Goal: Task Accomplishment & Management: Manage account settings

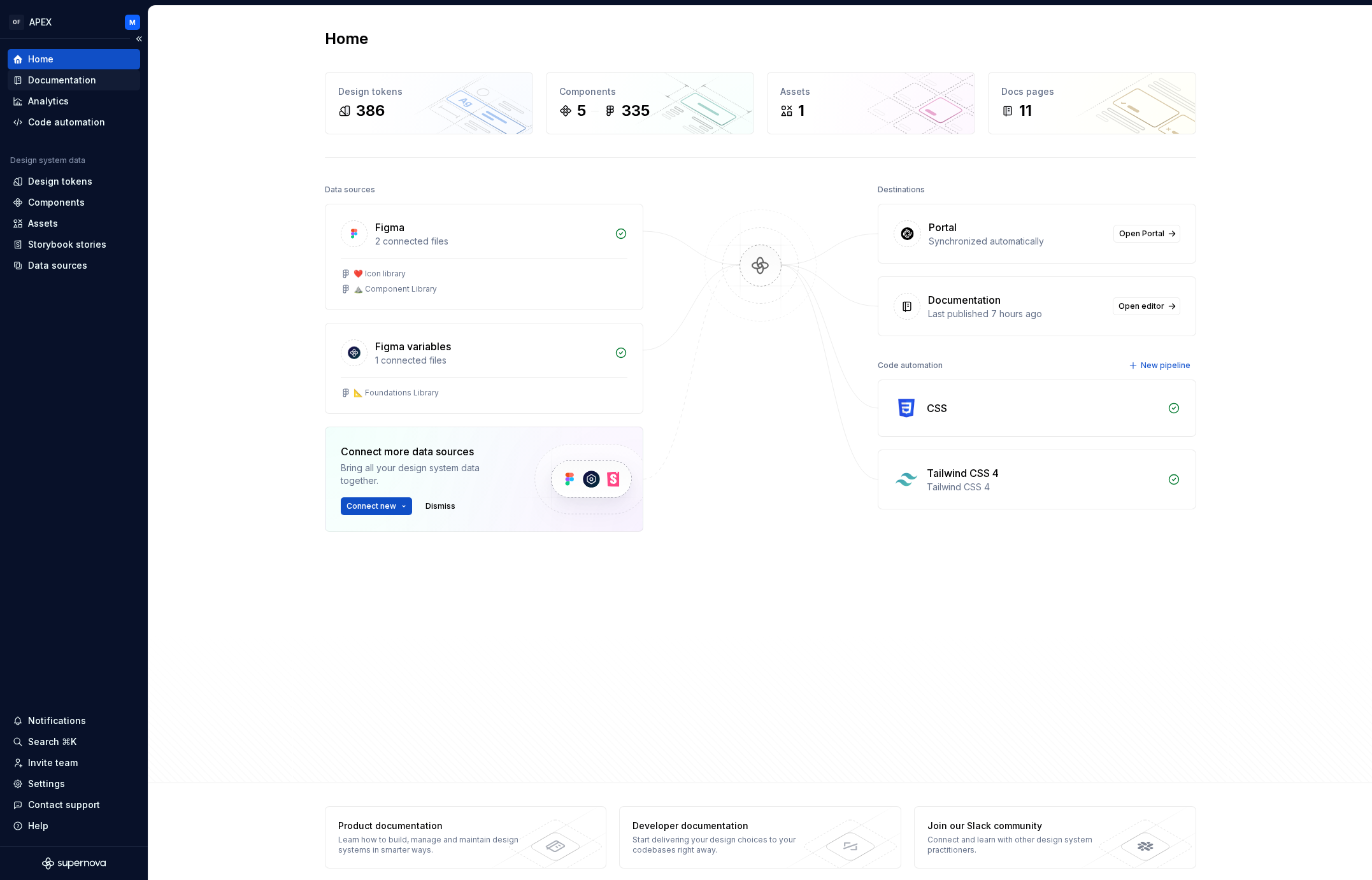
click at [83, 79] on div "Documentation" at bounding box center [62, 80] width 68 height 13
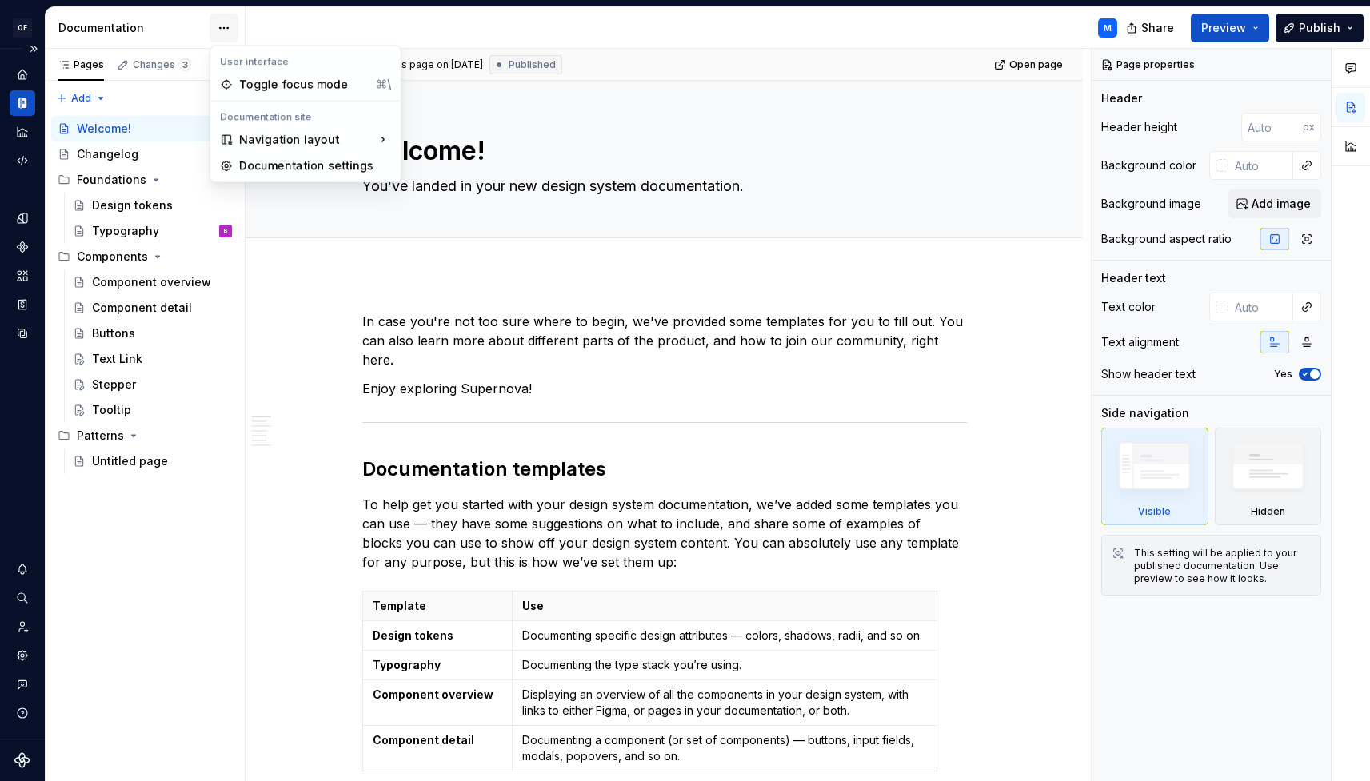
click at [222, 28] on html "OF APEX M Design system data Documentation M Share Preview Publish Pages Change…" at bounding box center [685, 390] width 1370 height 781
click at [302, 166] on div "Documentation settings" at bounding box center [315, 166] width 152 height 16
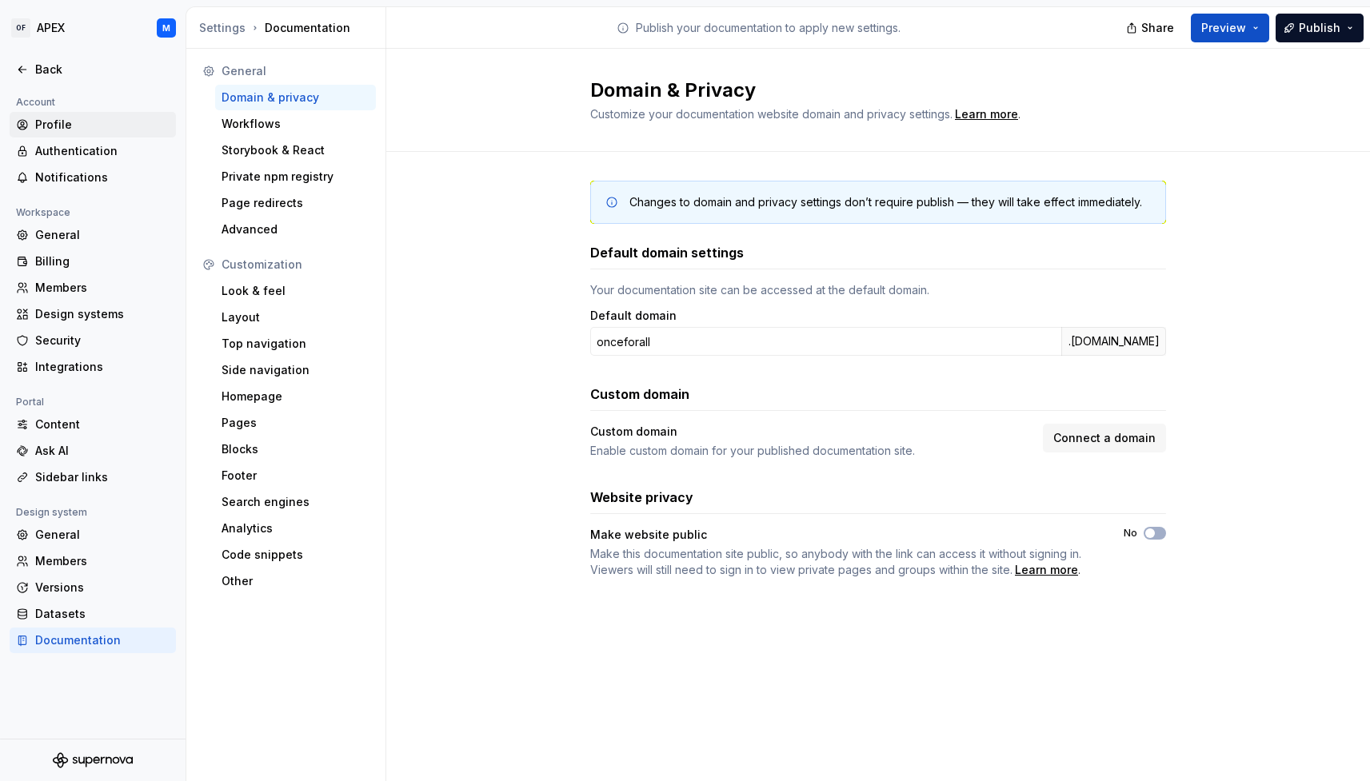
click at [62, 127] on div "Profile" at bounding box center [102, 125] width 134 height 16
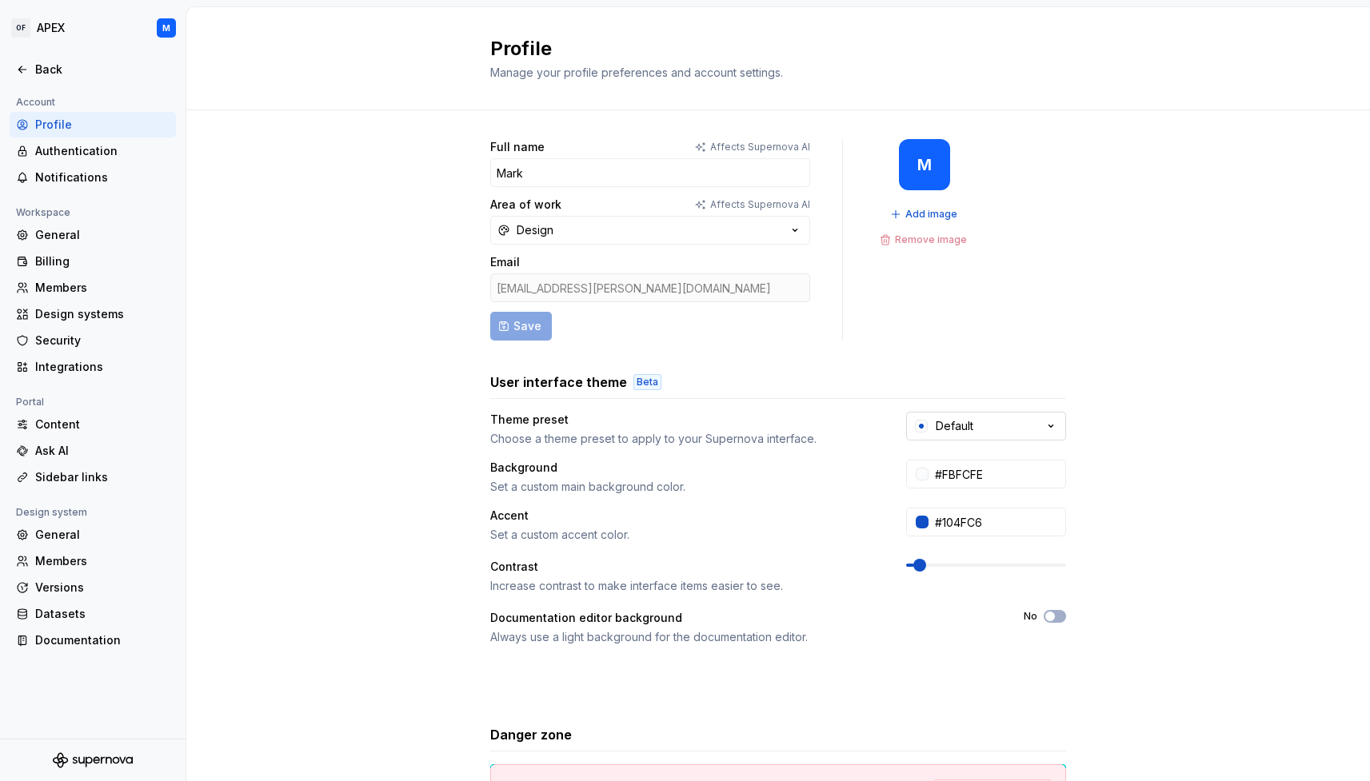
click at [1045, 424] on icon "button" at bounding box center [1051, 426] width 16 height 16
drag, startPoint x: 1157, startPoint y: 458, endPoint x: 1145, endPoint y: 461, distance: 12.4
click at [1157, 458] on div "Full name Affects Supernova AI Mark Area of work Affects Supernova AI Design Em…" at bounding box center [778, 513] width 1184 height 806
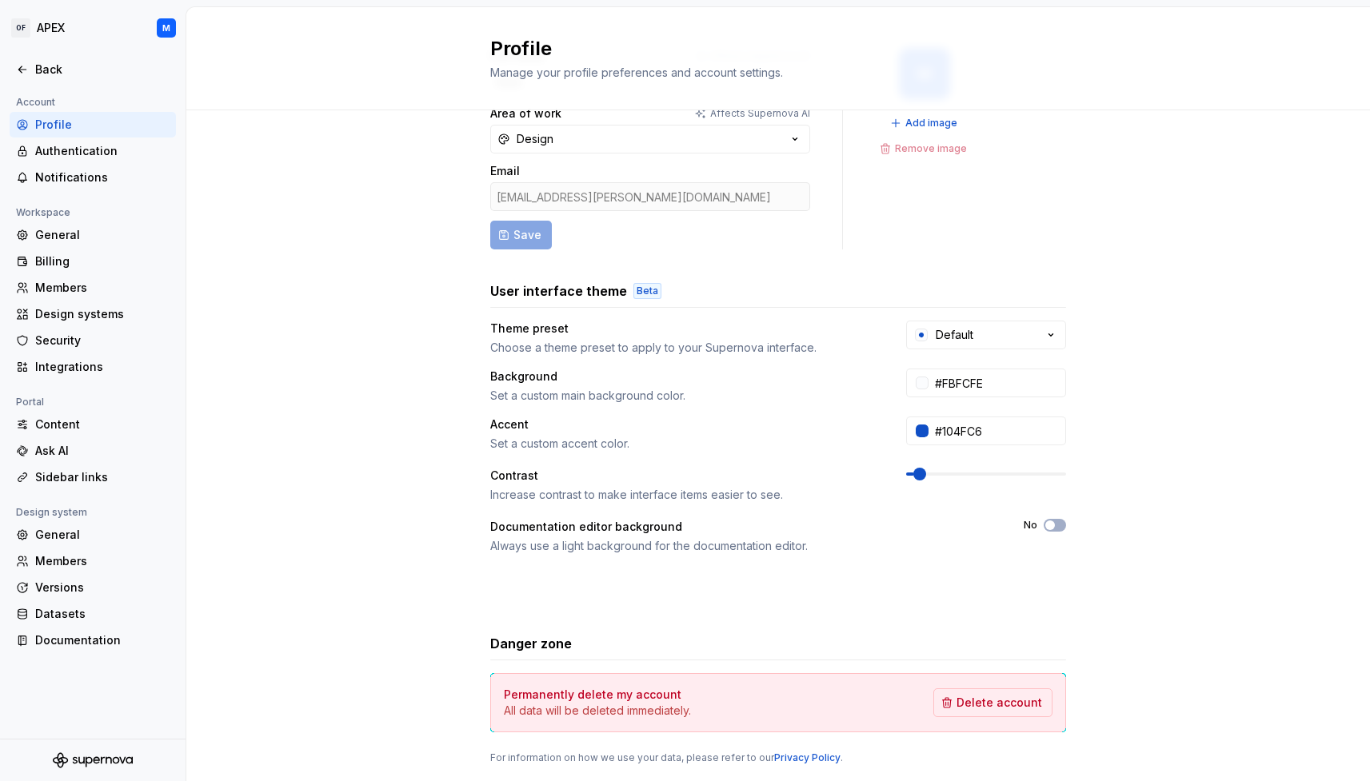
scroll to position [135, 0]
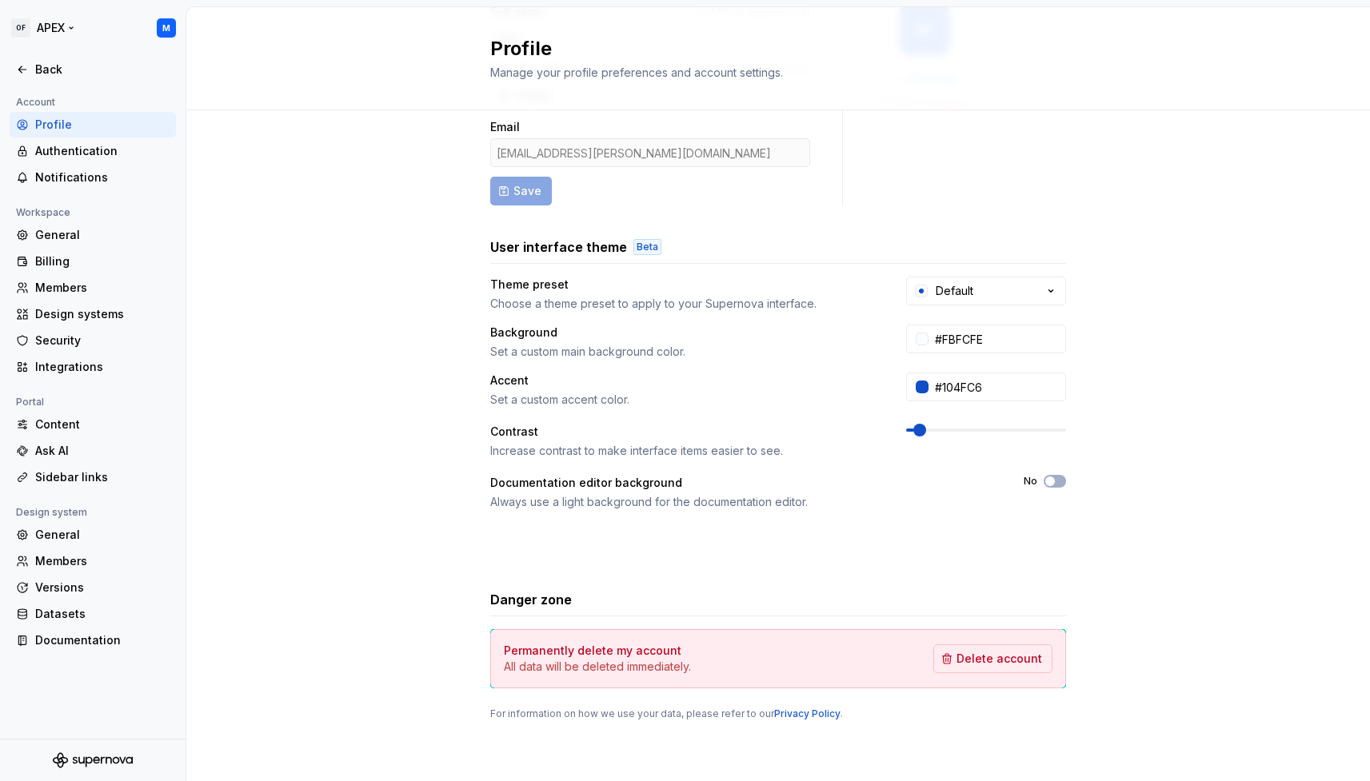
click at [70, 30] on html "OF APEX M Back Account Profile Authentication Notifications Workspace General B…" at bounding box center [685, 390] width 1370 height 781
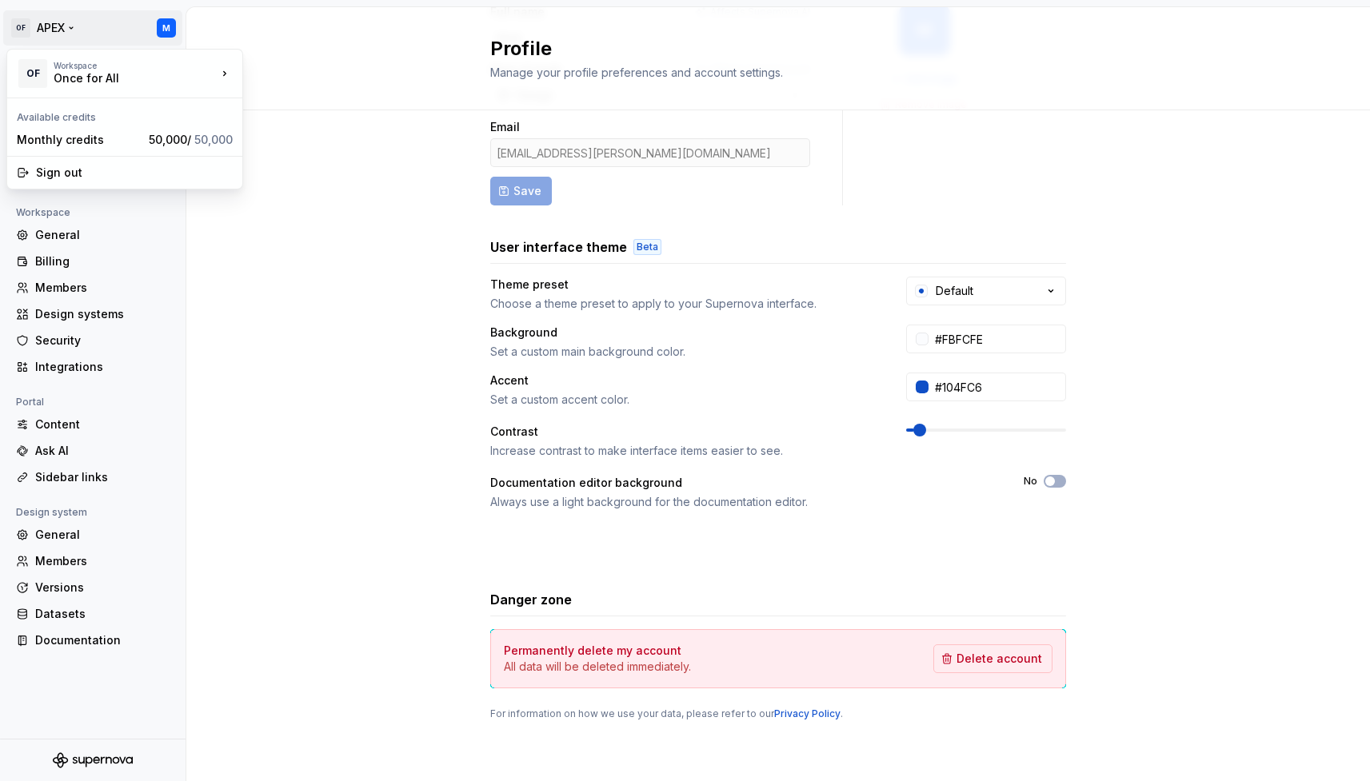
click at [317, 272] on html "OF APEX M Back Account Profile Authentication Notifications Workspace General B…" at bounding box center [685, 390] width 1370 height 781
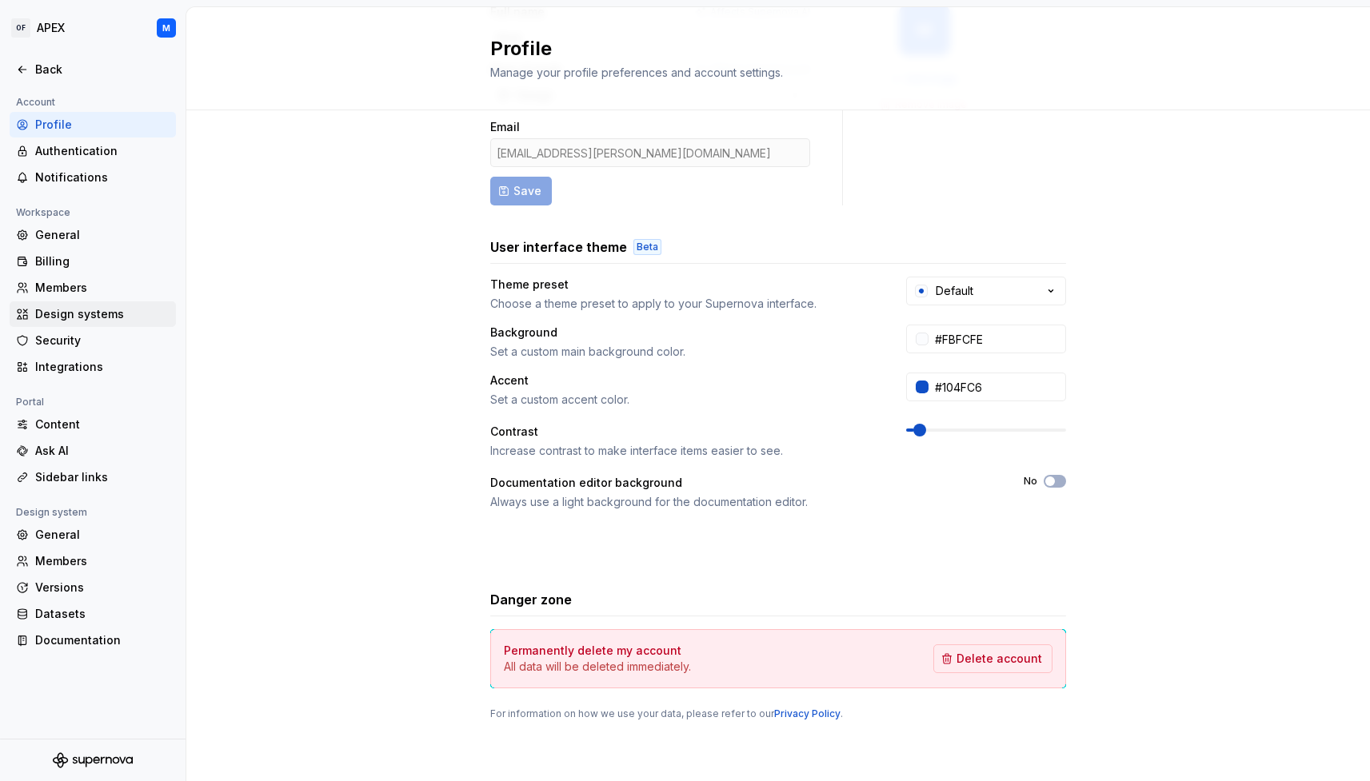
click at [98, 317] on div "Design systems" at bounding box center [102, 314] width 134 height 16
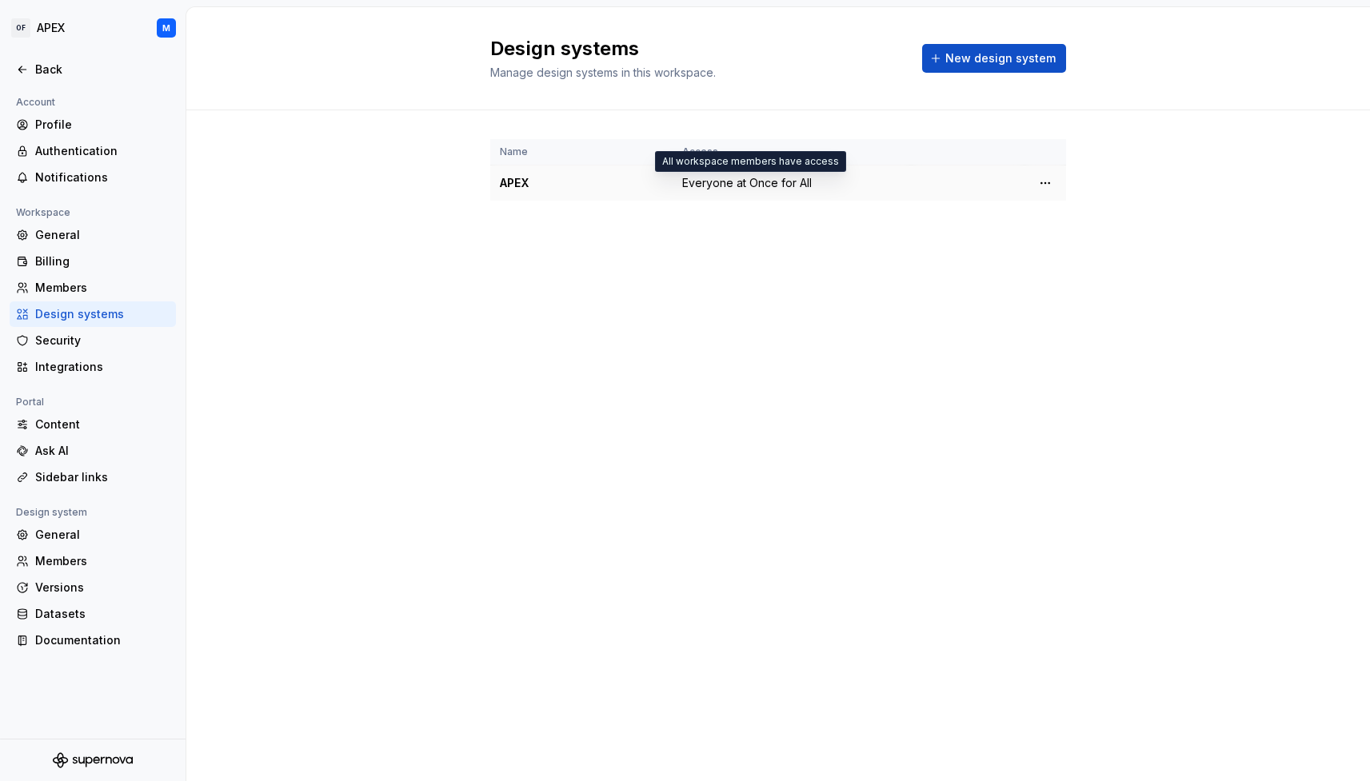
click at [780, 185] on span "Everyone at Once for All" at bounding box center [747, 183] width 130 height 16
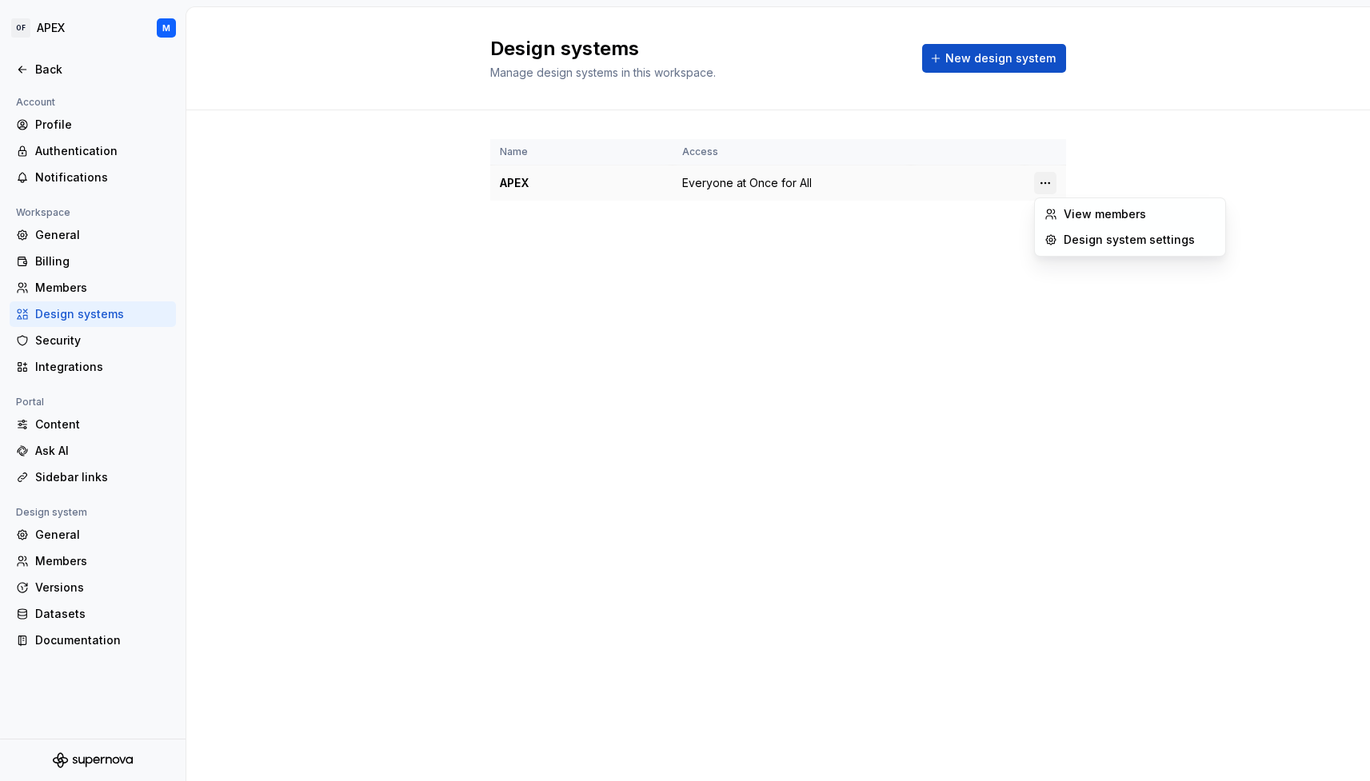
click at [1044, 180] on html "OF APEX M Back Account Profile Authentication Notifications Workspace General B…" at bounding box center [685, 390] width 1370 height 781
click at [1092, 238] on div "Design system settings" at bounding box center [1140, 240] width 152 height 16
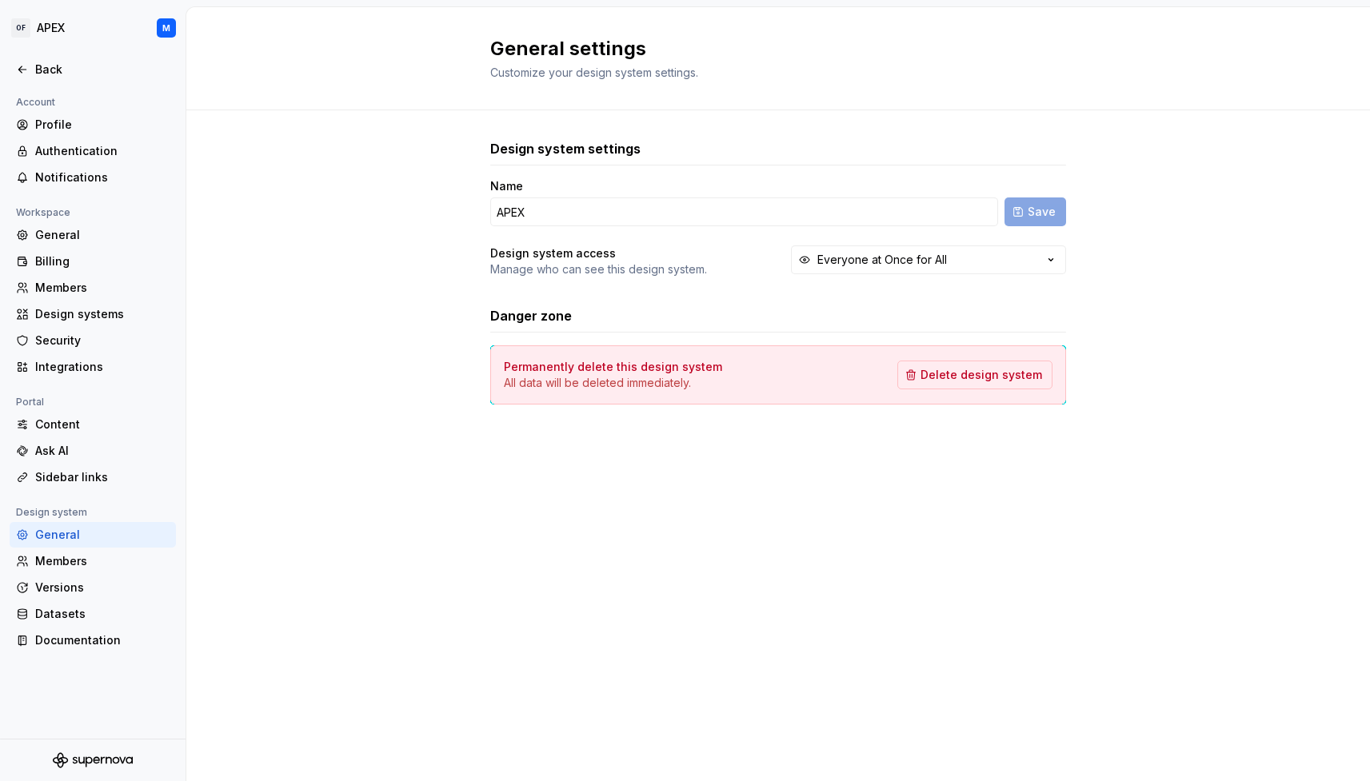
click at [312, 253] on div "Design system settings Name APEX Save Design system access Manage who can see t…" at bounding box center [778, 287] width 1184 height 355
click at [26, 66] on icon at bounding box center [22, 69] width 13 height 13
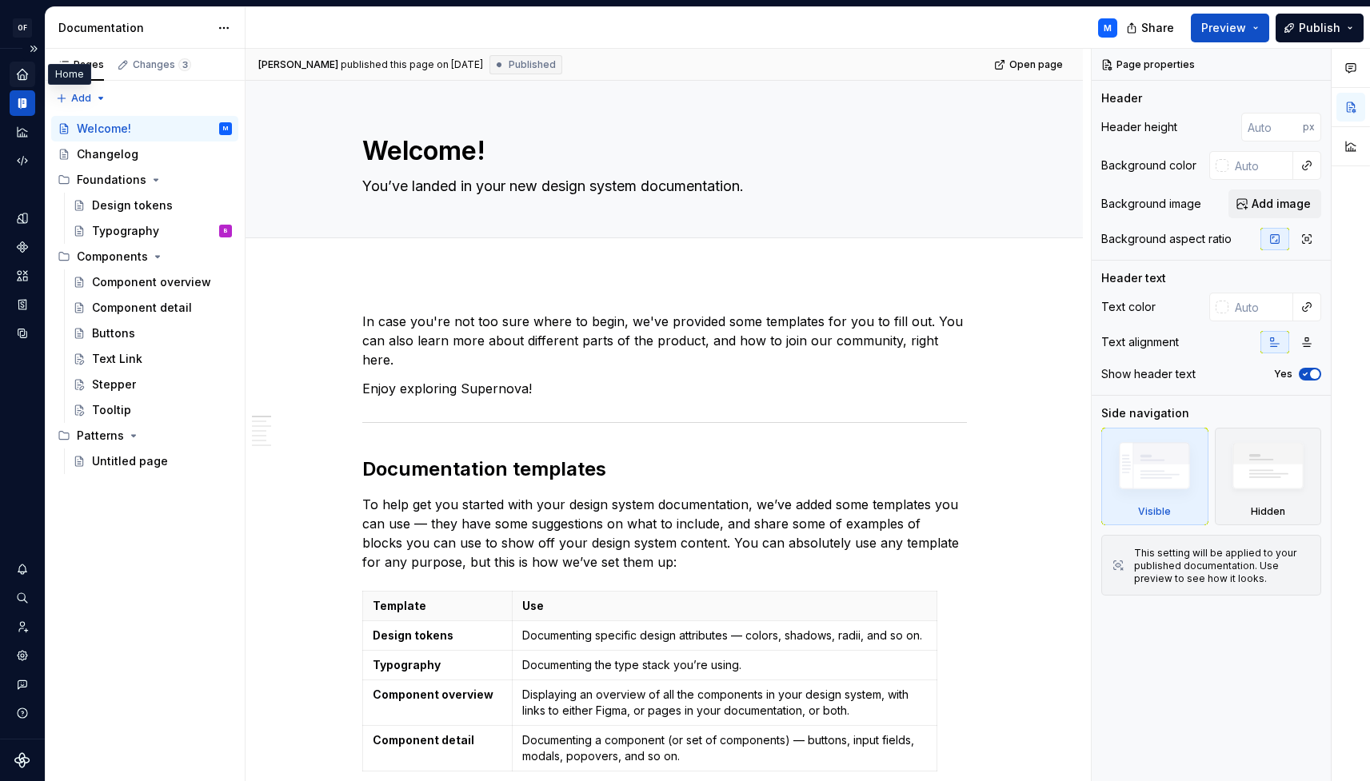
click at [26, 73] on icon "Home" at bounding box center [22, 74] width 10 height 10
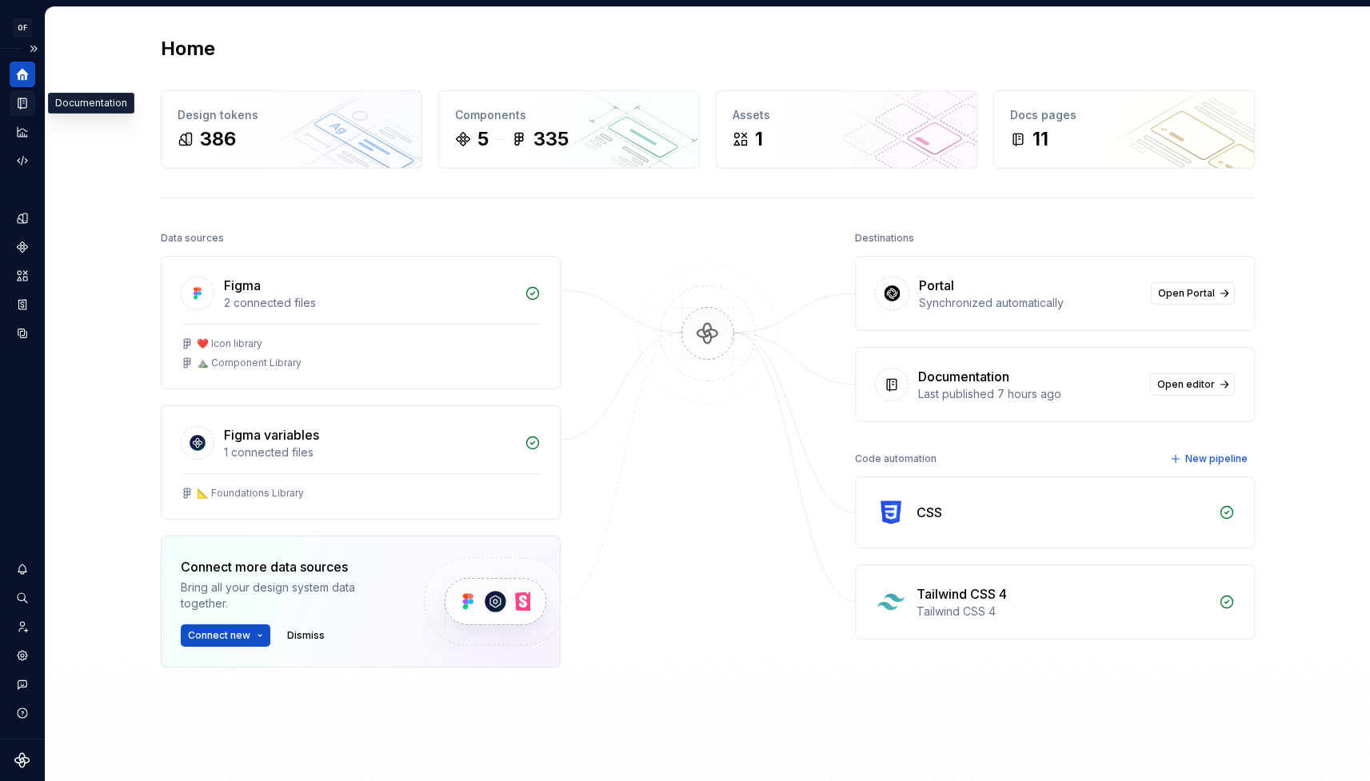
click at [23, 102] on icon "Documentation" at bounding box center [24, 103] width 6 height 9
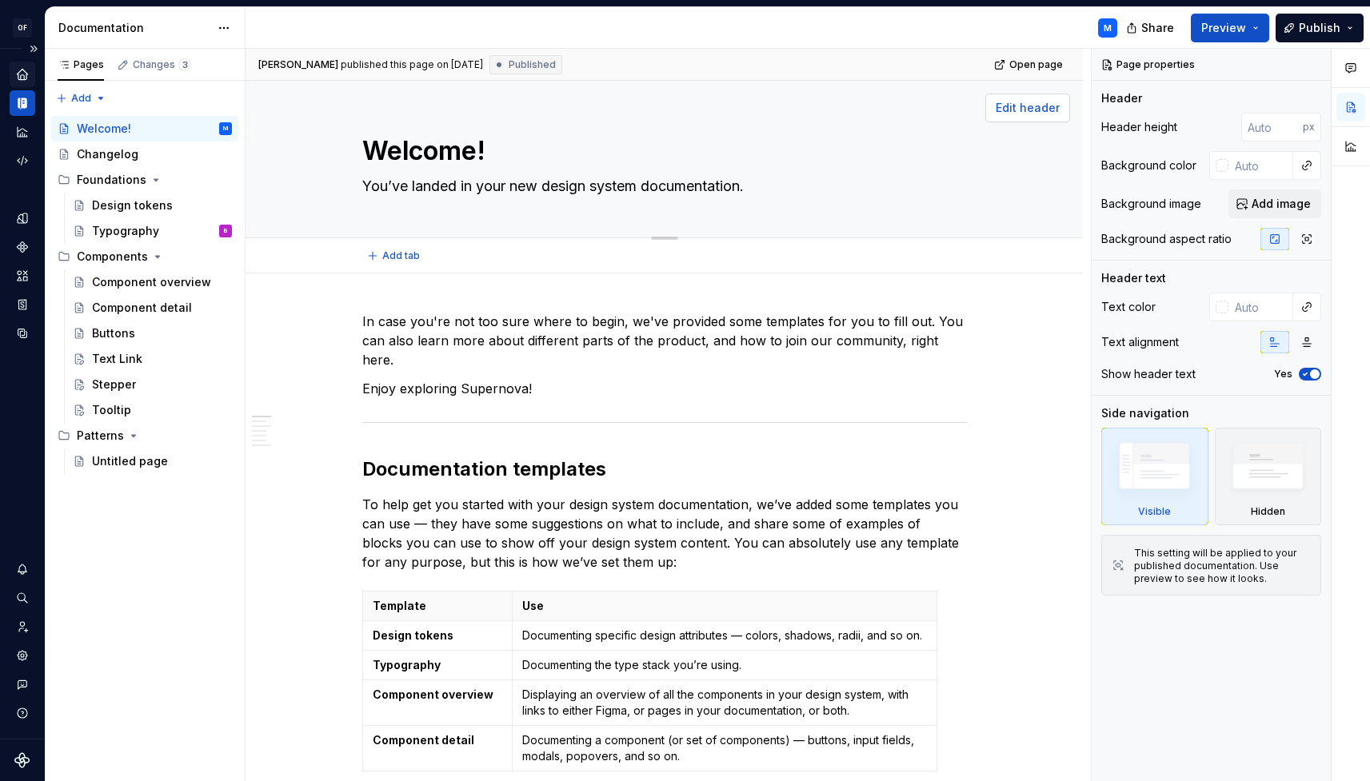
click at [1032, 109] on span "Edit header" at bounding box center [1028, 108] width 64 height 16
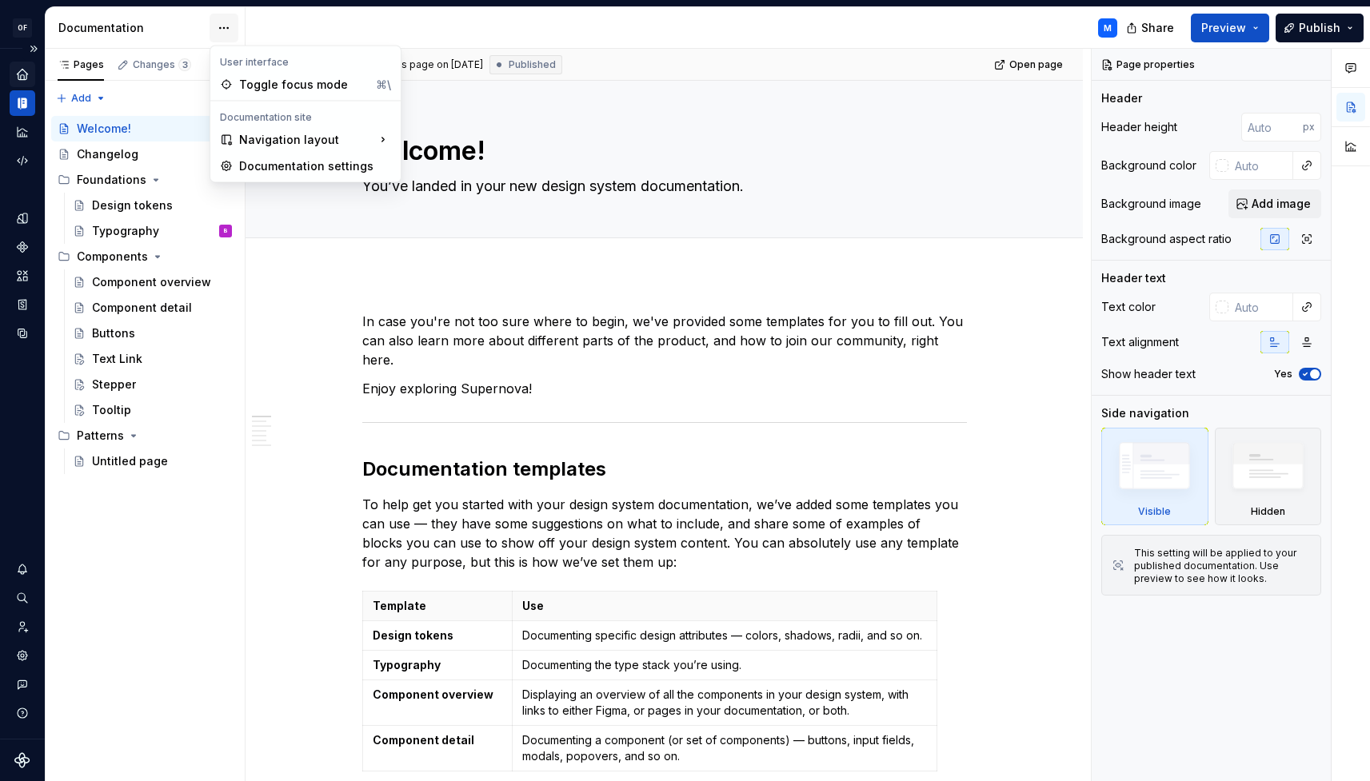
click at [221, 30] on html "OF APEX M Design system data Documentation M Share Preview Publish Pages Change…" at bounding box center [685, 390] width 1370 height 781
click at [485, 202] on div "Primary navigation is at the top, secondary at the side." at bounding box center [512, 213] width 126 height 26
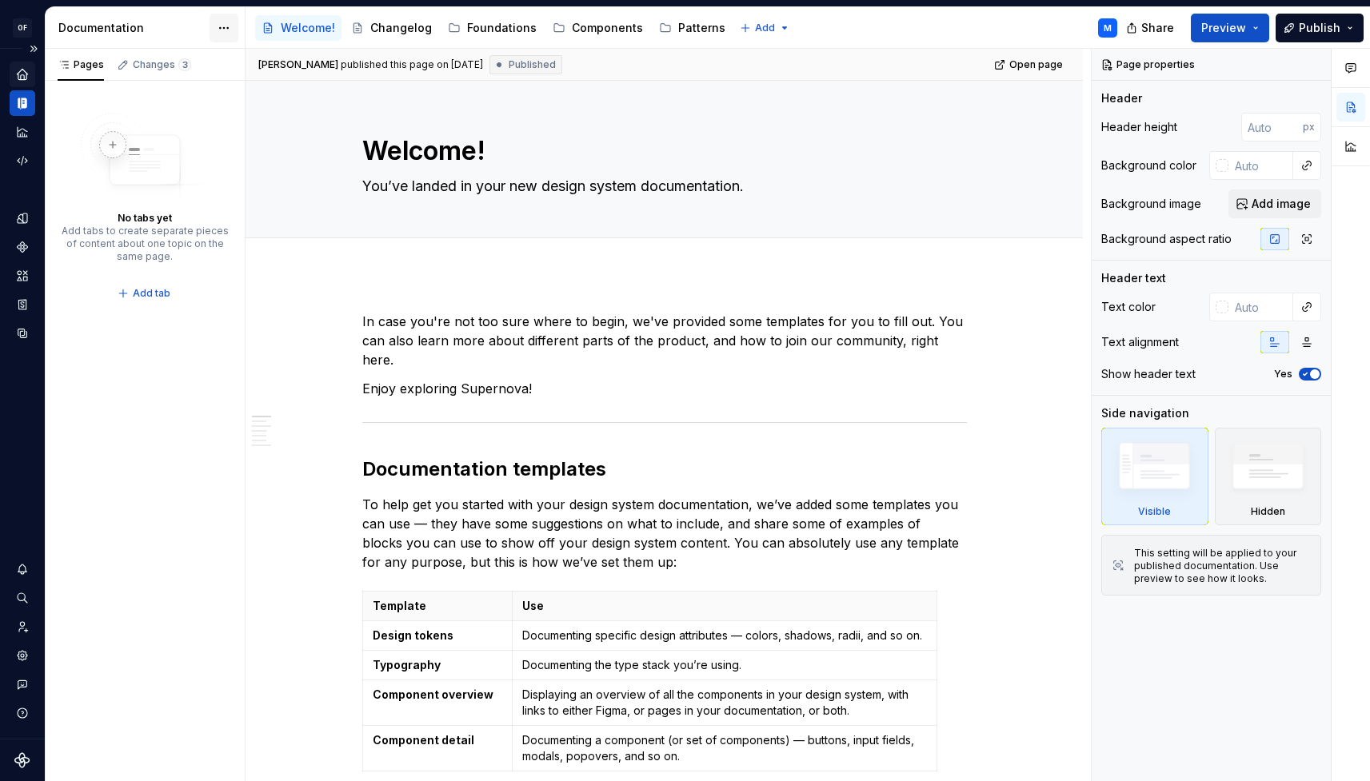
click at [223, 30] on html "OF APEX M Design system data Documentation Accessibility guide for tree Page tr…" at bounding box center [685, 390] width 1370 height 781
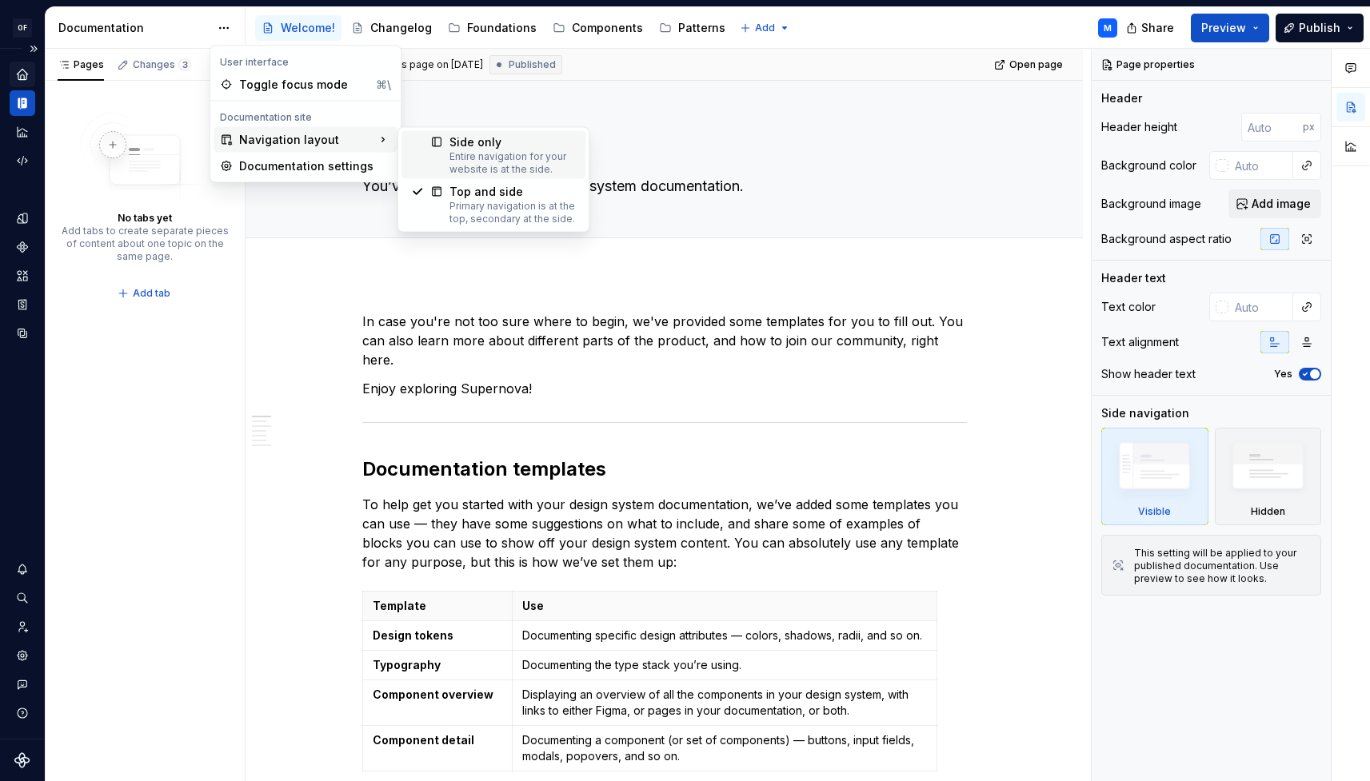
click at [456, 141] on div "Side only" at bounding box center [512, 142] width 126 height 16
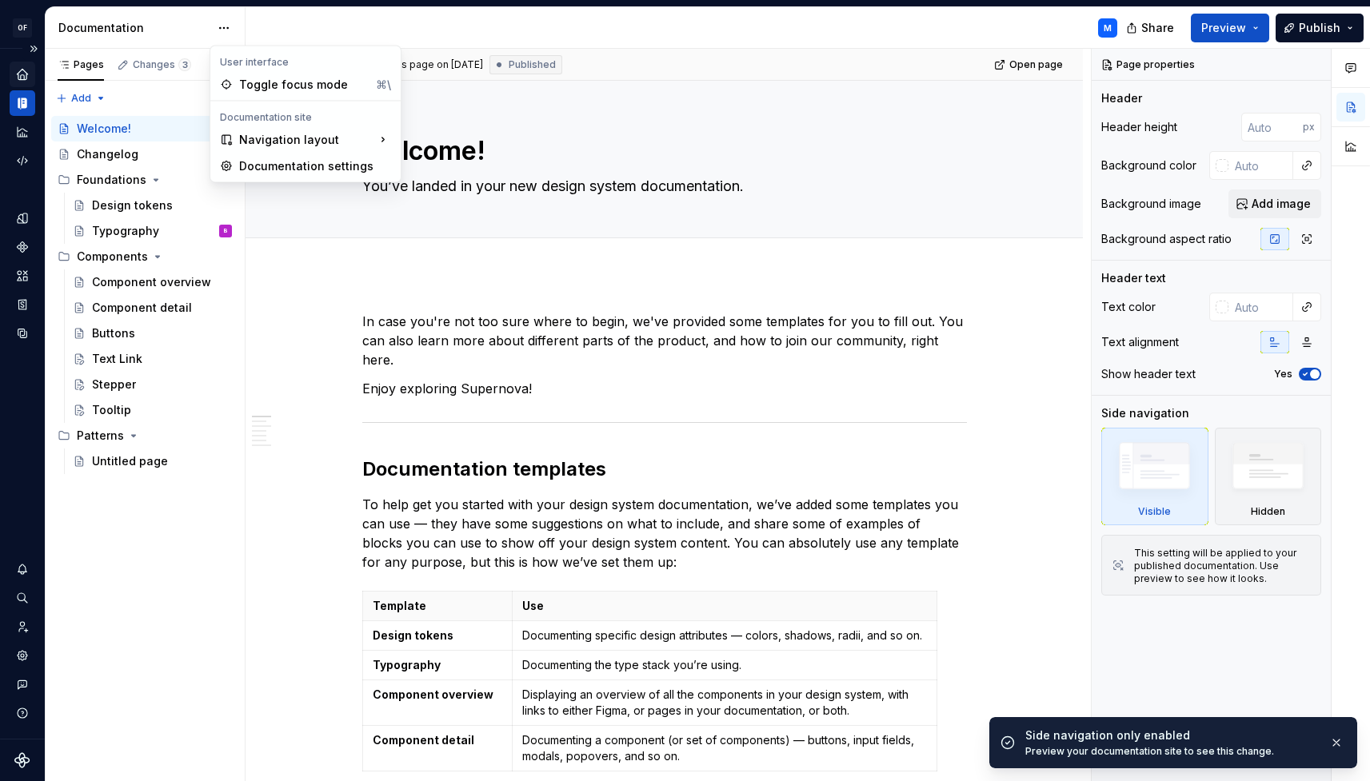
click at [224, 27] on html "OF APEX M Design system data Documentation M Share Preview Publish Pages Change…" at bounding box center [685, 390] width 1370 height 781
click at [300, 168] on div "Documentation settings" at bounding box center [315, 166] width 152 height 16
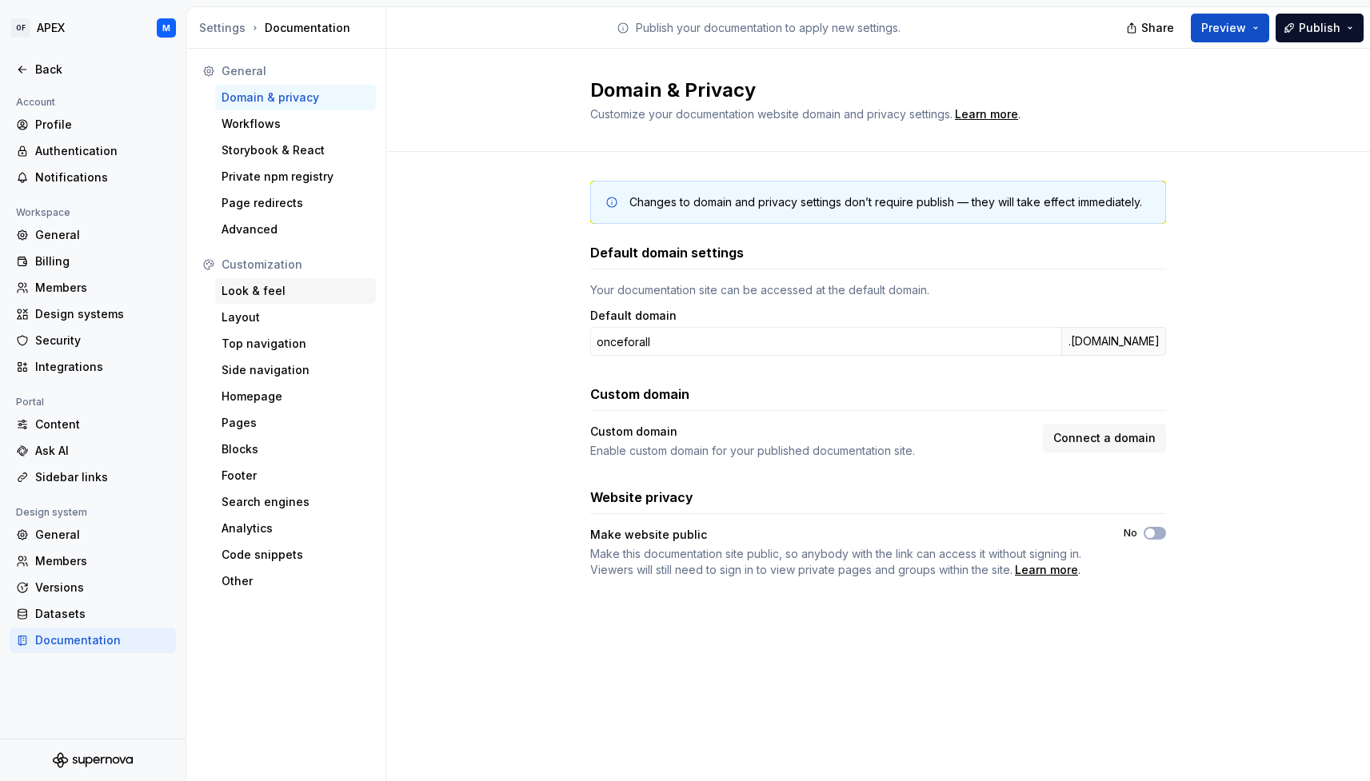
click at [271, 290] on div "Look & feel" at bounding box center [296, 291] width 148 height 16
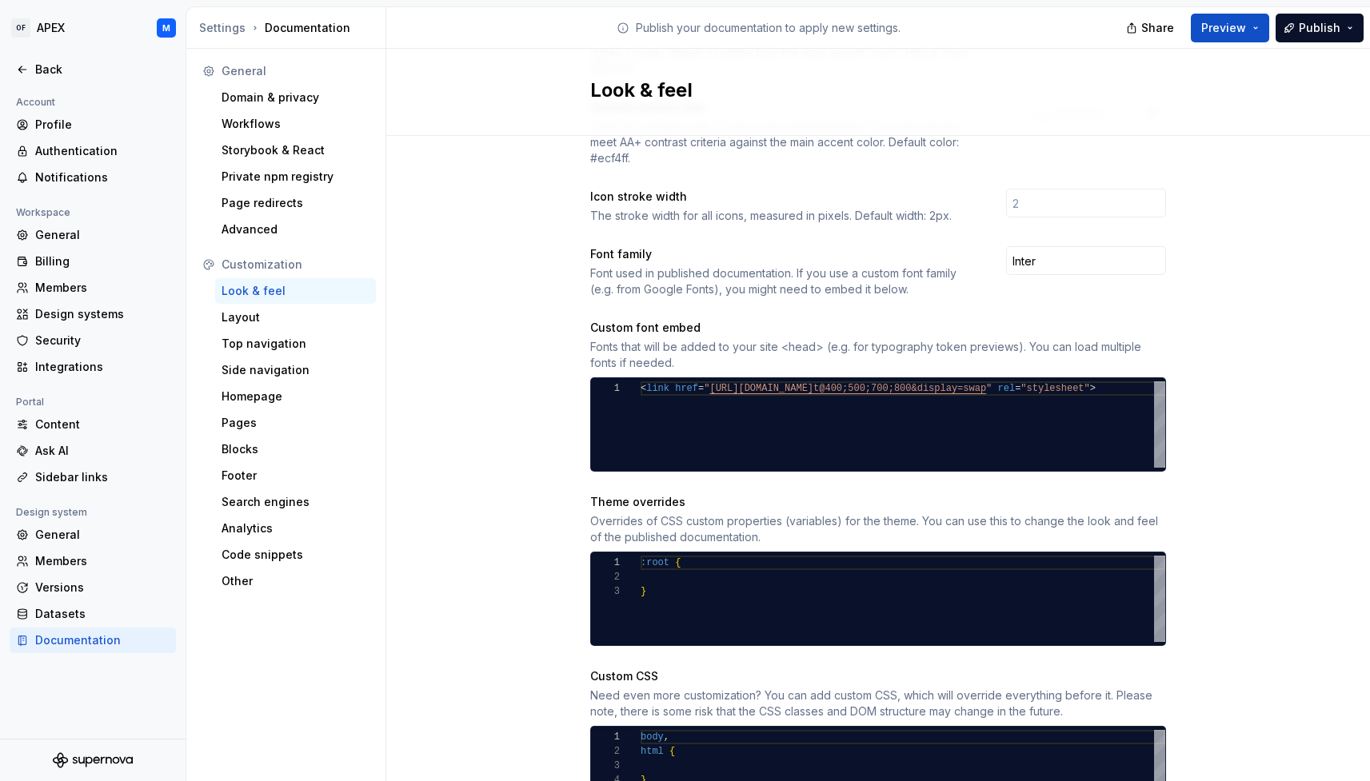
scroll to position [461, 0]
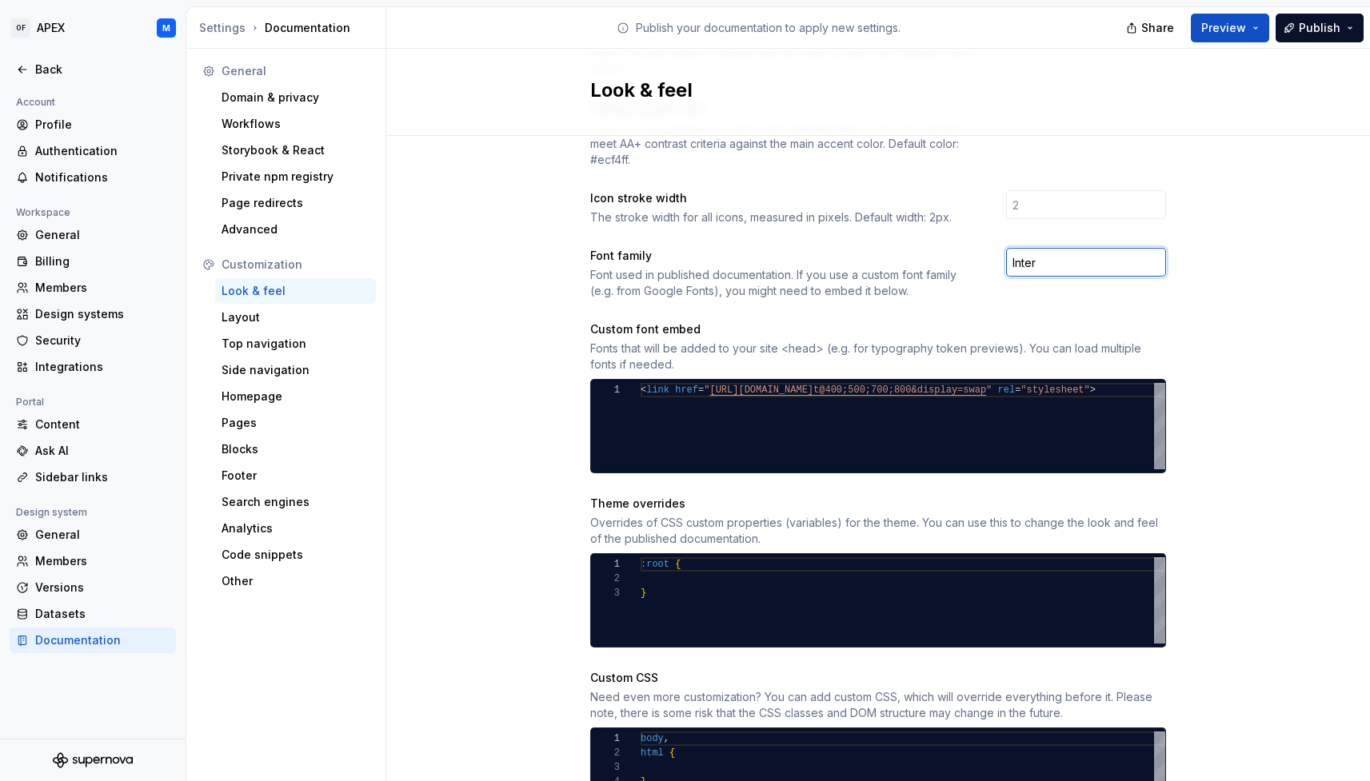
click at [1039, 248] on input "Inter" at bounding box center [1086, 262] width 160 height 29
click at [557, 345] on div "Site logo A company logo that will be displayed on all pages on your documentat…" at bounding box center [878, 279] width 984 height 1208
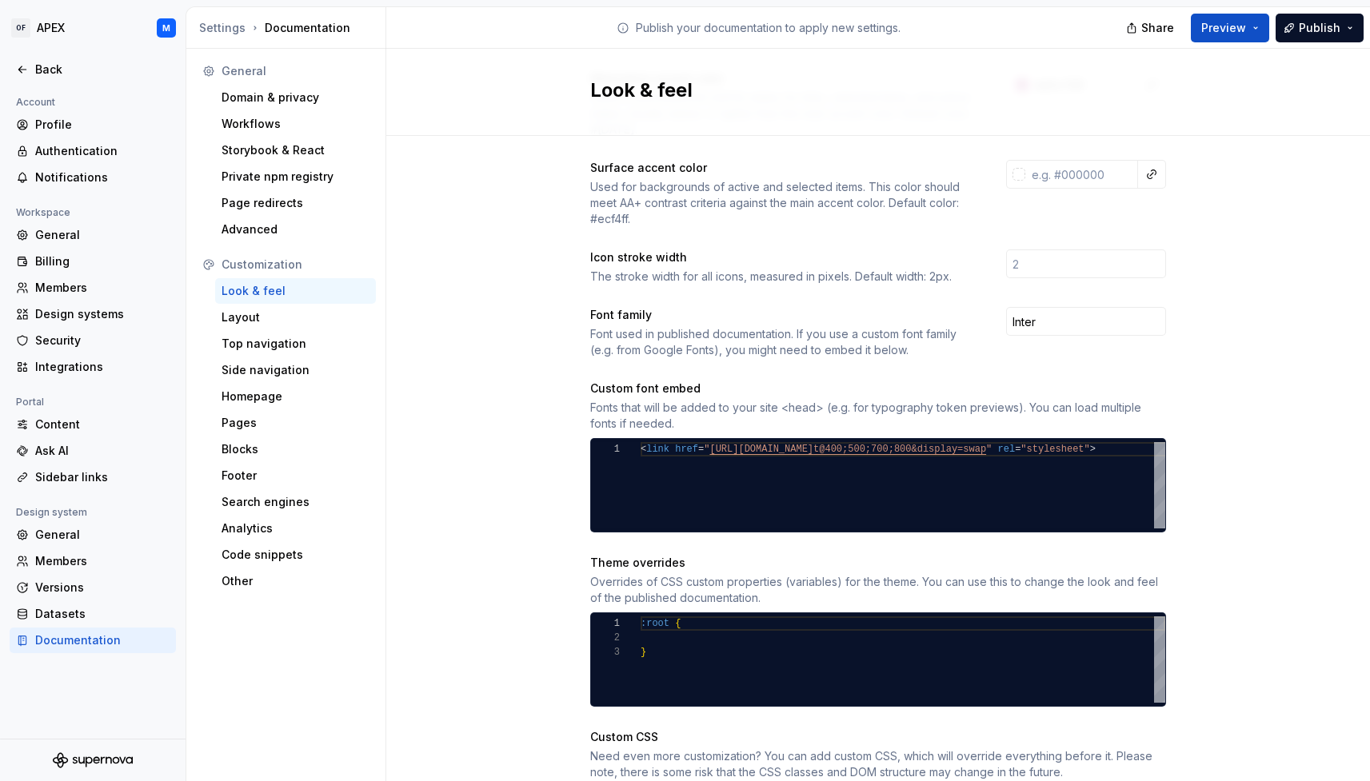
scroll to position [416, 0]
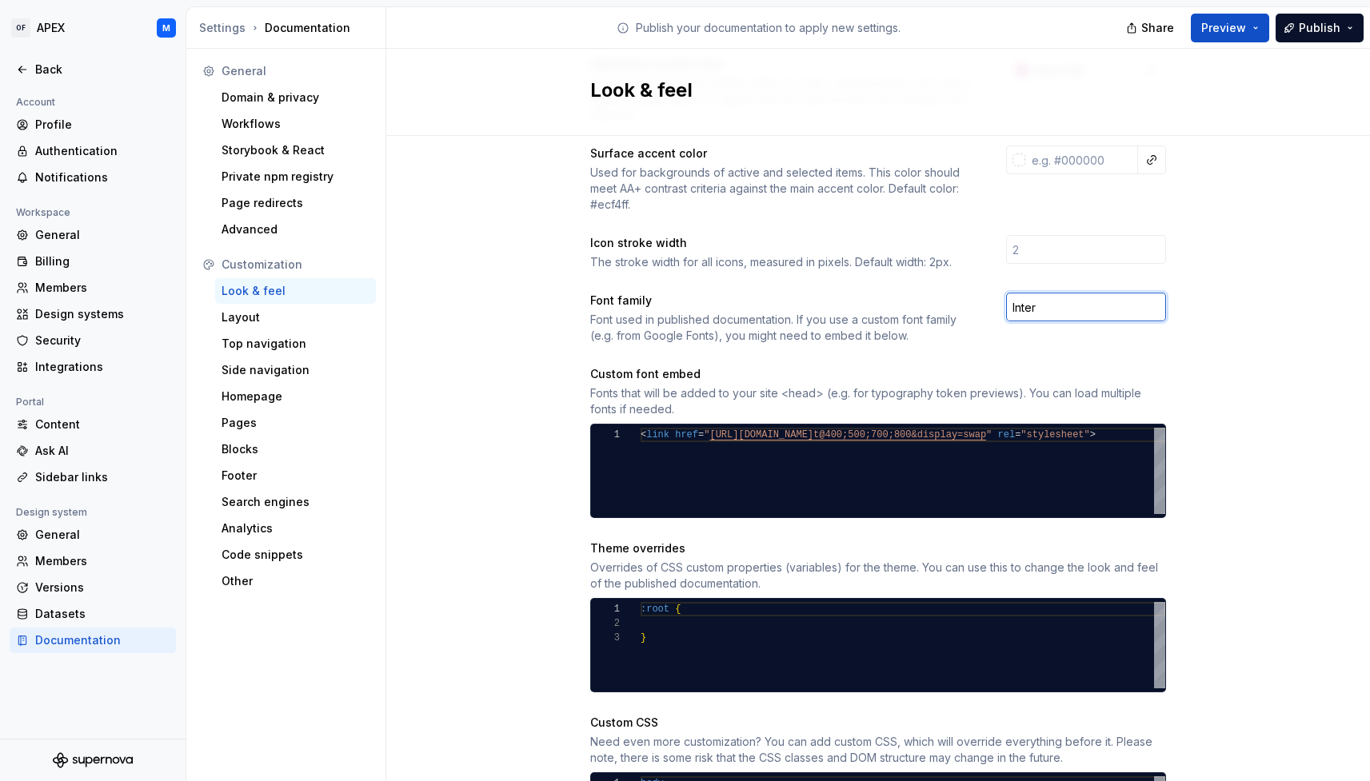
click at [1040, 293] on input "Inter" at bounding box center [1086, 307] width 160 height 29
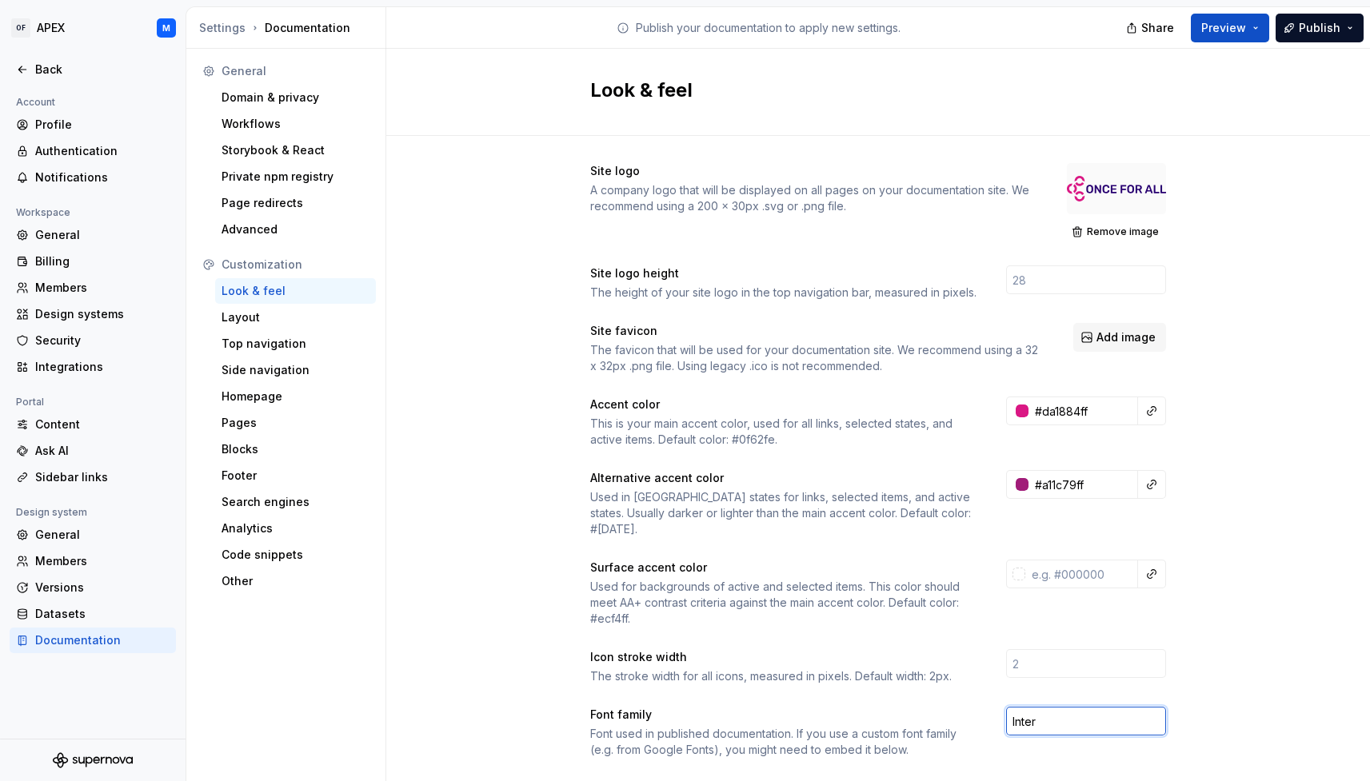
scroll to position [0, 0]
click at [298, 262] on div "Customization" at bounding box center [296, 265] width 148 height 16
click at [285, 265] on div "Customization" at bounding box center [296, 265] width 148 height 16
click at [278, 343] on div "Top navigation" at bounding box center [296, 344] width 148 height 16
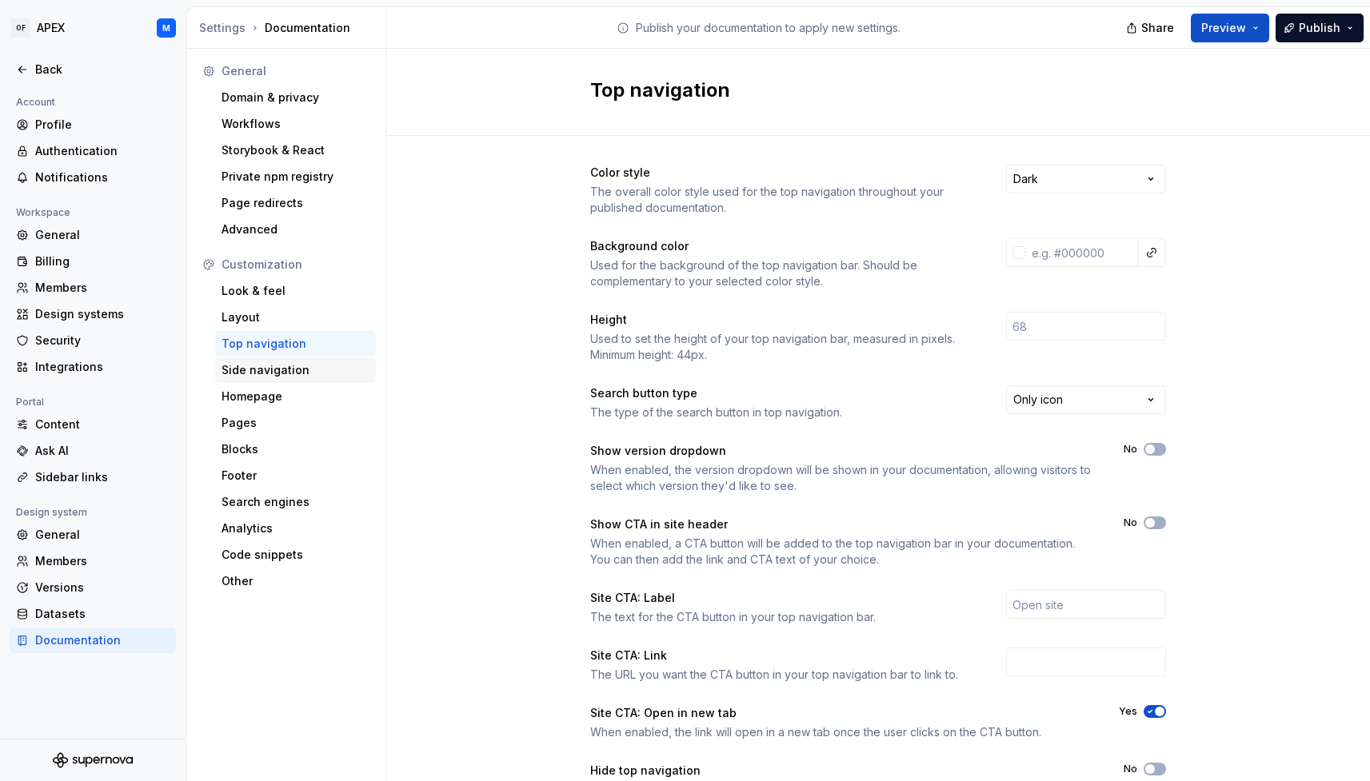
click at [281, 367] on div "Side navigation" at bounding box center [296, 370] width 148 height 16
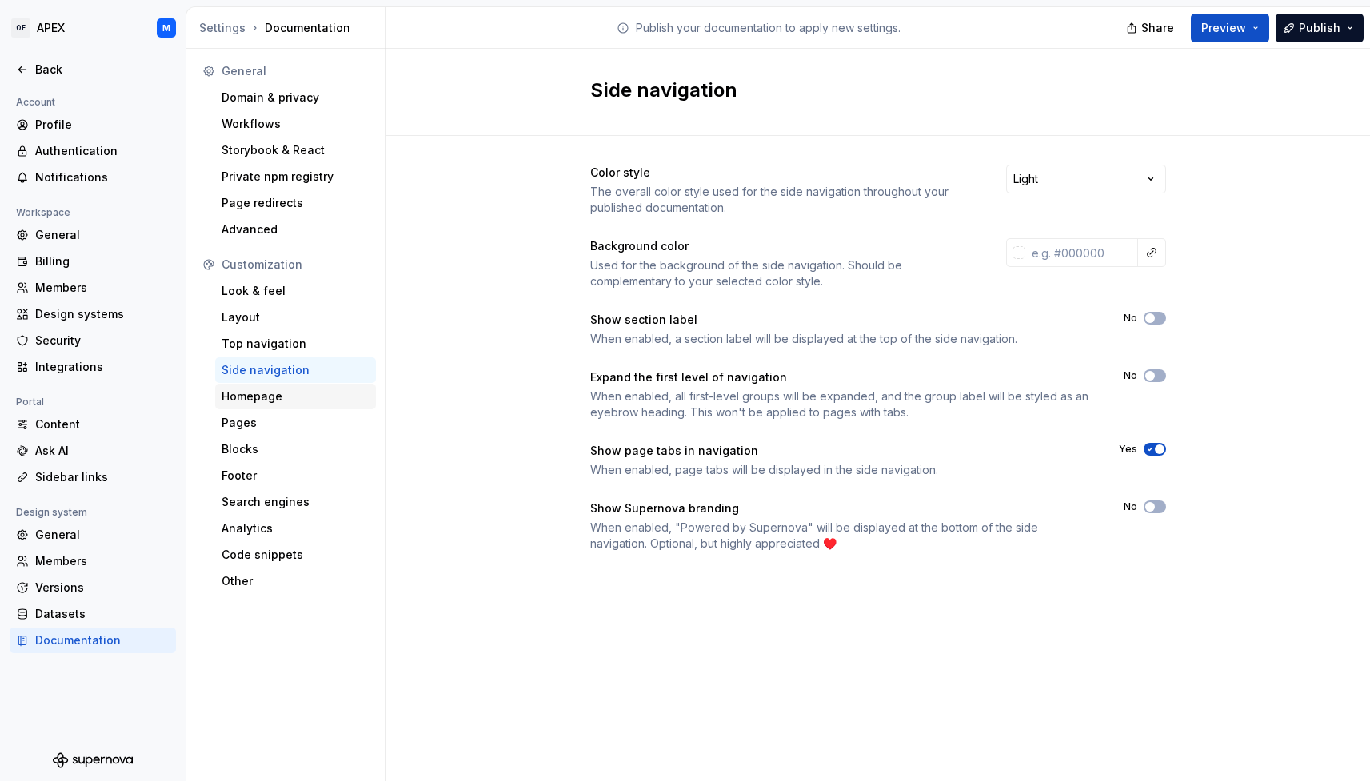
click at [277, 395] on div "Homepage" at bounding box center [296, 397] width 148 height 16
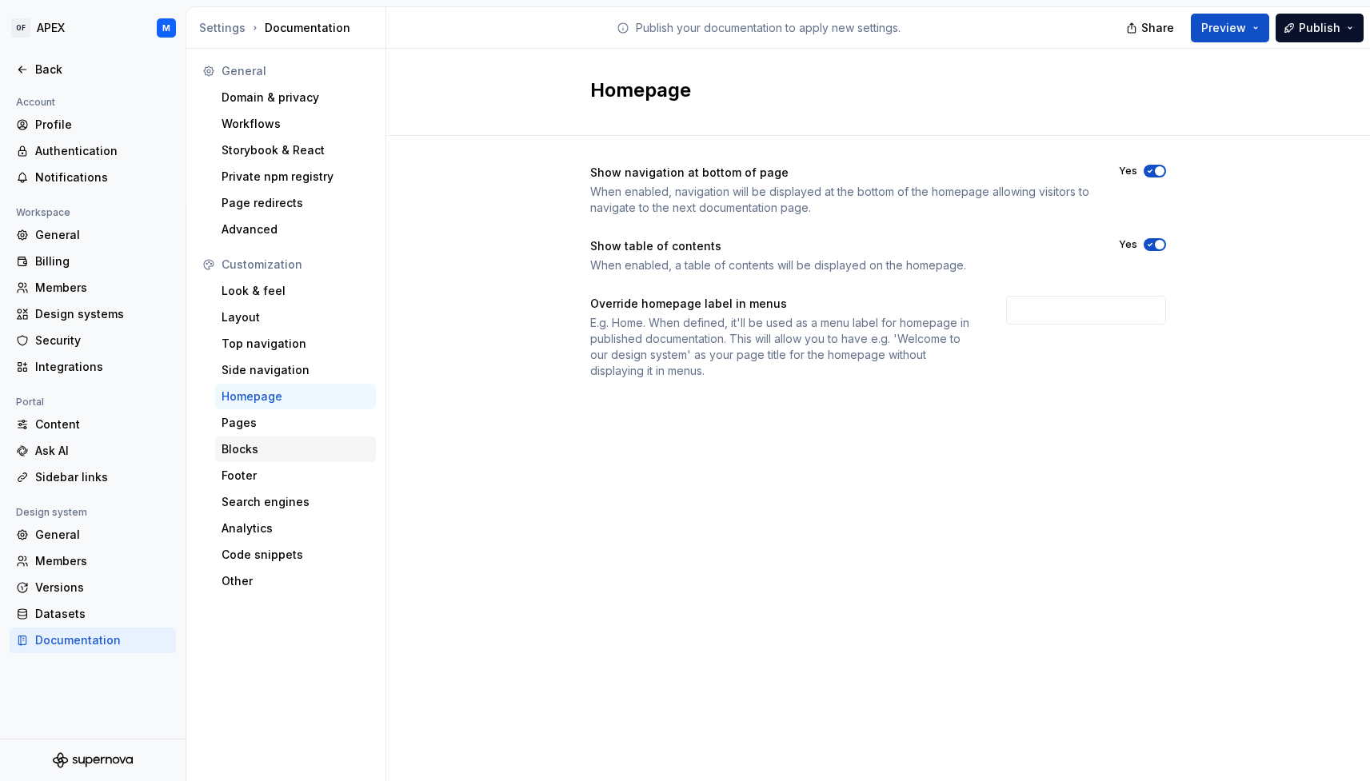
click at [265, 448] on div "Blocks" at bounding box center [296, 449] width 148 height 16
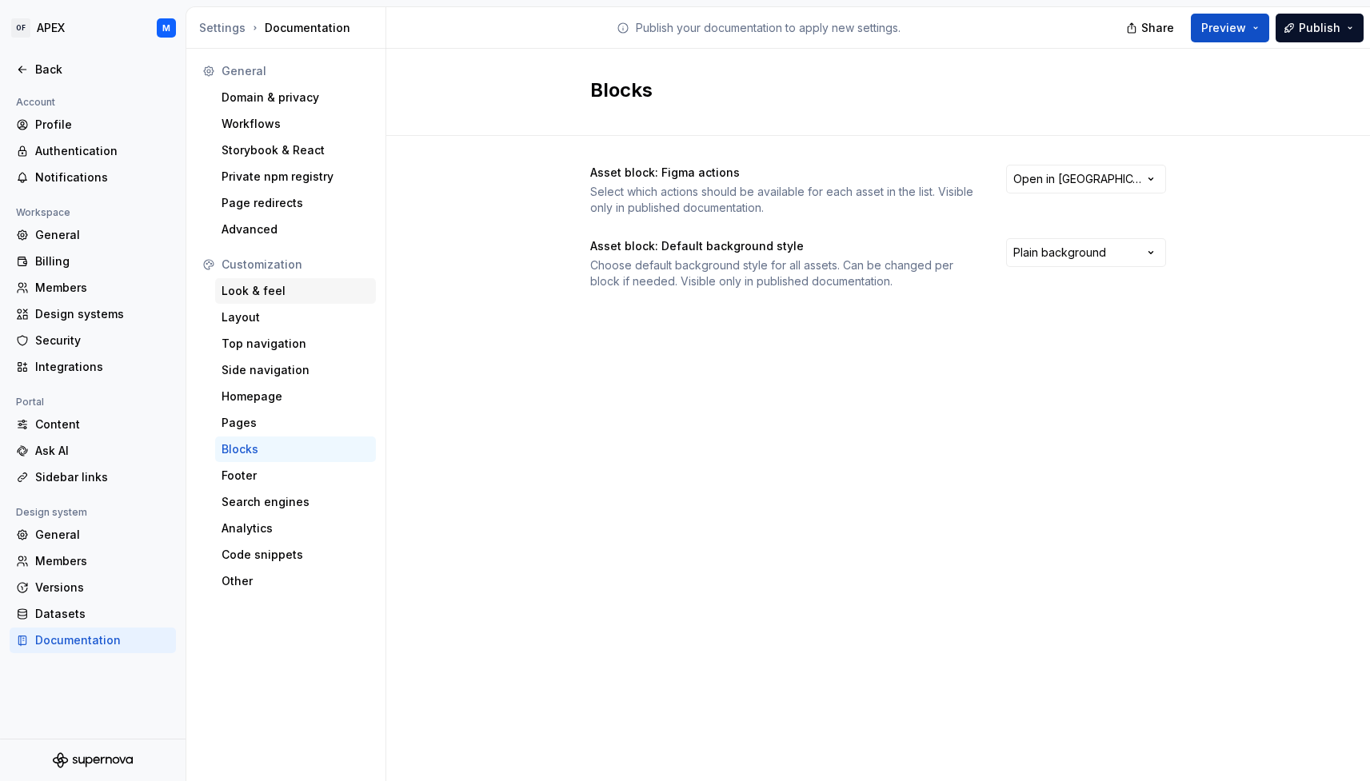
click at [273, 291] on div "Look & feel" at bounding box center [296, 291] width 148 height 16
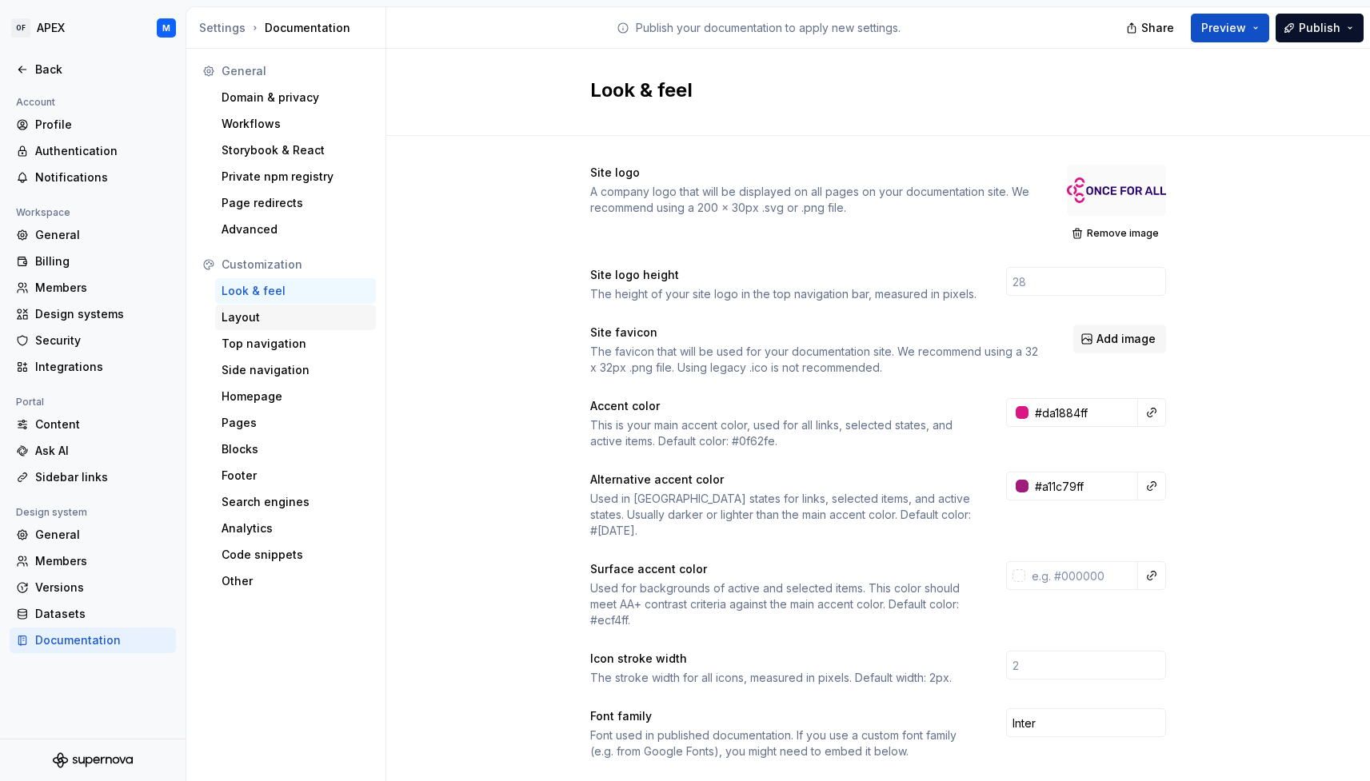
click at [289, 324] on div "Layout" at bounding box center [296, 318] width 148 height 16
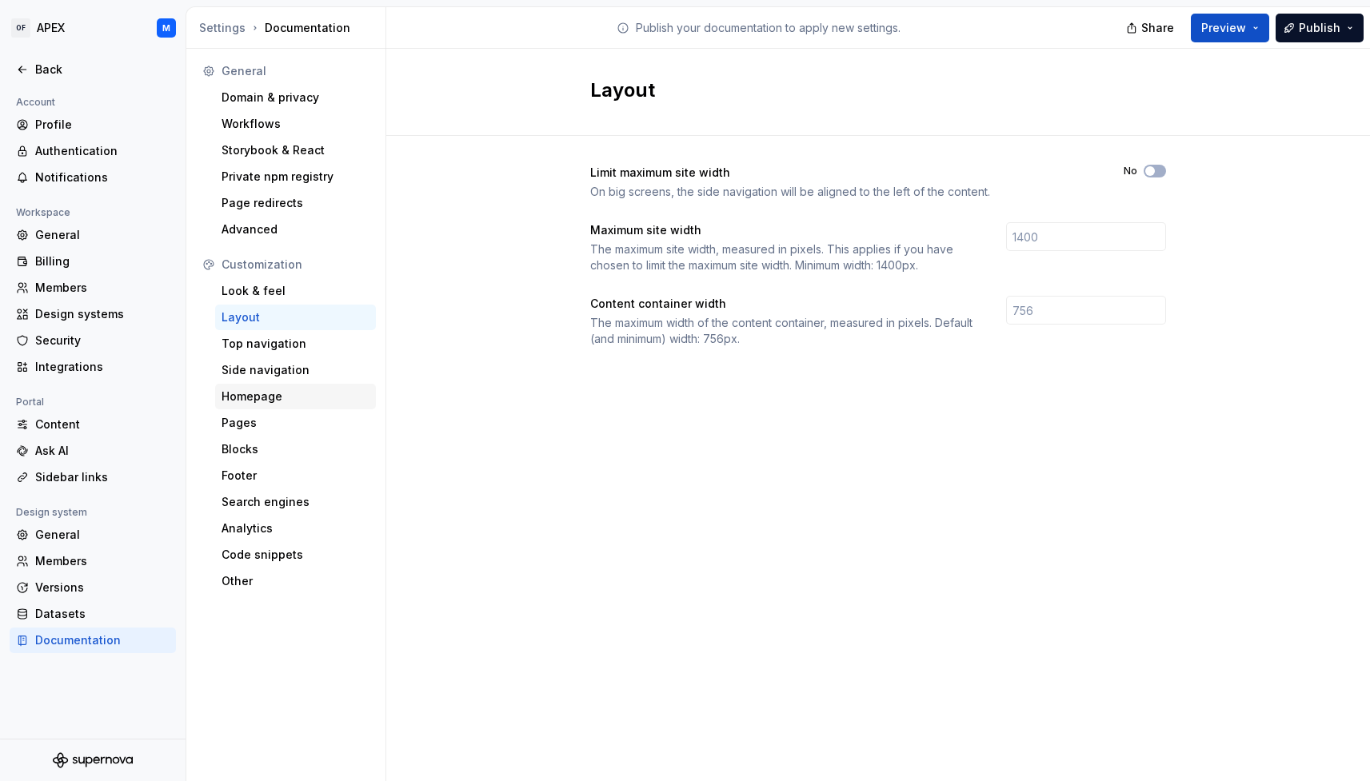
click at [282, 390] on div "Homepage" at bounding box center [296, 397] width 148 height 16
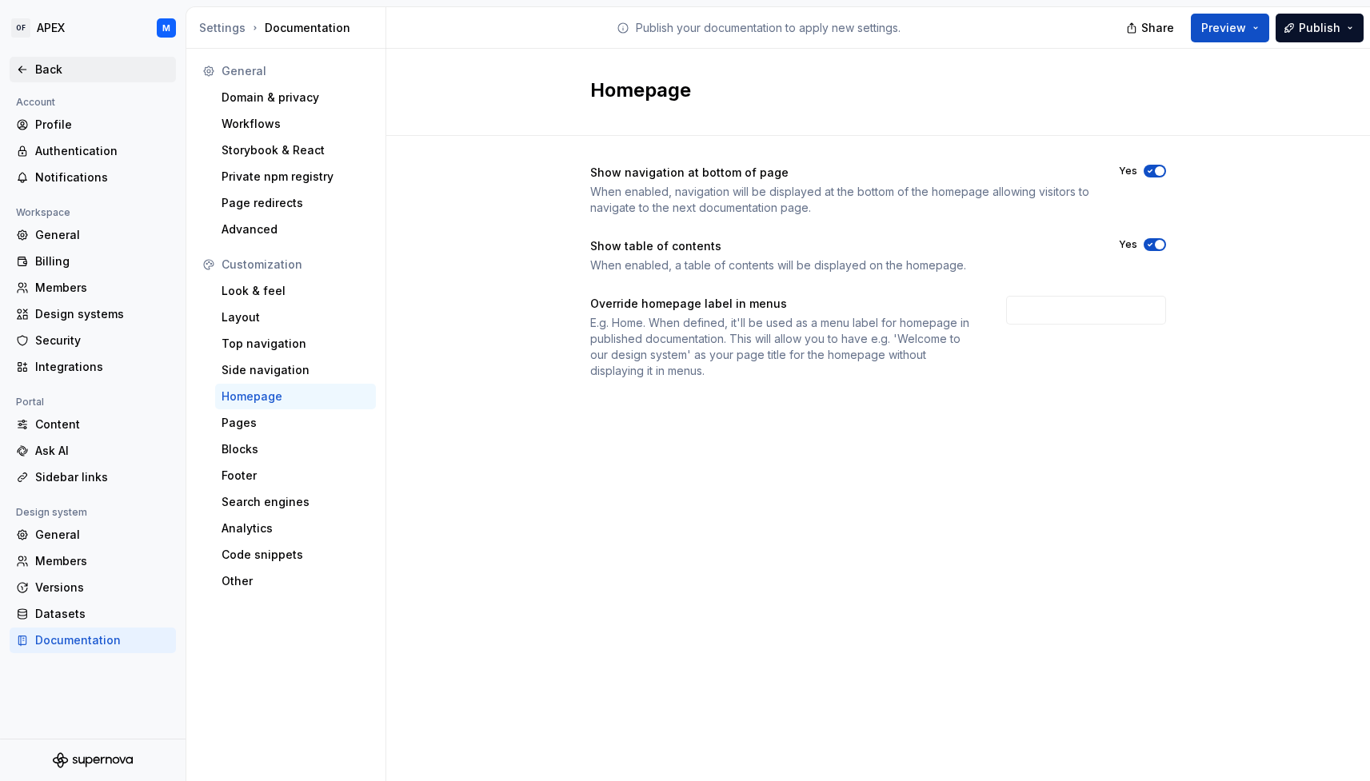
click at [44, 68] on div "Back" at bounding box center [102, 70] width 134 height 16
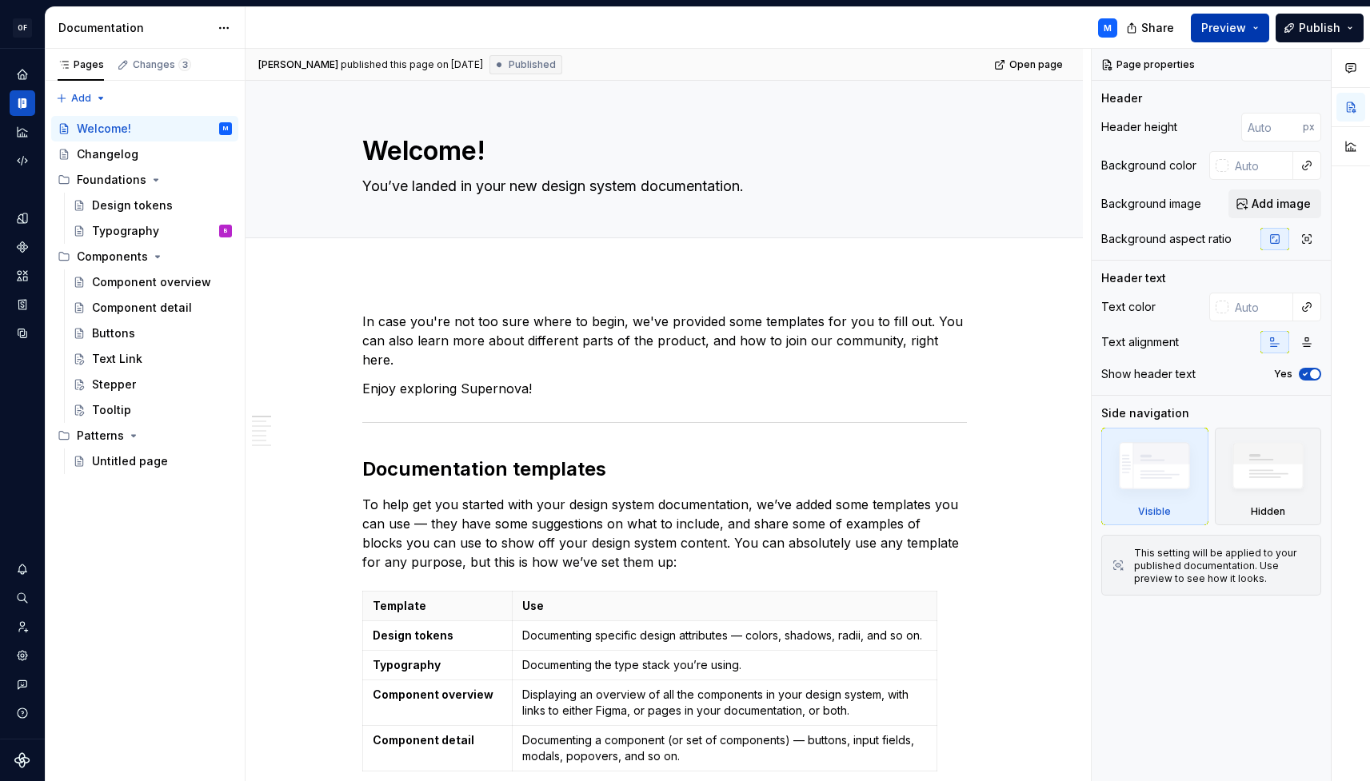
click at [1258, 28] on button "Preview" at bounding box center [1230, 28] width 78 height 29
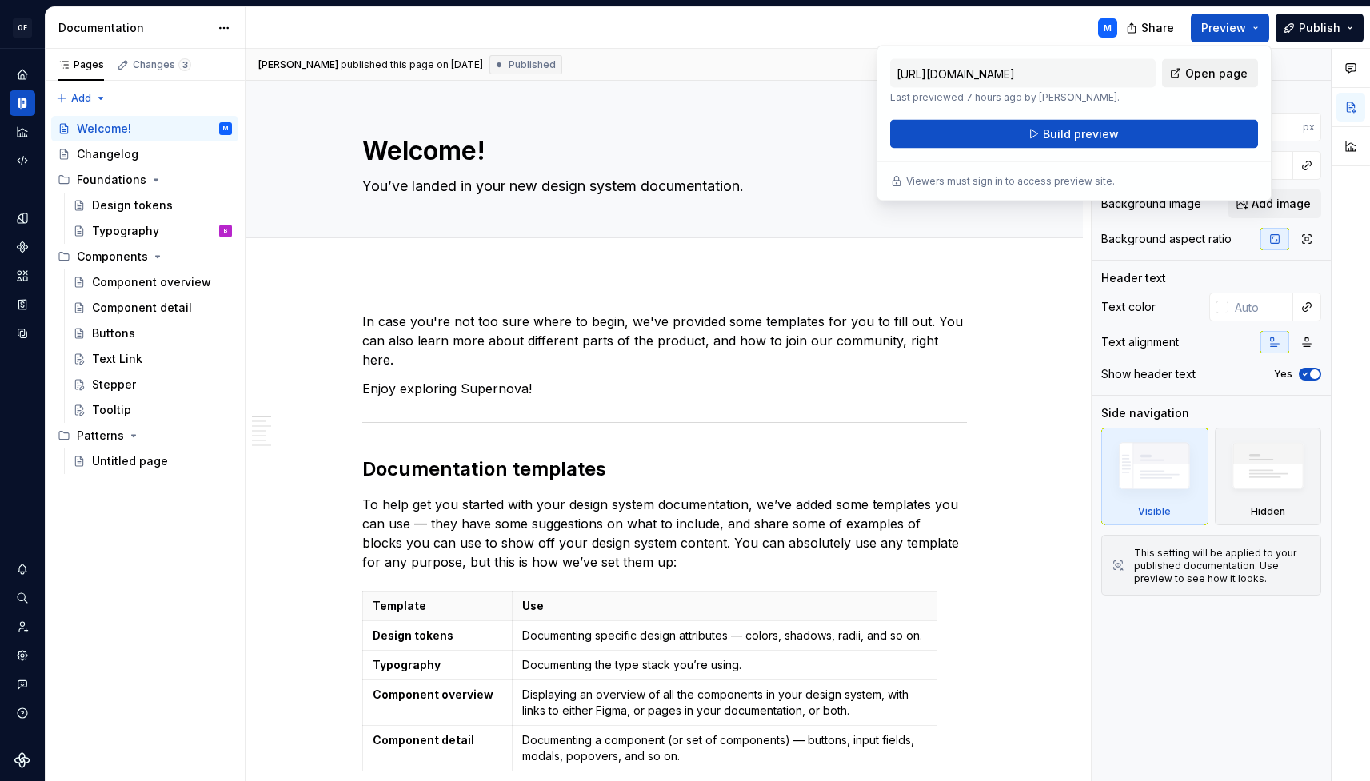
click at [1228, 71] on span "Open page" at bounding box center [1216, 74] width 62 height 16
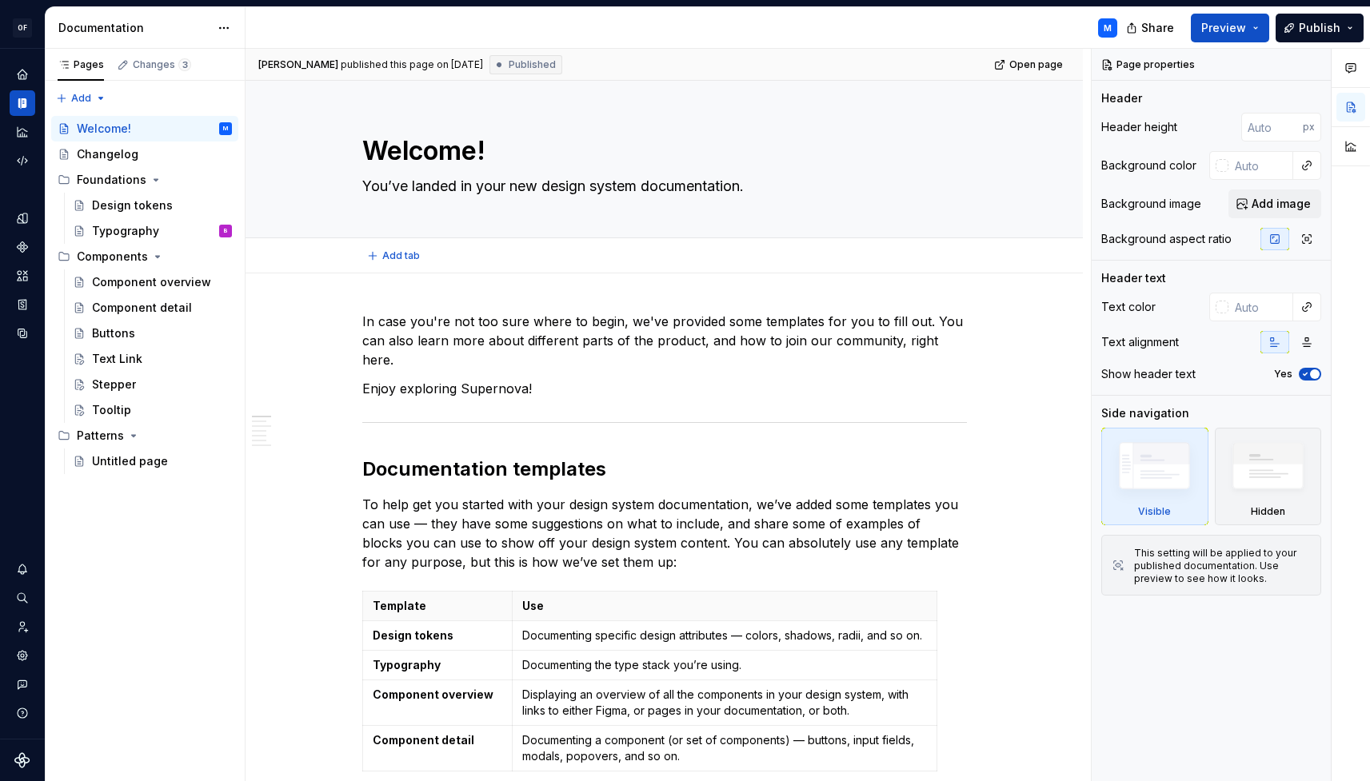
click at [941, 267] on div "Add tab" at bounding box center [664, 255] width 837 height 35
type textarea "*"
click at [1219, 310] on div at bounding box center [1222, 307] width 13 height 13
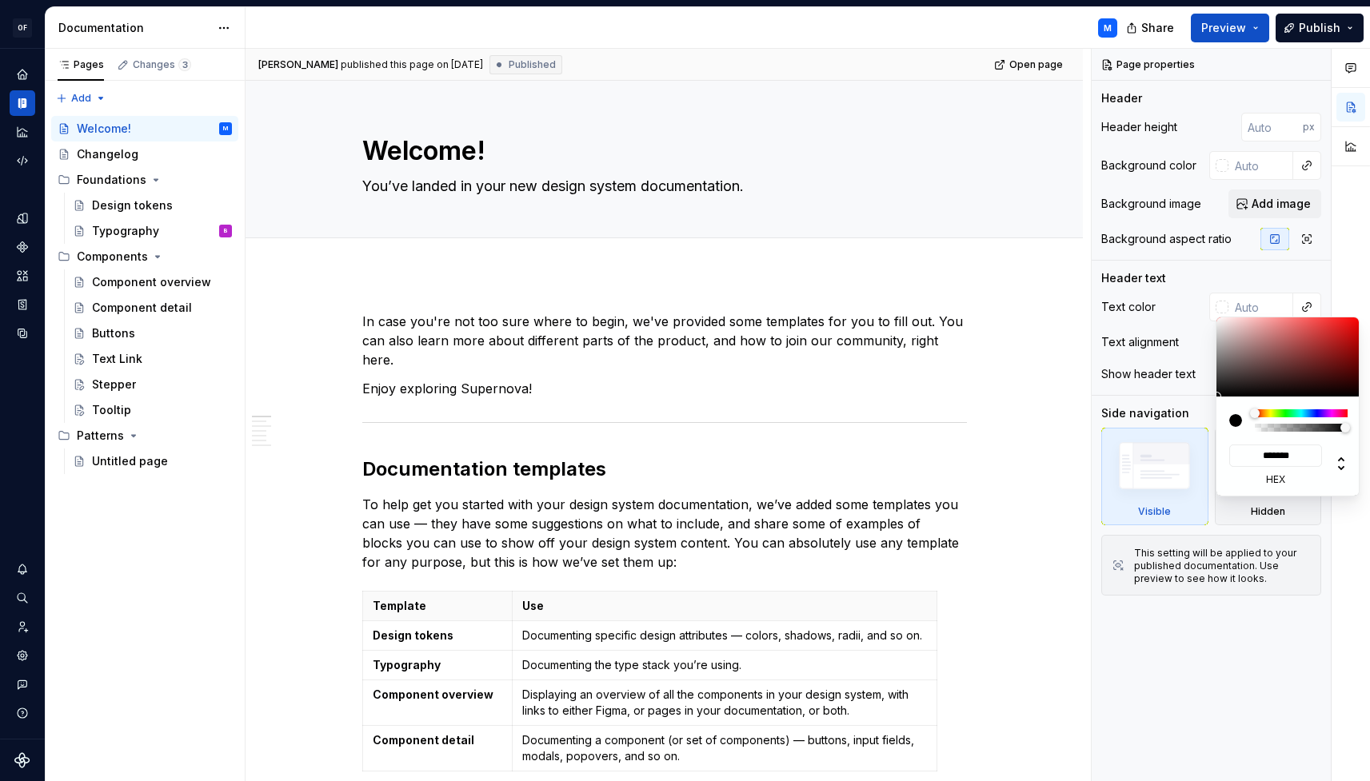
type input "#D81A1A"
type input "*******"
click at [1343, 329] on div at bounding box center [1288, 357] width 144 height 79
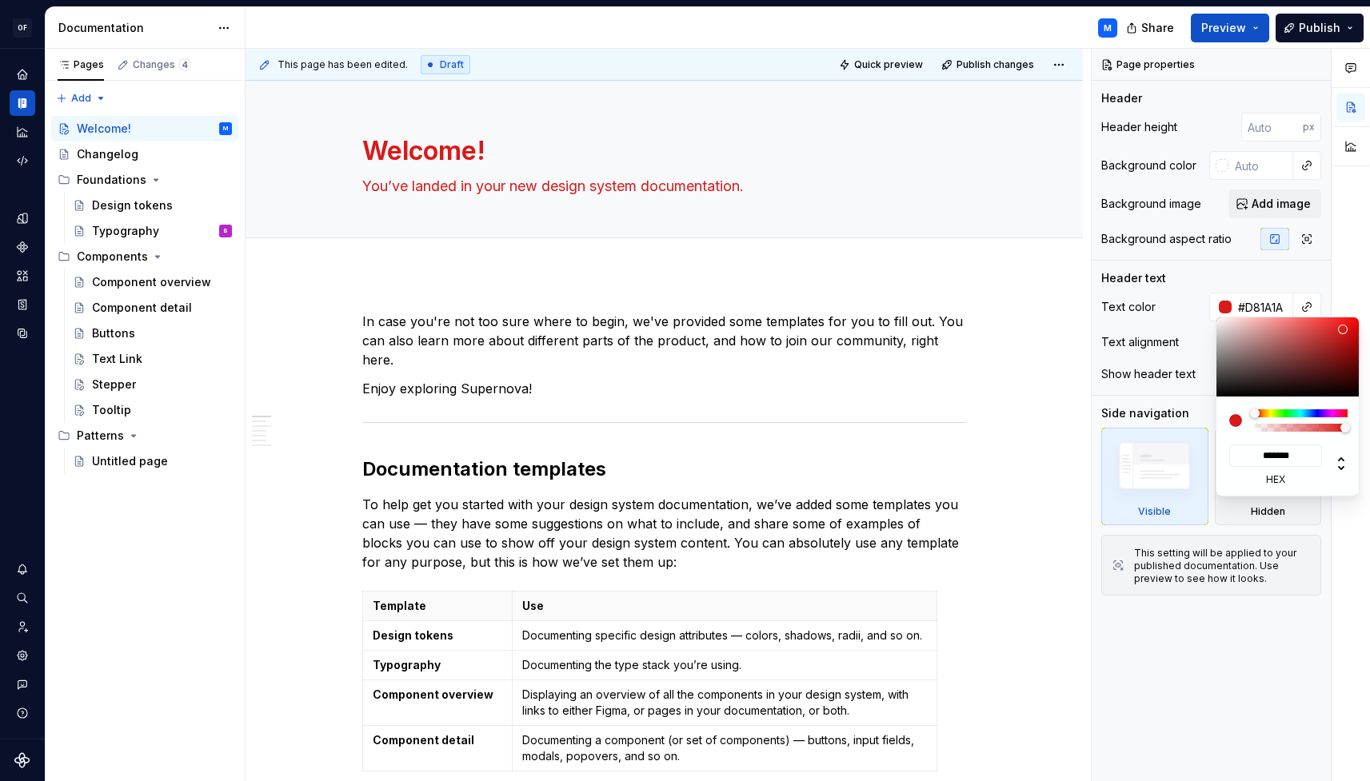
type textarea "*"
click at [1248, 303] on div "Comments Open comments No comments yet Select ‘Comment’ from the block context …" at bounding box center [1231, 415] width 278 height 733
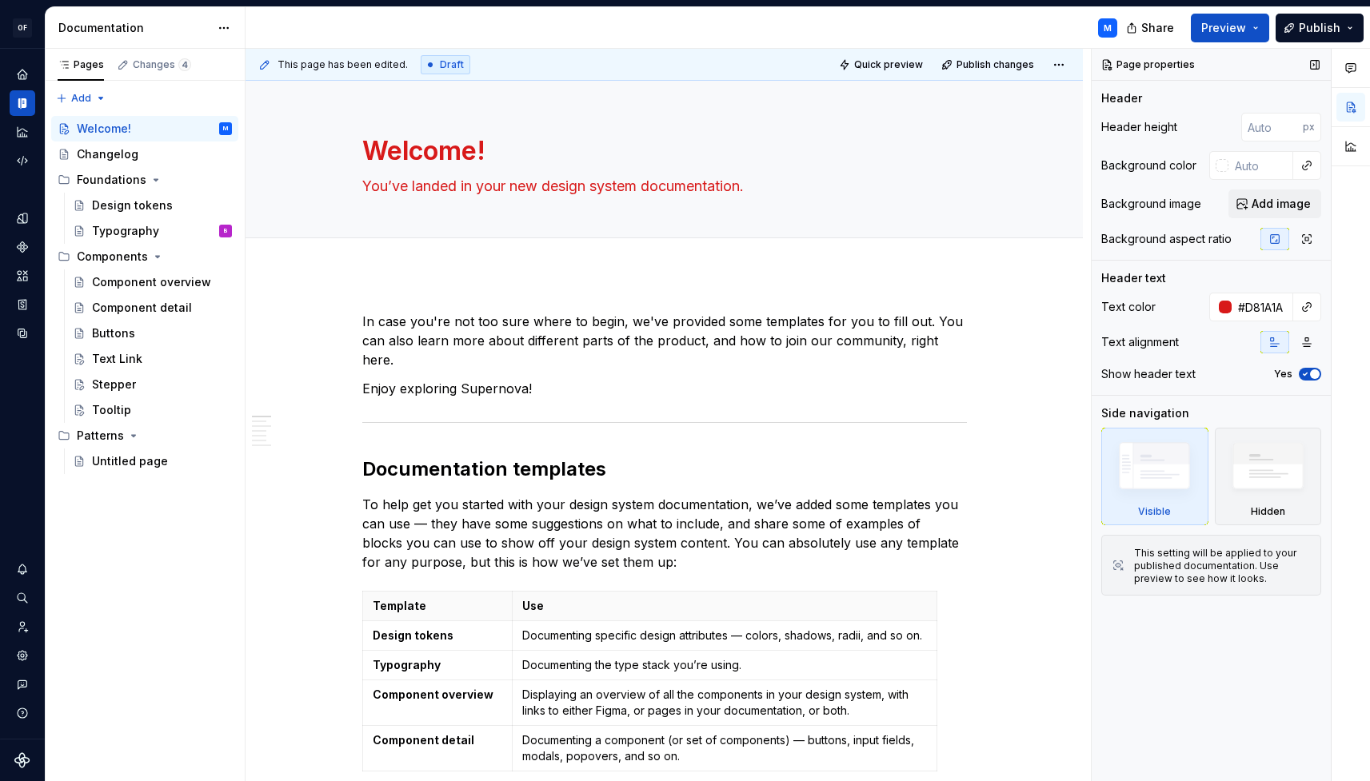
click at [1180, 310] on div "Comments Open comments No comments yet Select ‘Comment’ from the block context …" at bounding box center [1231, 415] width 278 height 733
click at [1271, 306] on input "#D81A1A" at bounding box center [1263, 307] width 62 height 29
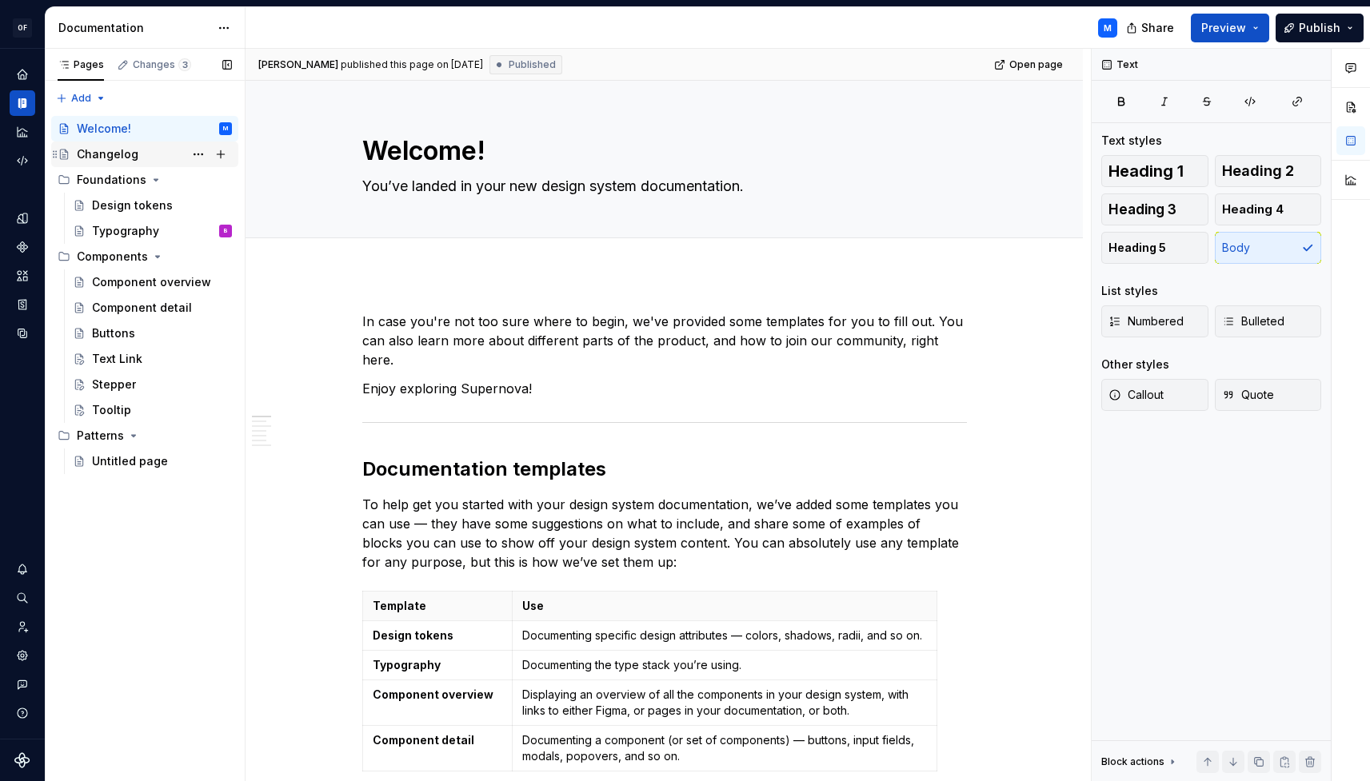
click at [134, 151] on div "Changelog" at bounding box center [108, 154] width 62 height 16
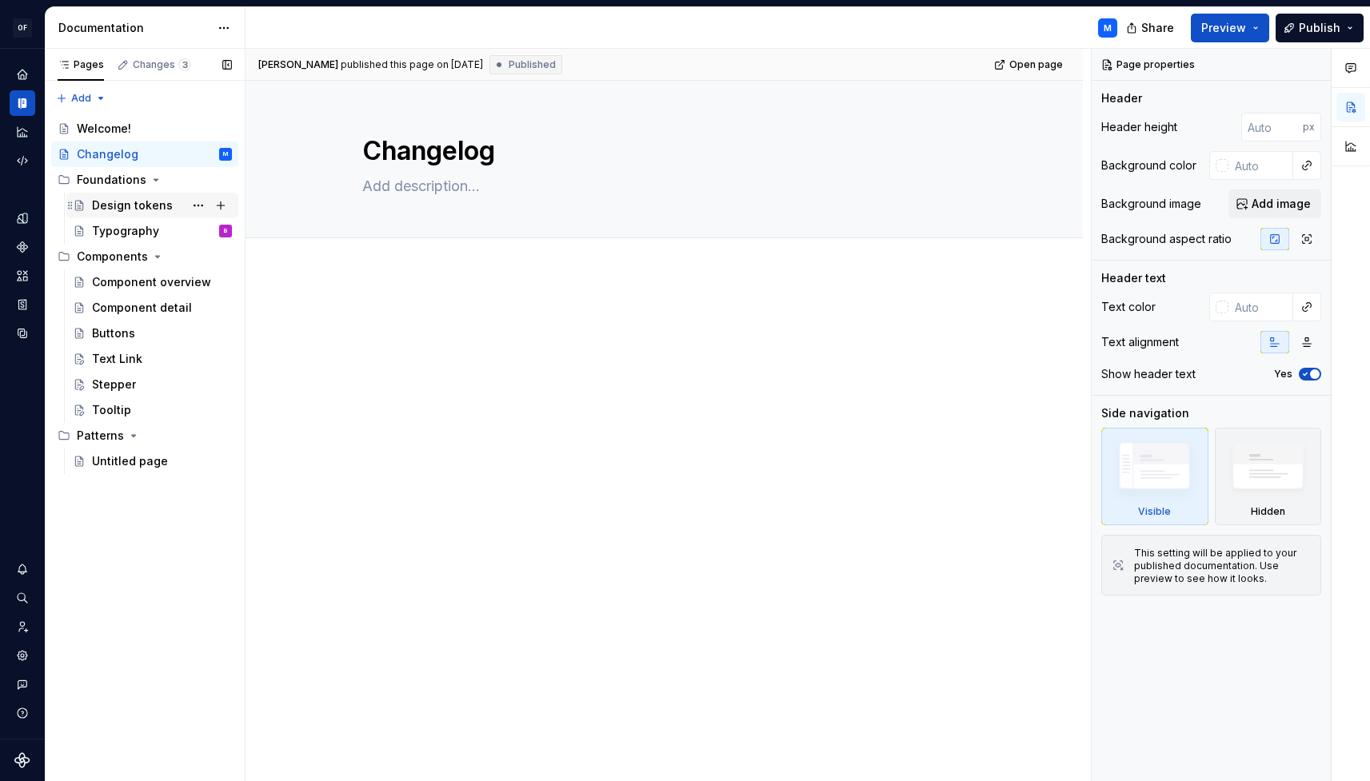
click at [137, 198] on div "Design tokens" at bounding box center [132, 206] width 81 height 16
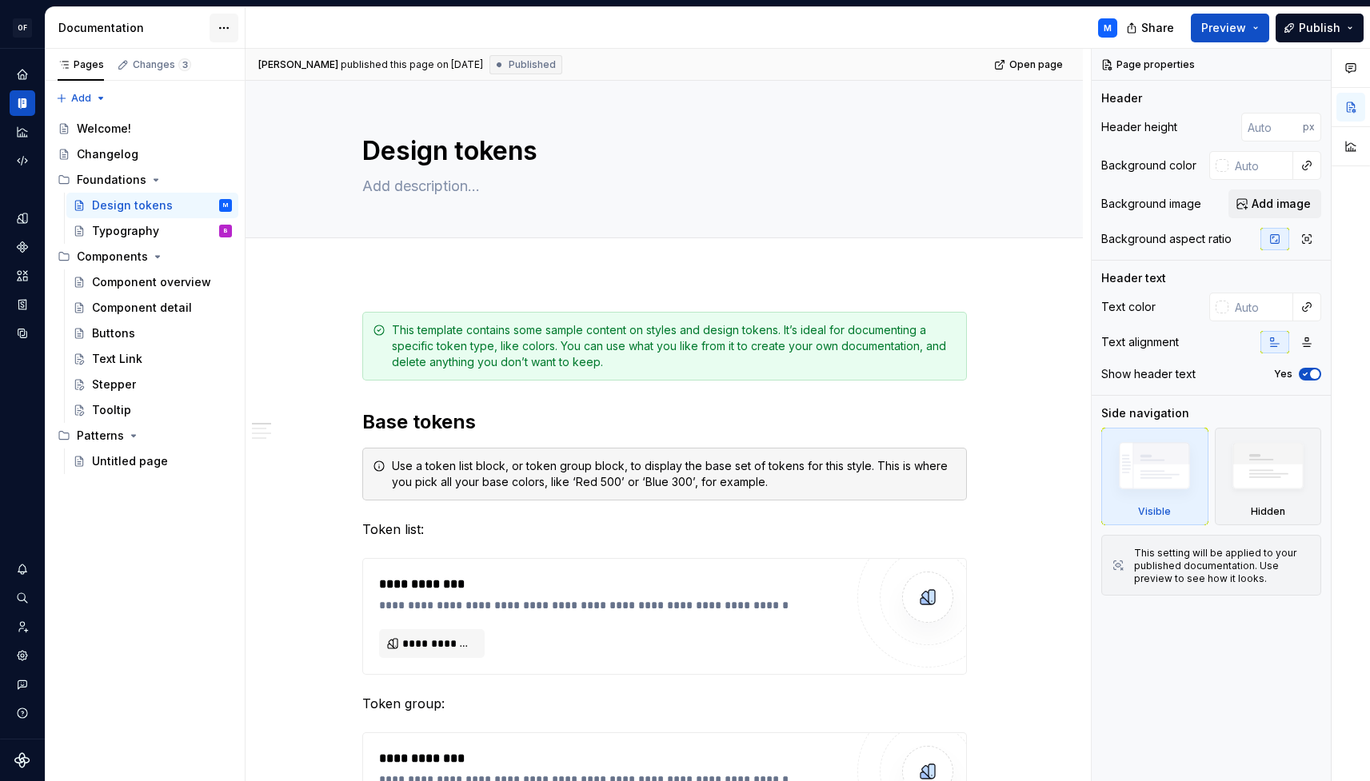
click at [222, 28] on html "**********" at bounding box center [685, 390] width 1370 height 781
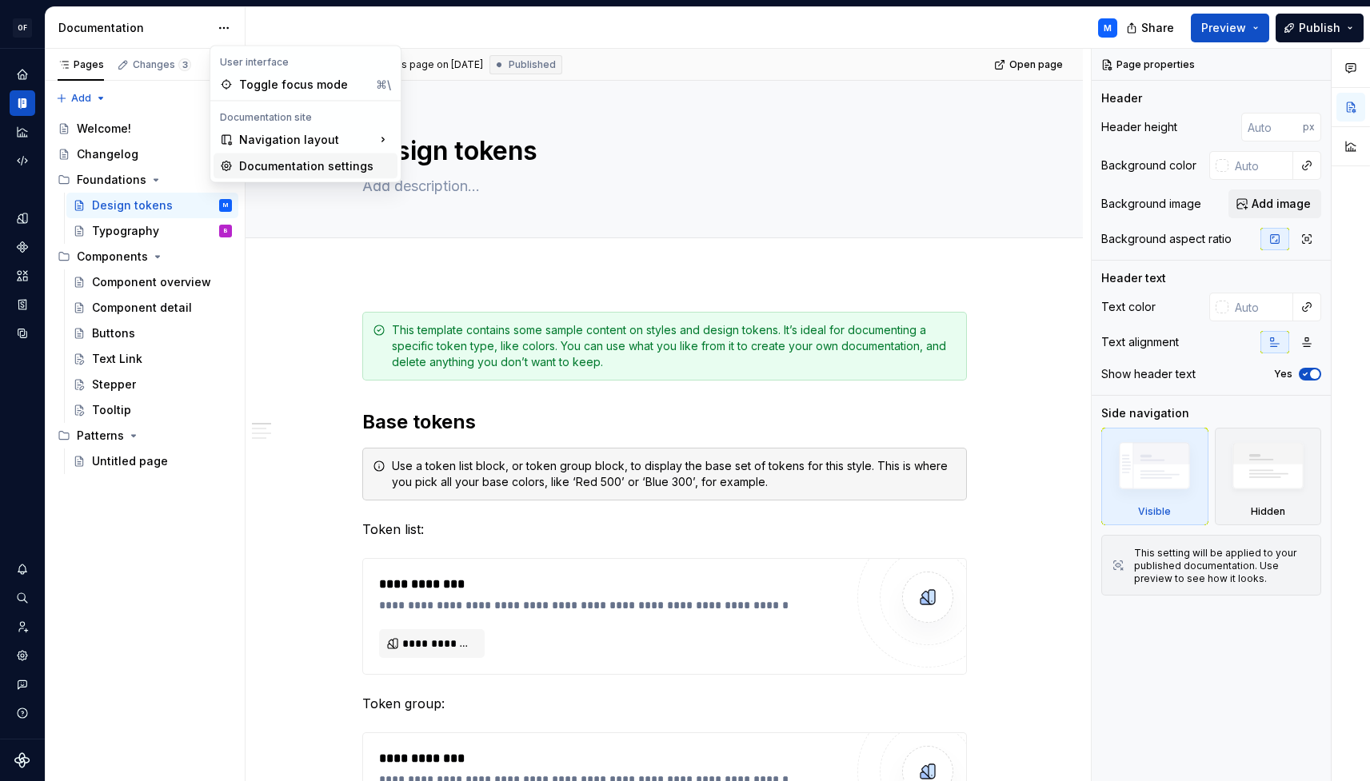
click at [282, 163] on div "Documentation settings" at bounding box center [315, 166] width 152 height 16
type textarea "*"
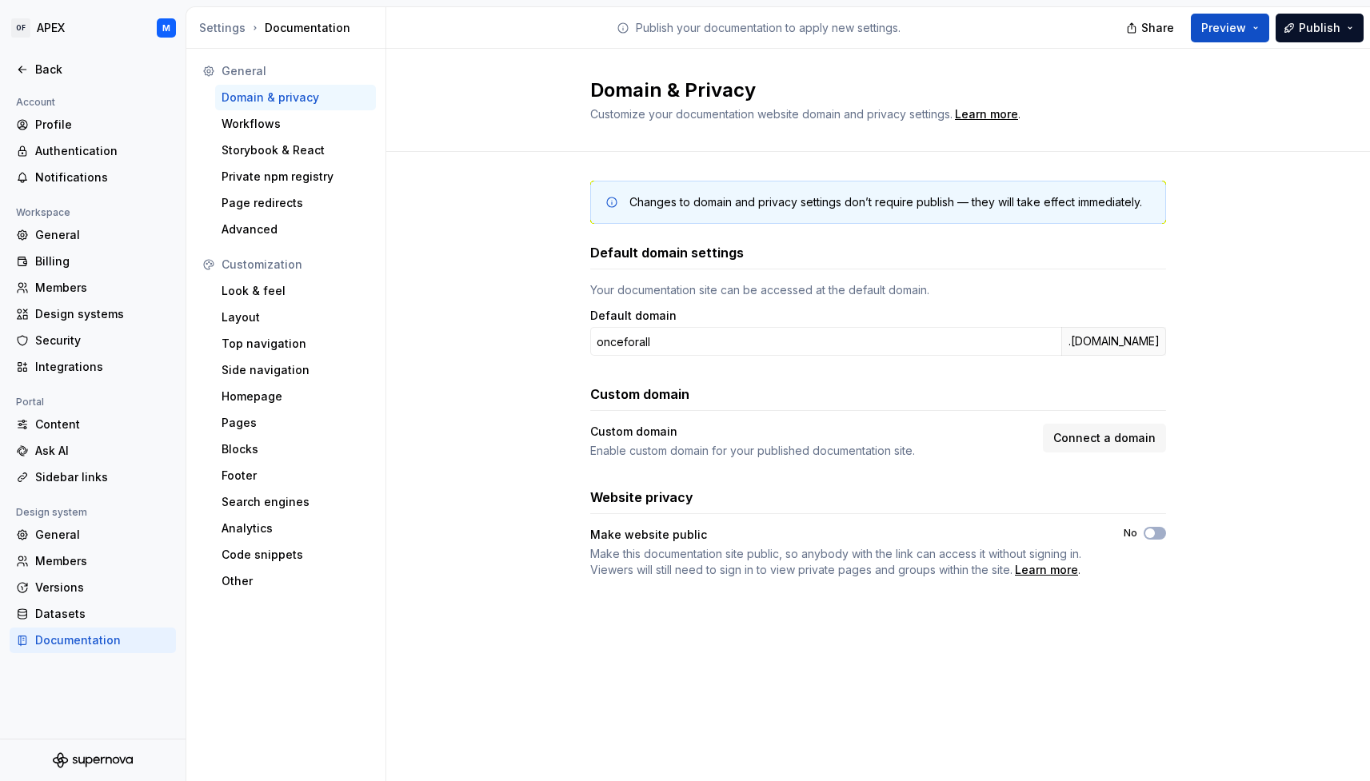
click at [282, 266] on div "Customization" at bounding box center [296, 265] width 148 height 16
click at [274, 290] on div "Look & feel" at bounding box center [296, 291] width 148 height 16
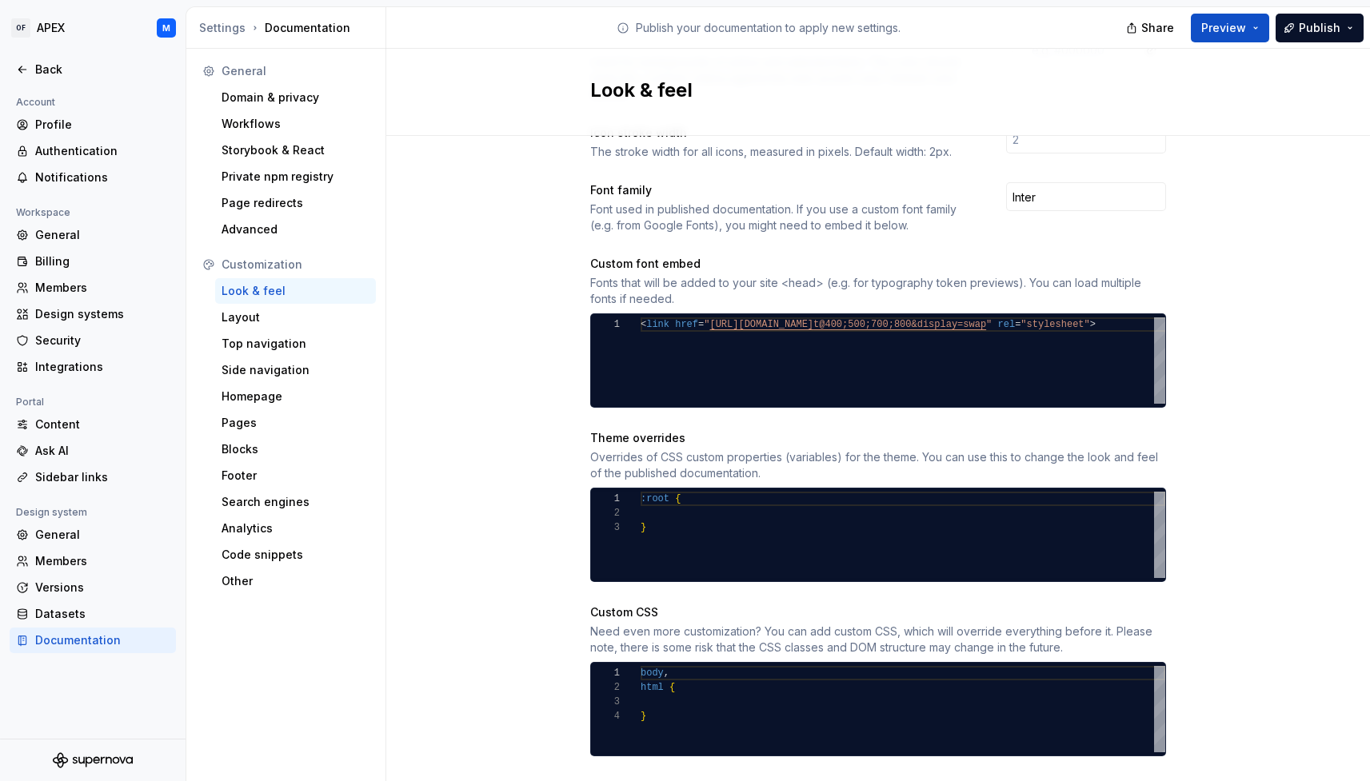
scroll to position [539, 0]
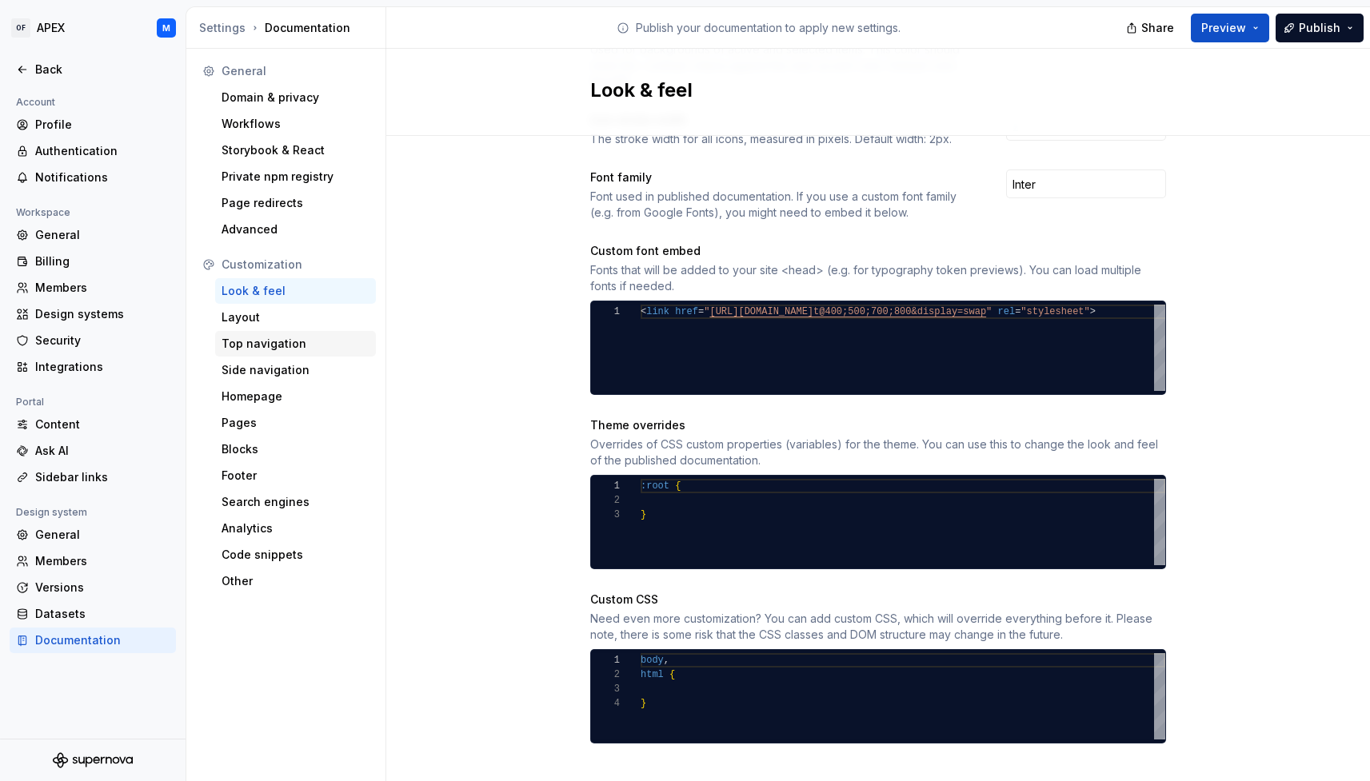
click at [297, 345] on div "Top navigation" at bounding box center [296, 344] width 148 height 16
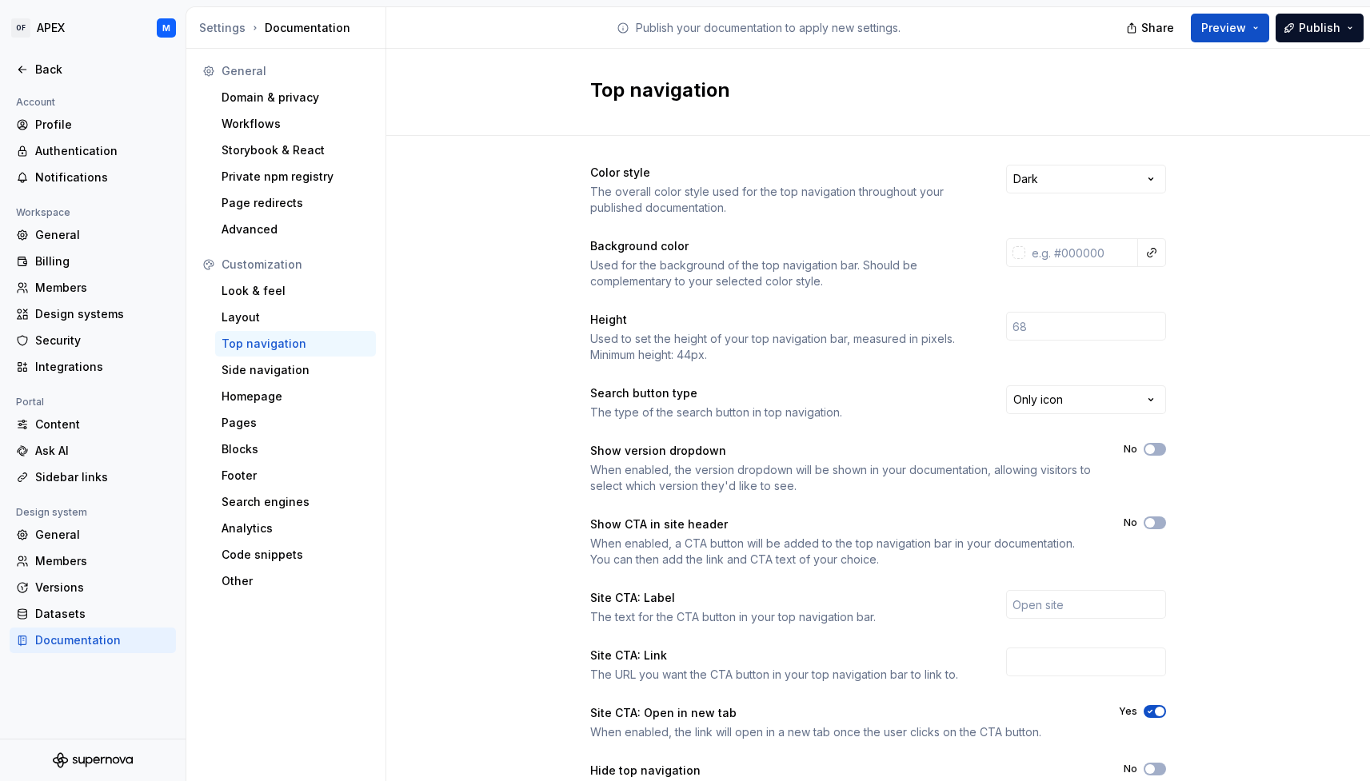
click at [1150, 178] on html "OF APEX M Back Account Profile Authentication Notifications Workspace General B…" at bounding box center [685, 390] width 1370 height 781
click at [889, 223] on html "OF APEX M Back Account Profile Authentication Notifications Workspace General B…" at bounding box center [685, 390] width 1370 height 781
click at [1091, 250] on input "text" at bounding box center [1081, 252] width 113 height 29
paste input "263A75"
click at [1224, 290] on div "Color style The overall color style used for the top navigation throughout your…" at bounding box center [878, 505] width 984 height 739
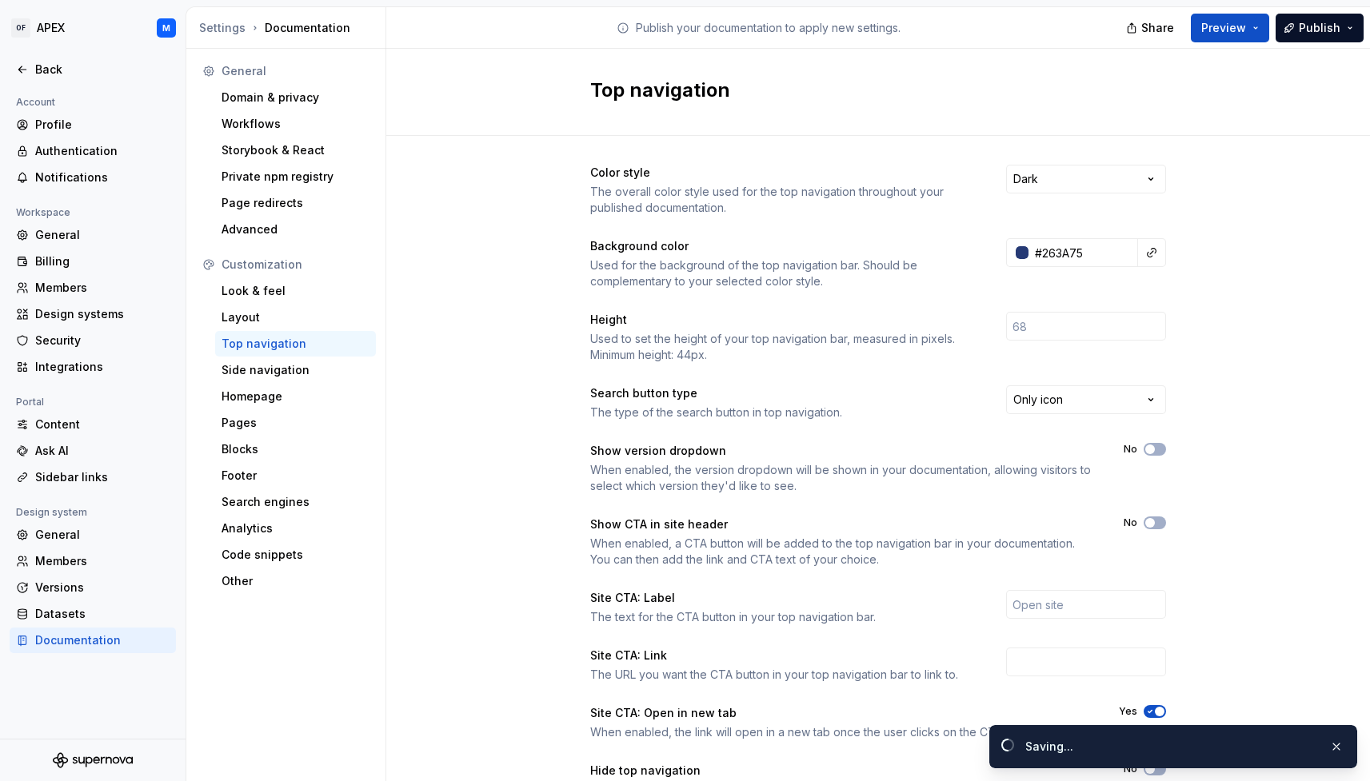
type input "#263a75ff"
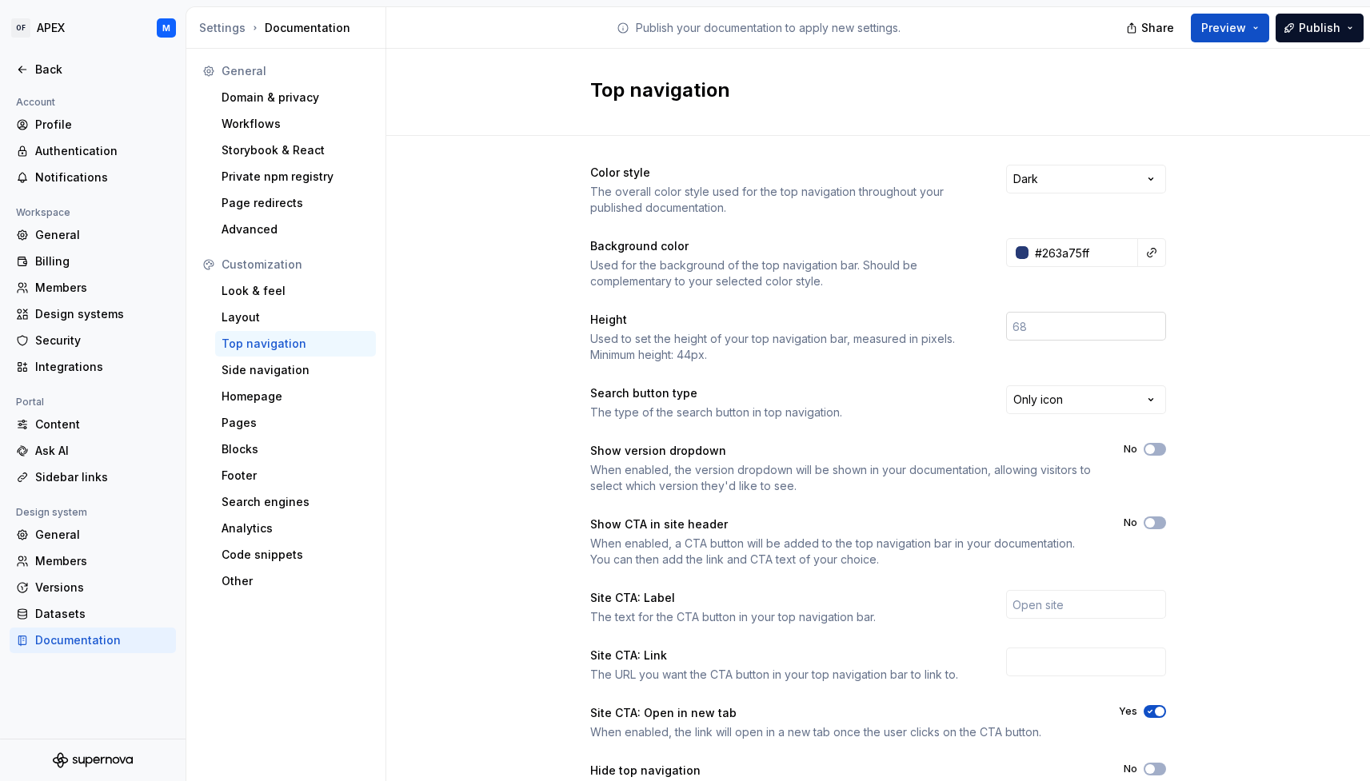
click at [1041, 327] on input "number" at bounding box center [1086, 326] width 160 height 29
type input "80"
click at [1228, 360] on div "Color style The overall color style used for the top navigation throughout your…" at bounding box center [878, 505] width 984 height 739
click at [1148, 521] on span "button" at bounding box center [1150, 523] width 10 height 10
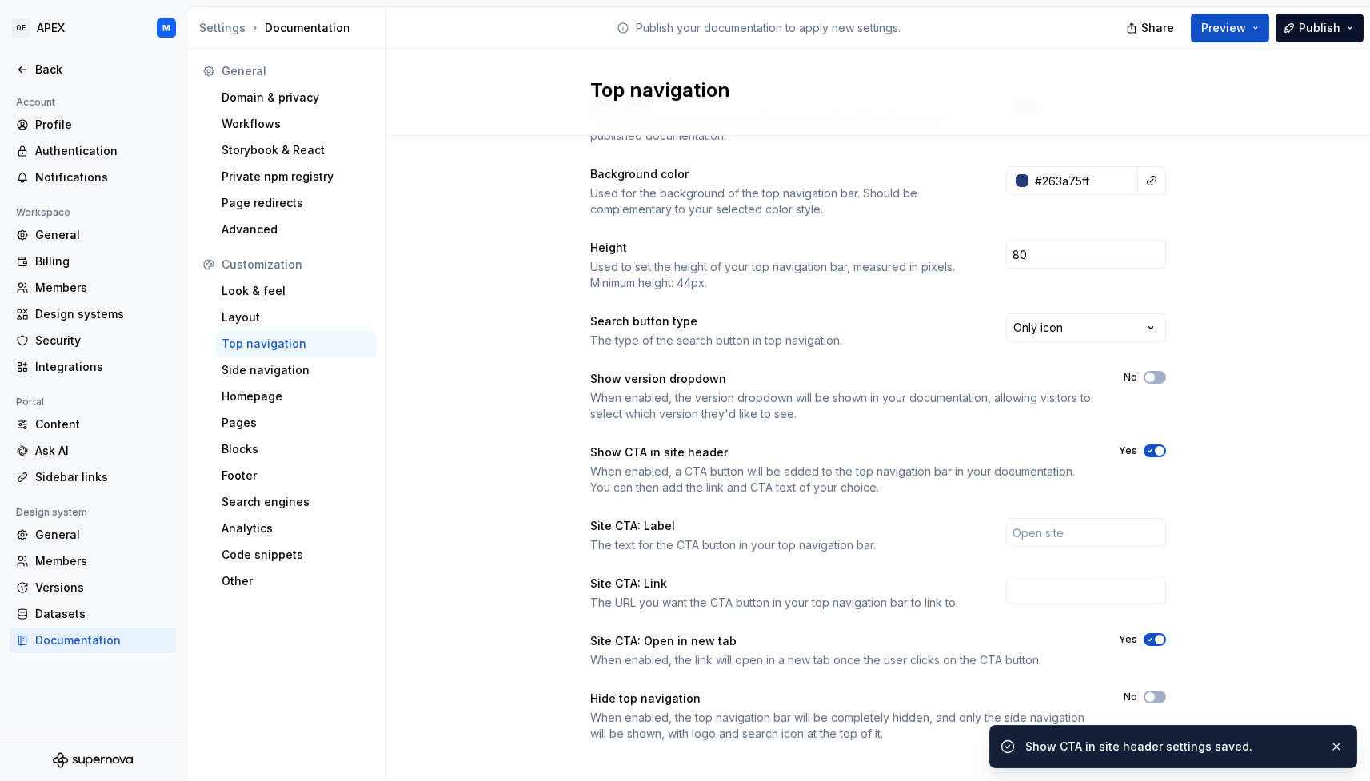
scroll to position [86, 0]
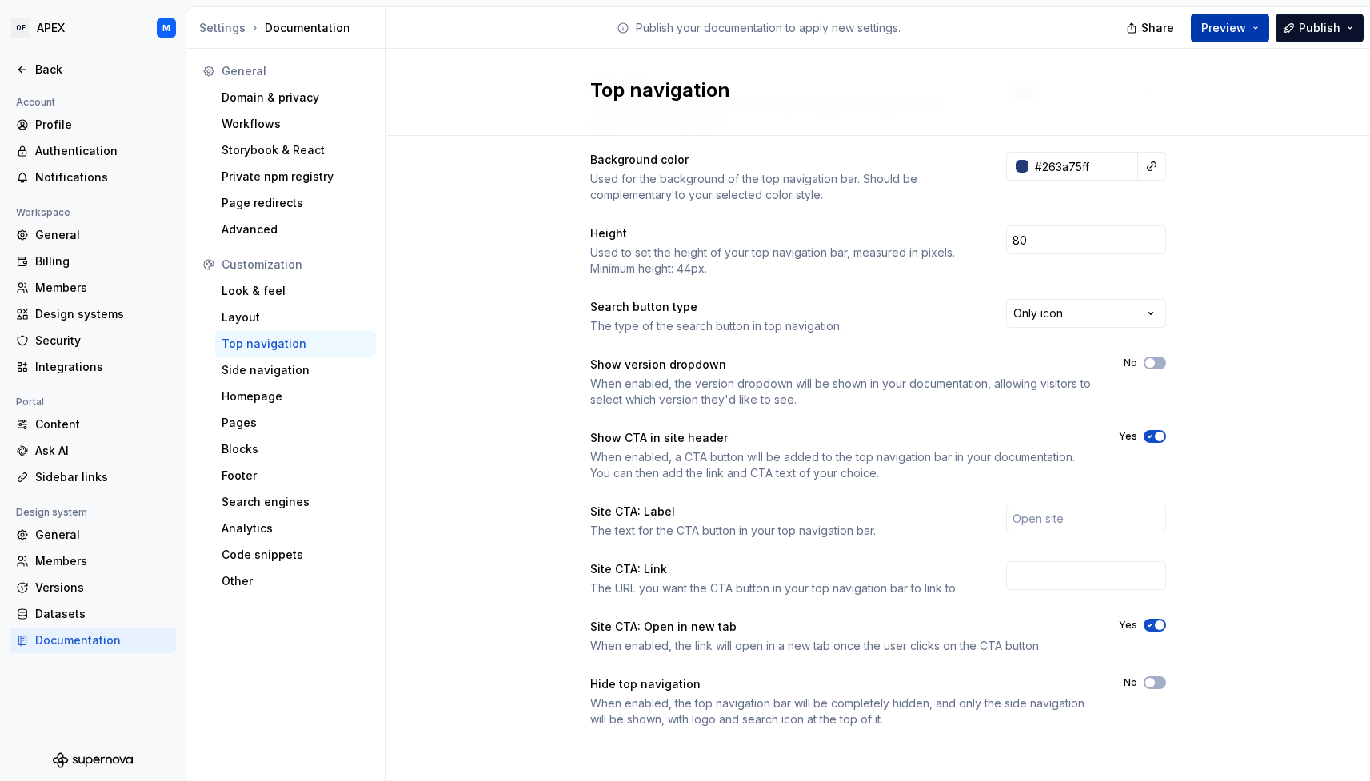
click at [1242, 28] on span "Preview" at bounding box center [1223, 28] width 45 height 16
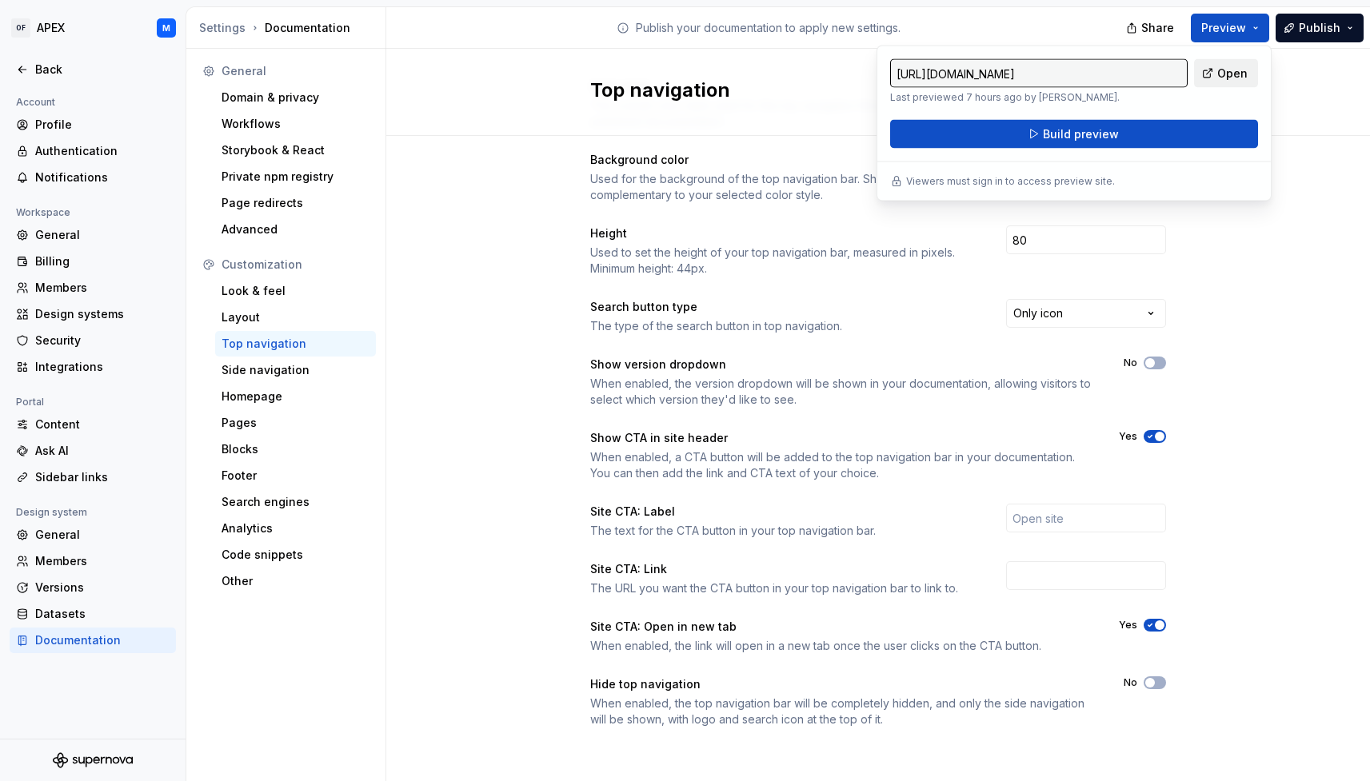
click at [1221, 80] on span "Open" at bounding box center [1232, 74] width 30 height 16
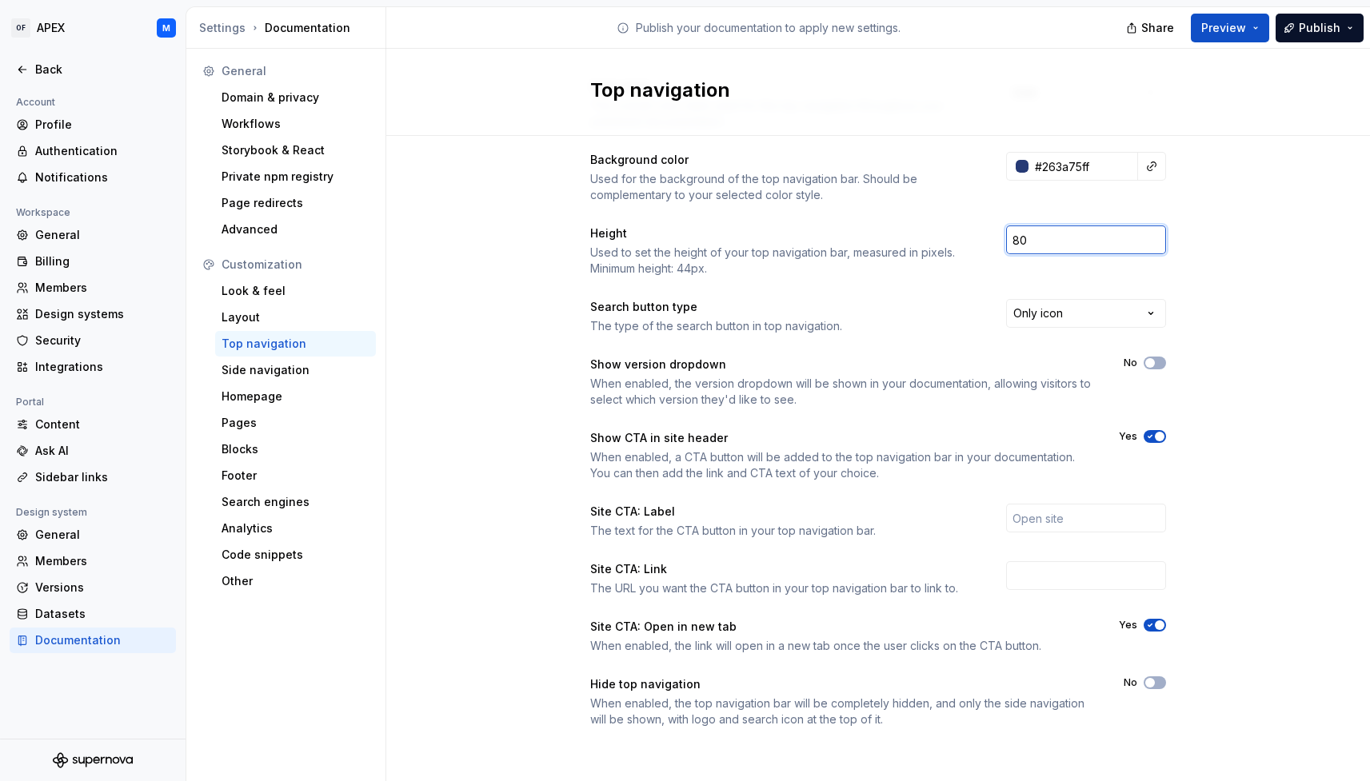
click at [1283, 240] on div "Color style The overall color style used for the top navigation throughout your…" at bounding box center [878, 419] width 984 height 739
click at [307, 400] on div "Homepage" at bounding box center [296, 397] width 148 height 16
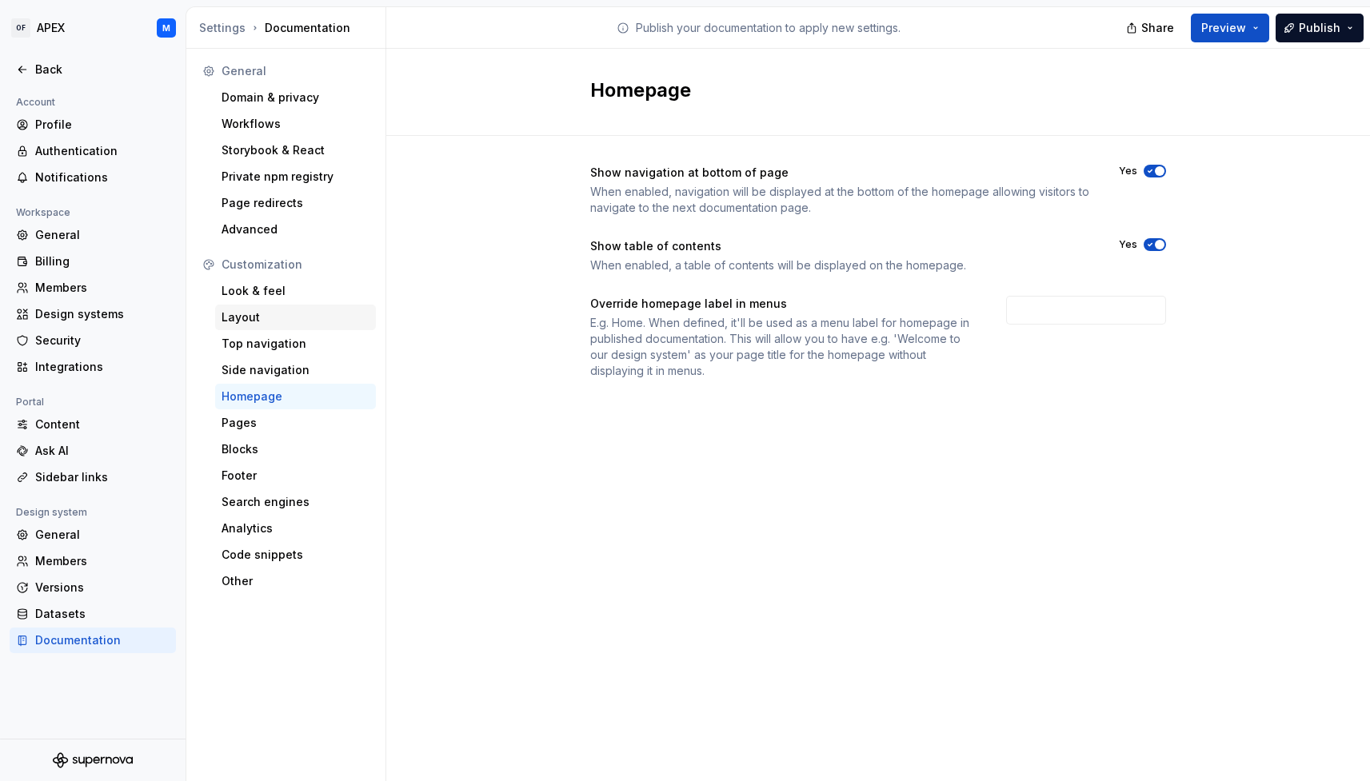
click at [279, 319] on div "Layout" at bounding box center [296, 318] width 148 height 16
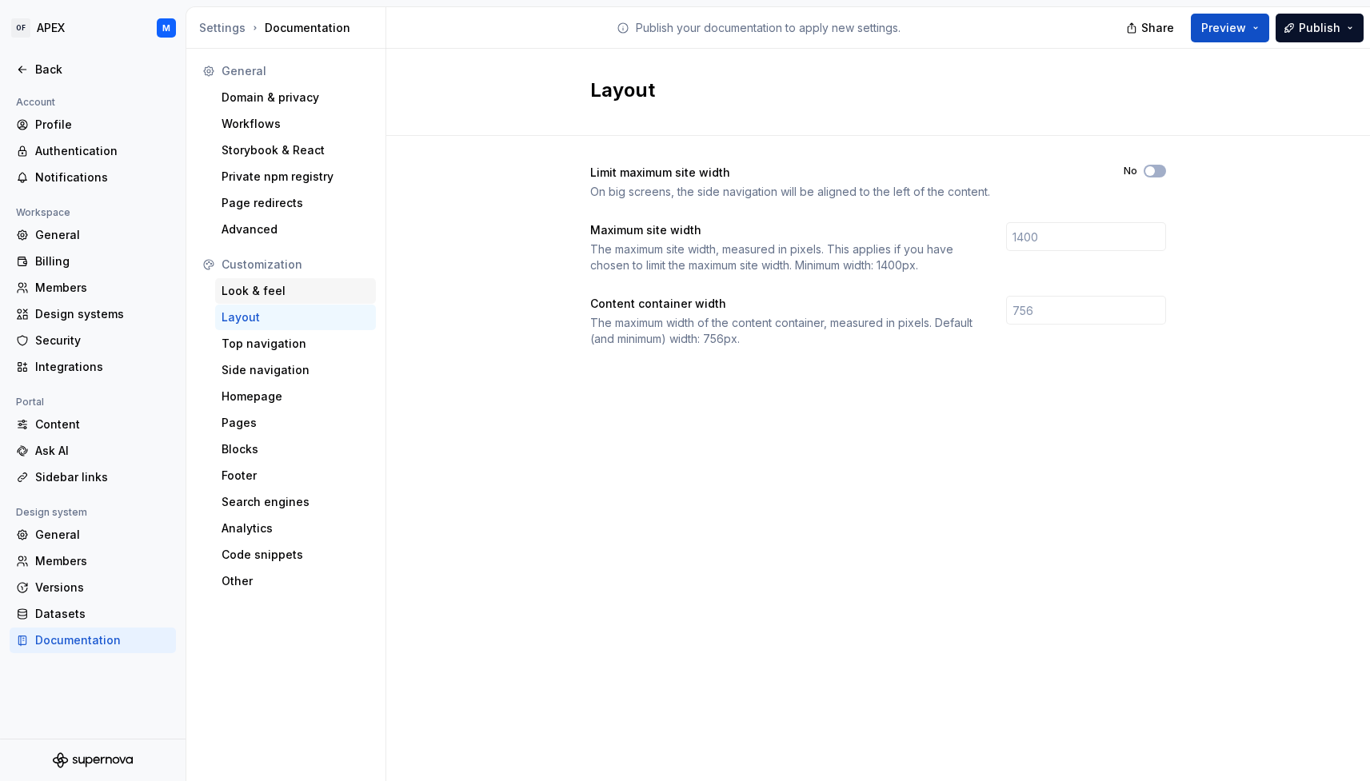
click at [270, 298] on div "Look & feel" at bounding box center [296, 291] width 148 height 16
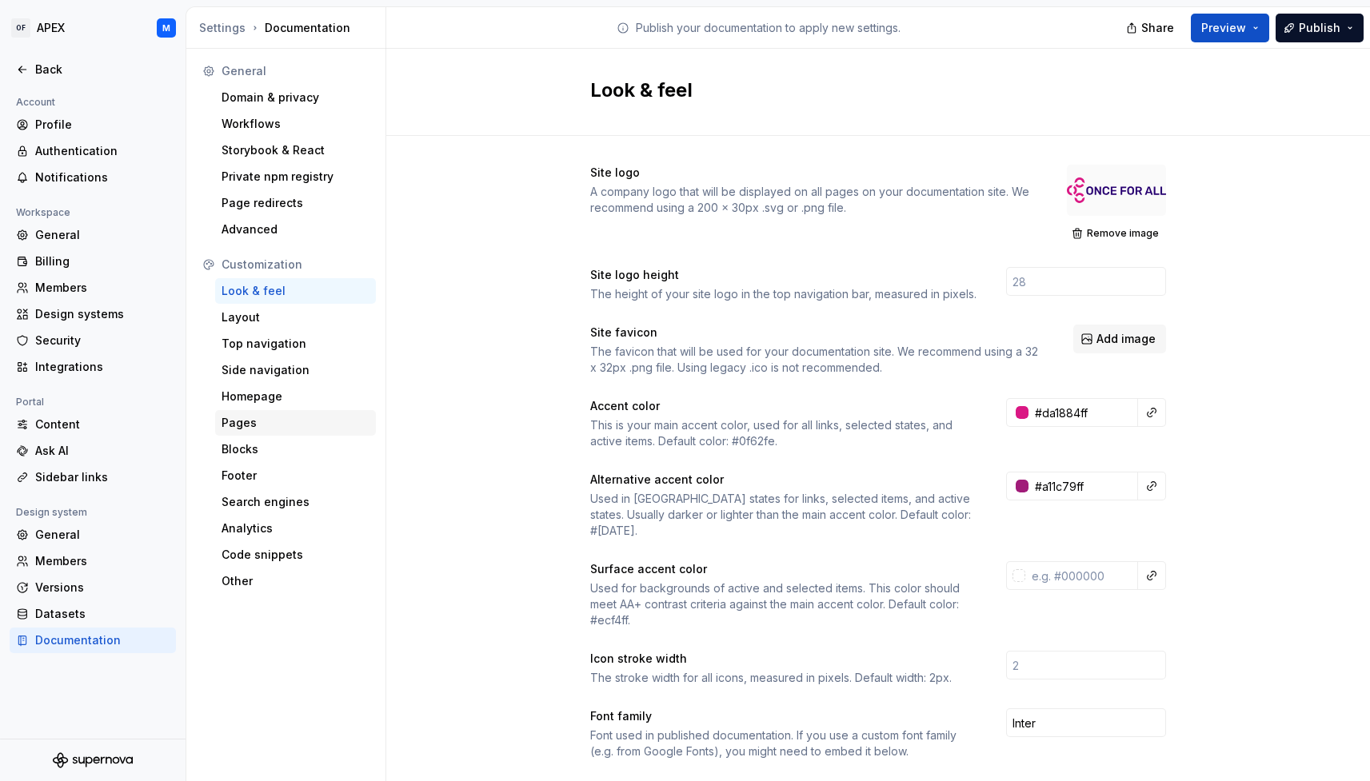
click at [273, 422] on div "Pages" at bounding box center [296, 423] width 148 height 16
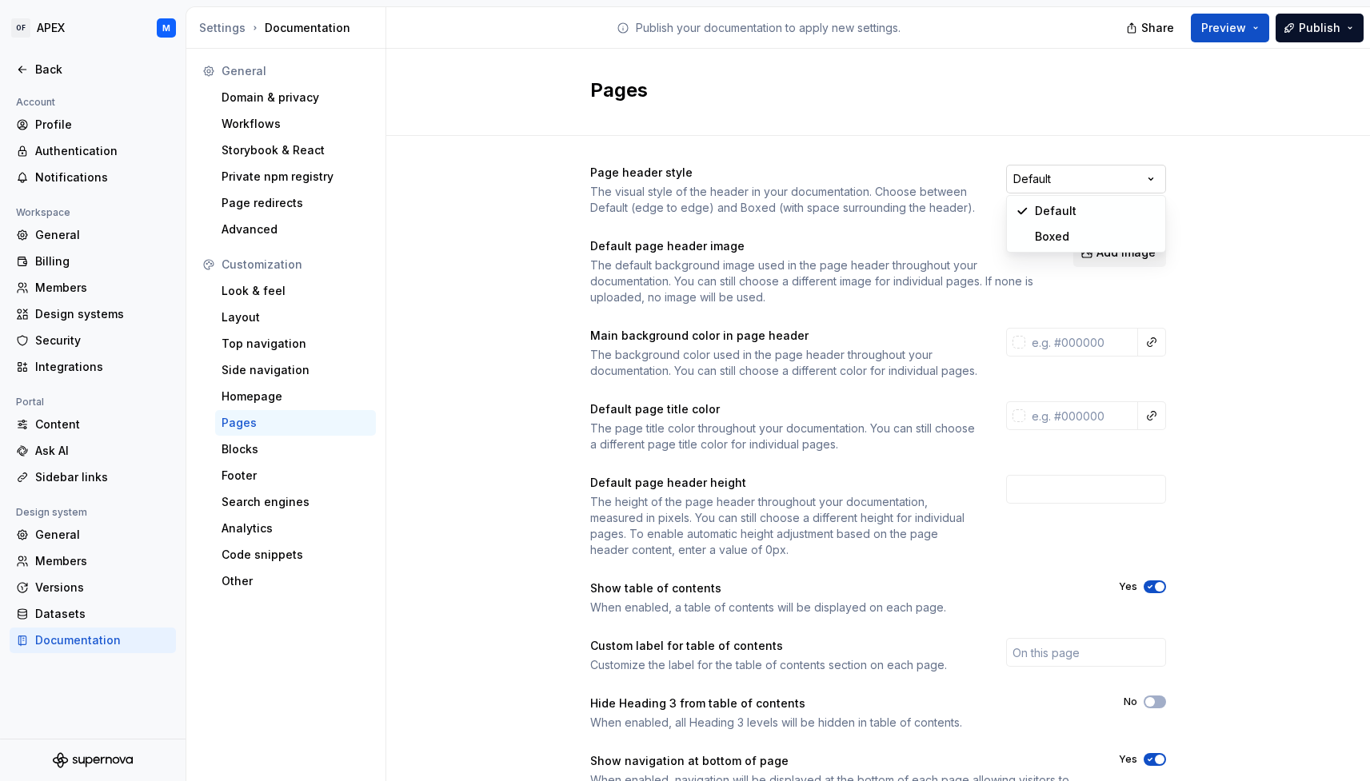
click at [1101, 177] on html "OF APEX M Back Account Profile Authentication Notifications Workspace General B…" at bounding box center [685, 390] width 1370 height 781
click at [1216, 210] on html "OF APEX M Back Account Profile Authentication Notifications Workspace General B…" at bounding box center [685, 390] width 1370 height 781
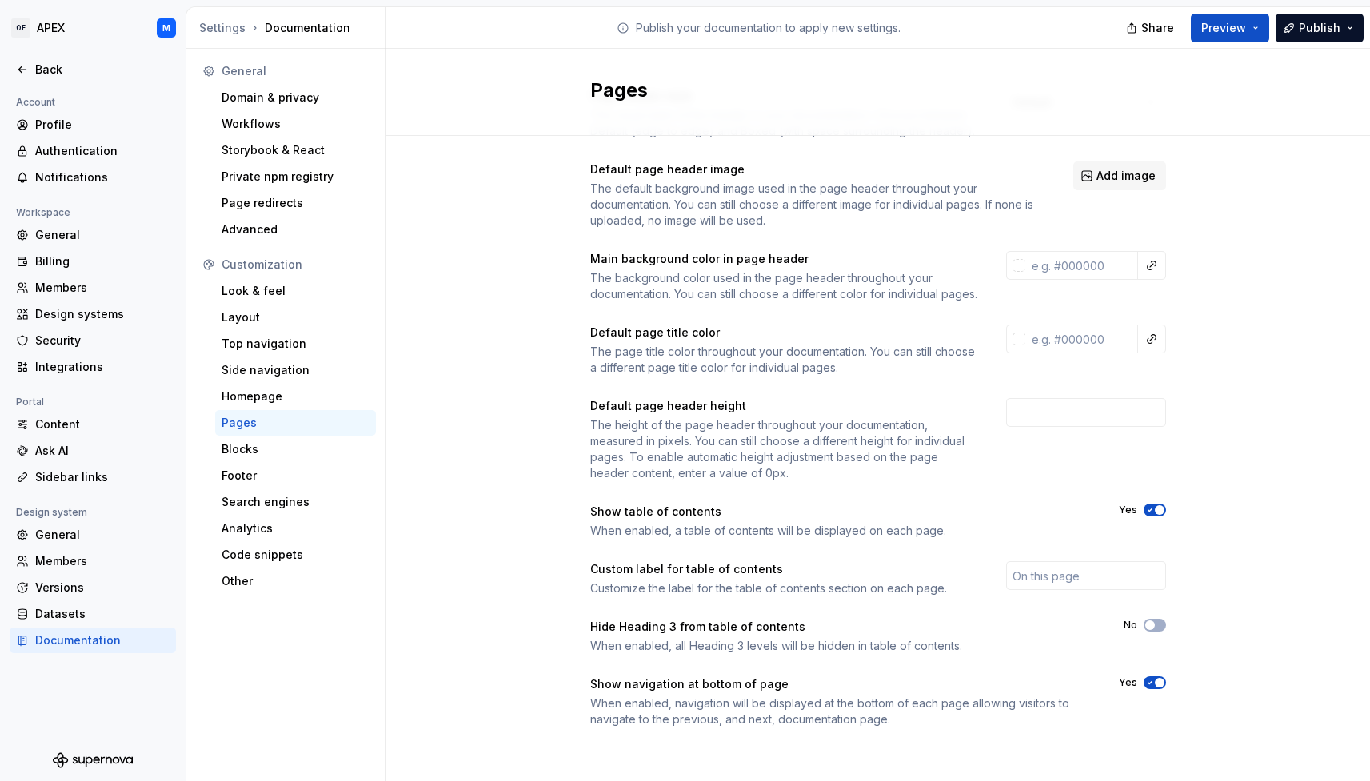
scroll to position [93, 0]
click at [268, 400] on div "Homepage" at bounding box center [296, 397] width 148 height 16
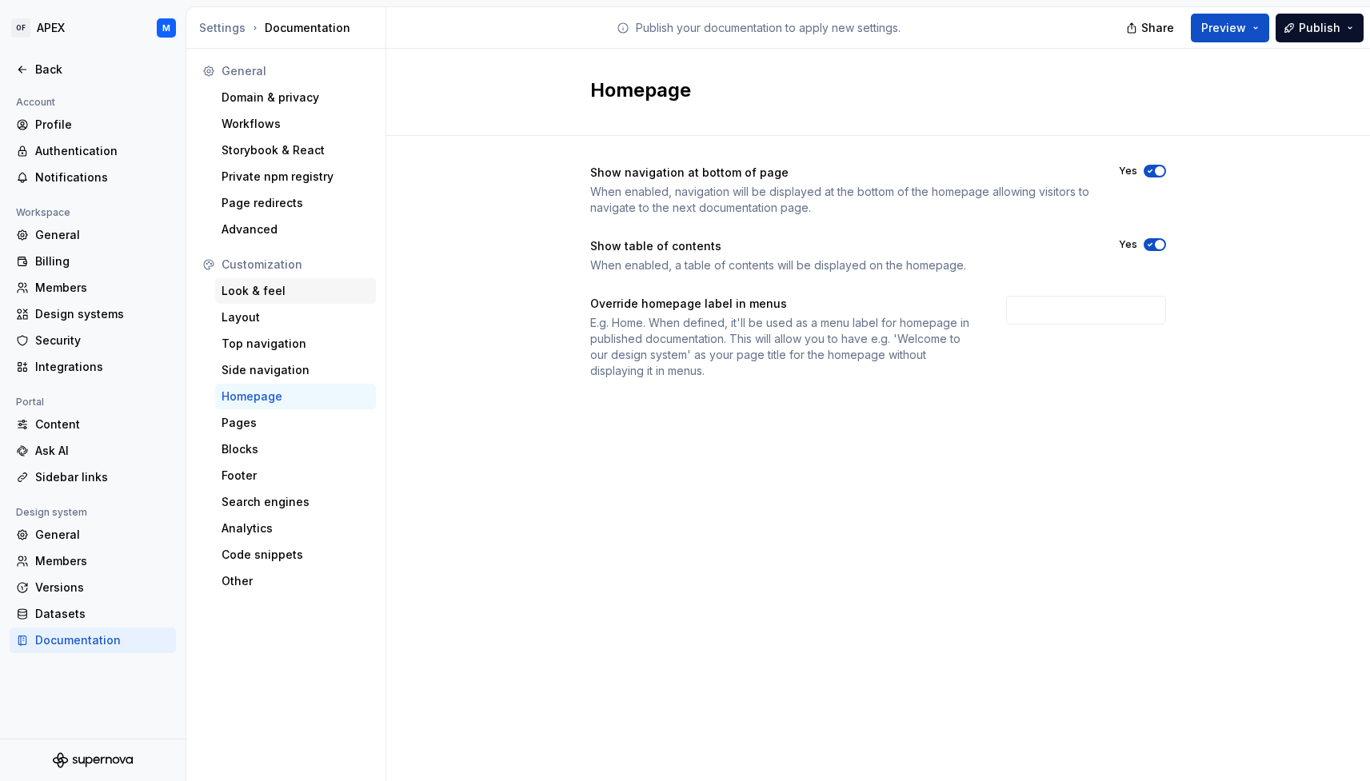
click at [251, 294] on div "Look & feel" at bounding box center [296, 291] width 148 height 16
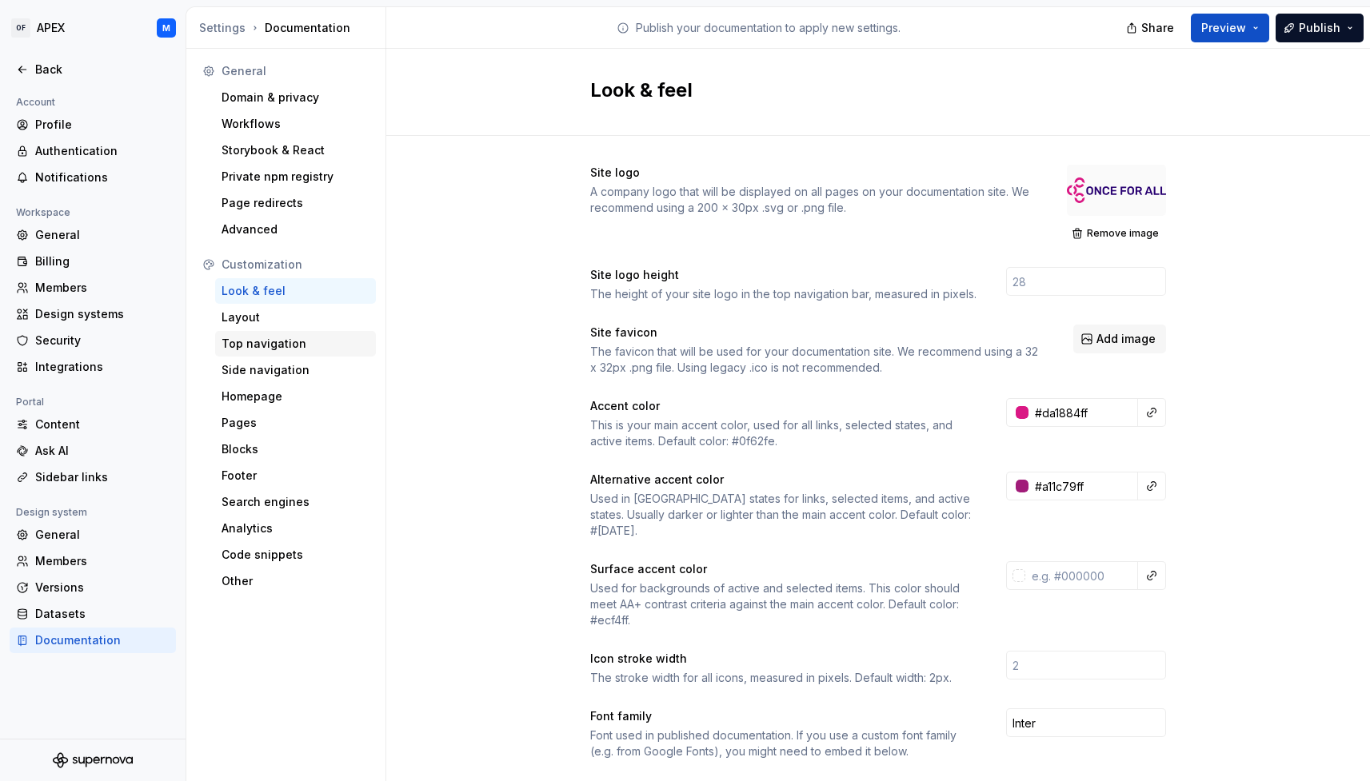
click at [266, 348] on div "Top navigation" at bounding box center [296, 344] width 148 height 16
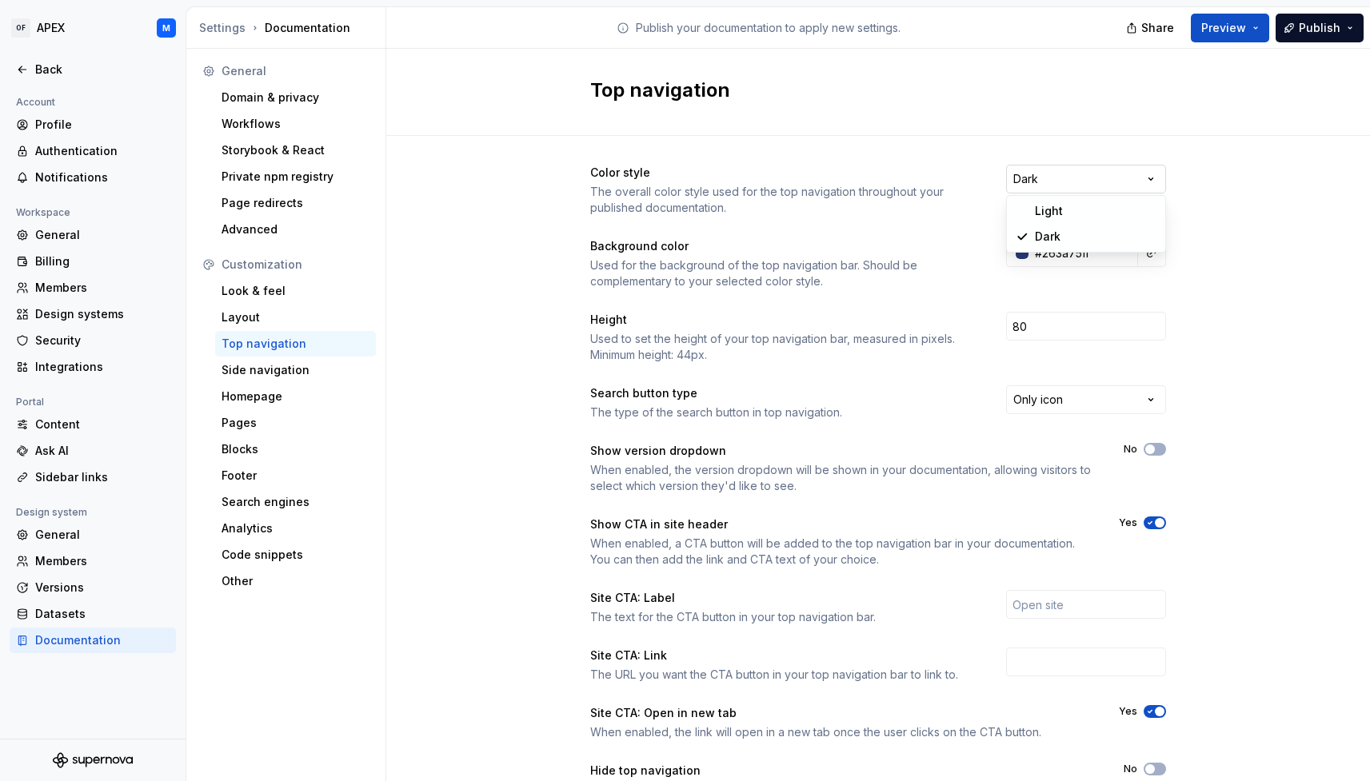
click at [1151, 182] on html "OF APEX M Back Account Profile Authentication Notifications Workspace General B…" at bounding box center [685, 390] width 1370 height 781
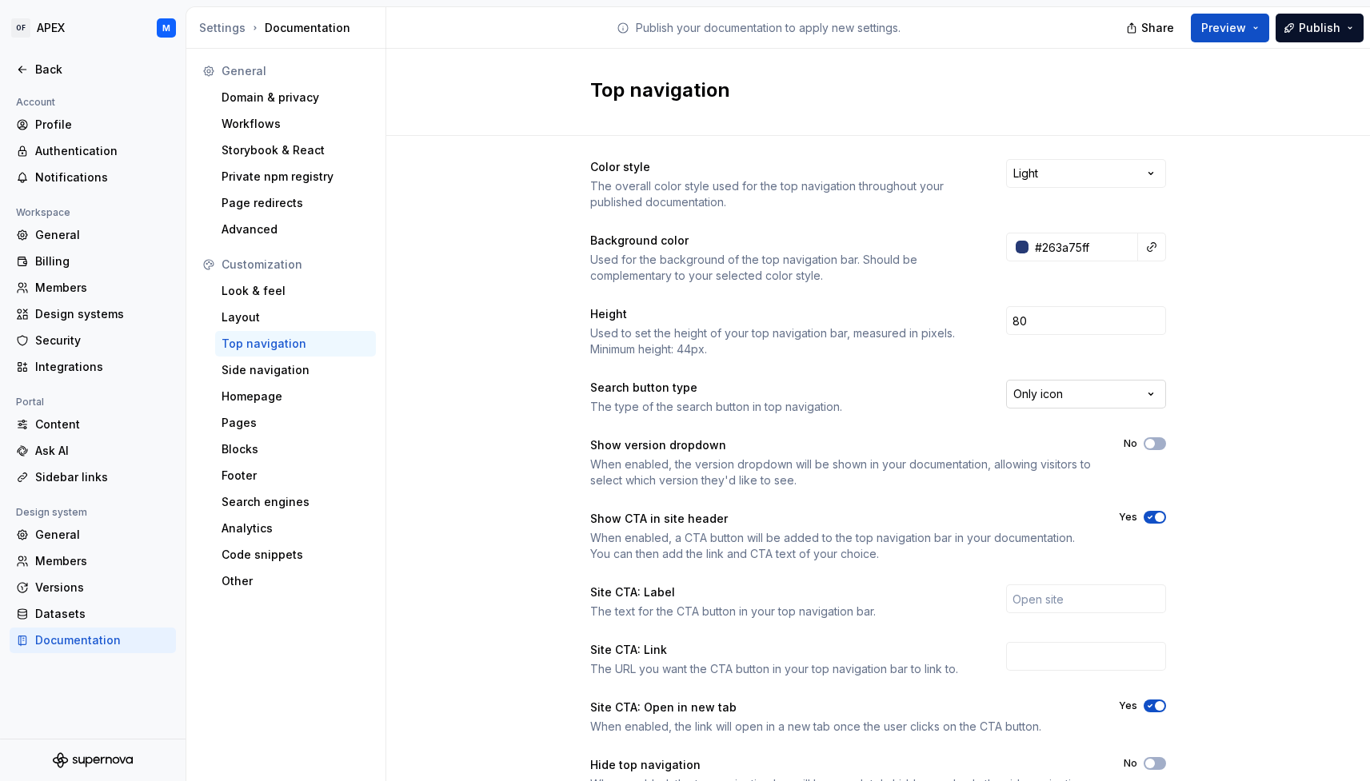
click at [1148, 397] on html "OF APEX M Back Account Profile Authentication Notifications Workspace General B…" at bounding box center [685, 390] width 1370 height 781
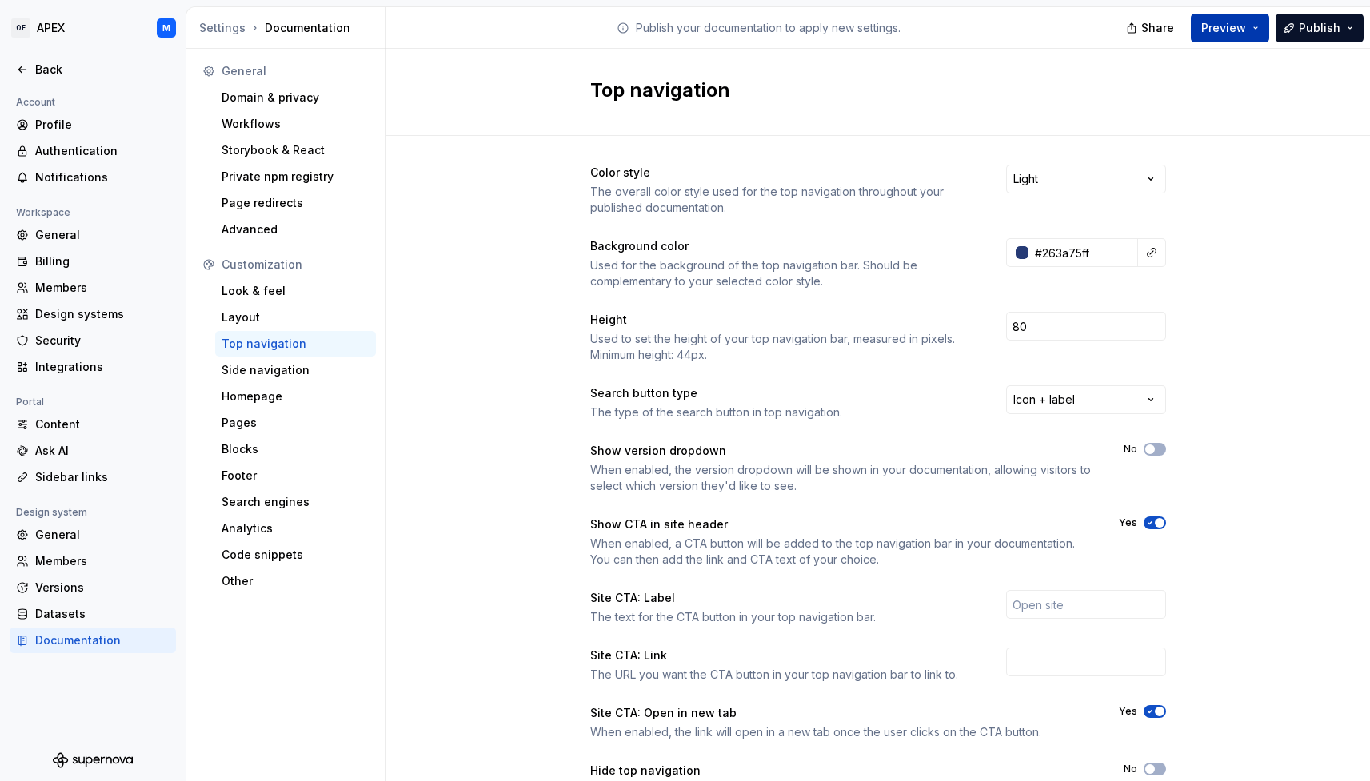
click at [1245, 29] on span "Preview" at bounding box center [1223, 28] width 45 height 16
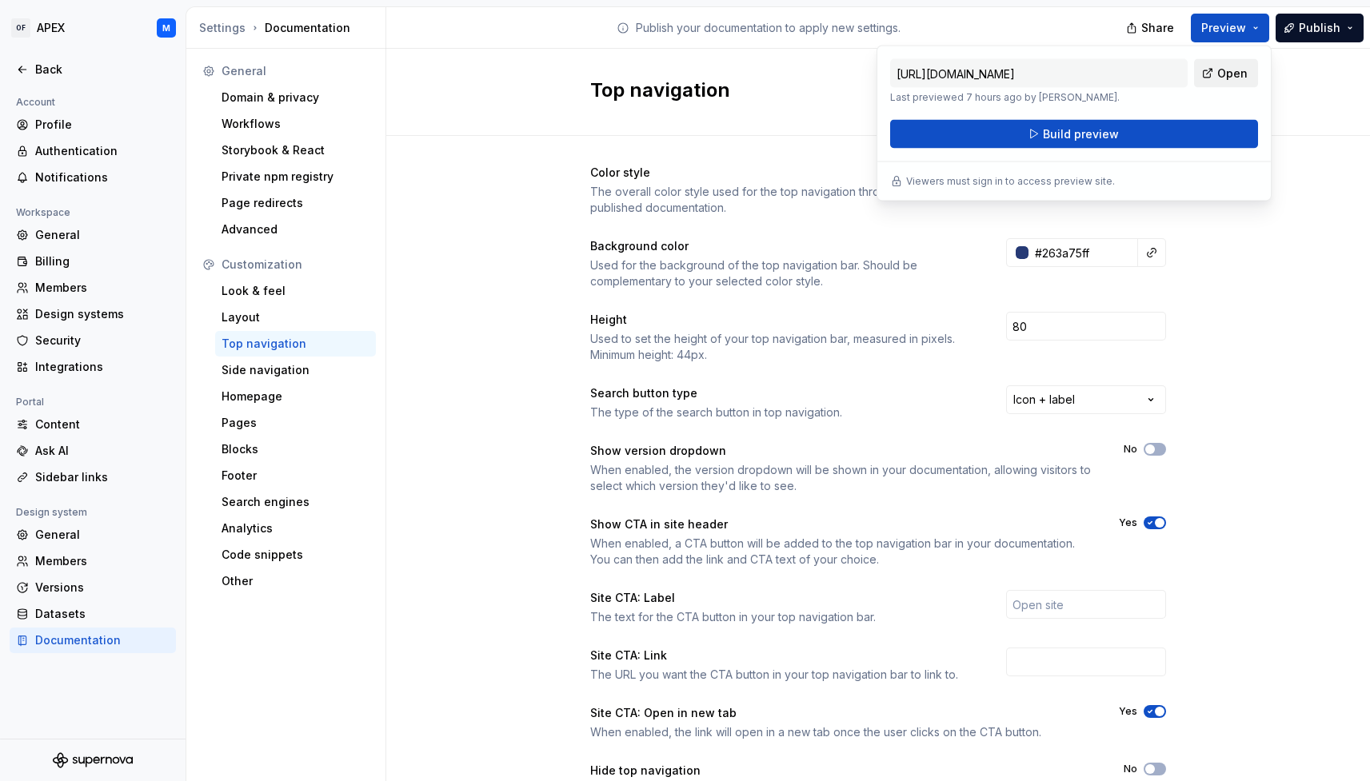
click at [1222, 75] on span "Open" at bounding box center [1232, 74] width 30 height 16
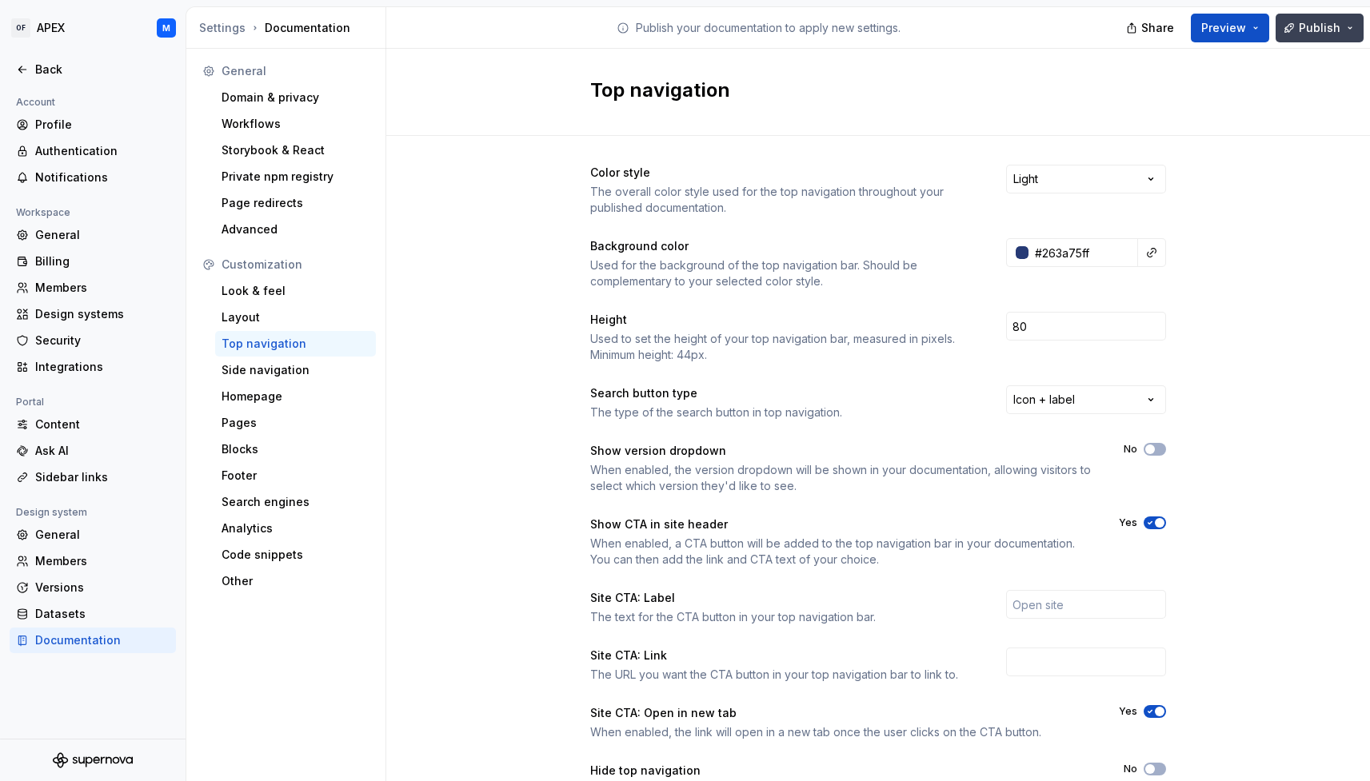
click at [1352, 29] on button "Publish" at bounding box center [1320, 28] width 88 height 29
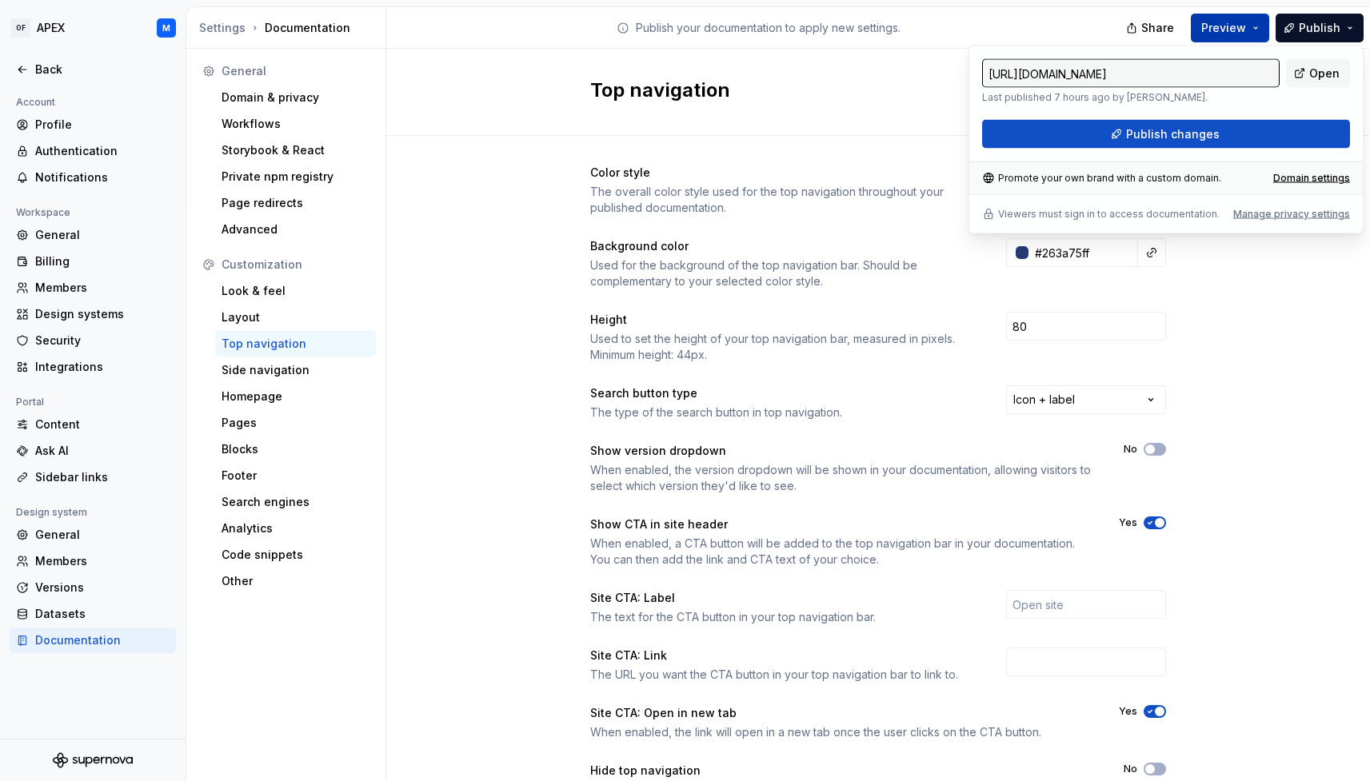
click at [1260, 27] on button "Preview" at bounding box center [1230, 28] width 78 height 29
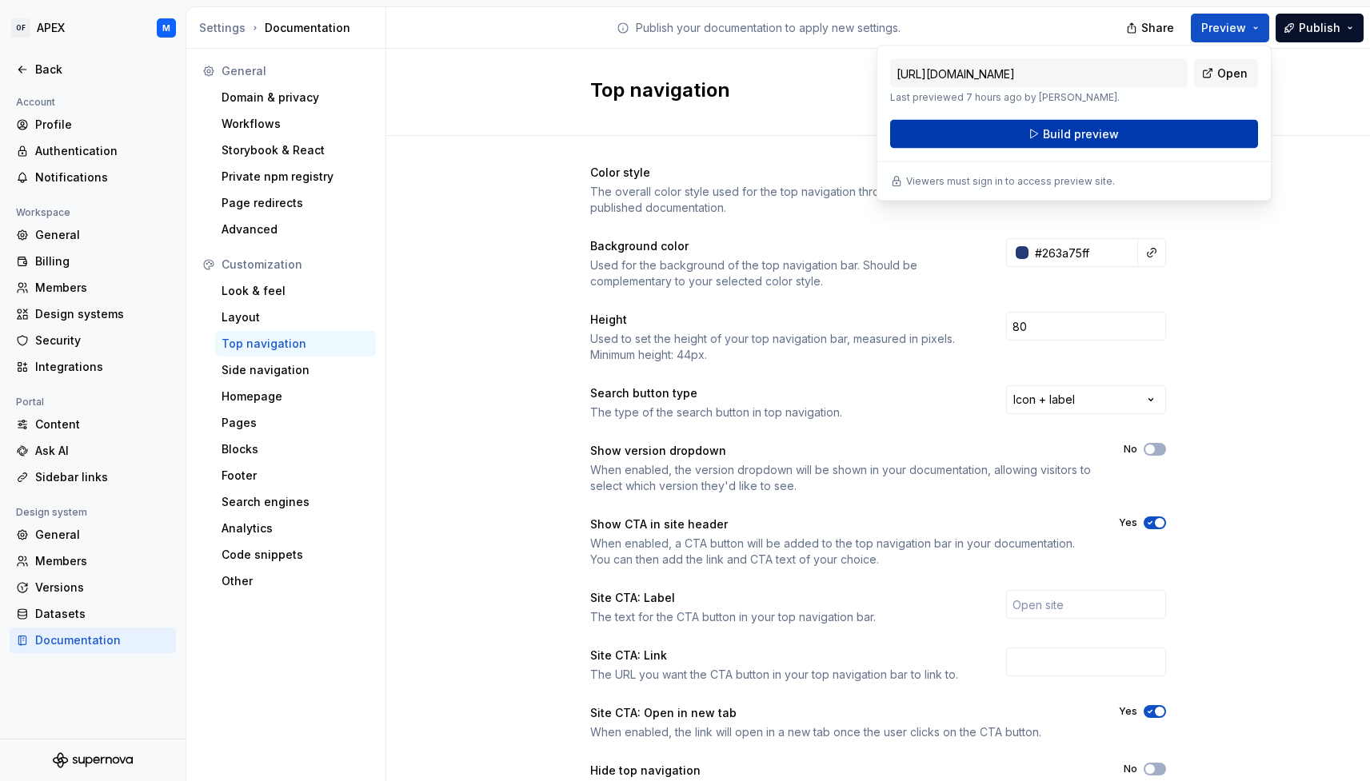
click at [1094, 135] on span "Build preview" at bounding box center [1081, 134] width 76 height 16
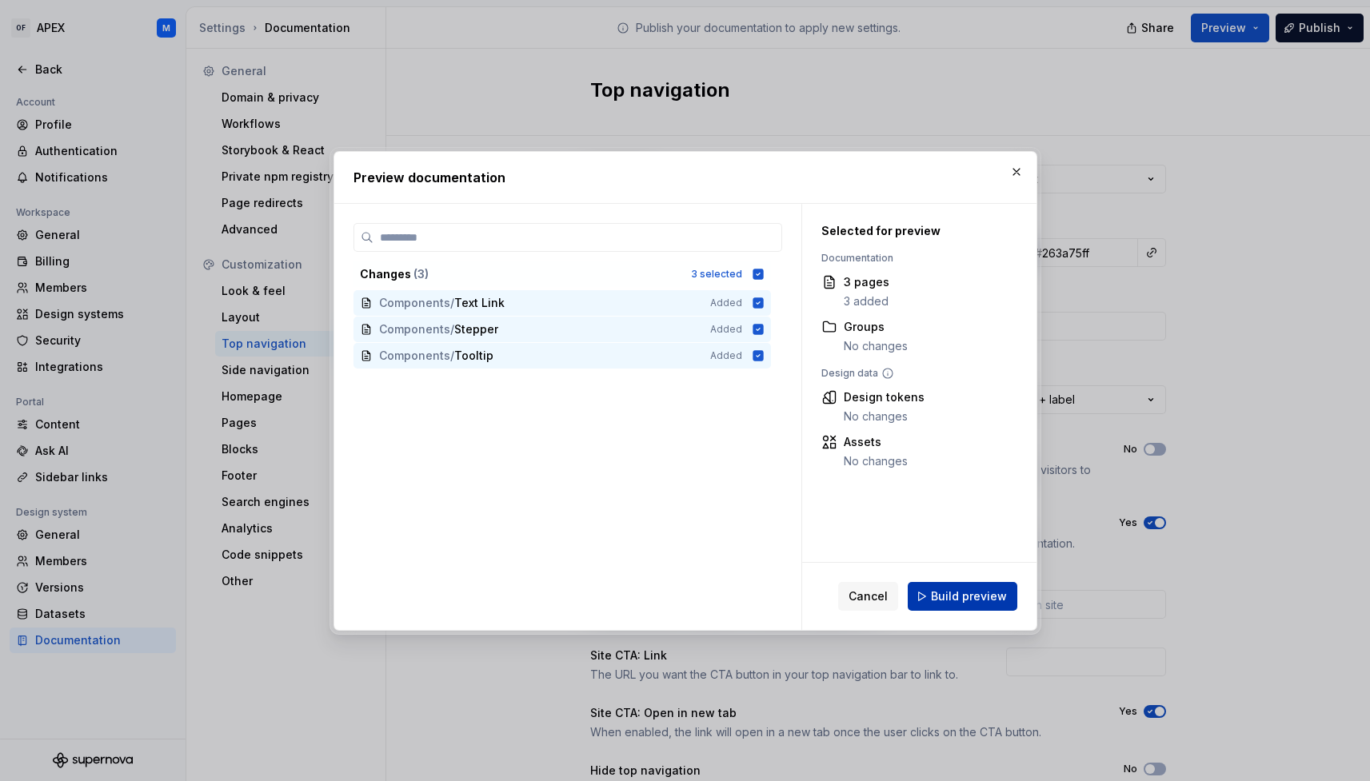
click at [965, 592] on span "Build preview" at bounding box center [969, 597] width 76 height 16
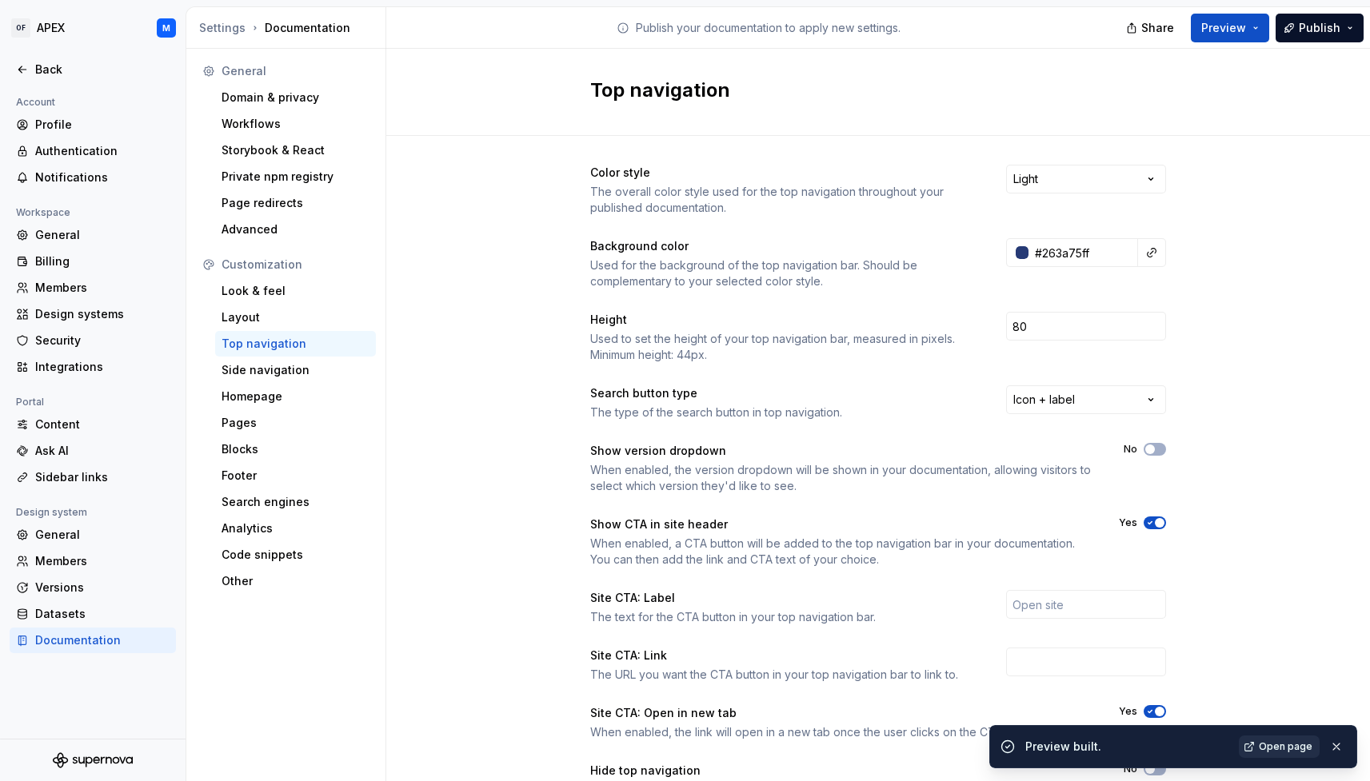
click at [1287, 744] on span "Open page" at bounding box center [1286, 747] width 54 height 13
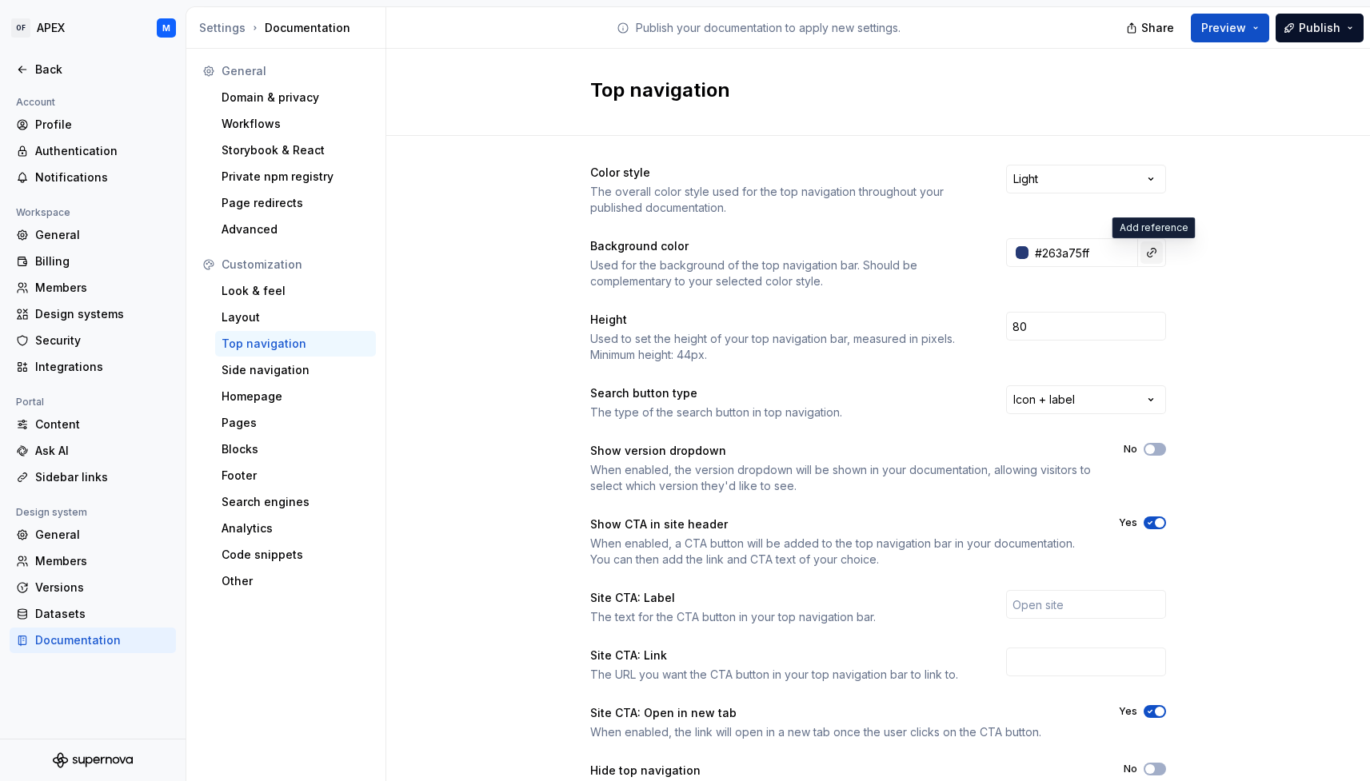
click at [1153, 252] on button "button" at bounding box center [1151, 253] width 22 height 22
drag, startPoint x: 1102, startPoint y: 250, endPoint x: 1089, endPoint y: 253, distance: 13.0
click at [1101, 250] on html "OF APEX M Back Account Profile Authentication Notifications Workspace General B…" at bounding box center [685, 390] width 1370 height 781
click at [1020, 252] on div at bounding box center [1022, 252] width 13 height 13
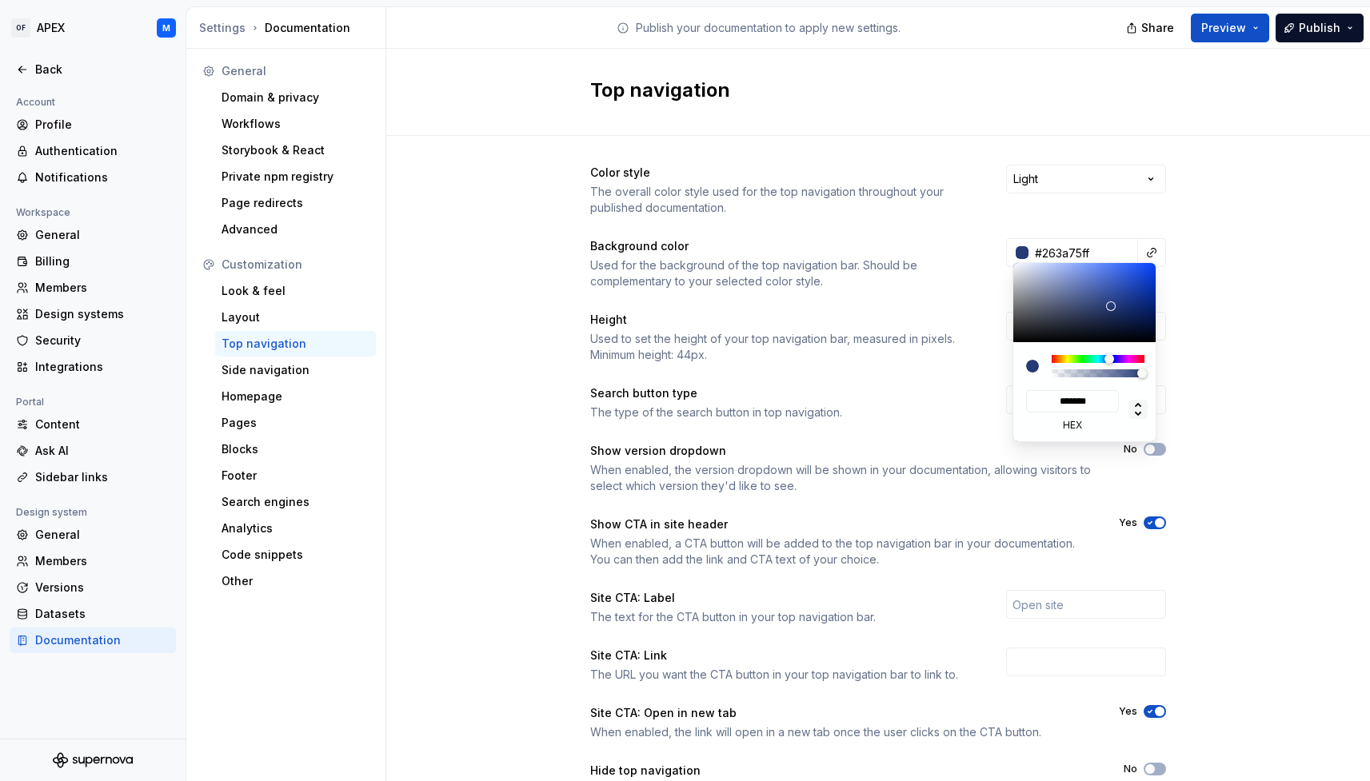
click at [1140, 408] on icon at bounding box center [1137, 409] width 19 height 19
type input "**"
click at [1192, 411] on html "OF APEX M Back Account Profile Authentication Notifications Workspace General B…" at bounding box center [685, 390] width 1370 height 781
click at [1176, 249] on html "OF APEX M Back Account Profile Authentication Notifications Workspace General B…" at bounding box center [685, 390] width 1370 height 781
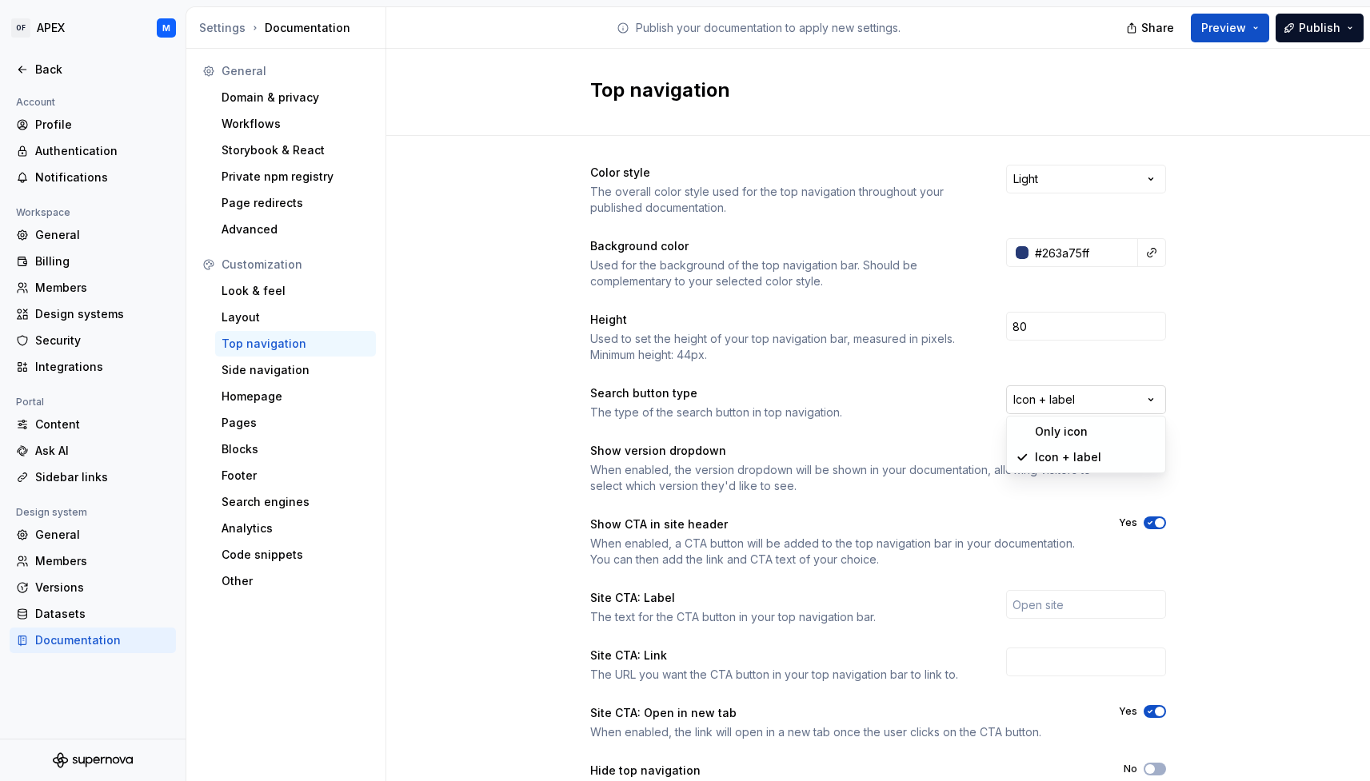
click at [1150, 396] on html "OF APEX M Back Account Profile Authentication Notifications Workspace General B…" at bounding box center [685, 390] width 1370 height 781
drag, startPoint x: 1093, startPoint y: 427, endPoint x: 1104, endPoint y: 427, distance: 11.2
click at [1147, 185] on html "OF APEX M Back Account Profile Authentication Notifications Workspace General B…" at bounding box center [685, 390] width 1370 height 781
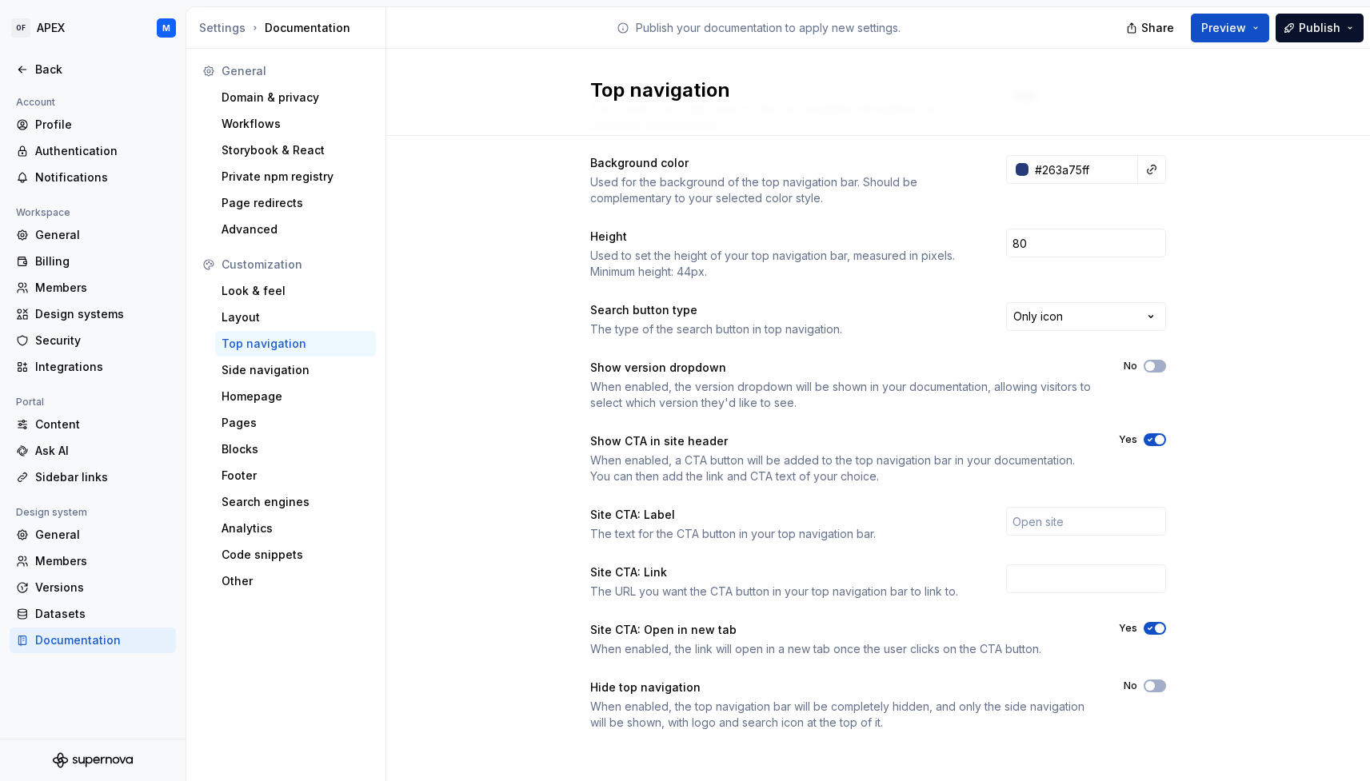
scroll to position [86, 0]
click at [1260, 30] on button "Preview" at bounding box center [1230, 28] width 78 height 29
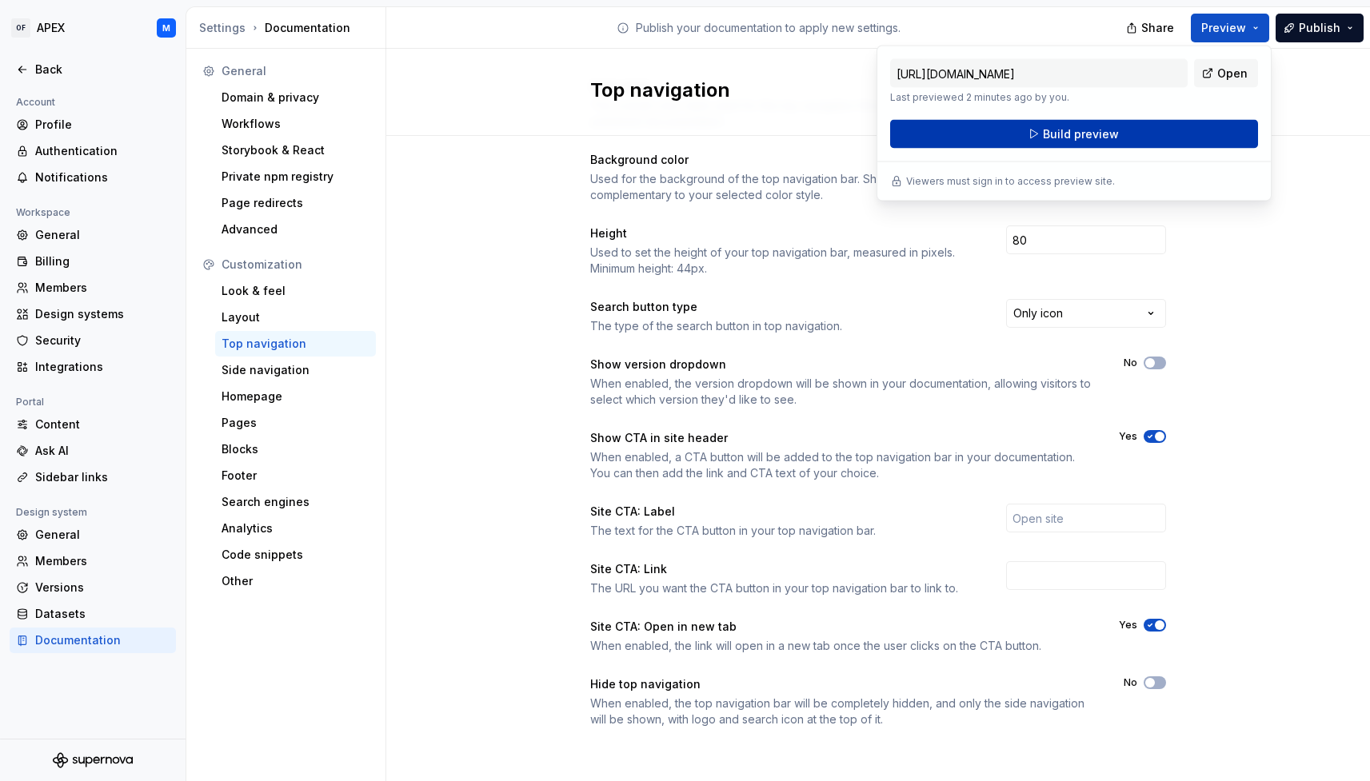
click at [1146, 138] on button "Build preview" at bounding box center [1074, 134] width 368 height 29
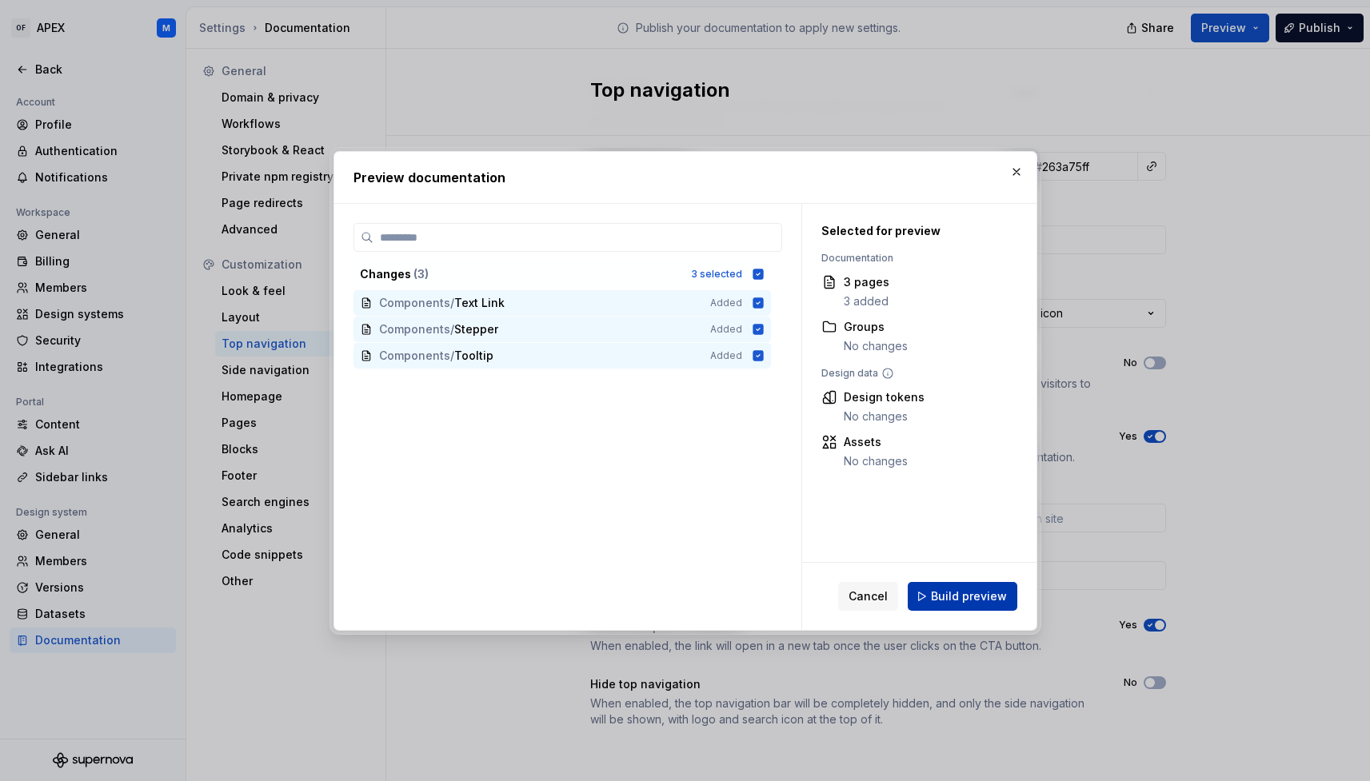
click at [970, 590] on span "Build preview" at bounding box center [969, 597] width 76 height 16
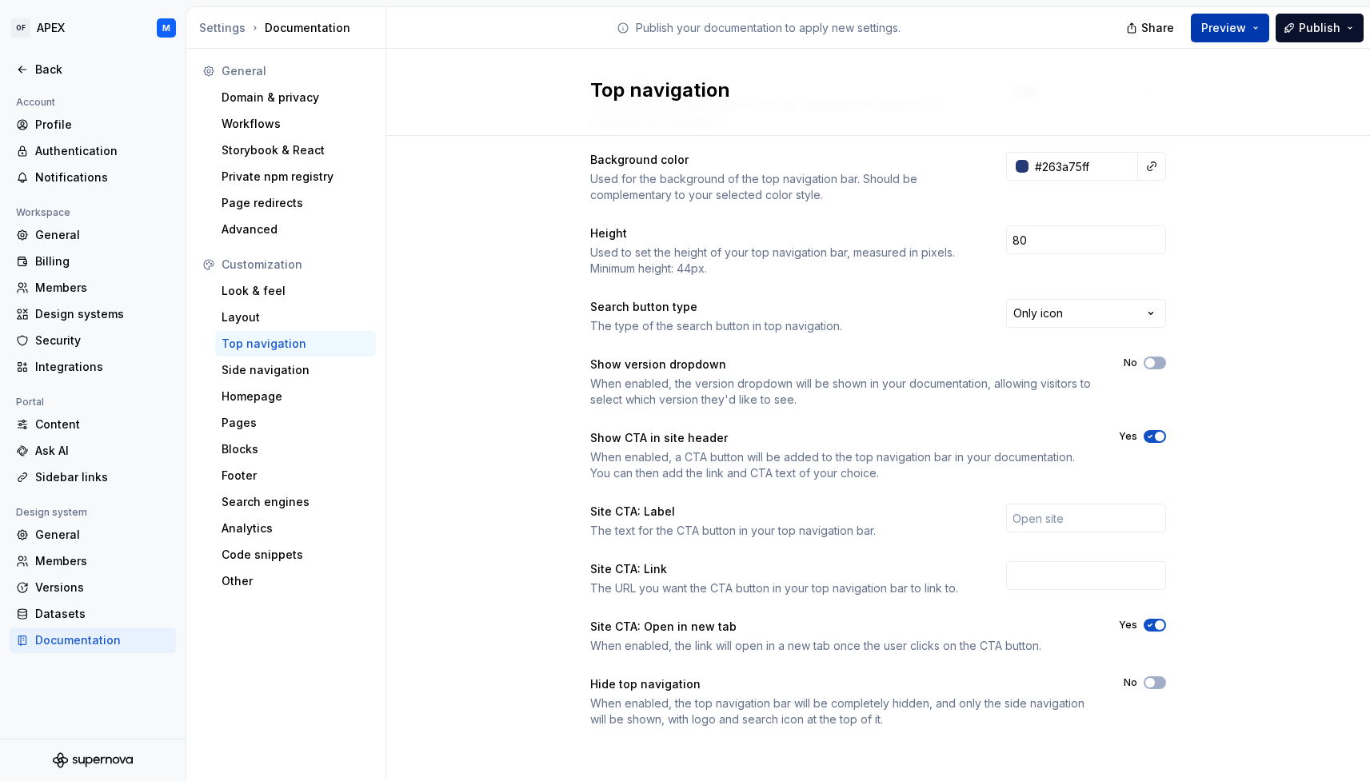
click at [1256, 30] on button "Preview" at bounding box center [1230, 28] width 78 height 29
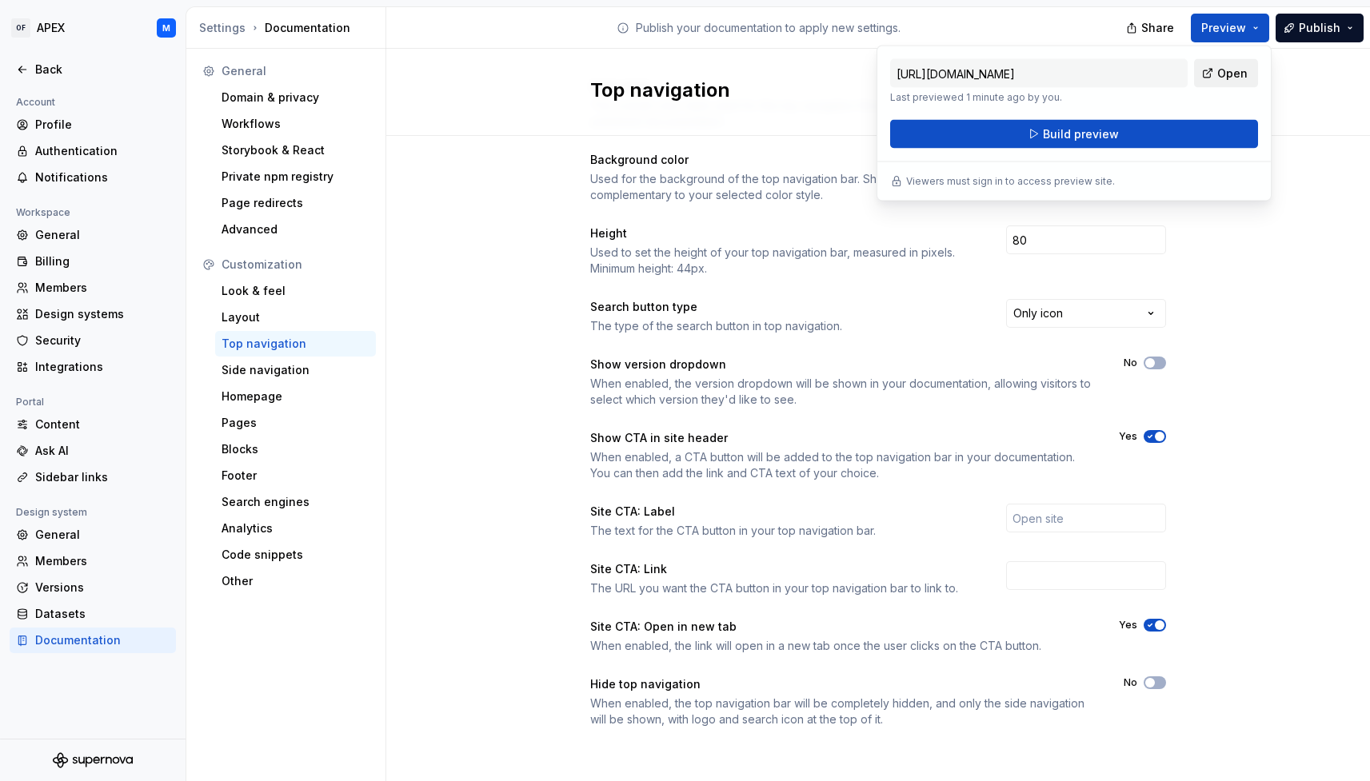
click at [1230, 74] on span "Open" at bounding box center [1232, 74] width 30 height 16
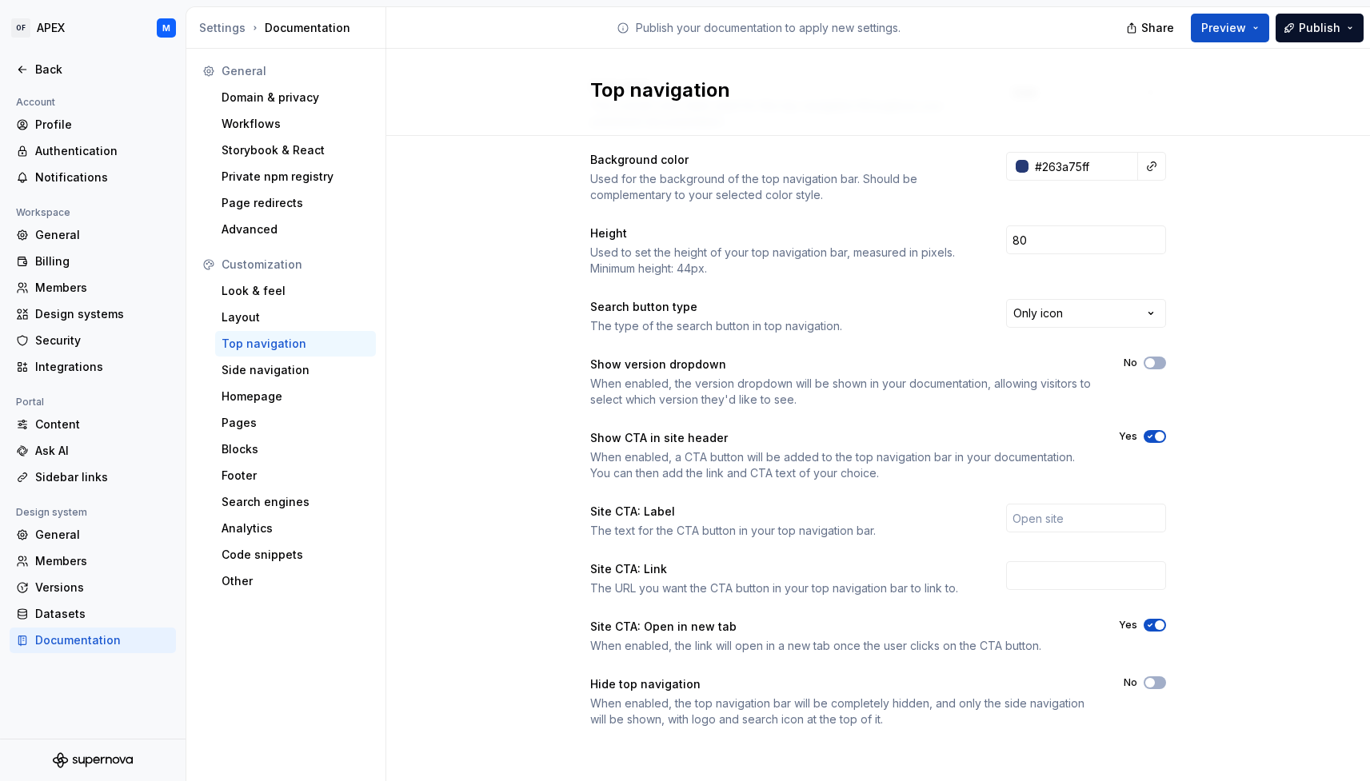
click at [1285, 339] on div "Color style The overall color style used for the top navigation throughout your…" at bounding box center [878, 419] width 984 height 739
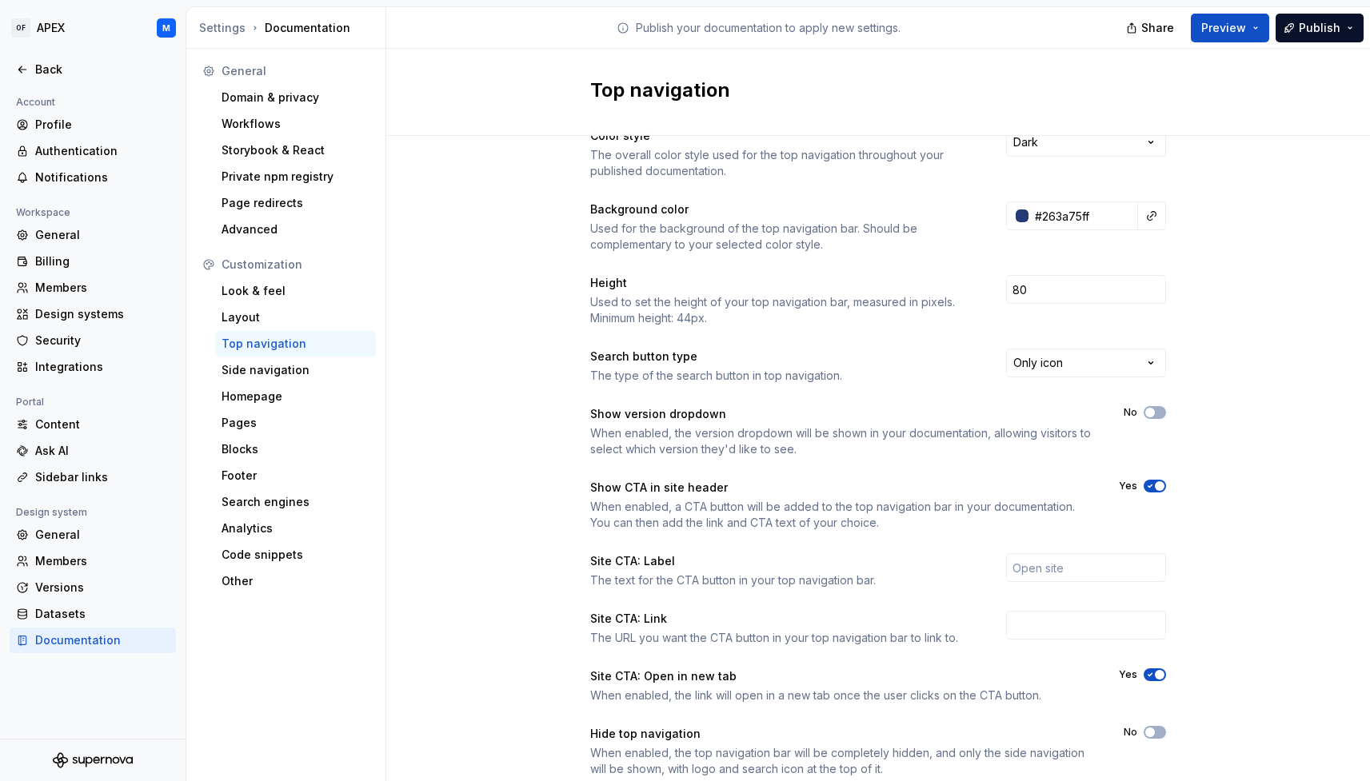
scroll to position [0, 0]
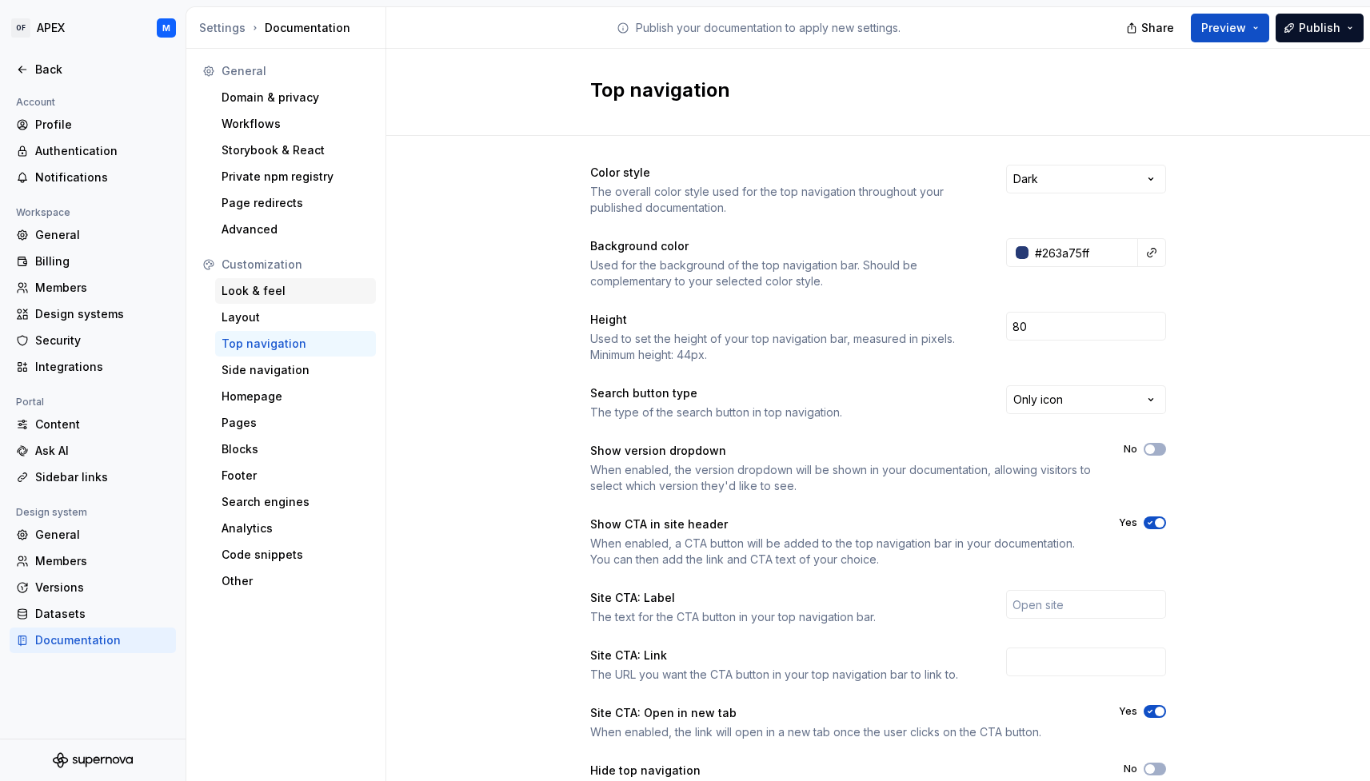
click at [273, 294] on div "Look & feel" at bounding box center [296, 291] width 148 height 16
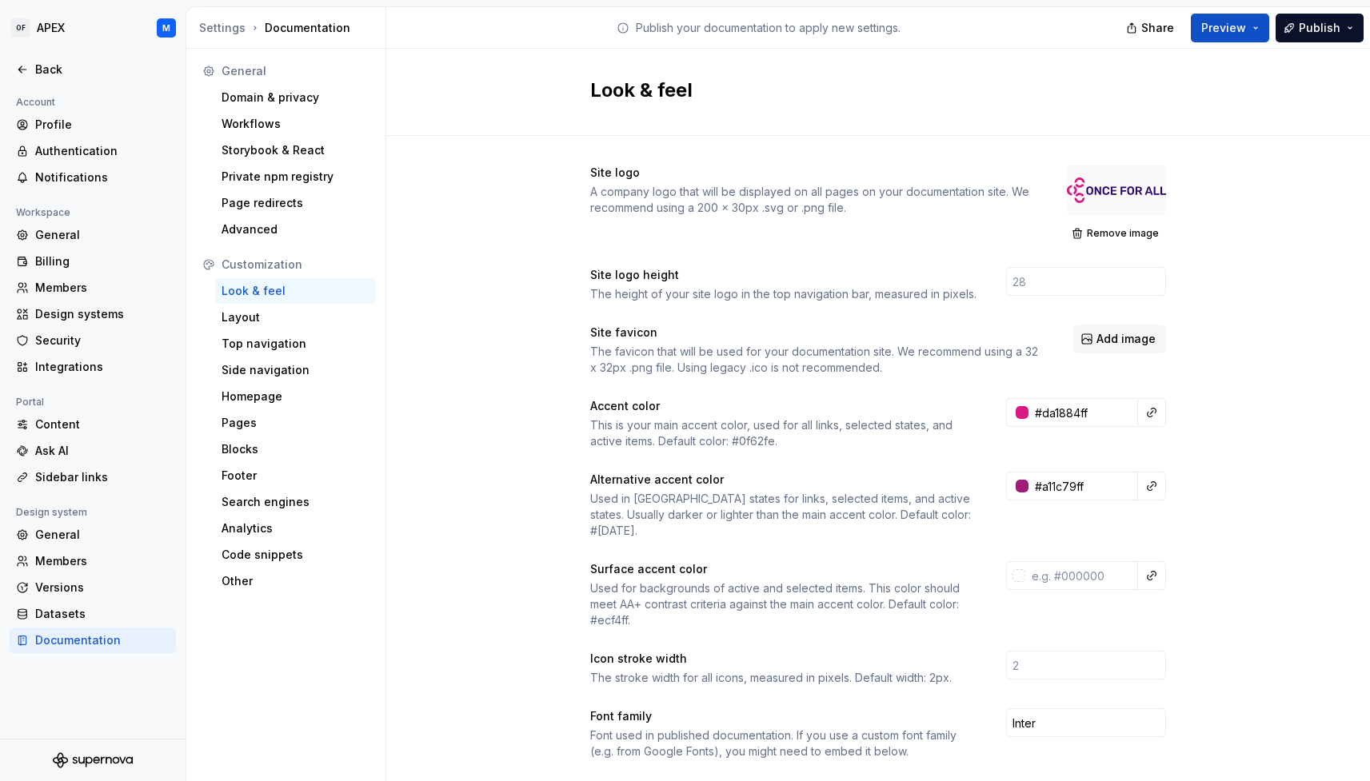
click at [1131, 235] on span "Remove image" at bounding box center [1123, 233] width 72 height 13
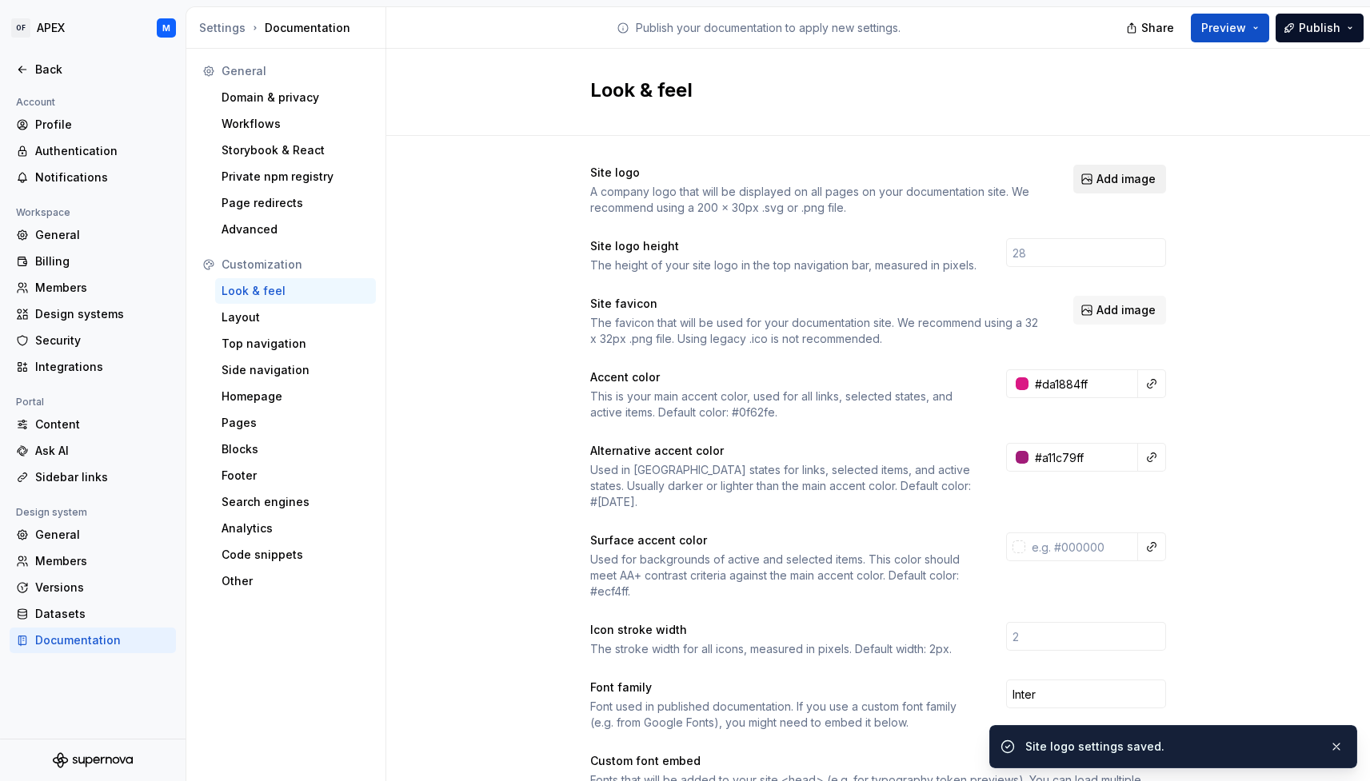
click at [1108, 183] on span "Add image" at bounding box center [1125, 179] width 59 height 16
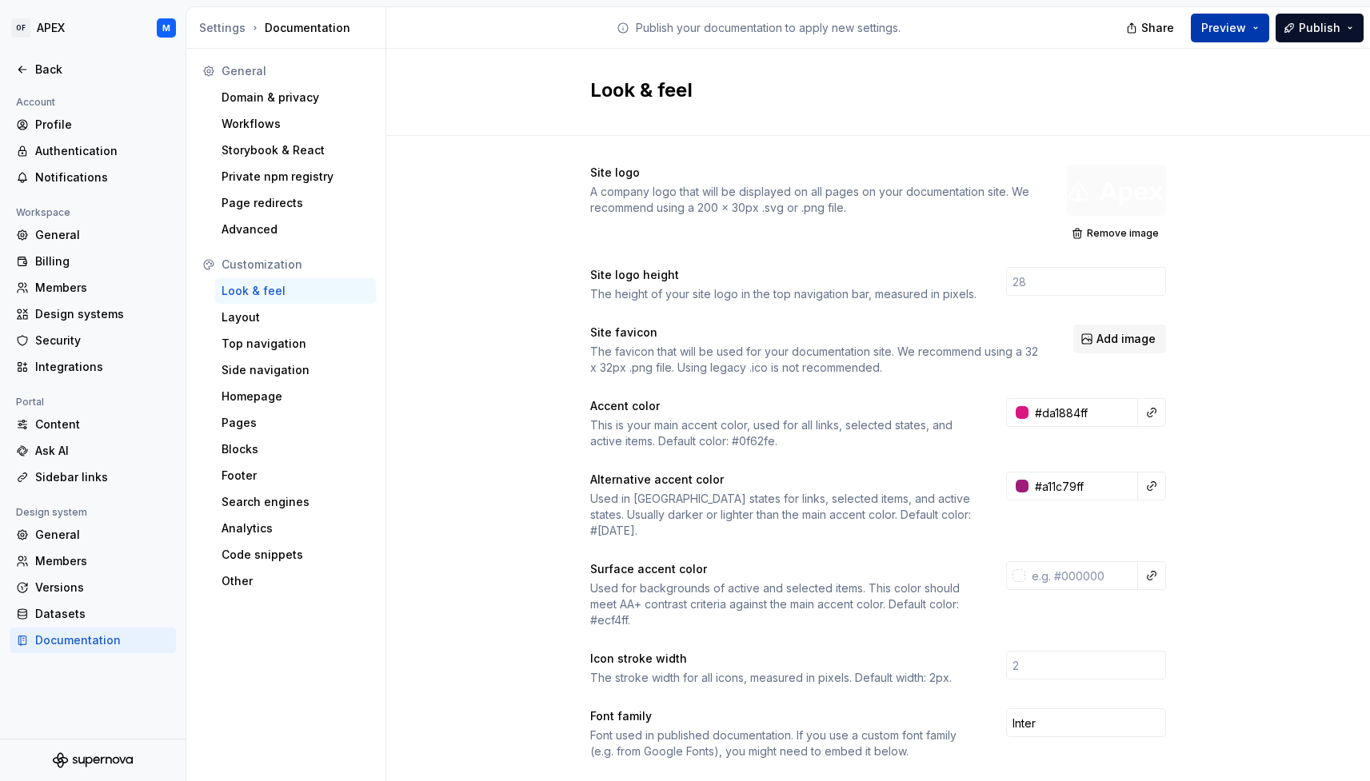
click at [1256, 33] on button "Preview" at bounding box center [1230, 28] width 78 height 29
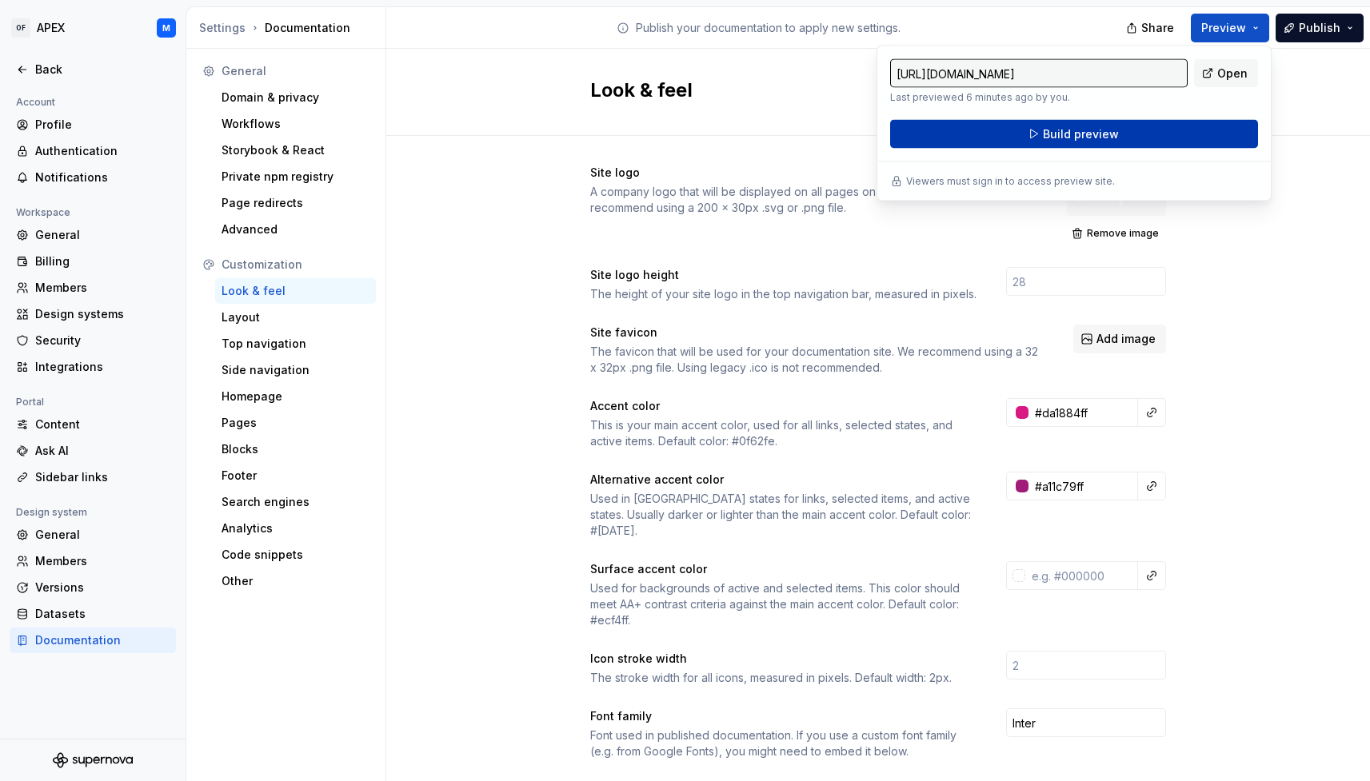
click at [1176, 140] on button "Build preview" at bounding box center [1074, 134] width 368 height 29
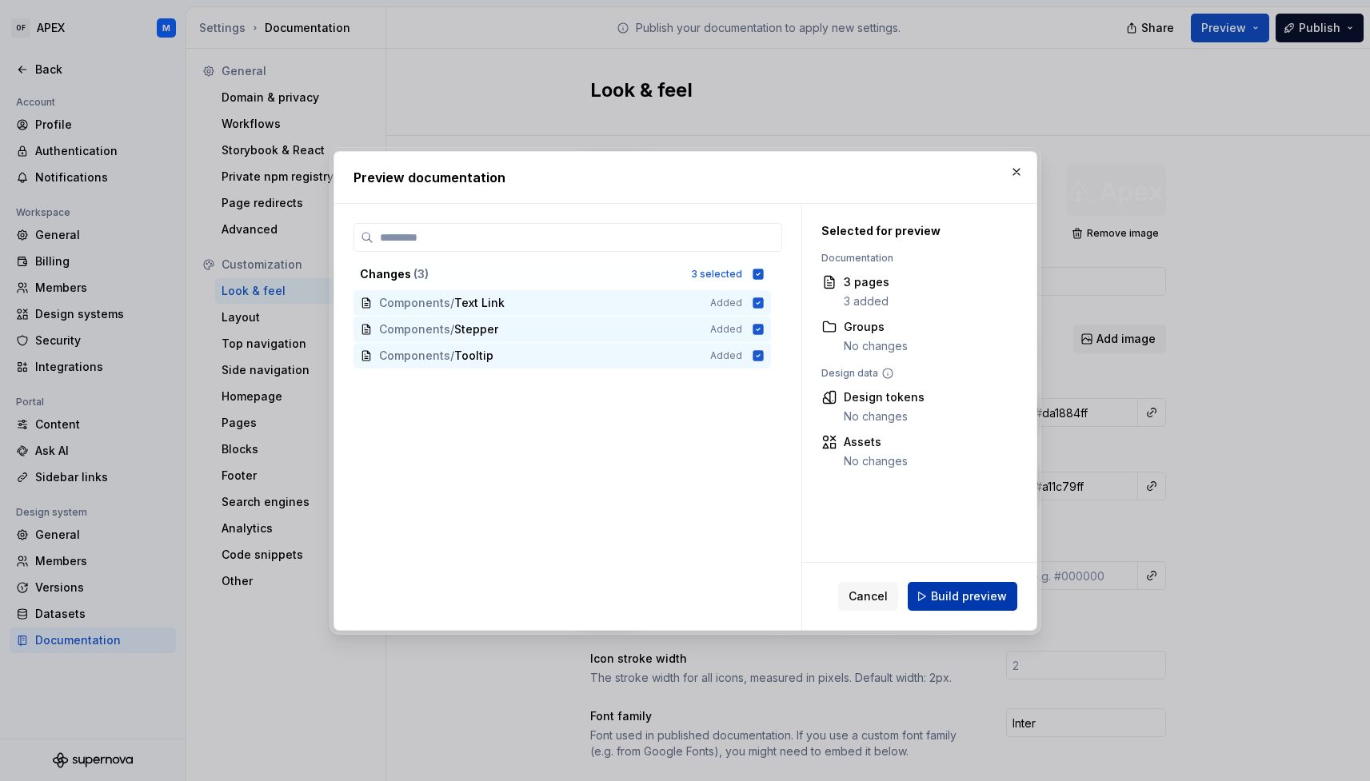
click at [969, 597] on span "Build preview" at bounding box center [969, 597] width 76 height 16
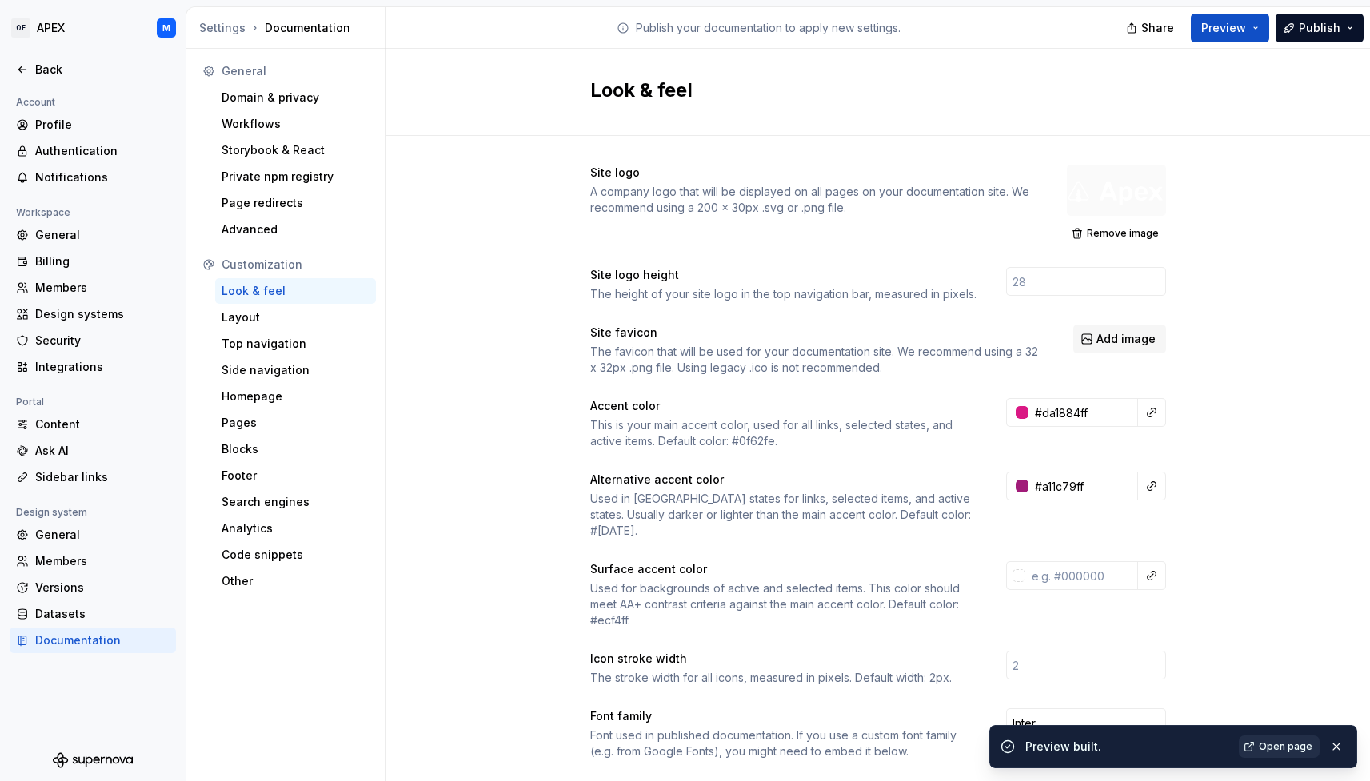
click at [1277, 743] on span "Open page" at bounding box center [1286, 747] width 54 height 13
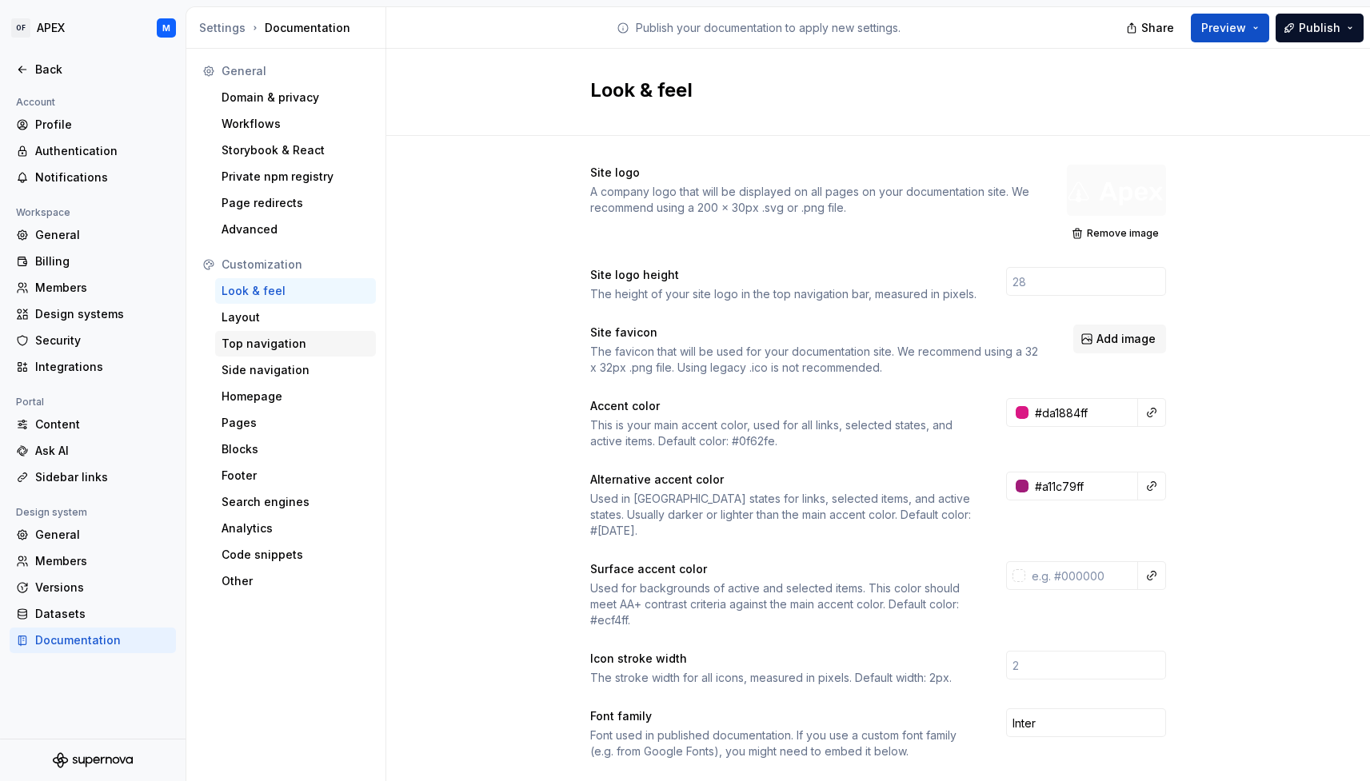
drag, startPoint x: 286, startPoint y: 345, endPoint x: 481, endPoint y: 389, distance: 199.3
click at [286, 345] on div "Top navigation" at bounding box center [296, 344] width 148 height 16
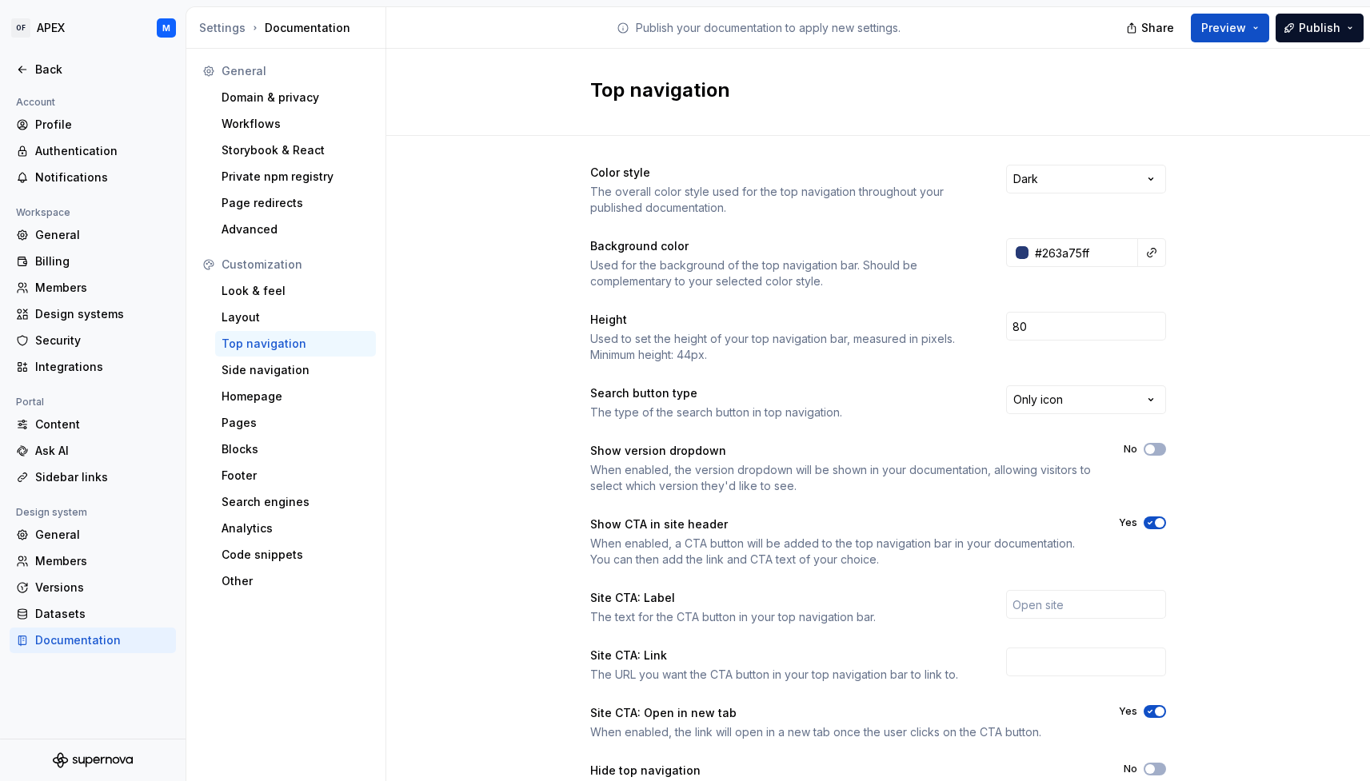
click at [1156, 522] on span "button" at bounding box center [1160, 523] width 10 height 10
click at [260, 317] on div "Layout" at bounding box center [296, 318] width 148 height 16
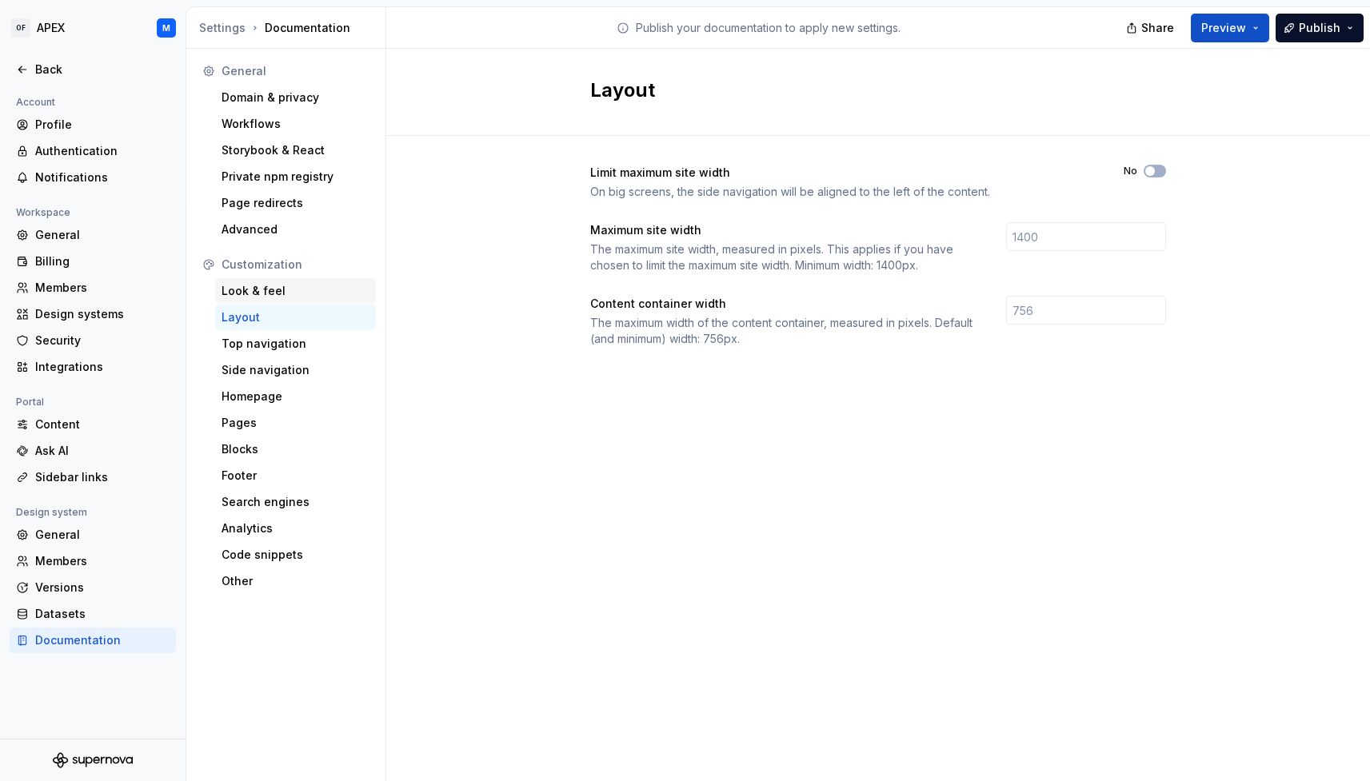
click at [260, 293] on div "Look & feel" at bounding box center [296, 291] width 148 height 16
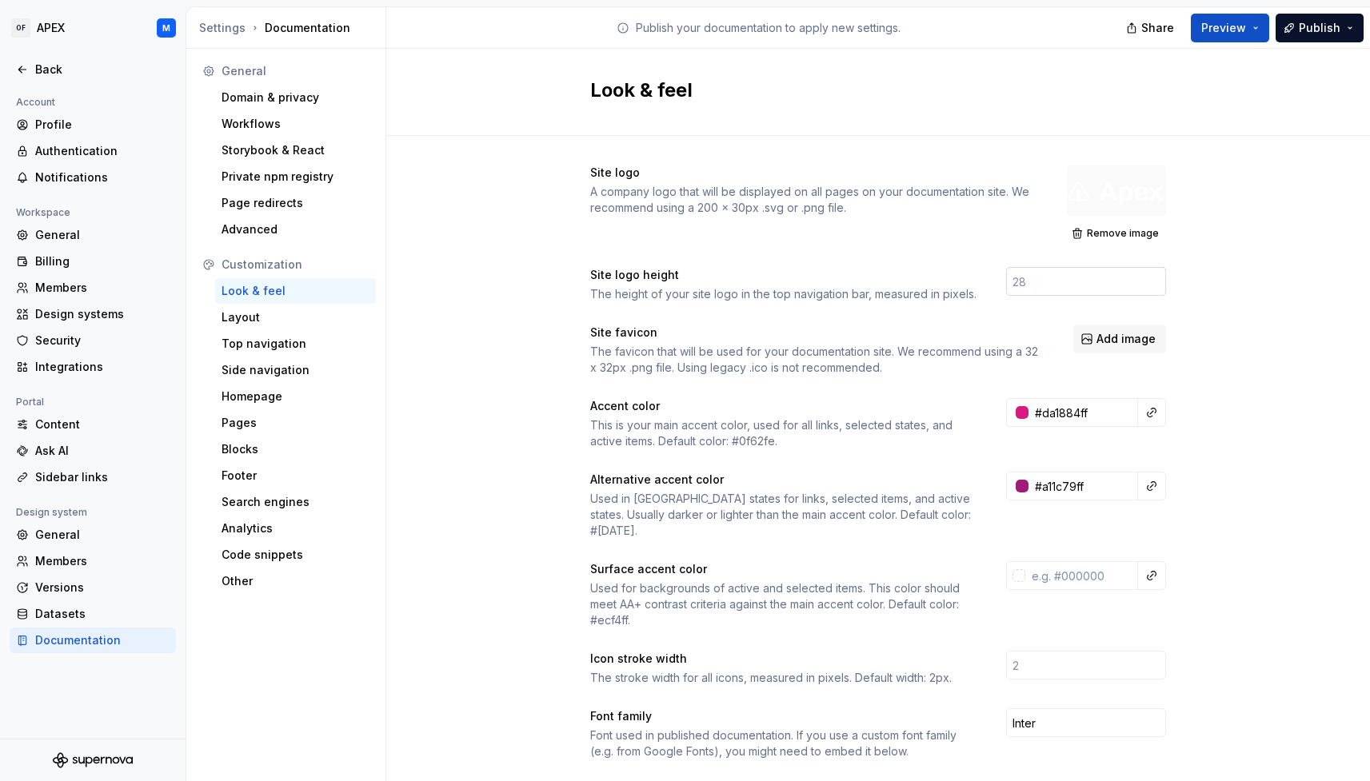
click at [1046, 285] on input "number" at bounding box center [1086, 281] width 160 height 29
type input "40"
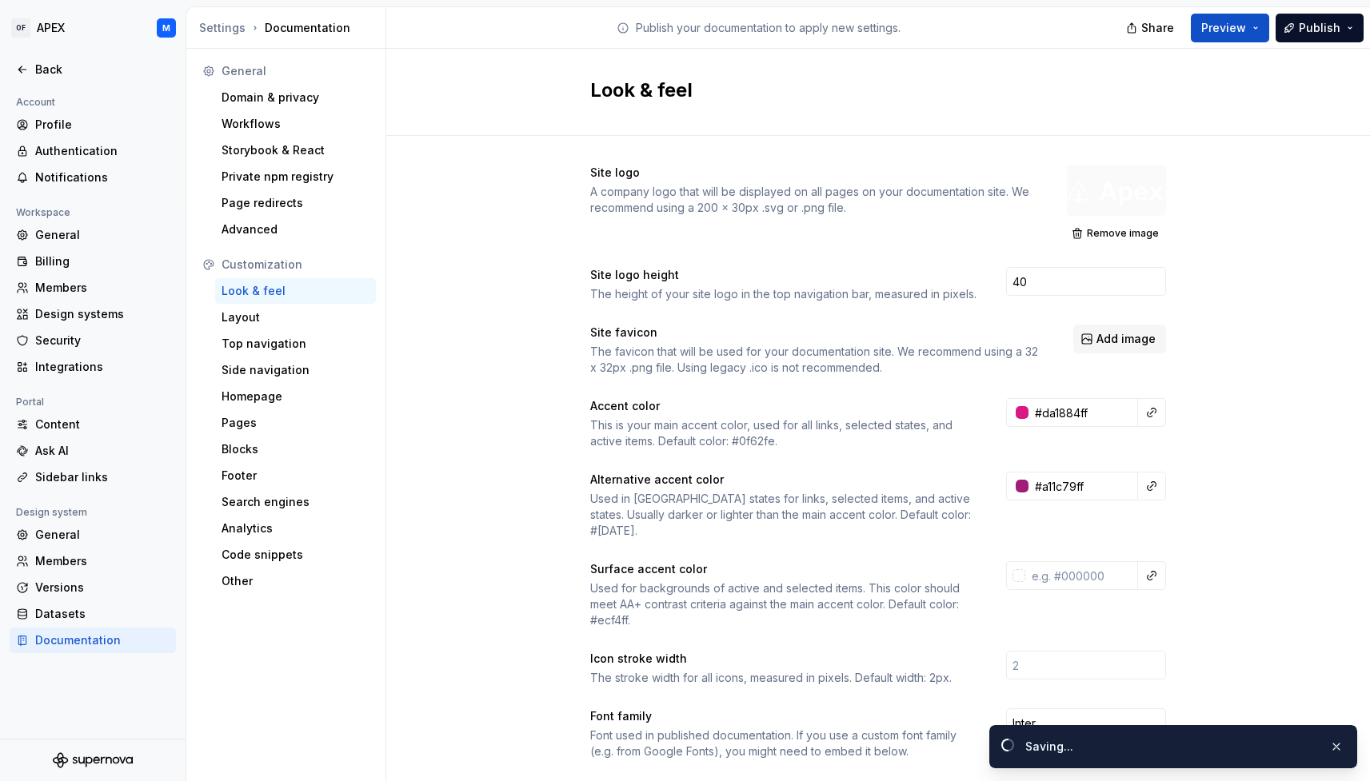
click at [1239, 314] on div "Site logo A company logo that will be displayed on all pages on your documentat…" at bounding box center [878, 740] width 984 height 1208
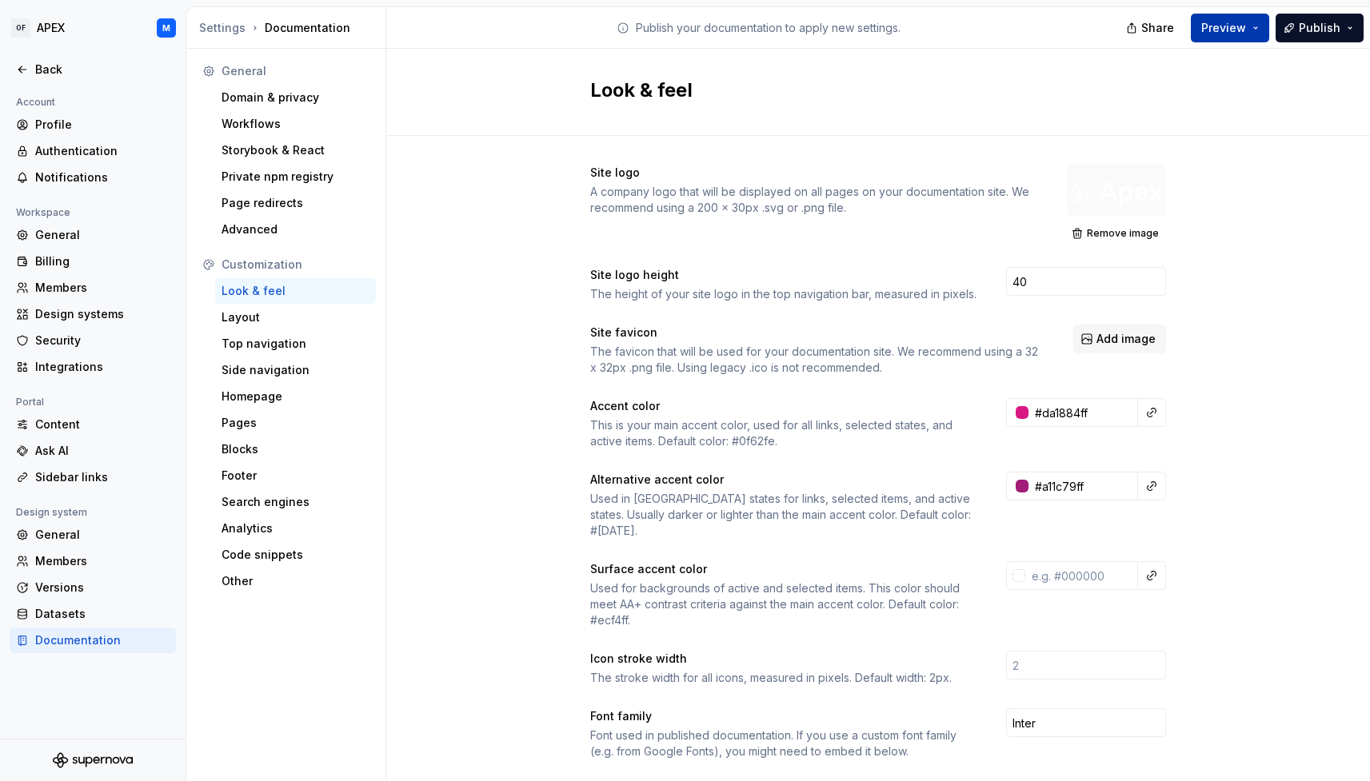
click at [1254, 34] on button "Preview" at bounding box center [1230, 28] width 78 height 29
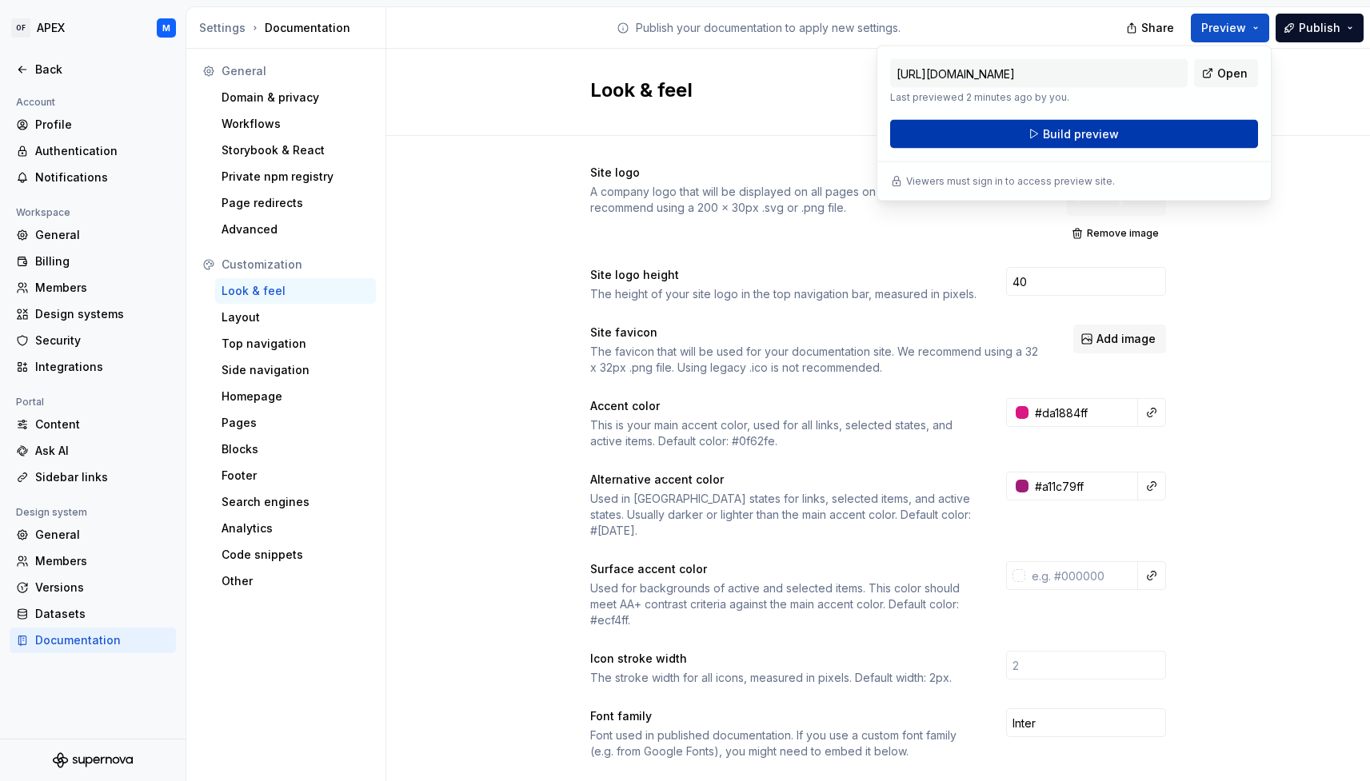
click at [1203, 131] on button "Build preview" at bounding box center [1074, 134] width 368 height 29
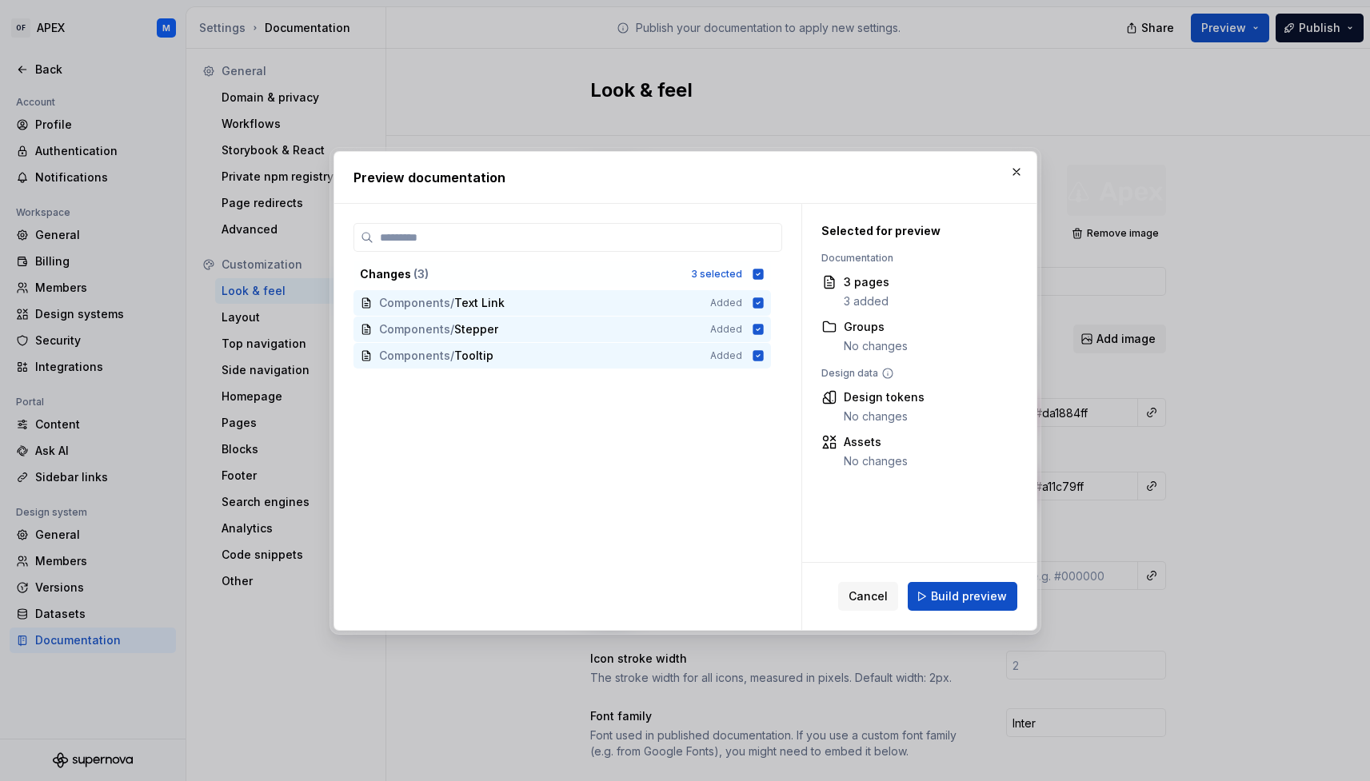
click at [960, 591] on span "Build preview" at bounding box center [969, 597] width 76 height 16
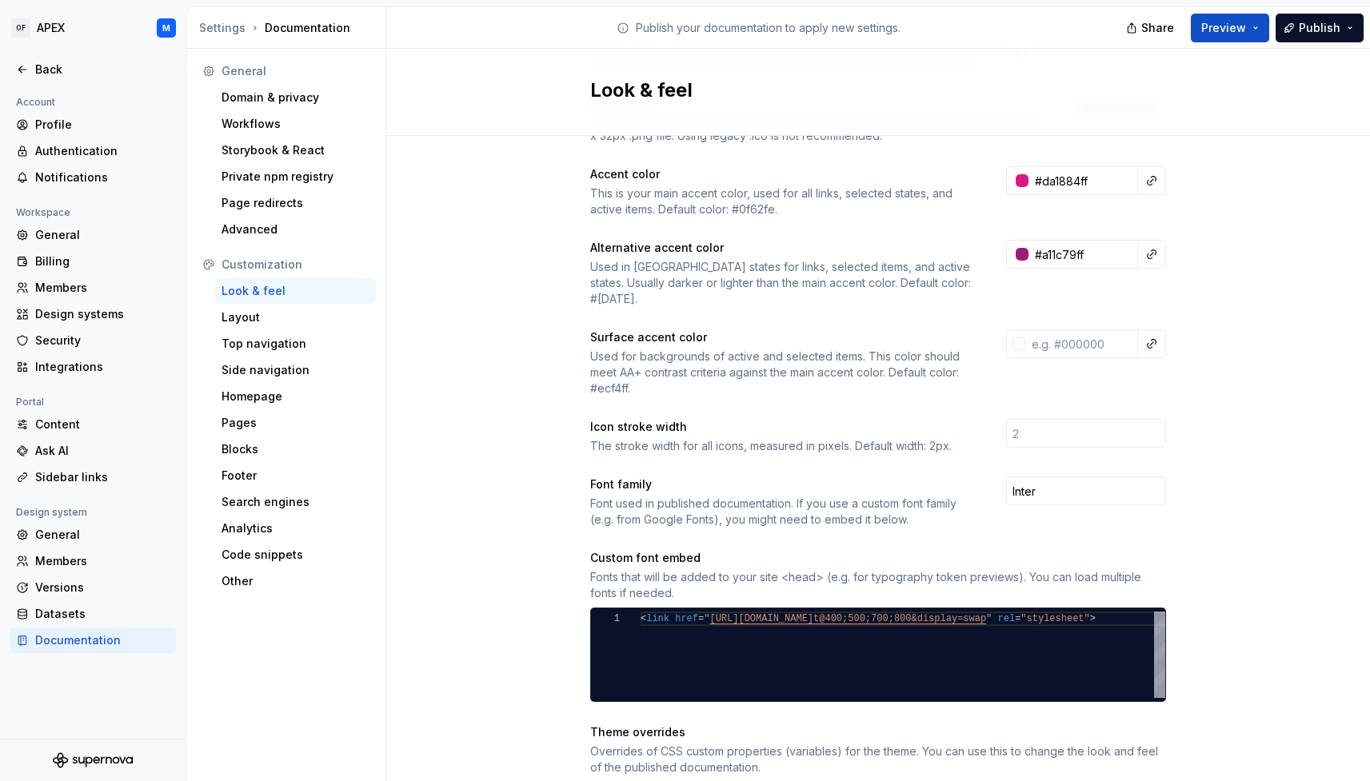
scroll to position [234, 0]
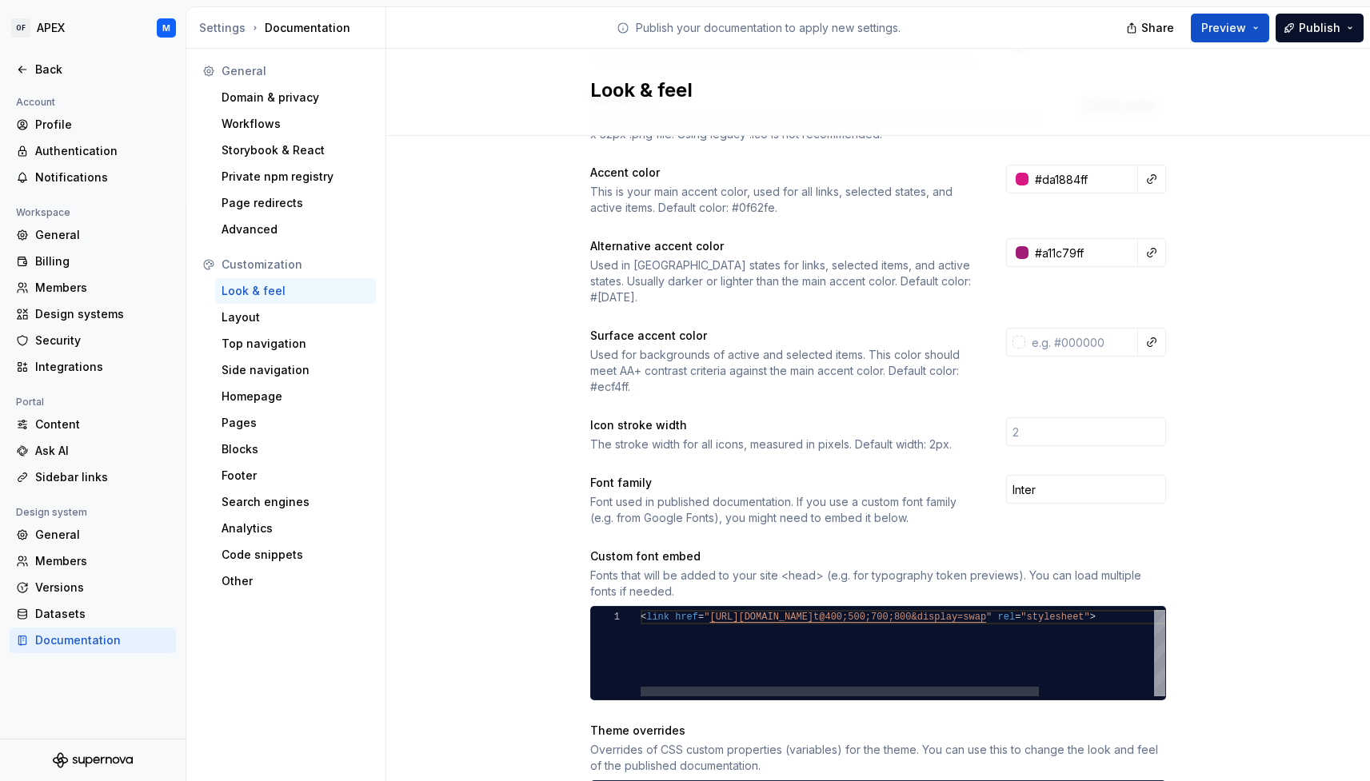
type textarea "**********"
click at [685, 629] on div "< link href = " [URL][DOMAIN_NAME] t@400;500;700;800&display=swap " rel = "styl…" at bounding box center [850, 653] width 675 height 86
click at [1070, 475] on input "Inter" at bounding box center [1086, 489] width 160 height 29
click at [1056, 477] on input "Inter" at bounding box center [1086, 489] width 160 height 29
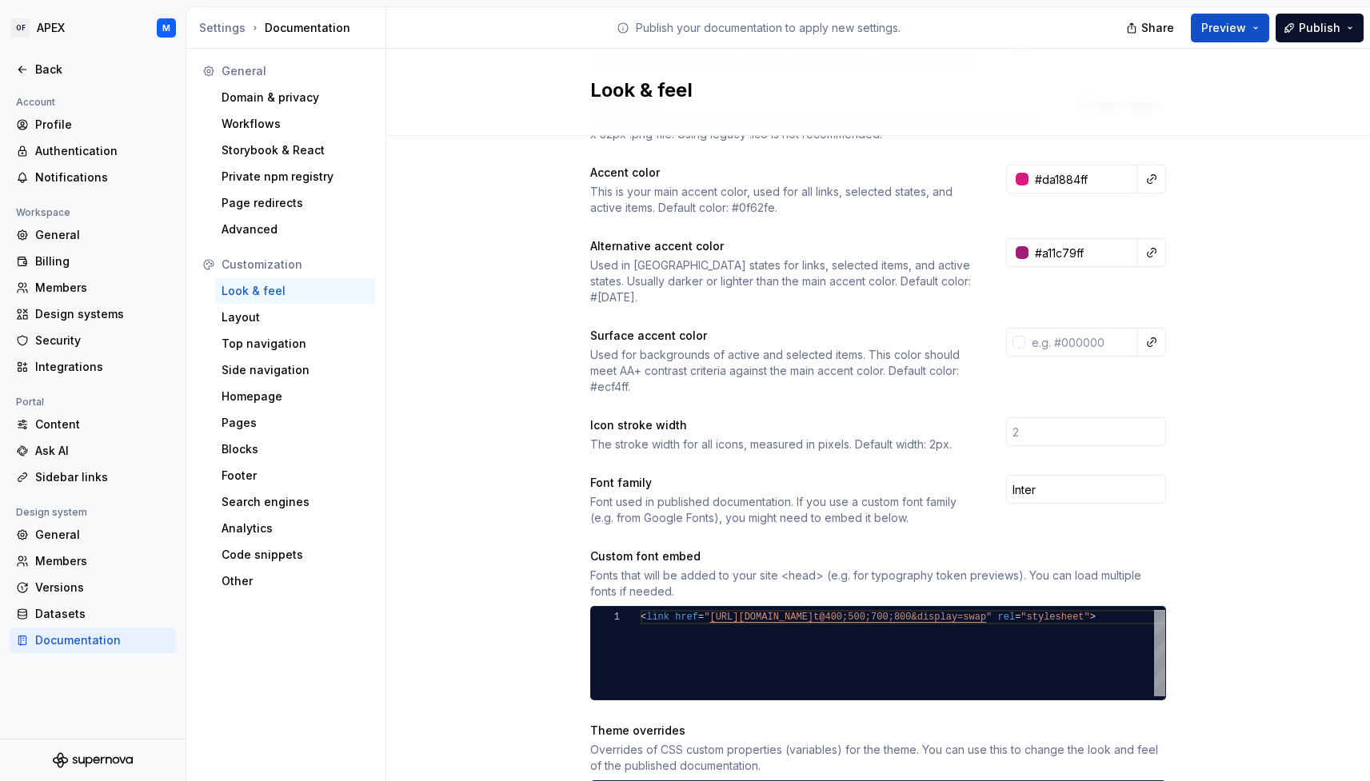
click at [1154, 549] on div "Custom font embed" at bounding box center [878, 557] width 576 height 16
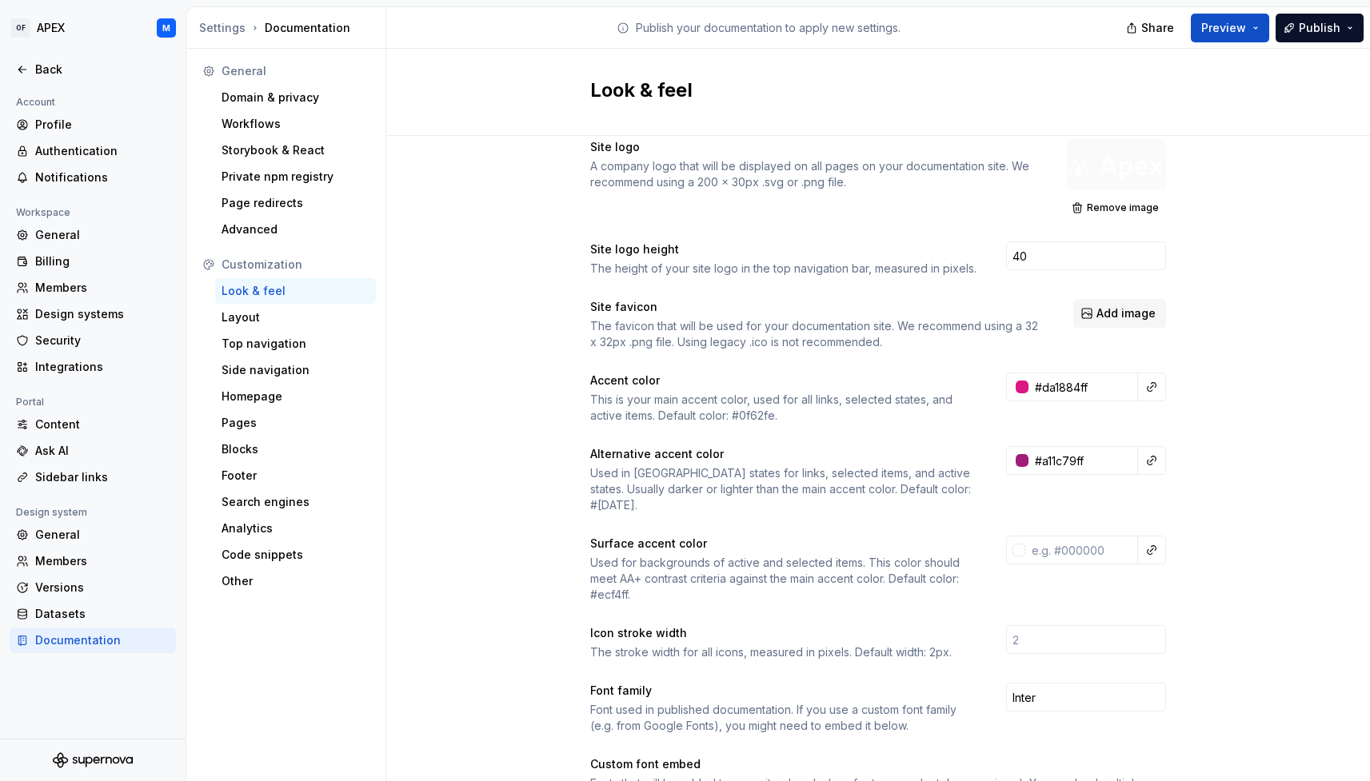
scroll to position [0, 0]
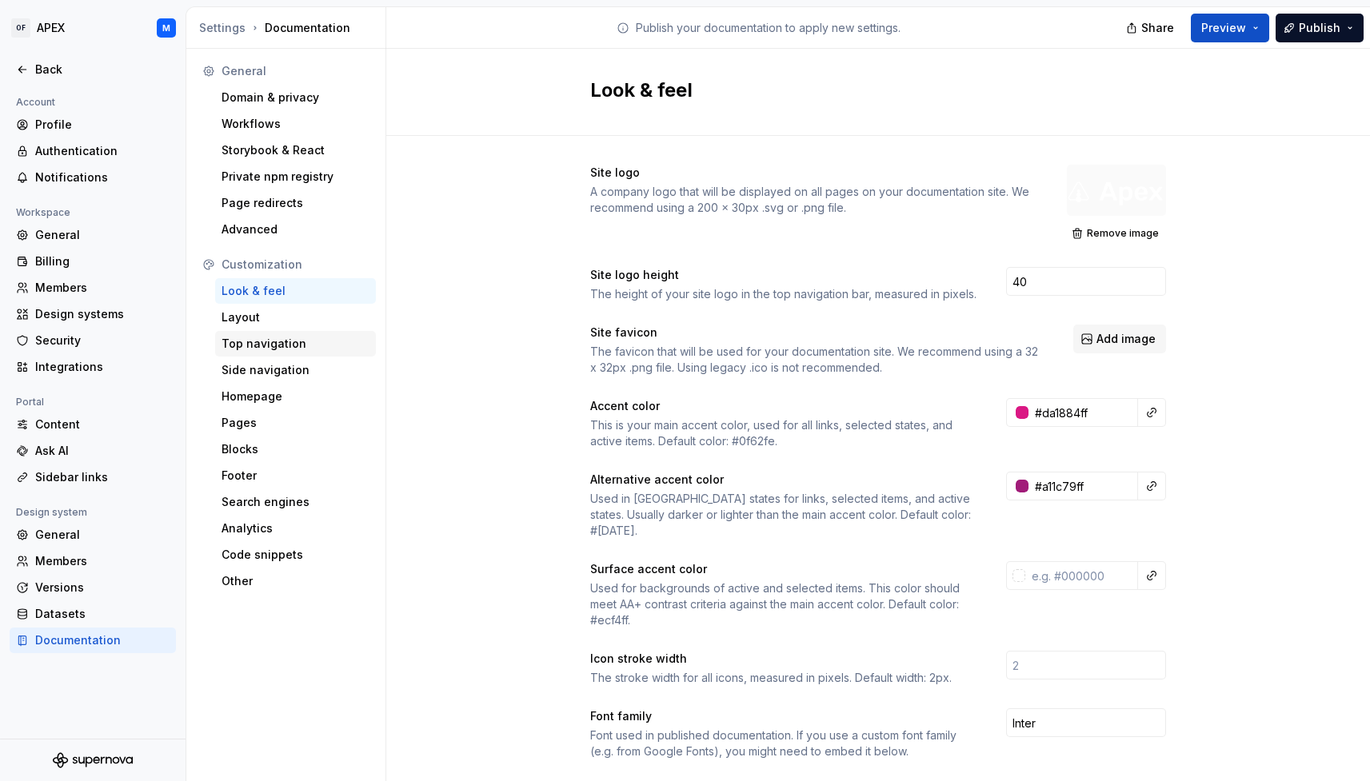
click at [302, 345] on div "Top navigation" at bounding box center [296, 344] width 148 height 16
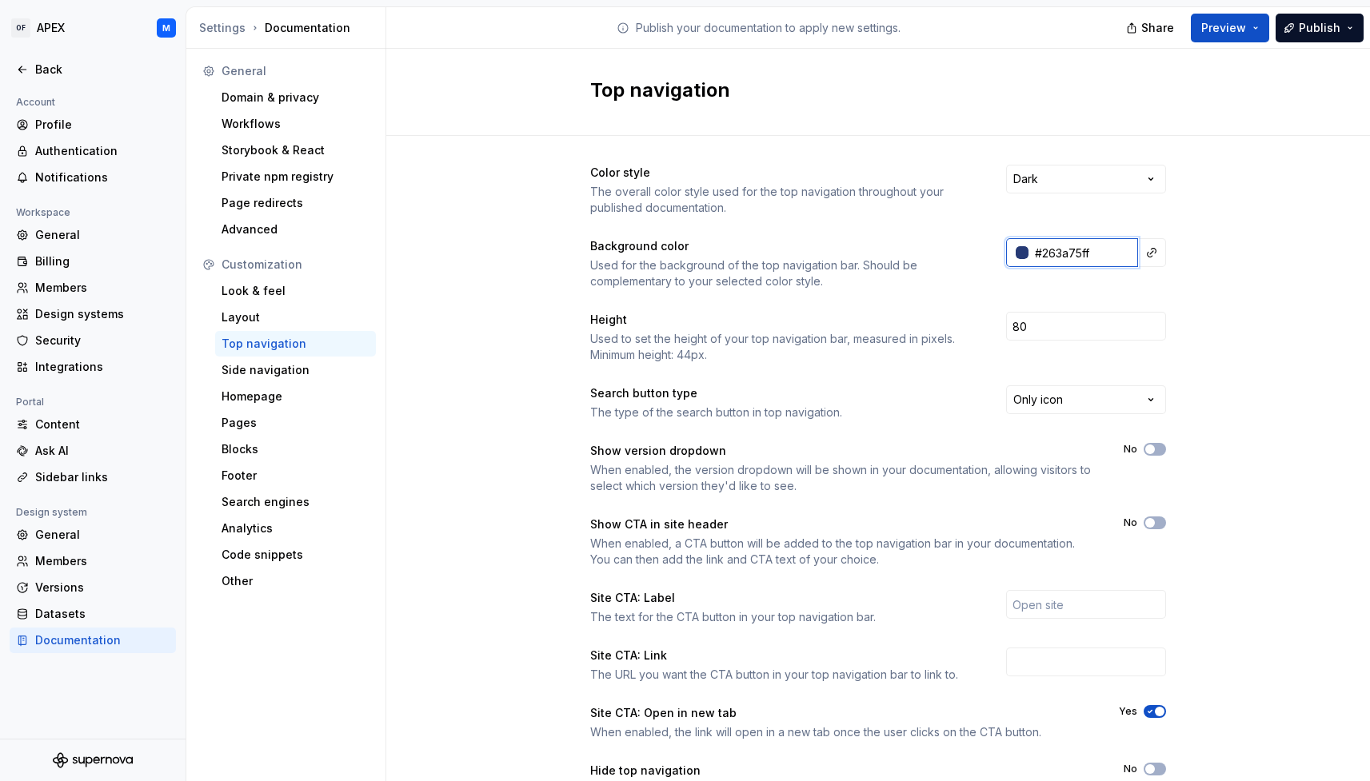
click at [1099, 254] on input "#263a75ff" at bounding box center [1083, 252] width 110 height 29
click at [1092, 254] on input "#263a75ff" at bounding box center [1083, 252] width 110 height 29
drag, startPoint x: 1058, startPoint y: 254, endPoint x: 1058, endPoint y: 263, distance: 8.8
click at [1042, 256] on input "#263a75ff" at bounding box center [1083, 252] width 110 height 29
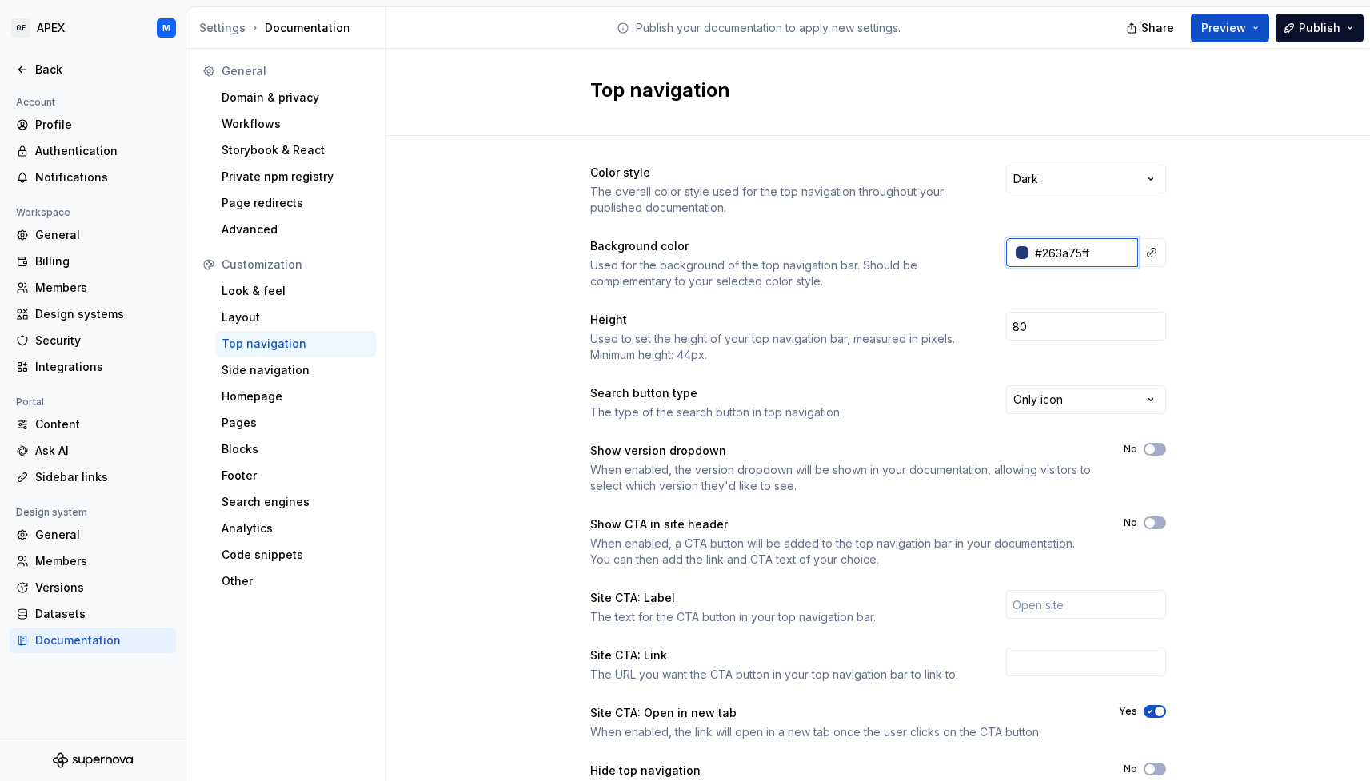
paste input "3A2666"
click at [1184, 290] on div "Color style The overall color style used for the top navigation throughout your…" at bounding box center [878, 505] width 984 height 739
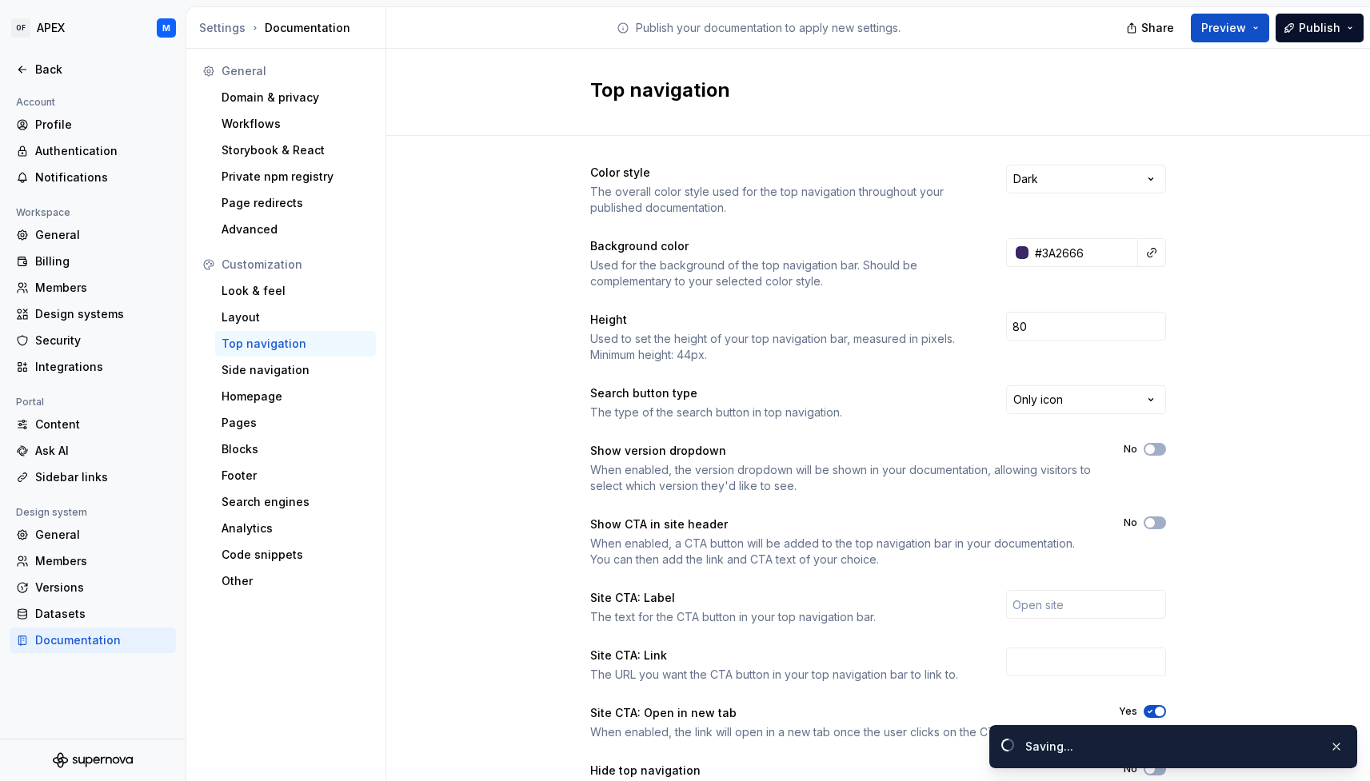
type input "#3a2666ff"
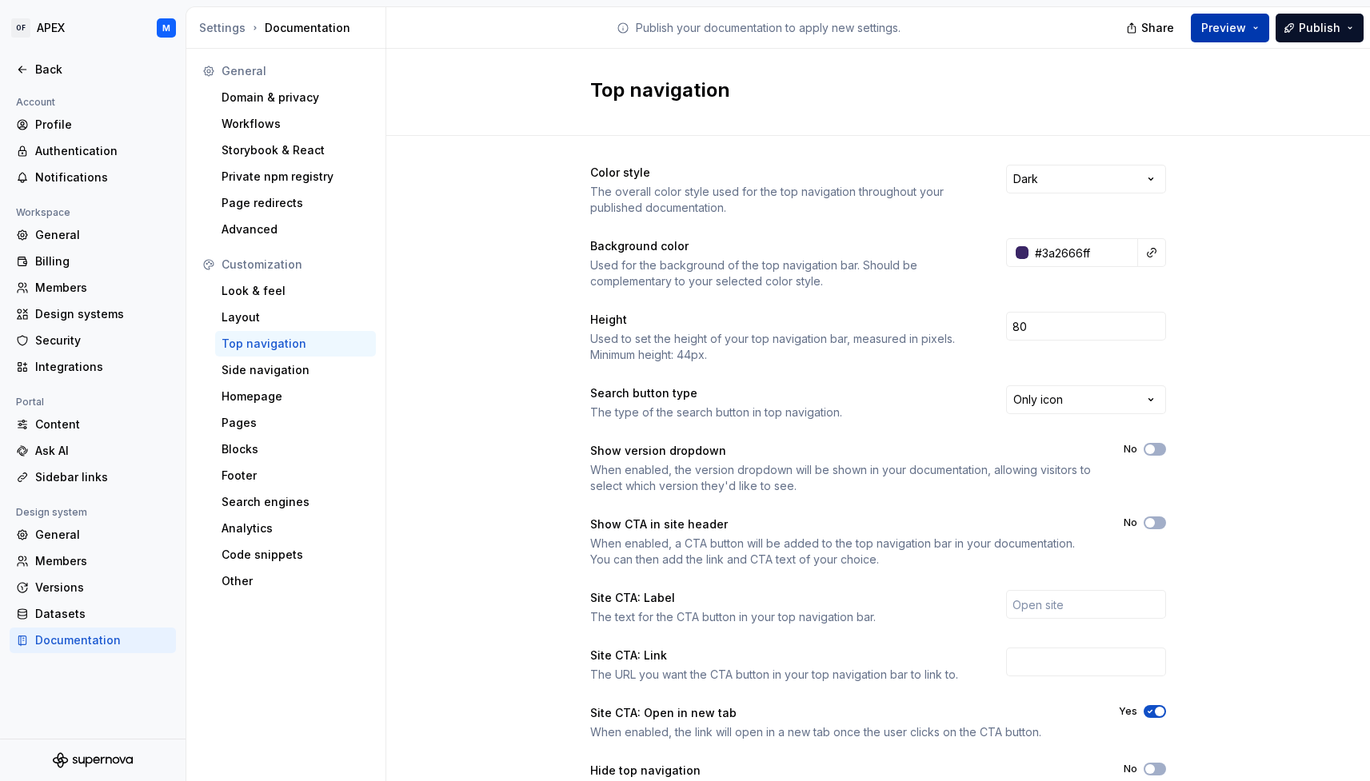
click at [1255, 30] on button "Preview" at bounding box center [1230, 28] width 78 height 29
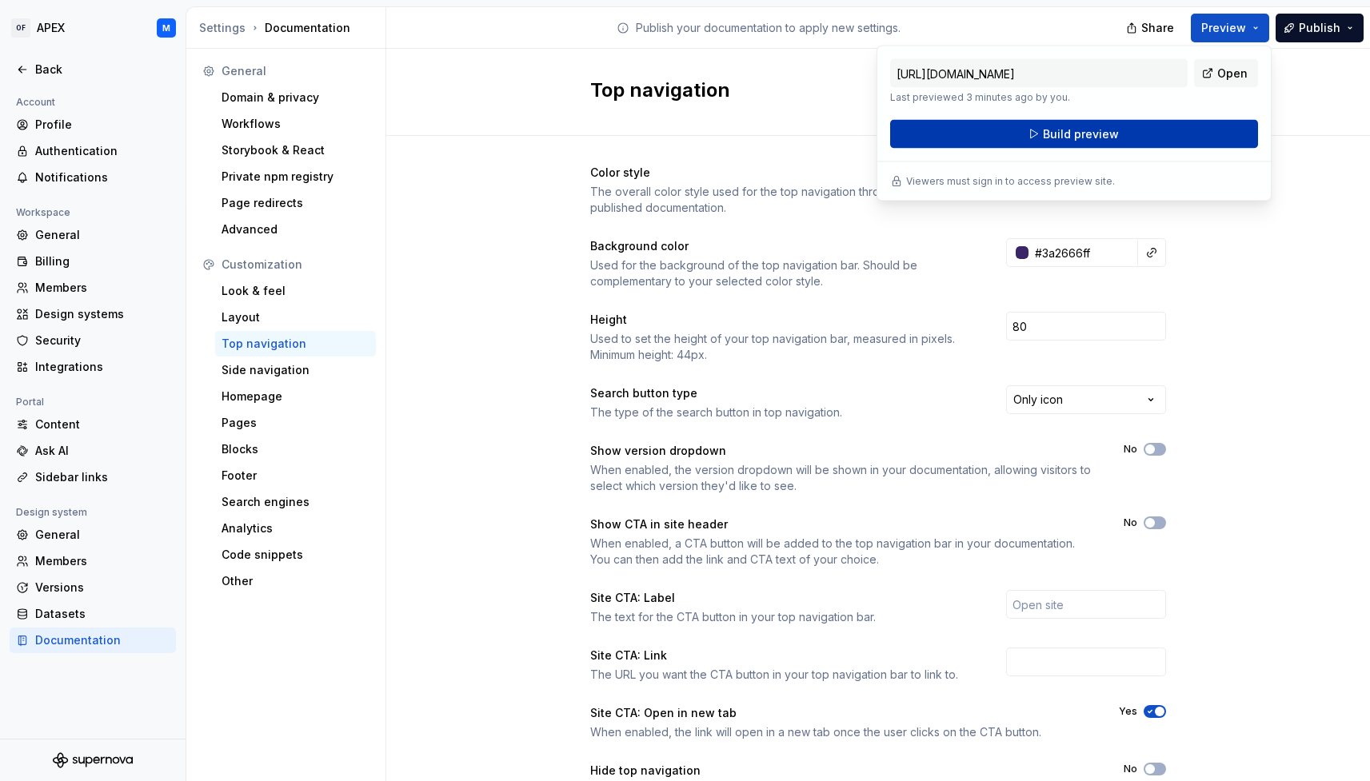
click at [1211, 134] on button "Build preview" at bounding box center [1074, 134] width 368 height 29
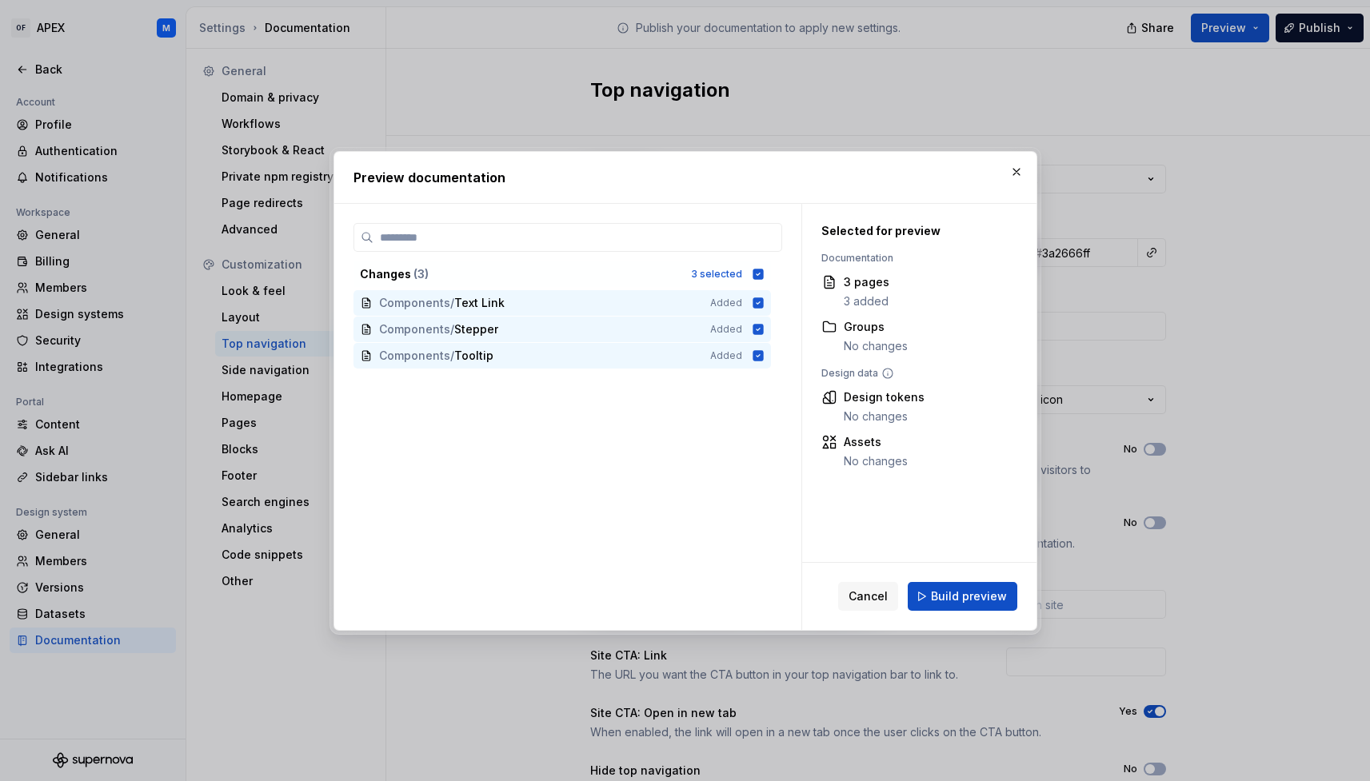
click at [969, 594] on span "Build preview" at bounding box center [969, 597] width 76 height 16
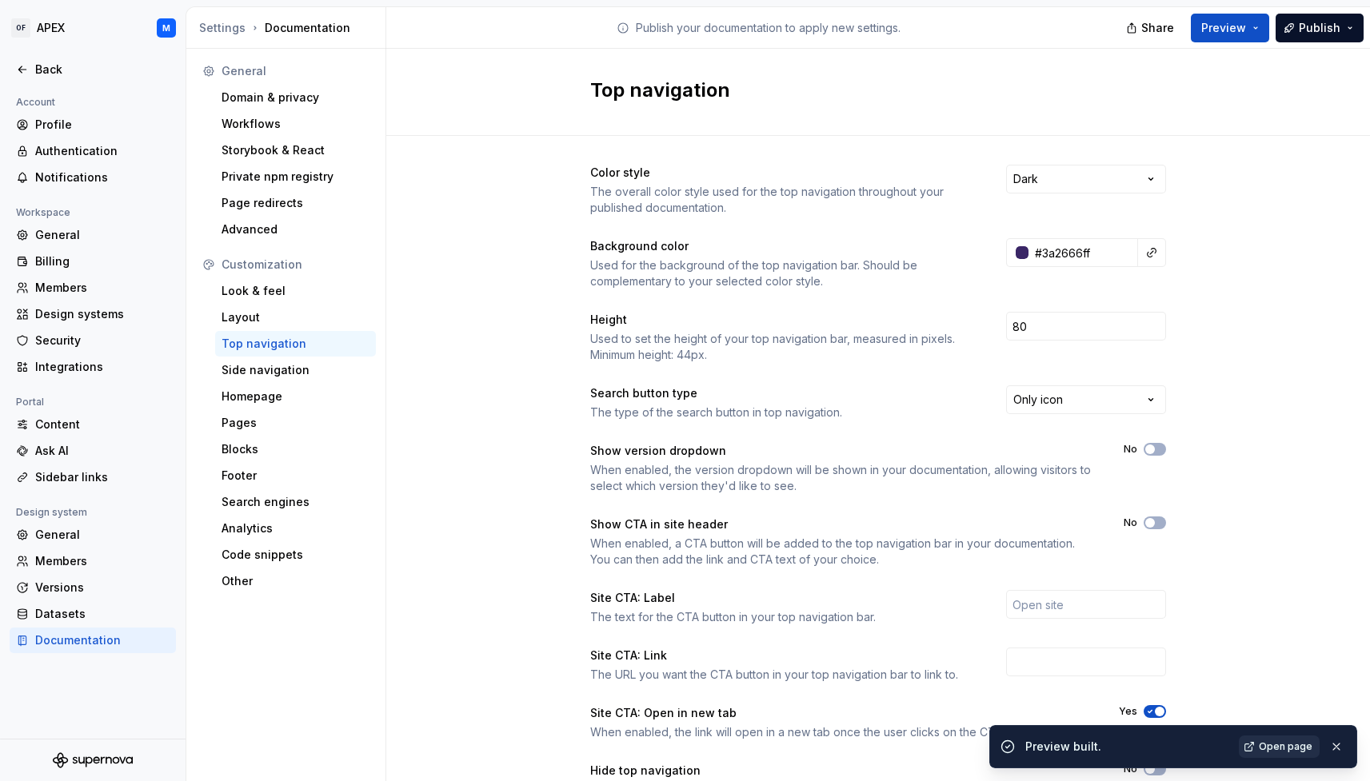
click at [1287, 748] on span "Open page" at bounding box center [1286, 747] width 54 height 13
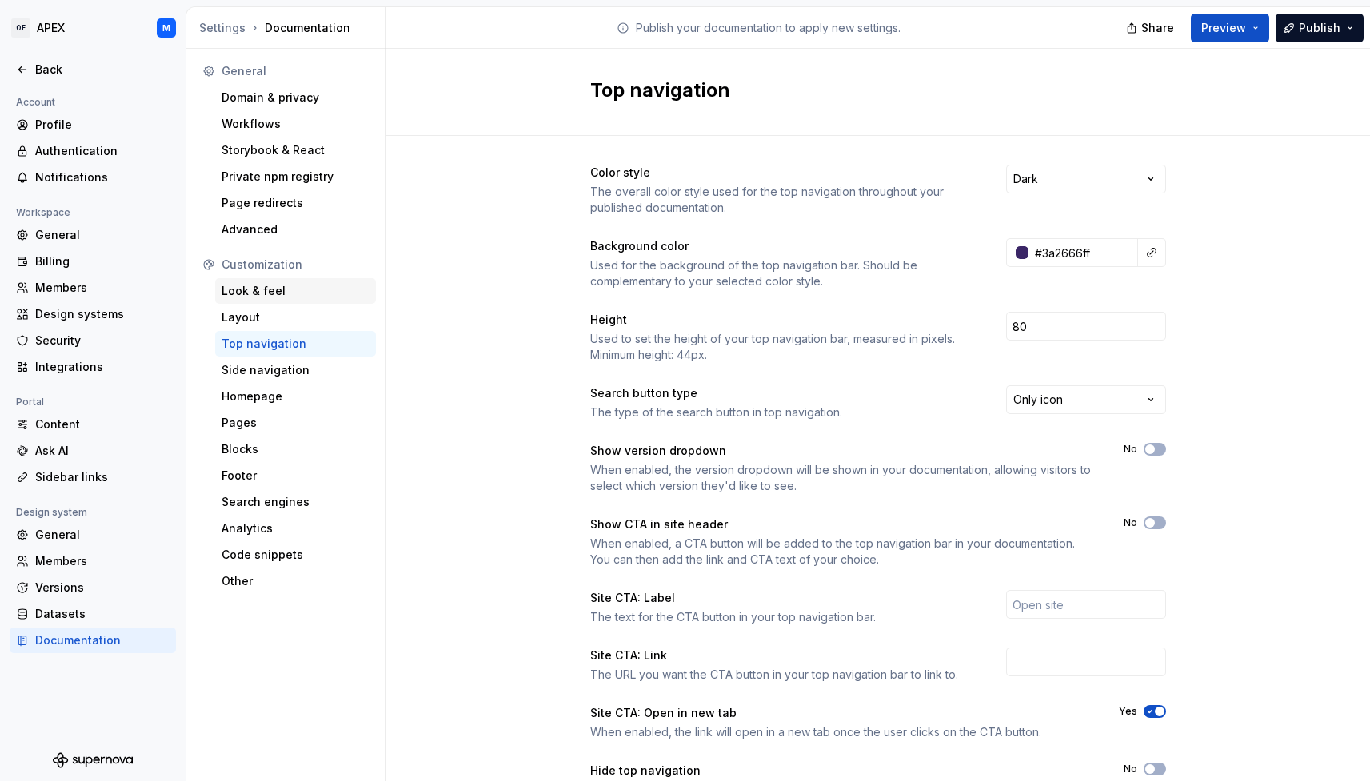
click at [275, 292] on div "Look & feel" at bounding box center [296, 291] width 148 height 16
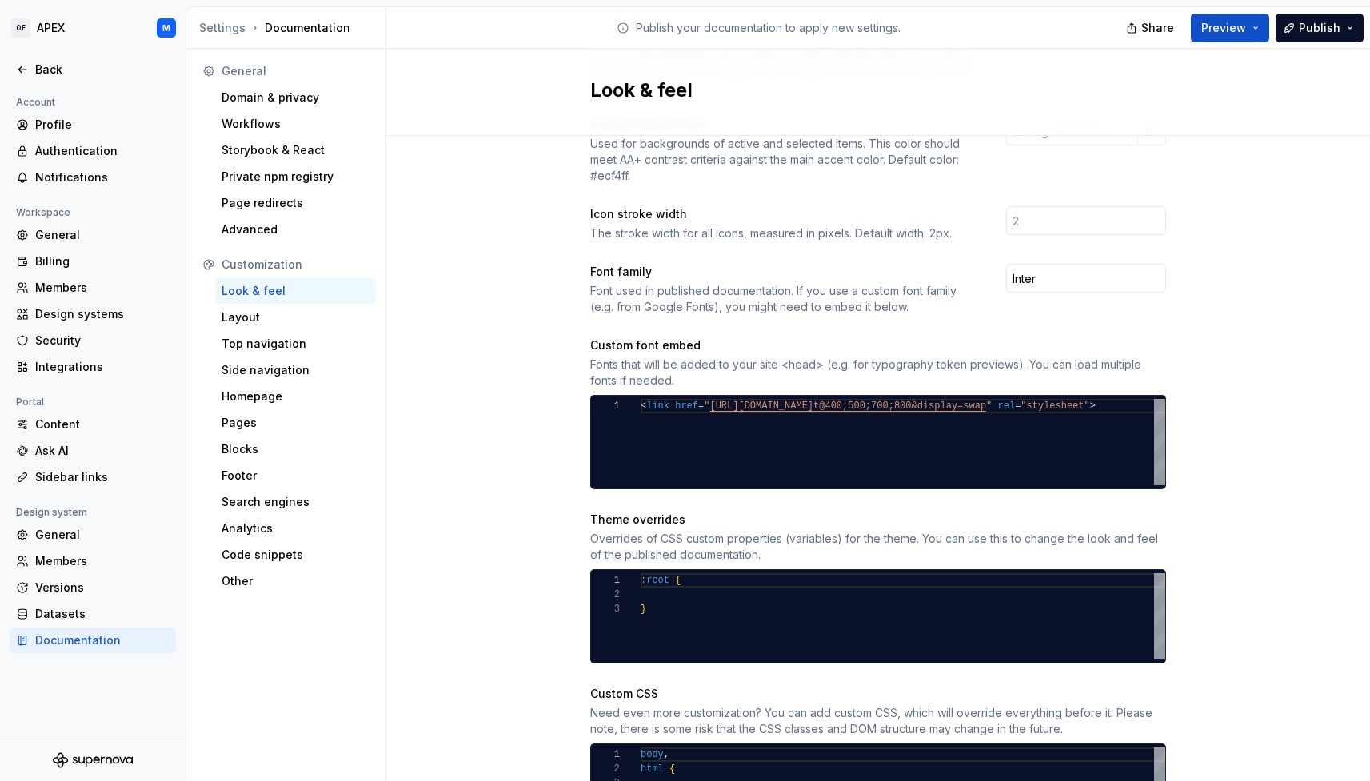
scroll to position [539, 0]
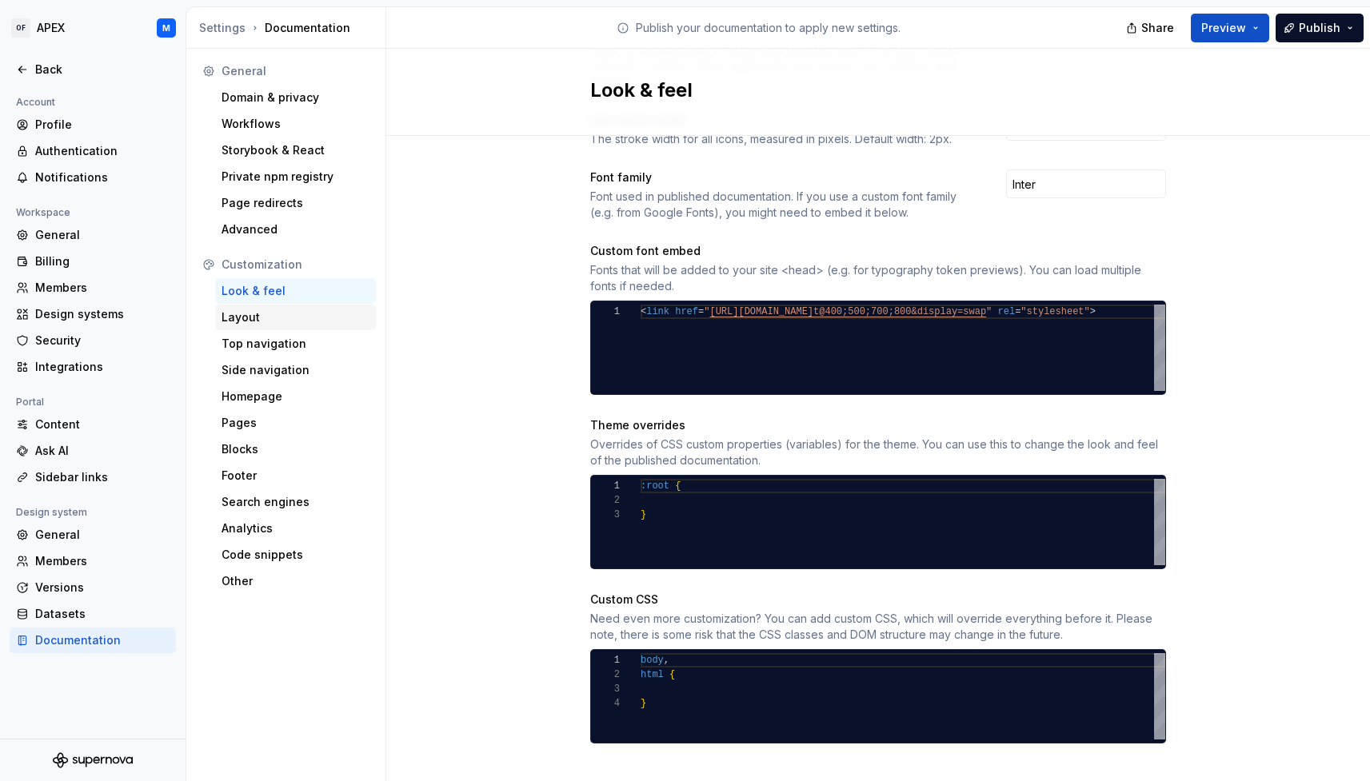
click at [257, 323] on div "Layout" at bounding box center [296, 318] width 148 height 16
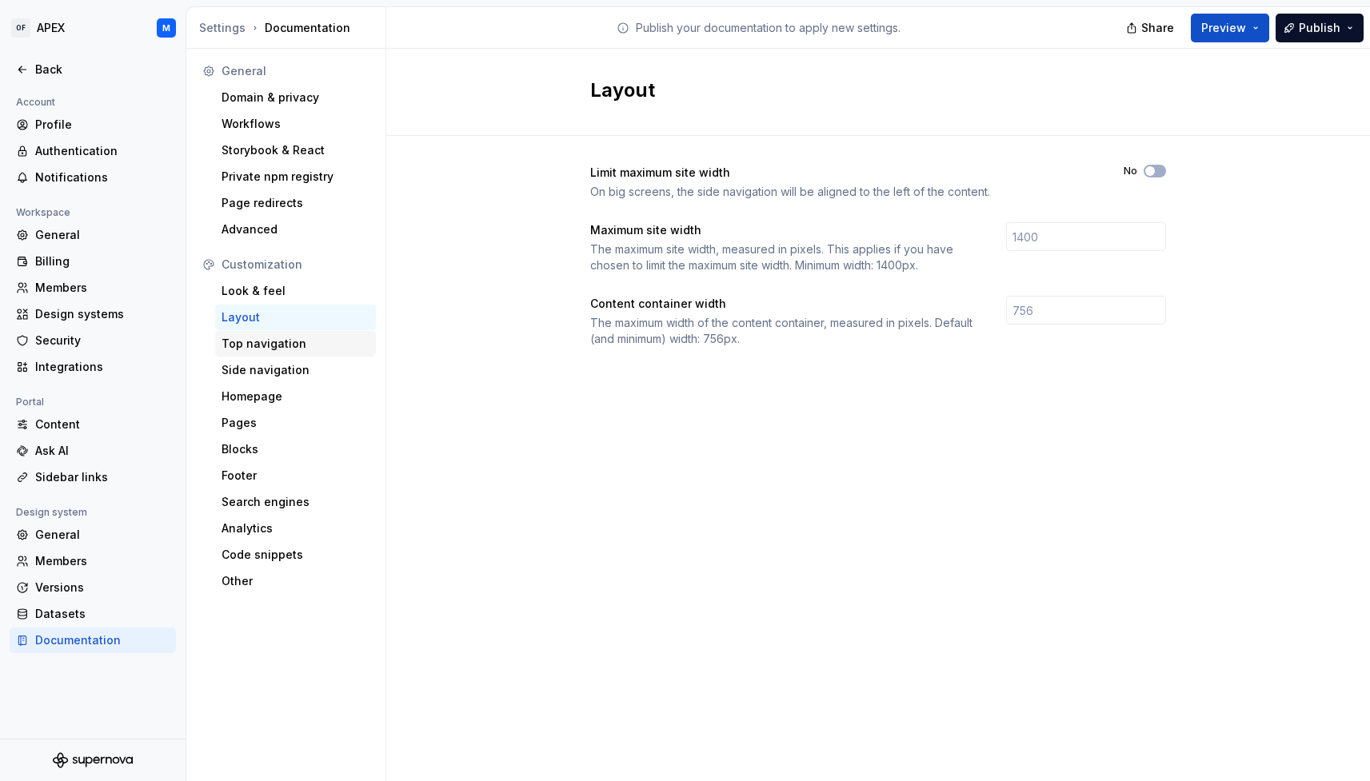
click at [291, 346] on div "Top navigation" at bounding box center [296, 344] width 148 height 16
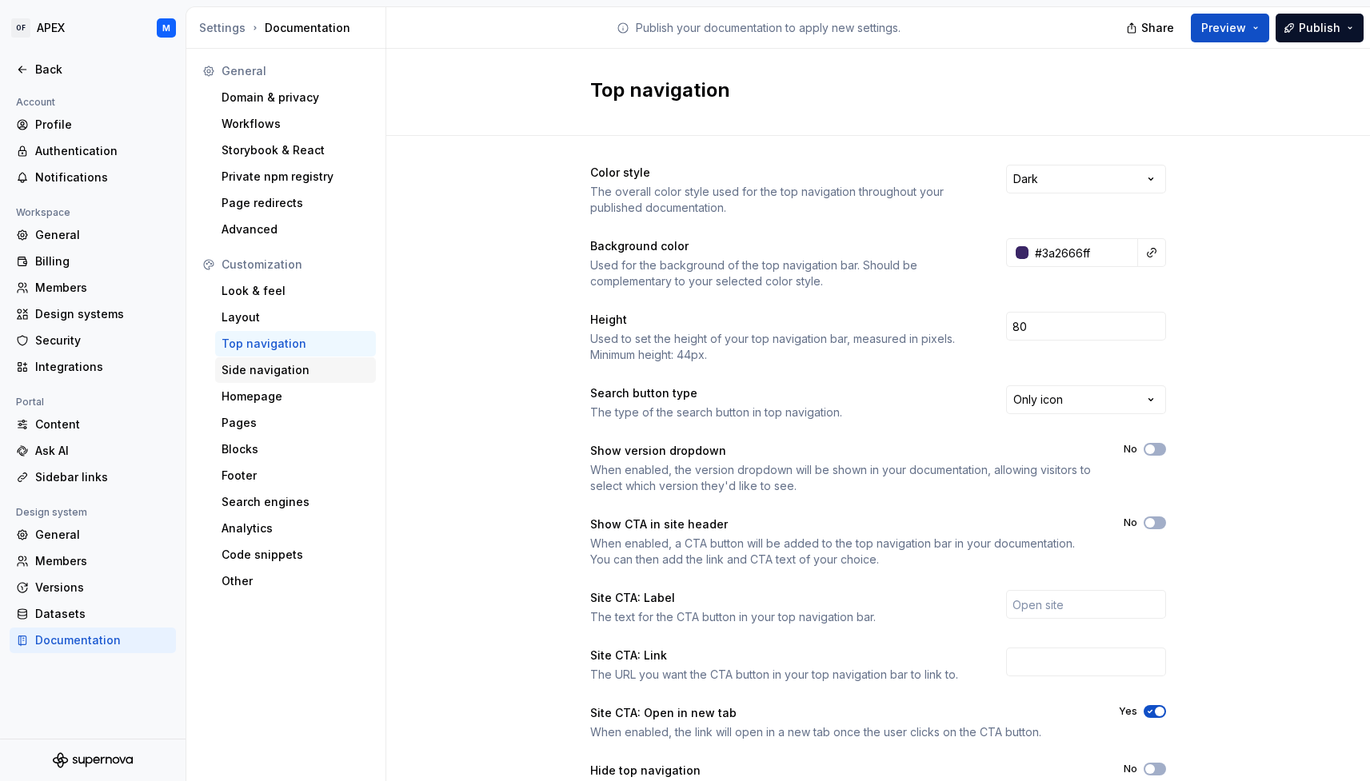
click at [290, 373] on div "Side navigation" at bounding box center [296, 370] width 148 height 16
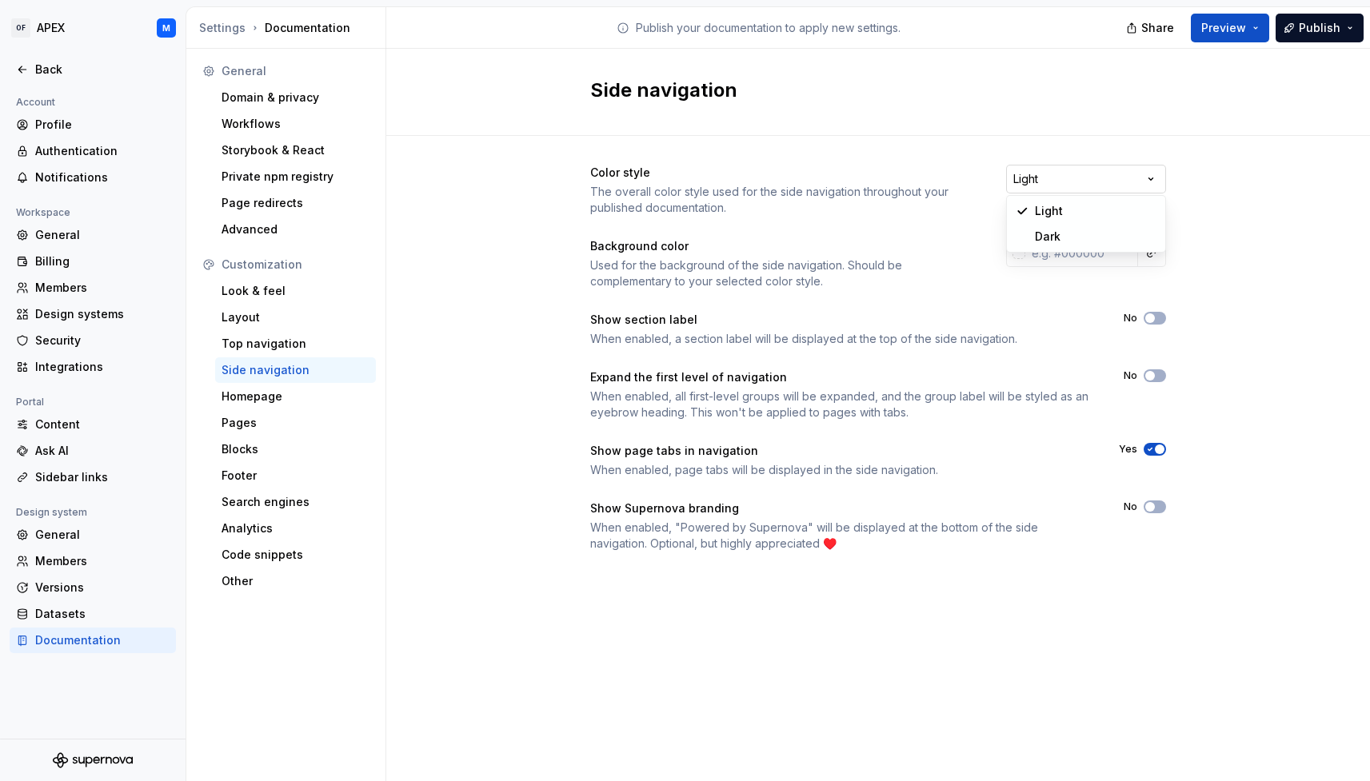
click at [1149, 183] on html "OF APEX M Back Account Profile Authentication Notifications Workspace General B…" at bounding box center [685, 390] width 1370 height 781
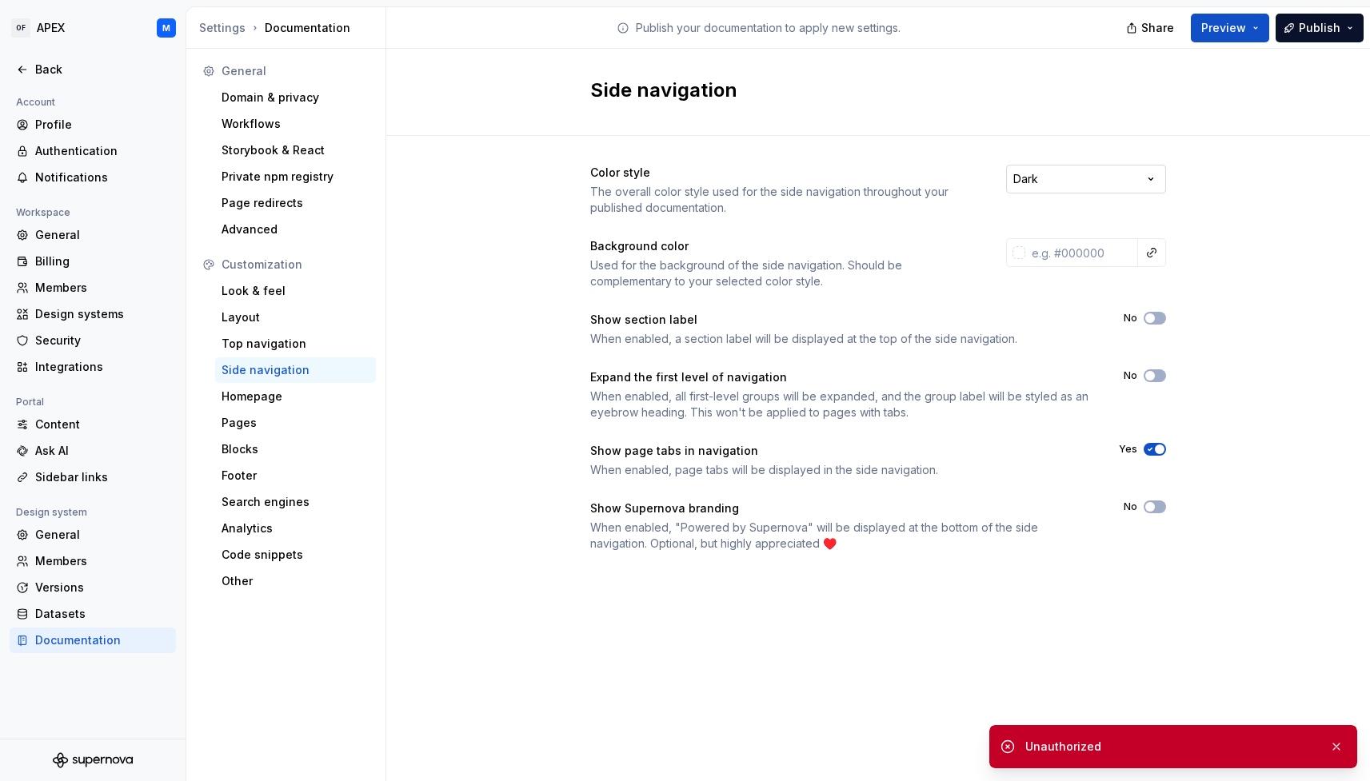
click at [1139, 179] on html "OF APEX M Back Account Profile Authentication Notifications Workspace General B…" at bounding box center [685, 390] width 1370 height 781
click at [1239, 243] on div "Color style The overall color style used for the side navigation throughout you…" at bounding box center [878, 374] width 984 height 477
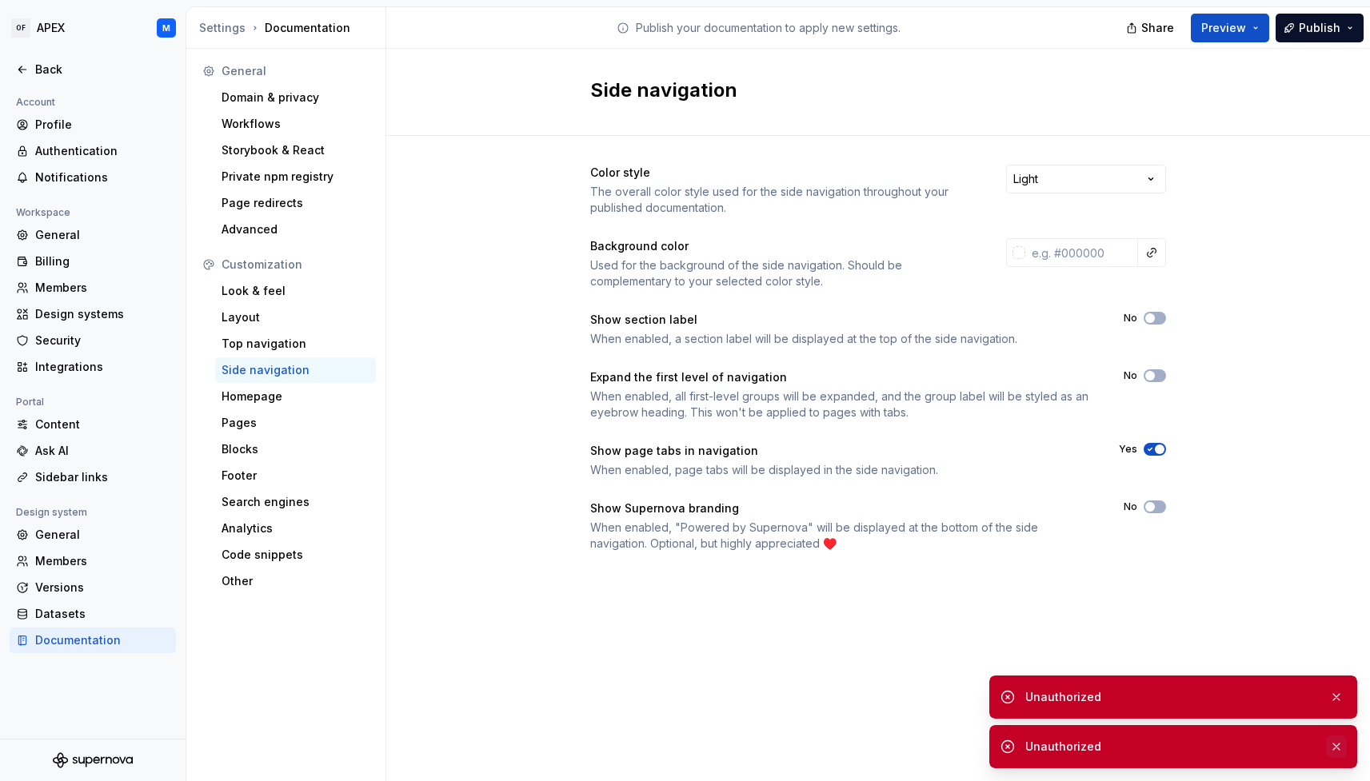
click at [1334, 745] on button "button" at bounding box center [1336, 747] width 21 height 22
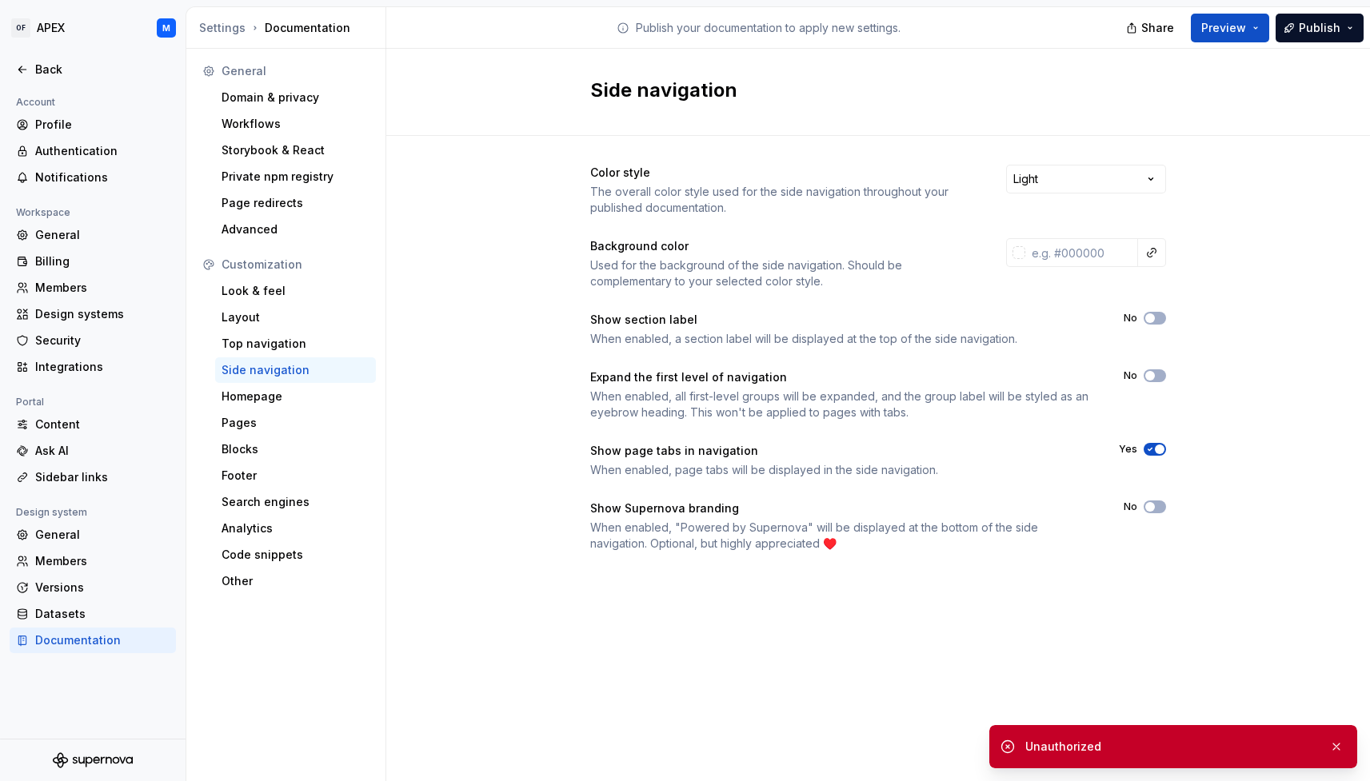
drag, startPoint x: 1335, startPoint y: 743, endPoint x: 1311, endPoint y: 736, distance: 25.0
click at [1334, 743] on button "button" at bounding box center [1336, 747] width 21 height 22
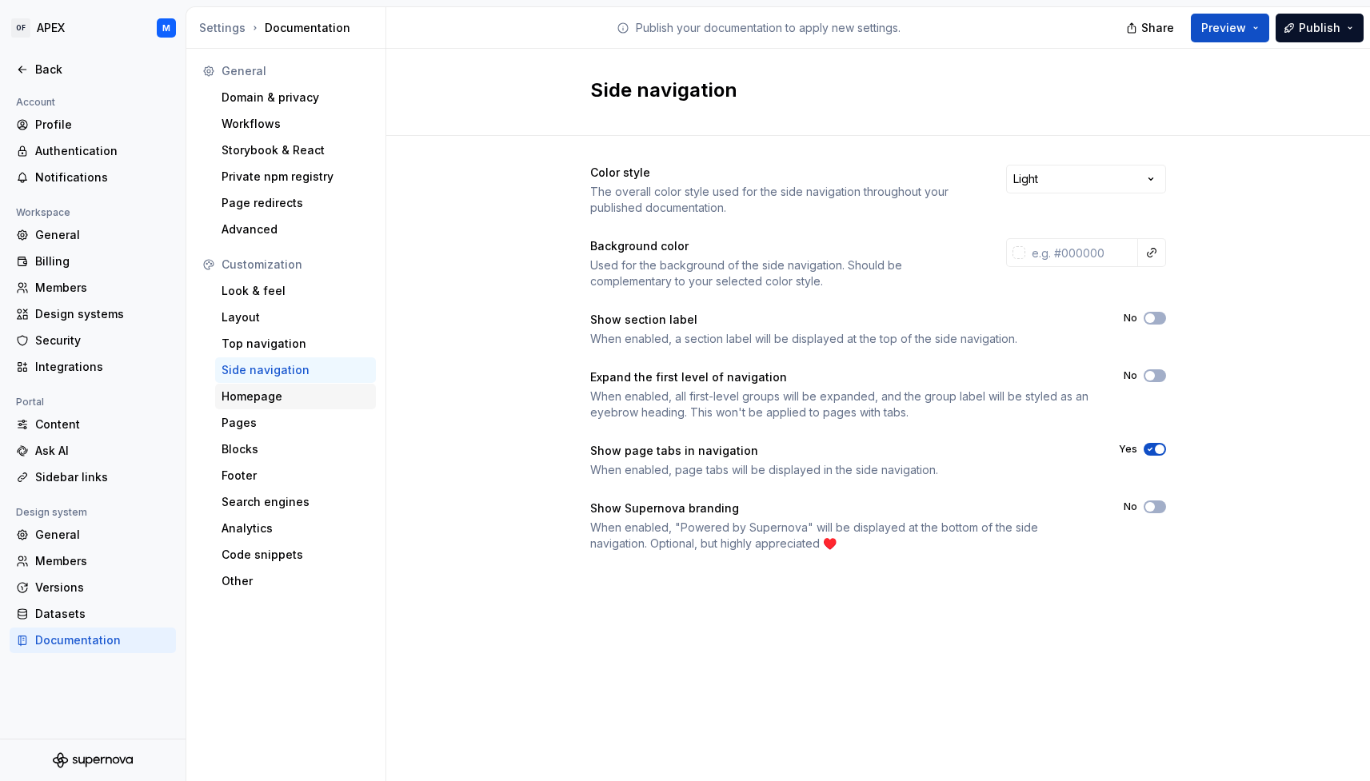
click at [278, 401] on div "Homepage" at bounding box center [296, 397] width 148 height 16
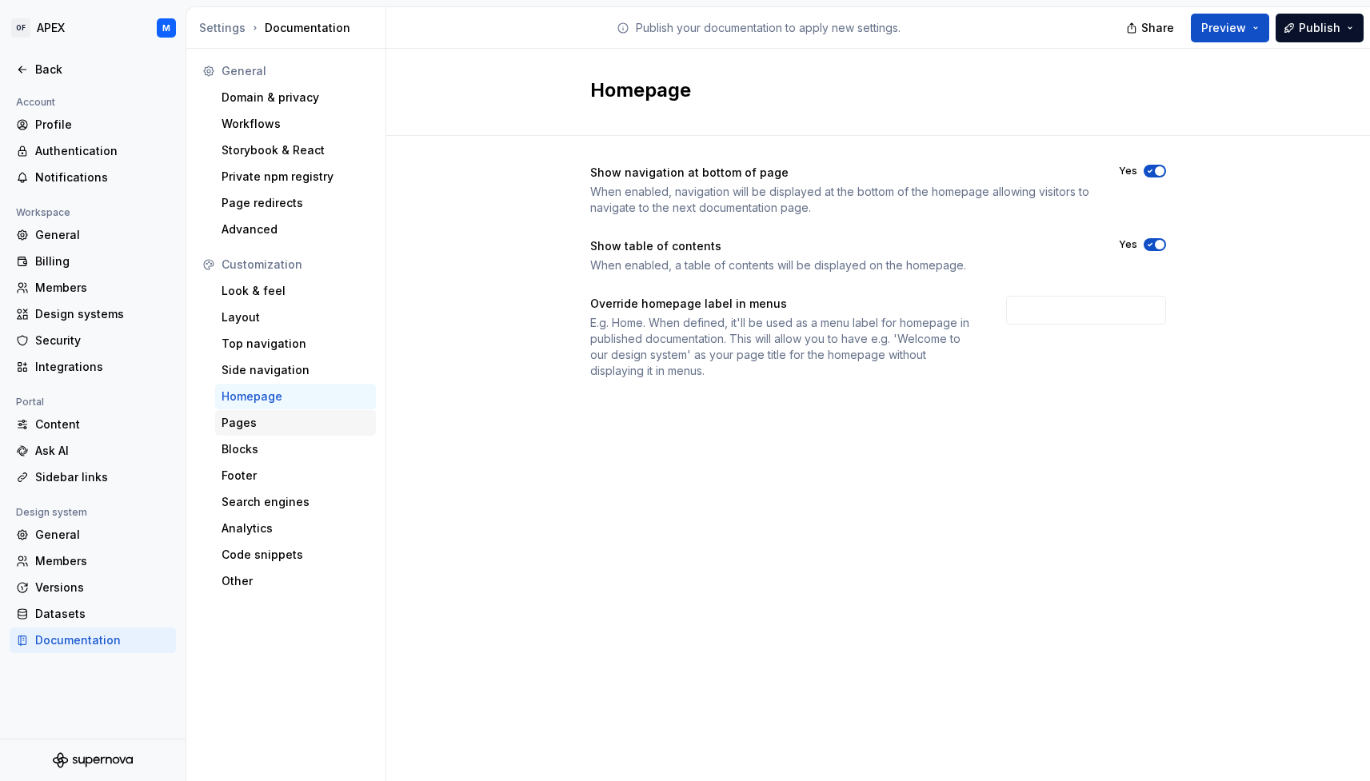
click at [272, 425] on div "Pages" at bounding box center [296, 423] width 148 height 16
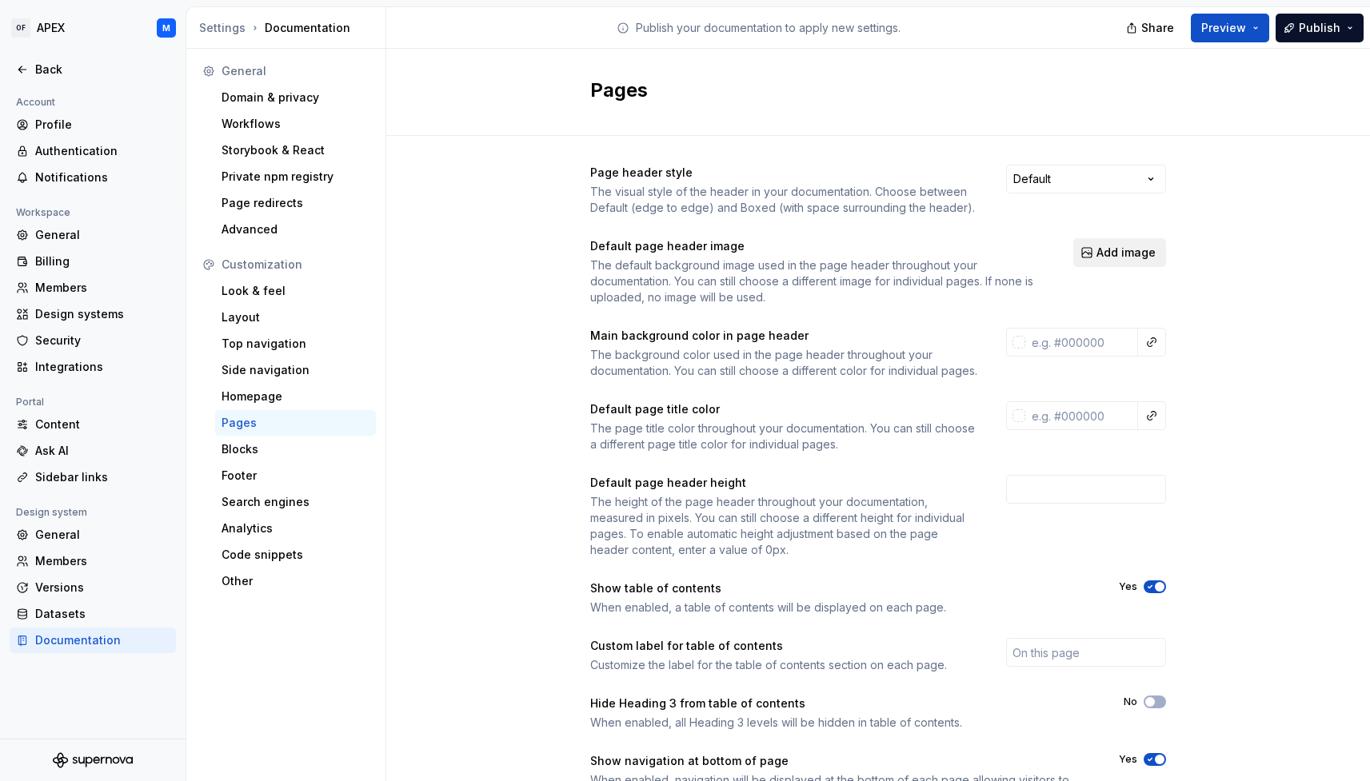
click at [1131, 254] on span "Add image" at bounding box center [1125, 253] width 59 height 16
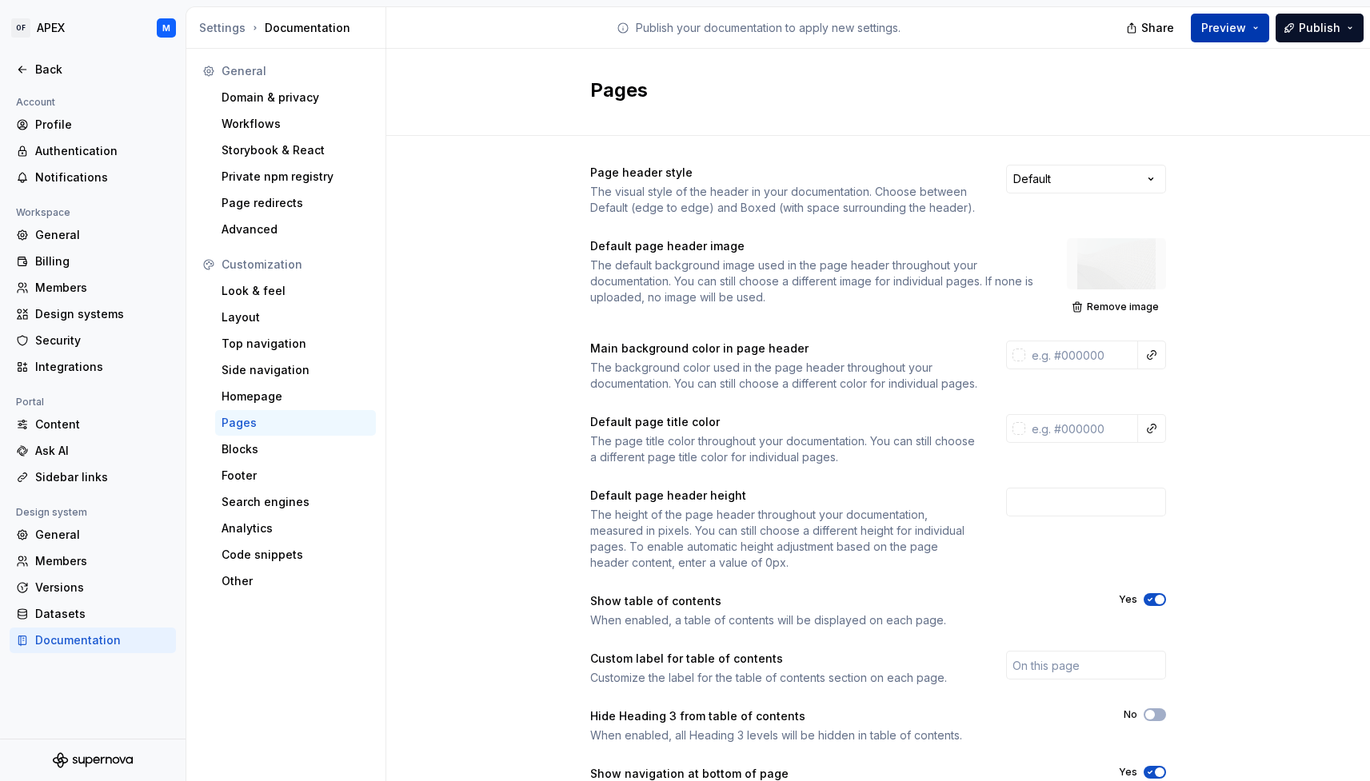
click at [1249, 30] on button "Preview" at bounding box center [1230, 28] width 78 height 29
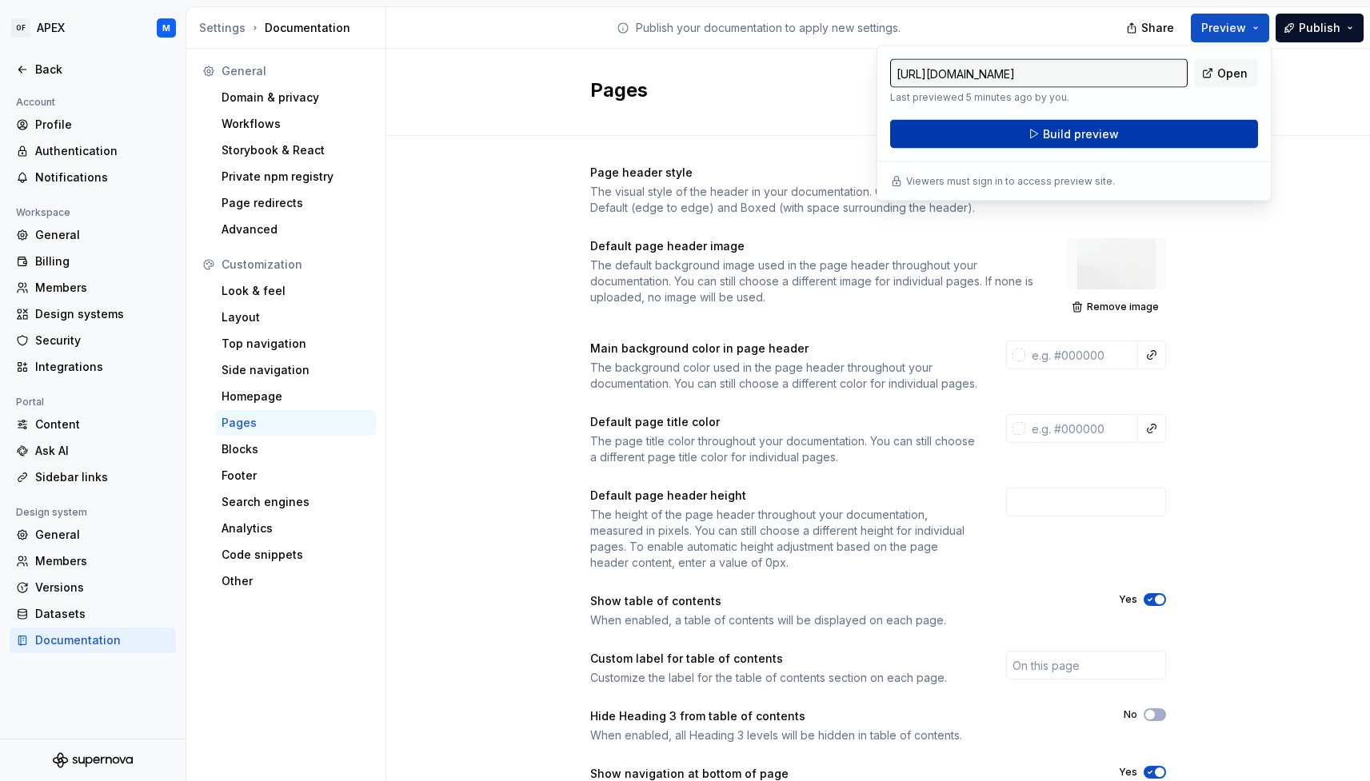
click at [1141, 136] on button "Build preview" at bounding box center [1074, 134] width 368 height 29
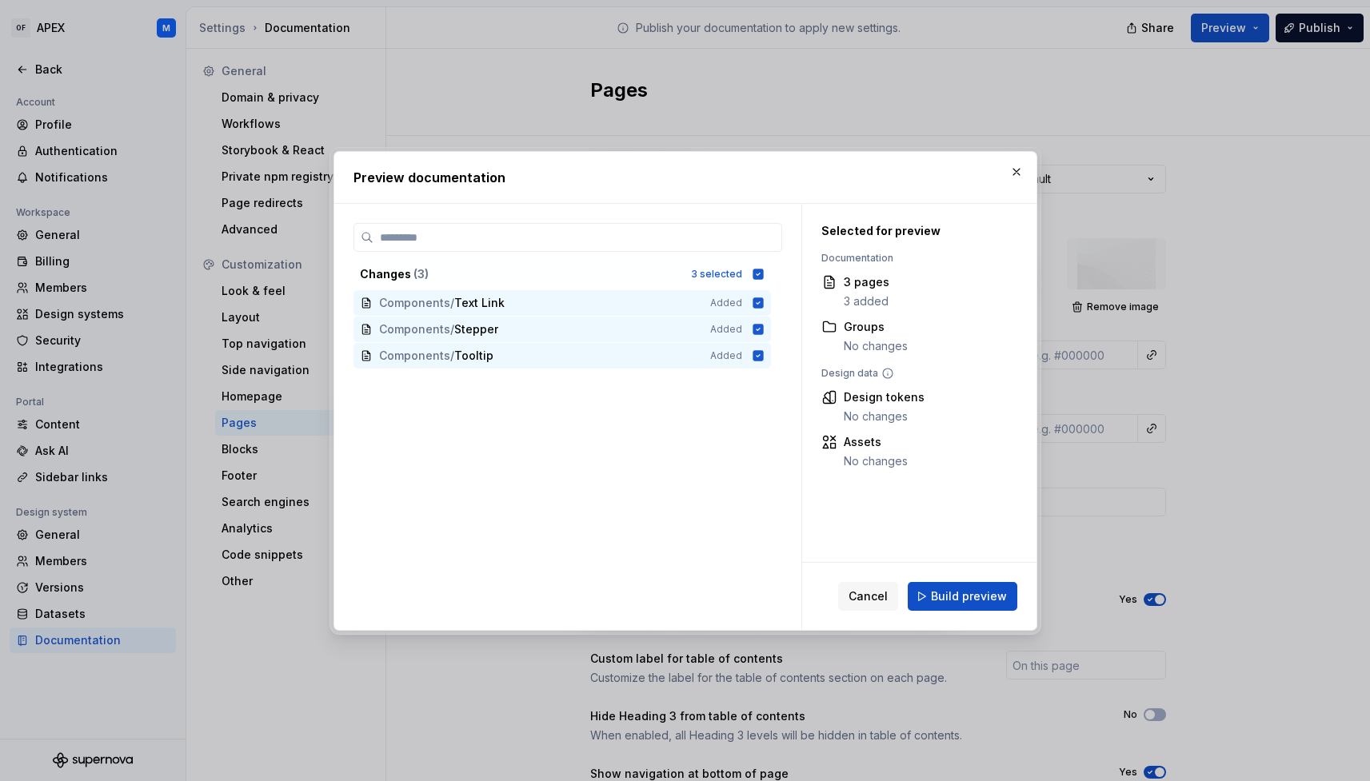
click at [988, 599] on span "Build preview" at bounding box center [969, 597] width 76 height 16
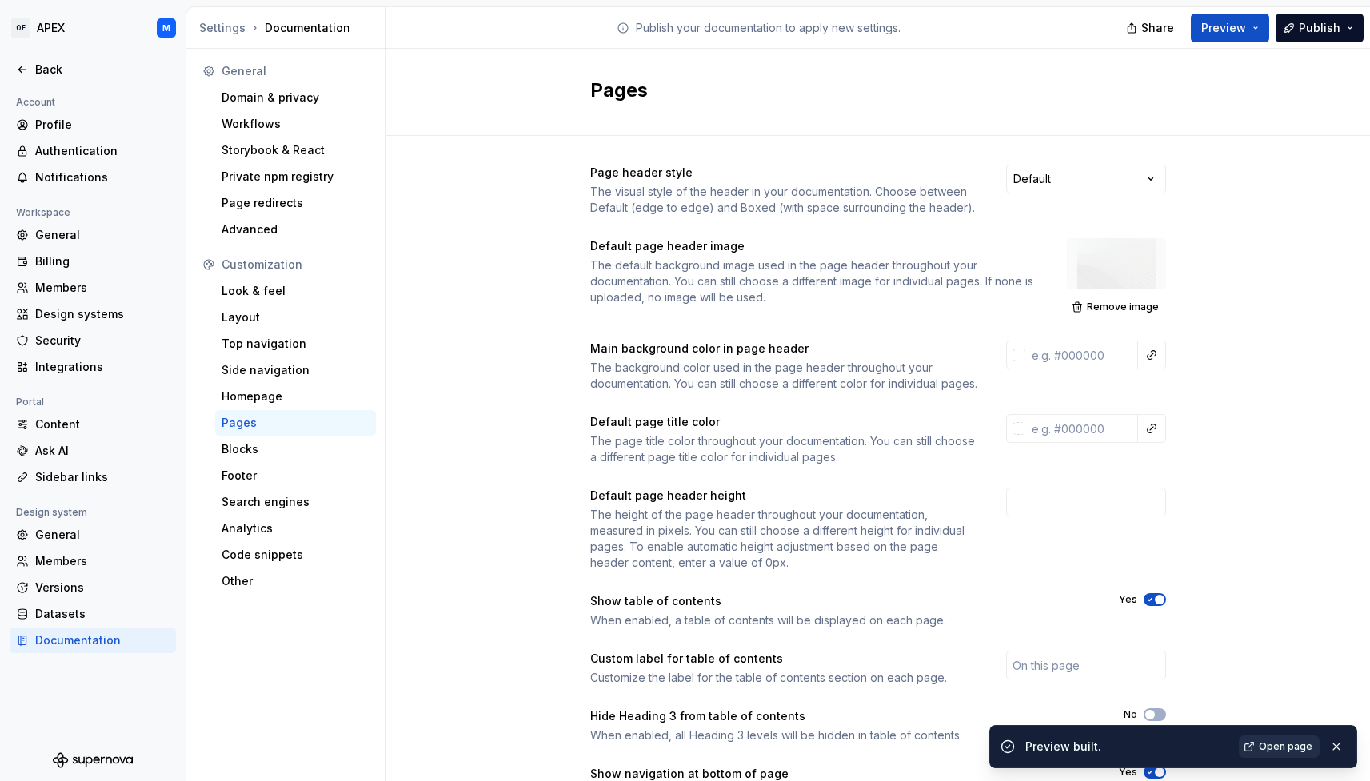
click at [1297, 745] on span "Open page" at bounding box center [1286, 747] width 54 height 13
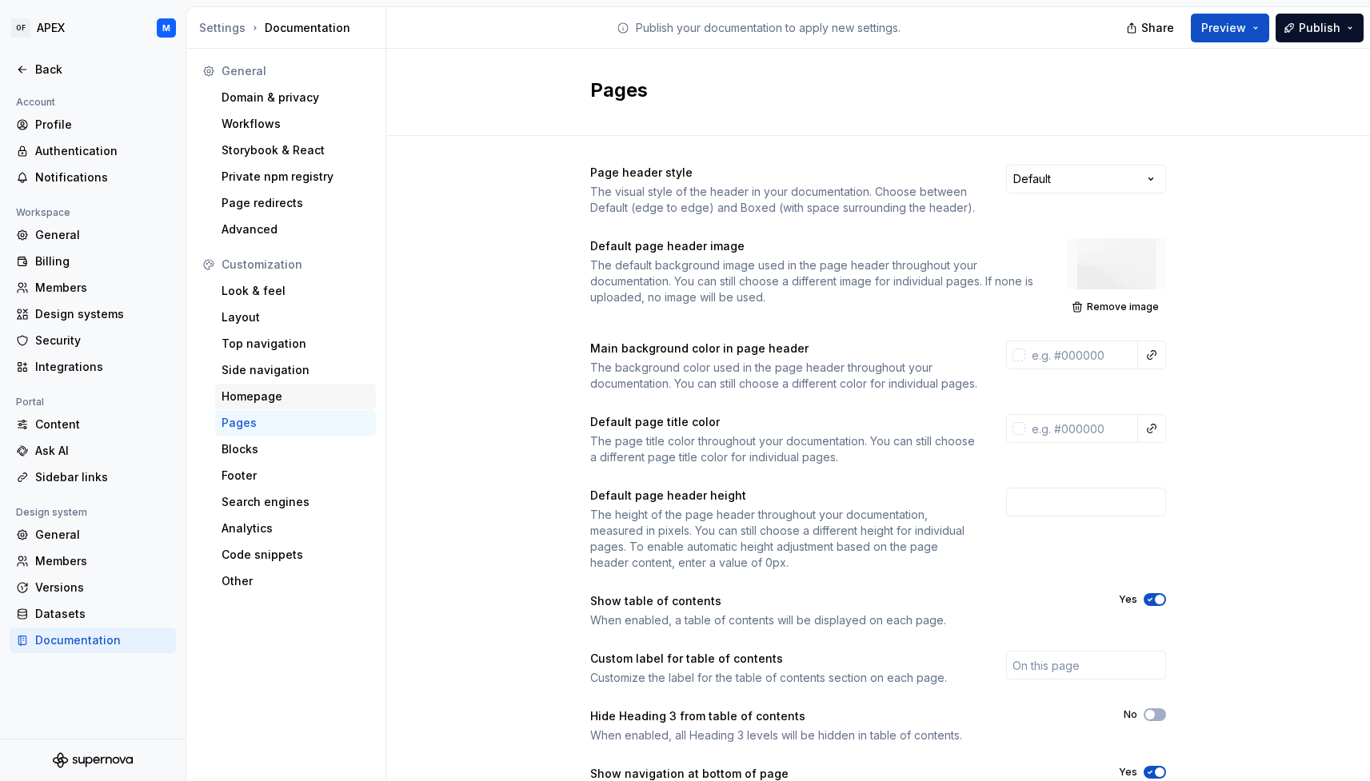
click at [306, 403] on div "Homepage" at bounding box center [296, 397] width 148 height 16
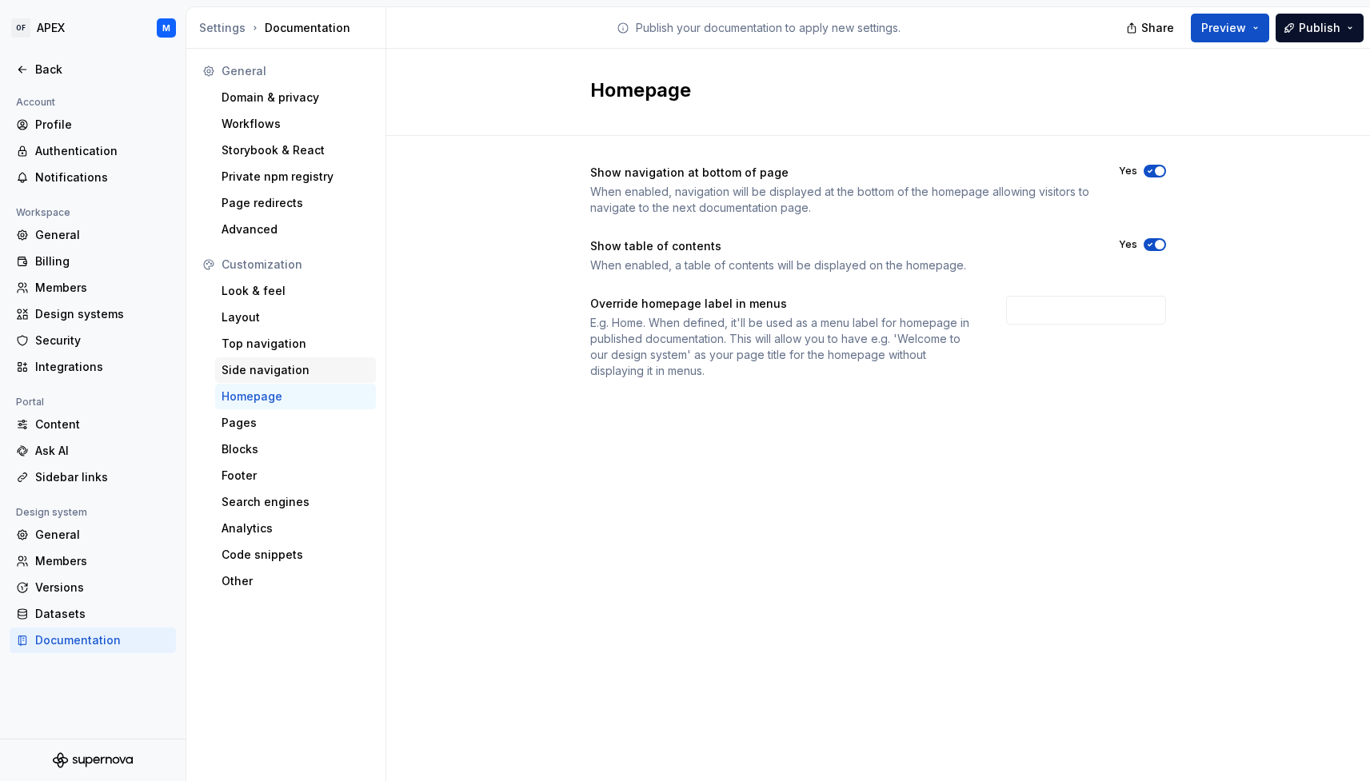
click at [301, 376] on div "Side navigation" at bounding box center [296, 370] width 148 height 16
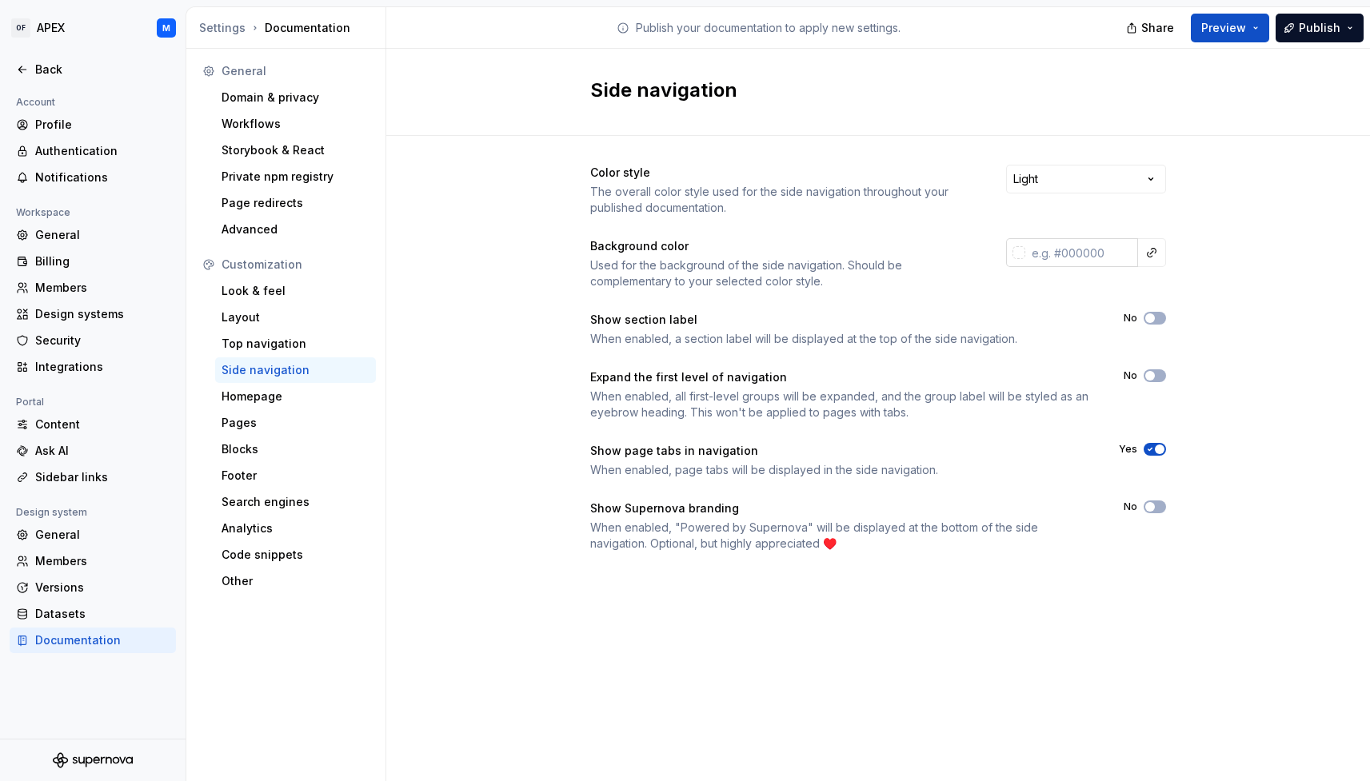
click at [1103, 254] on input "text" at bounding box center [1081, 252] width 113 height 29
paste input "F5F5F5"
click at [1230, 286] on div "Color style The overall color style used for the side navigation throughout you…" at bounding box center [878, 374] width 984 height 477
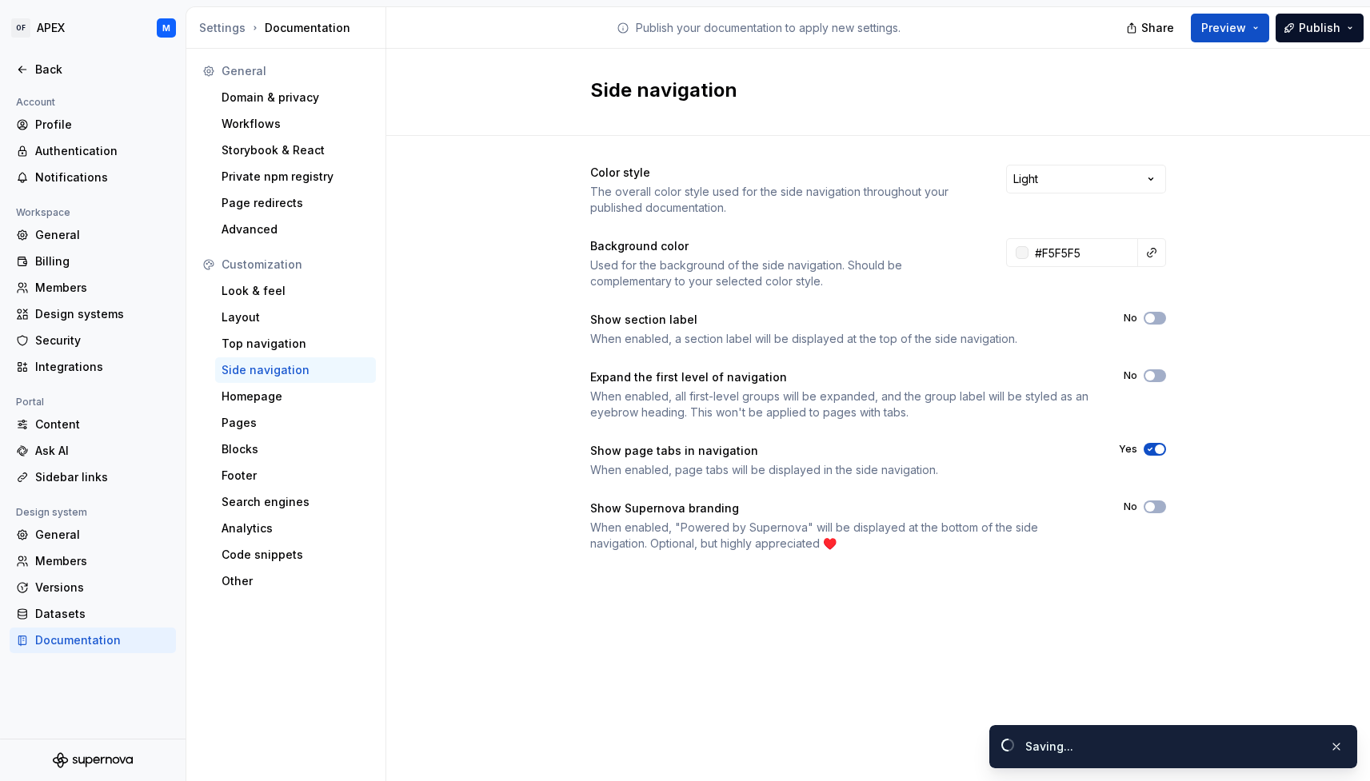
type input "#f5f5f5ff"
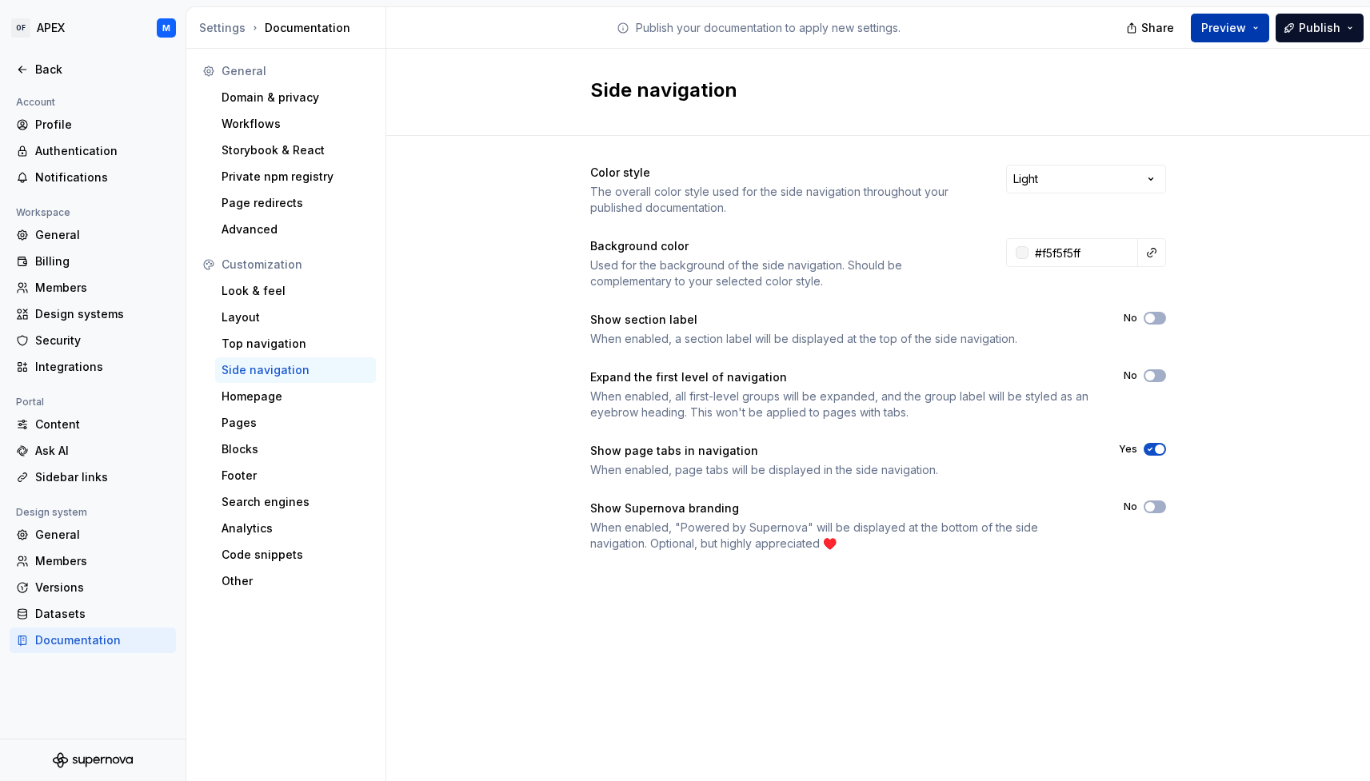
click at [1251, 27] on button "Preview" at bounding box center [1230, 28] width 78 height 29
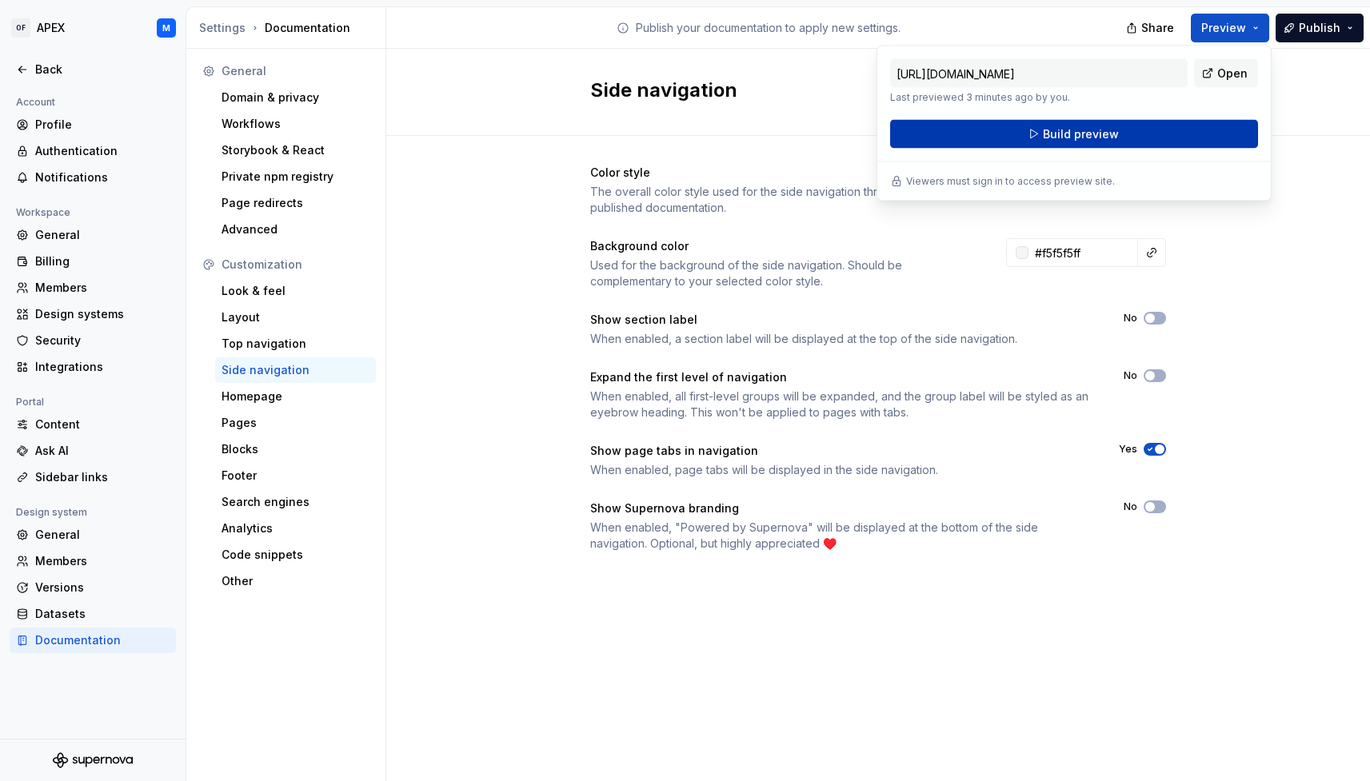
click at [1191, 132] on button "Build preview" at bounding box center [1074, 134] width 368 height 29
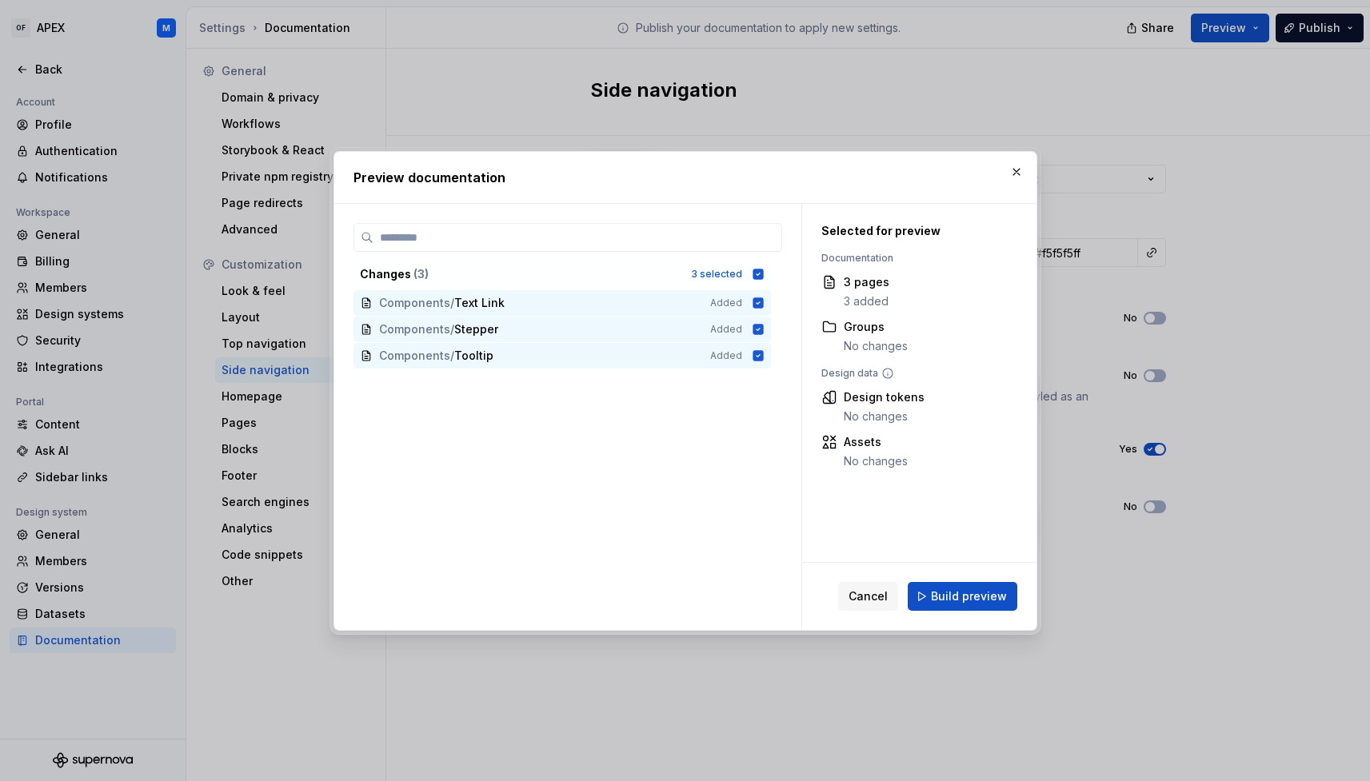
click at [979, 597] on span "Build preview" at bounding box center [969, 597] width 76 height 16
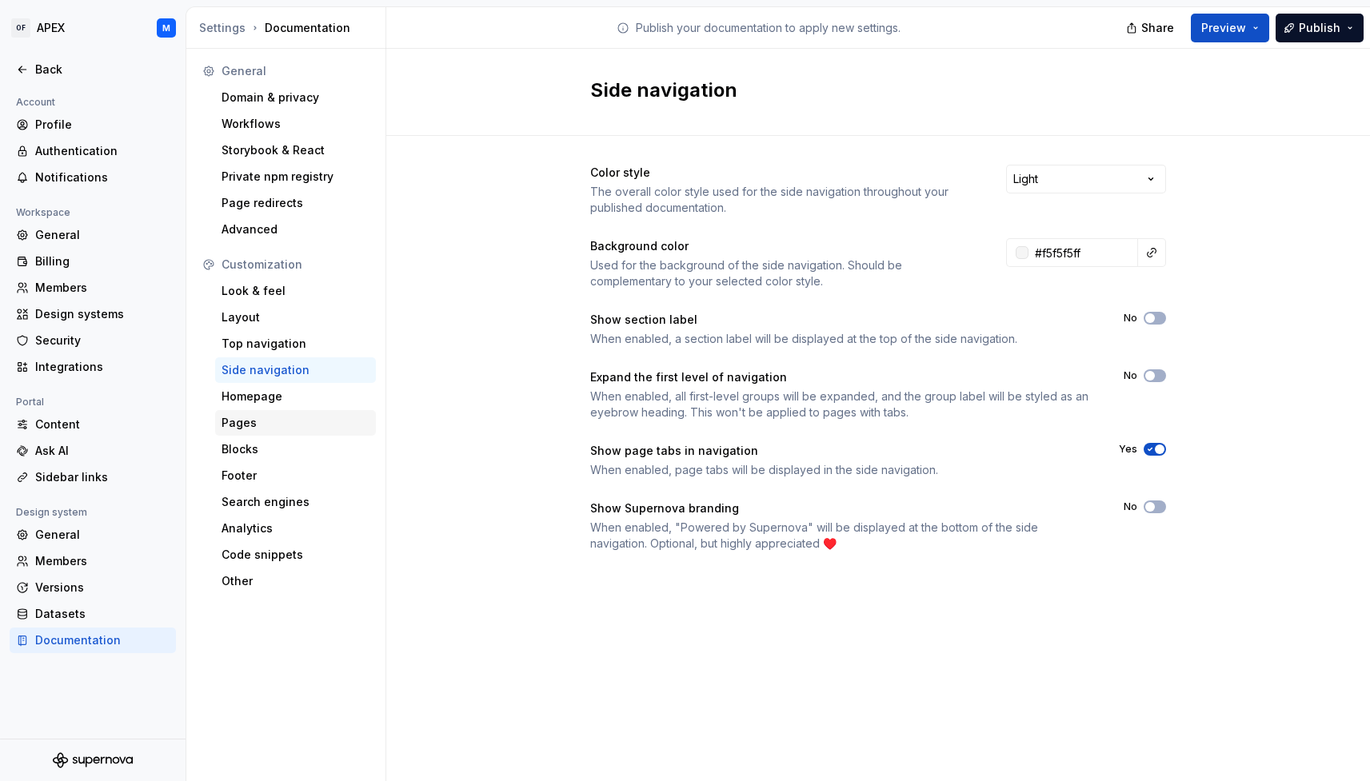
click at [267, 426] on div "Pages" at bounding box center [296, 423] width 148 height 16
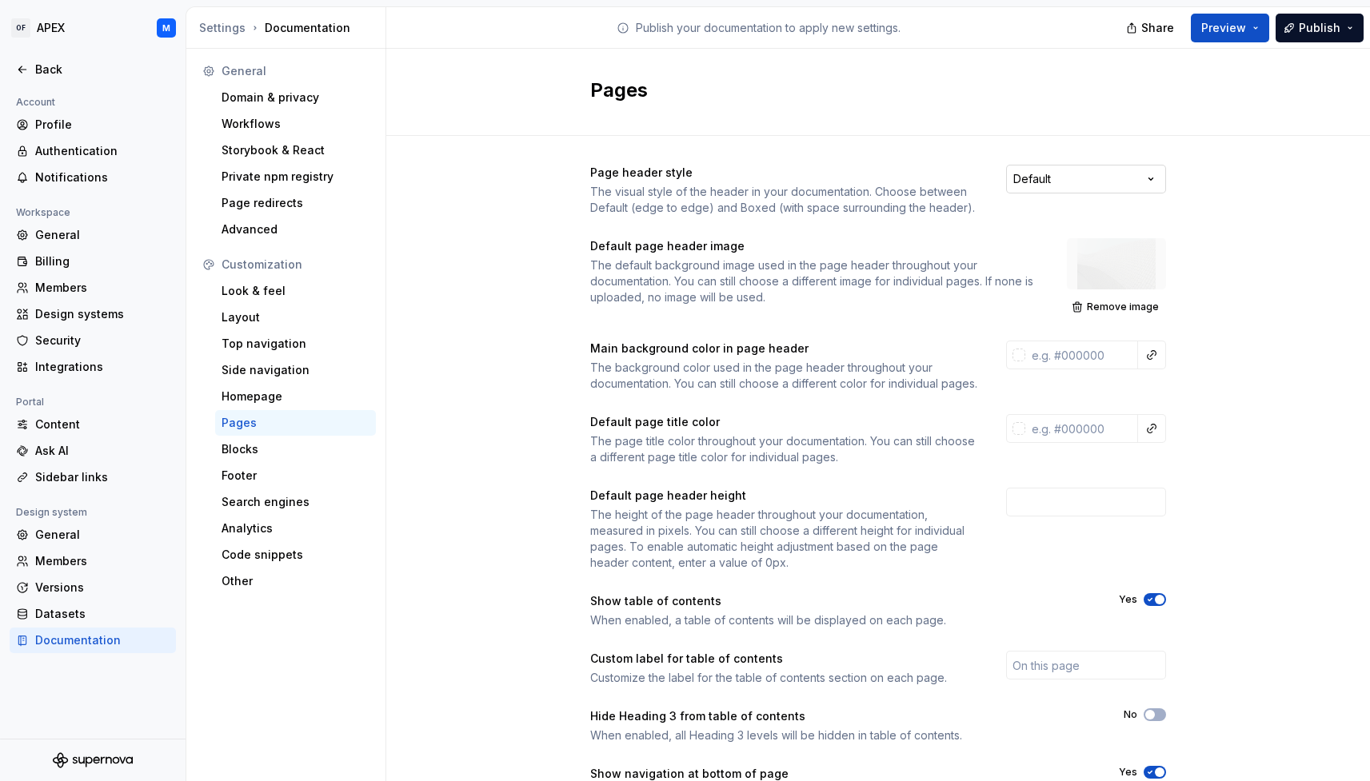
click at [1139, 183] on html "OF APEX M Back Account Profile Authentication Notifications Workspace General B…" at bounding box center [685, 390] width 1370 height 781
click at [1193, 247] on html "OF APEX M Back Account Profile Authentication Notifications Workspace General B…" at bounding box center [685, 390] width 1370 height 781
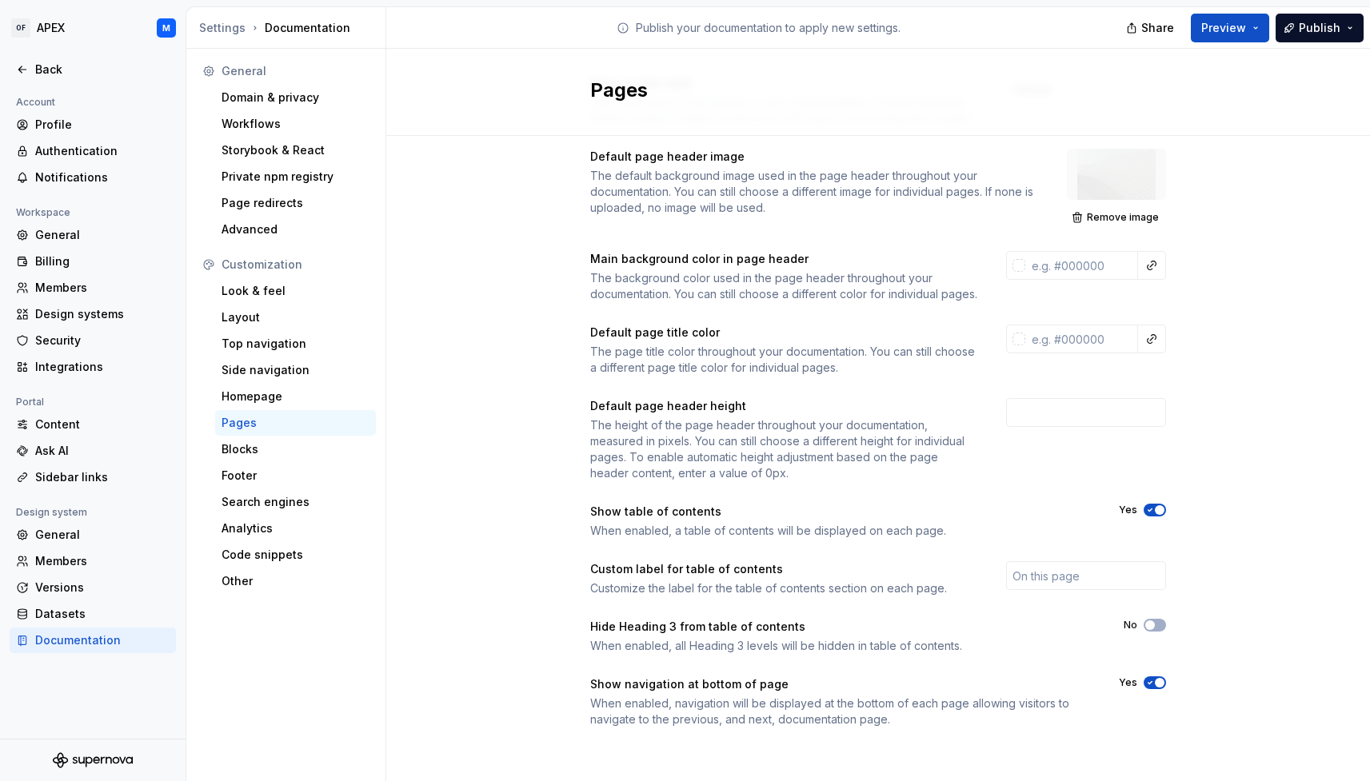
scroll to position [106, 0]
click at [284, 449] on div "Blocks" at bounding box center [296, 449] width 148 height 16
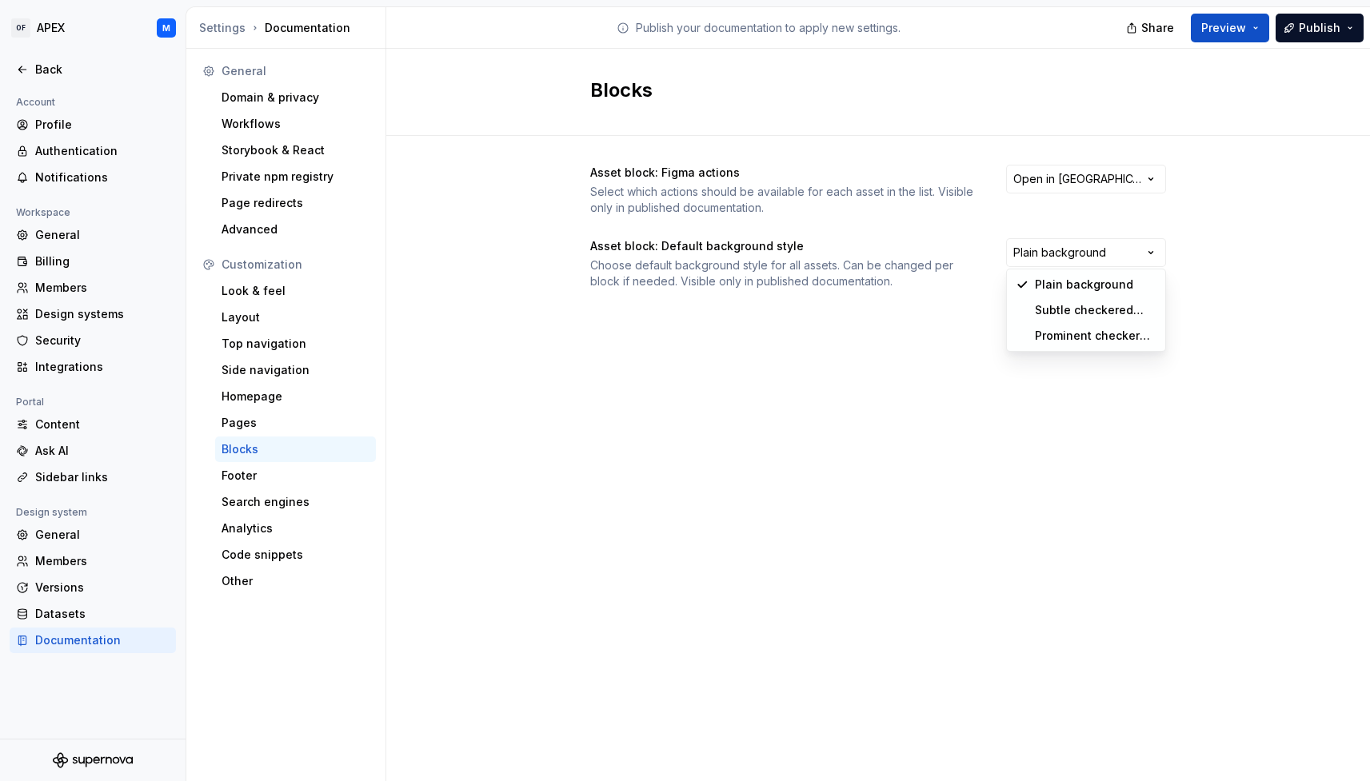
click at [1143, 254] on html "OF APEX M Back Account Profile Authentication Notifications Workspace General B…" at bounding box center [685, 390] width 1370 height 781
click at [906, 355] on html "OF APEX M Back Account Profile Authentication Notifications Workspace General B…" at bounding box center [685, 390] width 1370 height 781
click at [1118, 178] on html "OF APEX M Back Account Profile Authentication Notifications Workspace General B…" at bounding box center [685, 390] width 1370 height 781
click at [743, 452] on html "OF APEX M Back Account Profile Authentication Notifications Workspace General B…" at bounding box center [685, 390] width 1370 height 781
click at [264, 323] on div "Layout" at bounding box center [296, 318] width 148 height 16
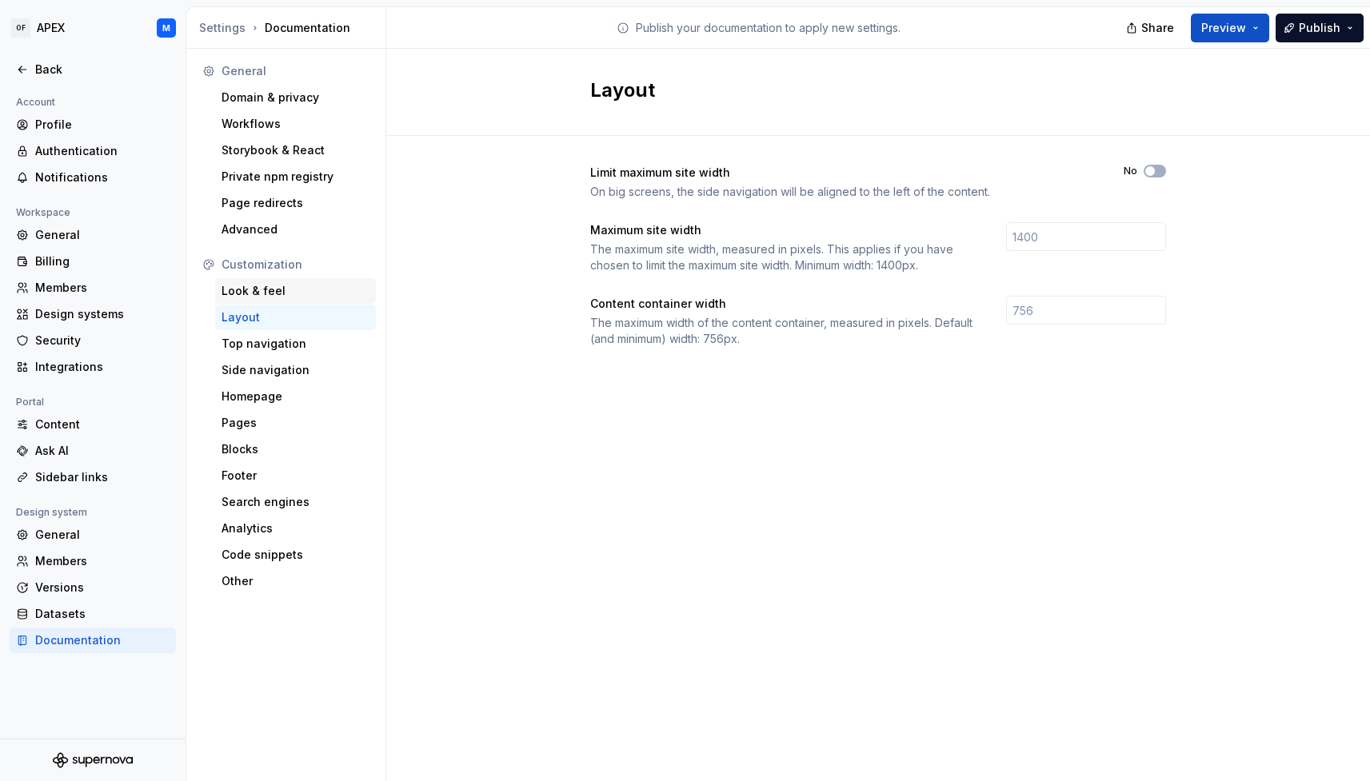
click at [272, 298] on div "Look & feel" at bounding box center [296, 291] width 148 height 16
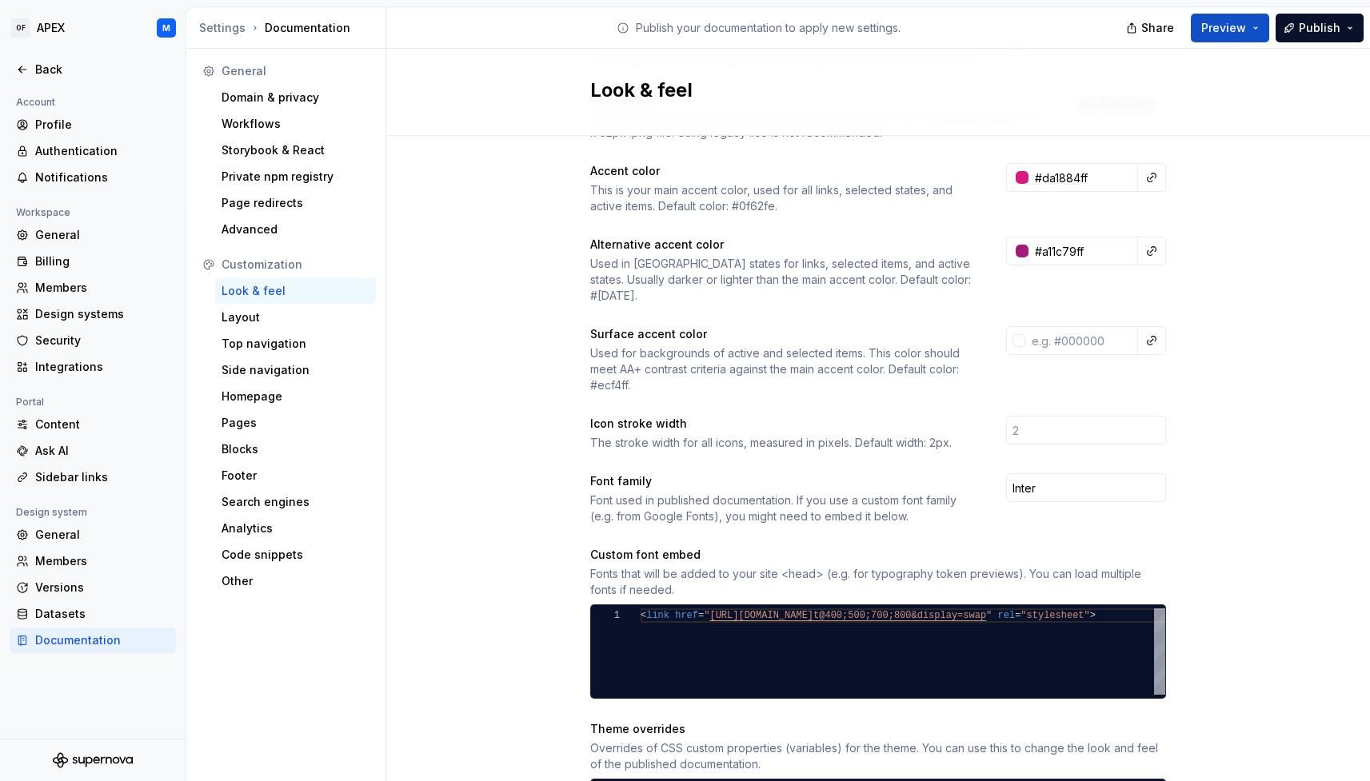
scroll to position [236, 0]
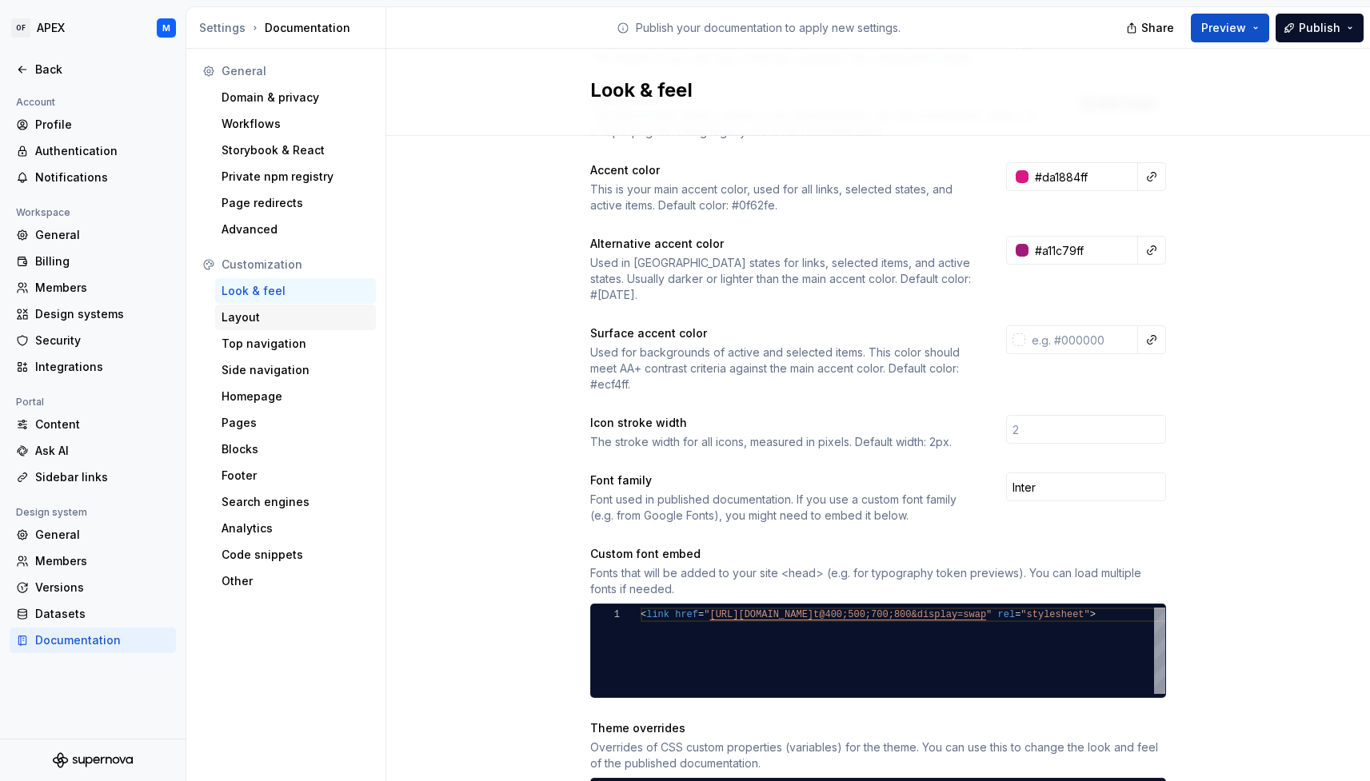
click at [260, 320] on div "Layout" at bounding box center [296, 318] width 148 height 16
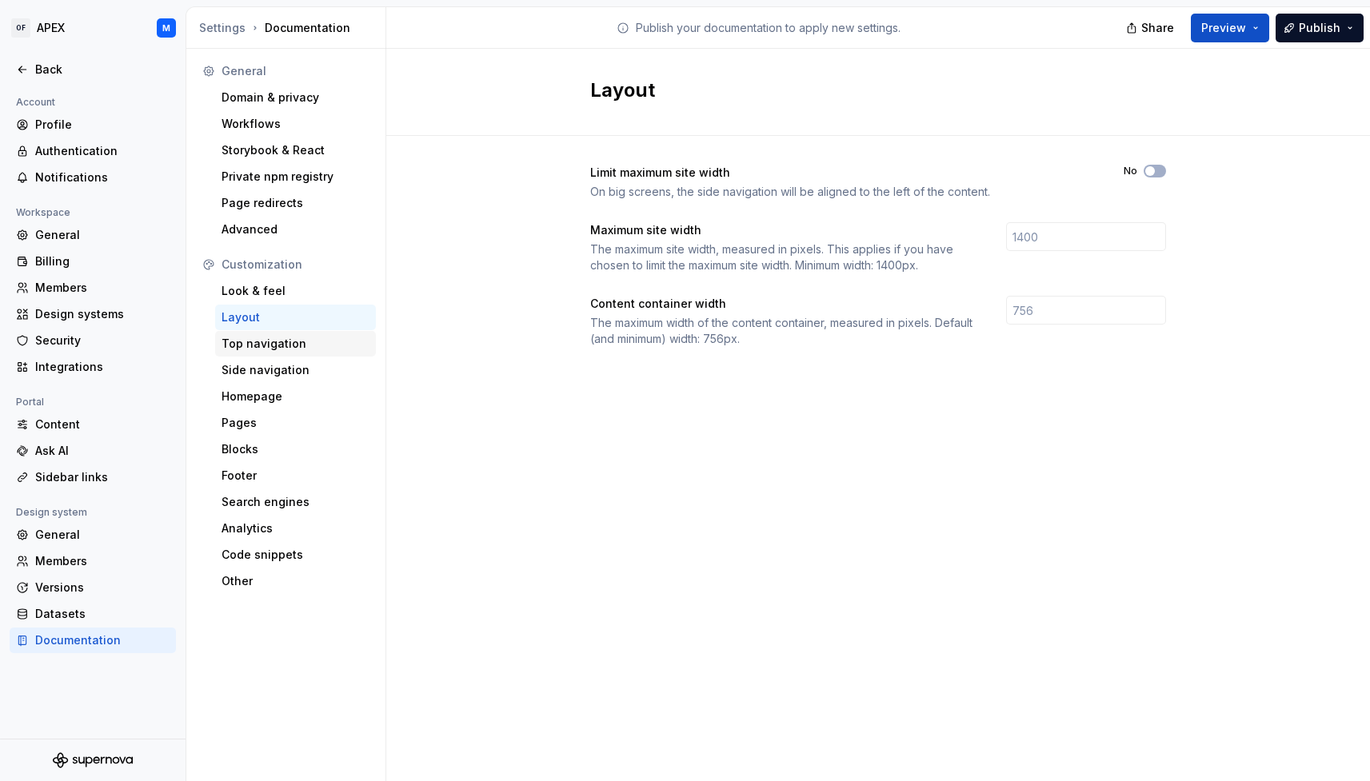
click at [306, 343] on div "Top navigation" at bounding box center [296, 344] width 148 height 16
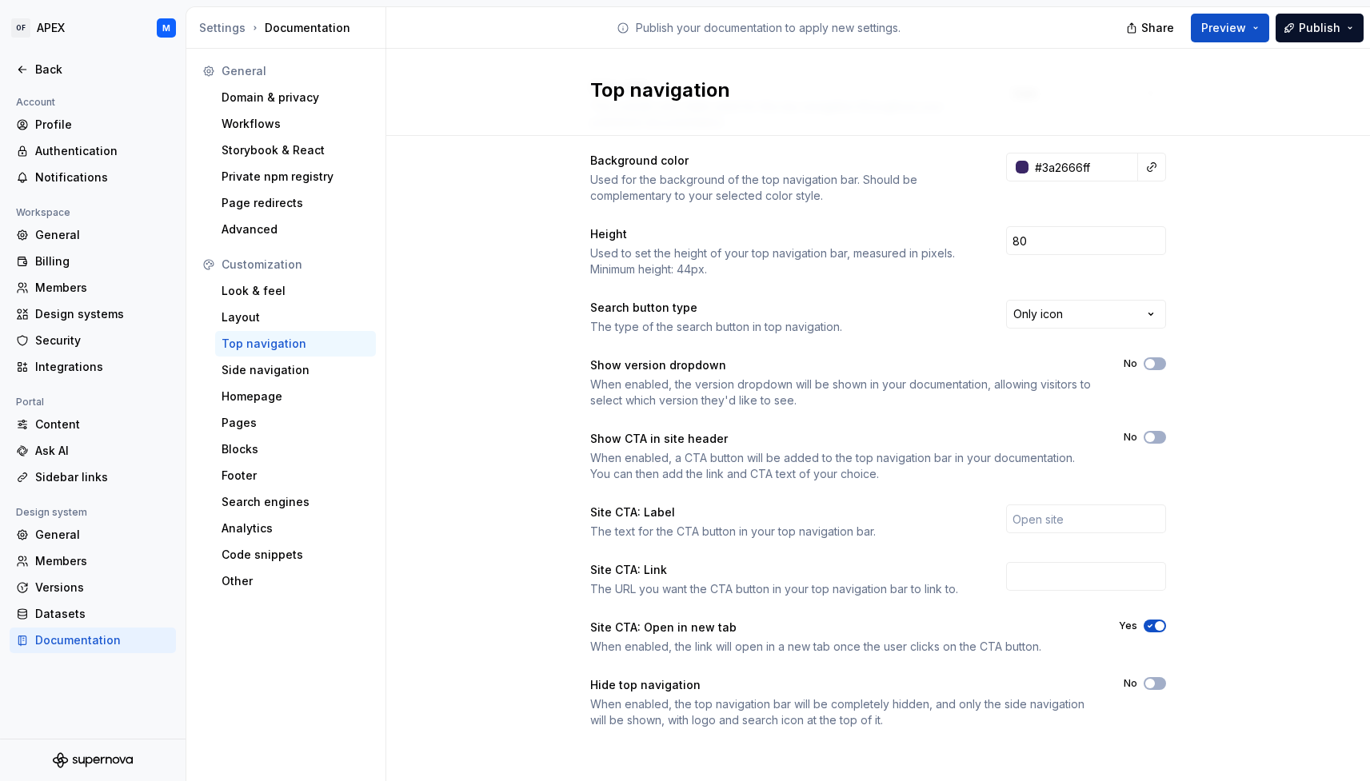
scroll to position [86, 0]
click at [315, 377] on div "Side navigation" at bounding box center [296, 370] width 148 height 16
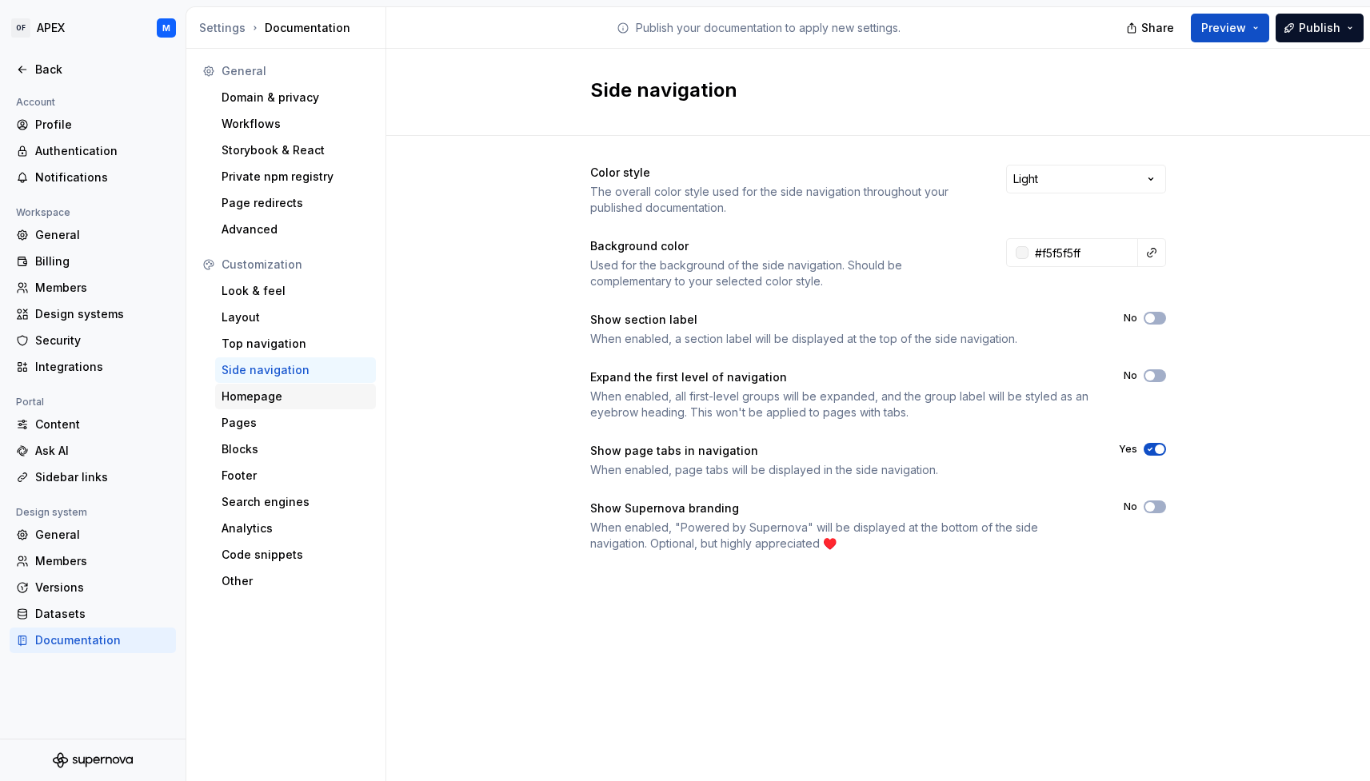
click at [300, 396] on div "Homepage" at bounding box center [296, 397] width 148 height 16
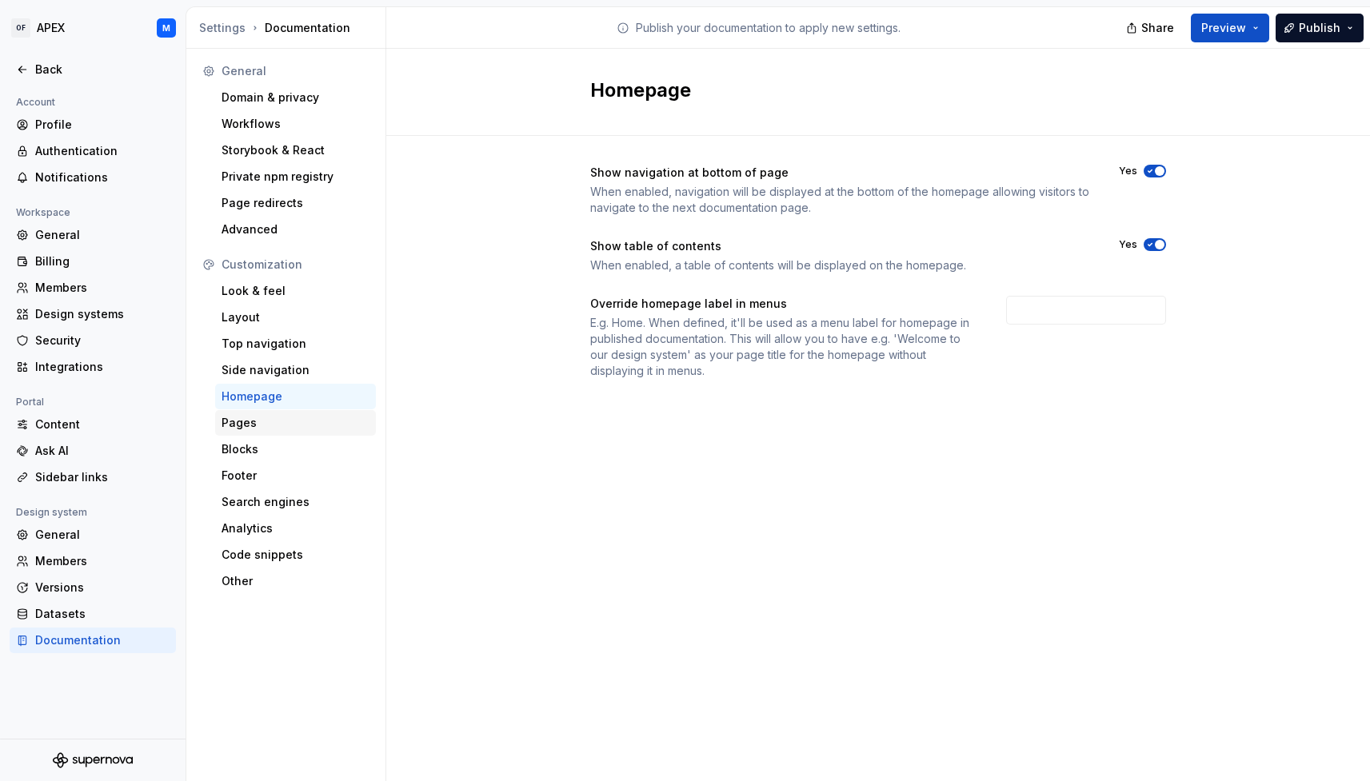
click at [296, 417] on div "Pages" at bounding box center [296, 423] width 148 height 16
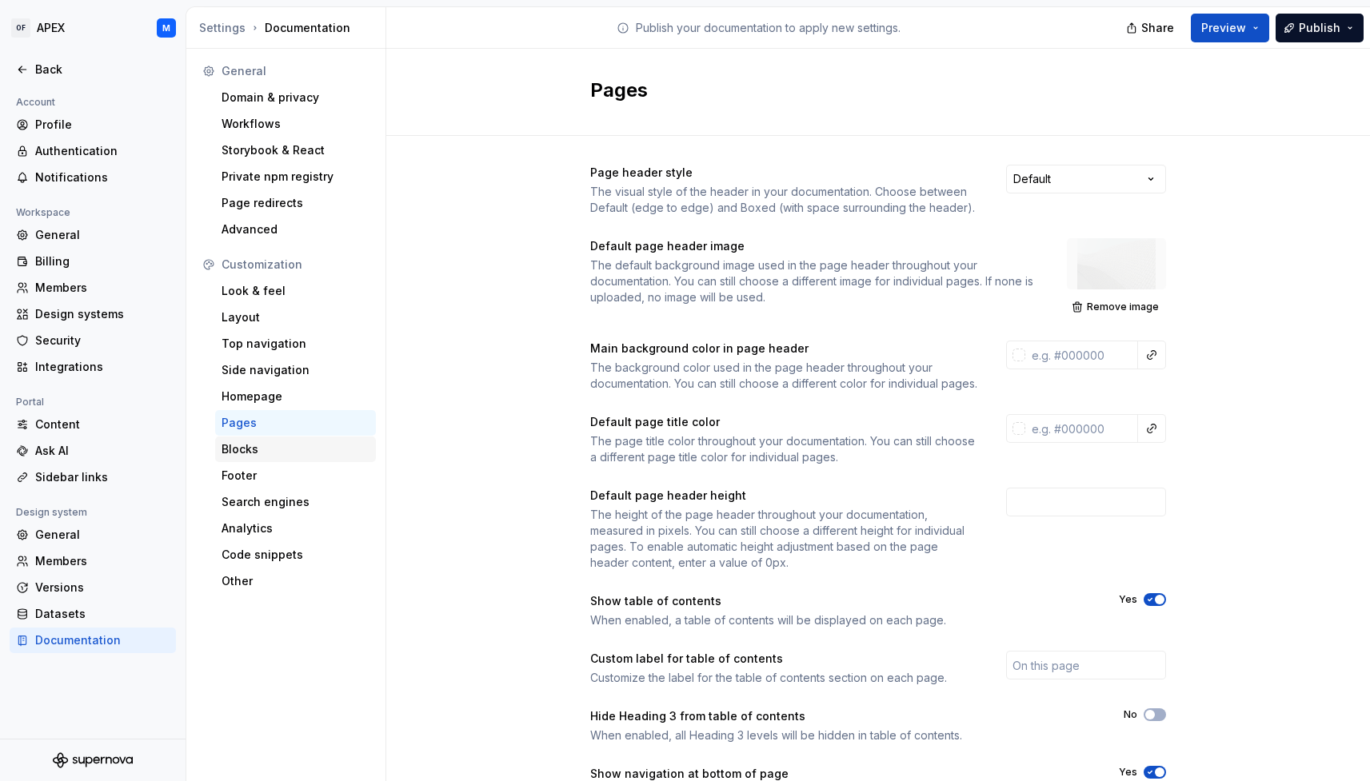
click at [290, 446] on div "Blocks" at bounding box center [296, 449] width 148 height 16
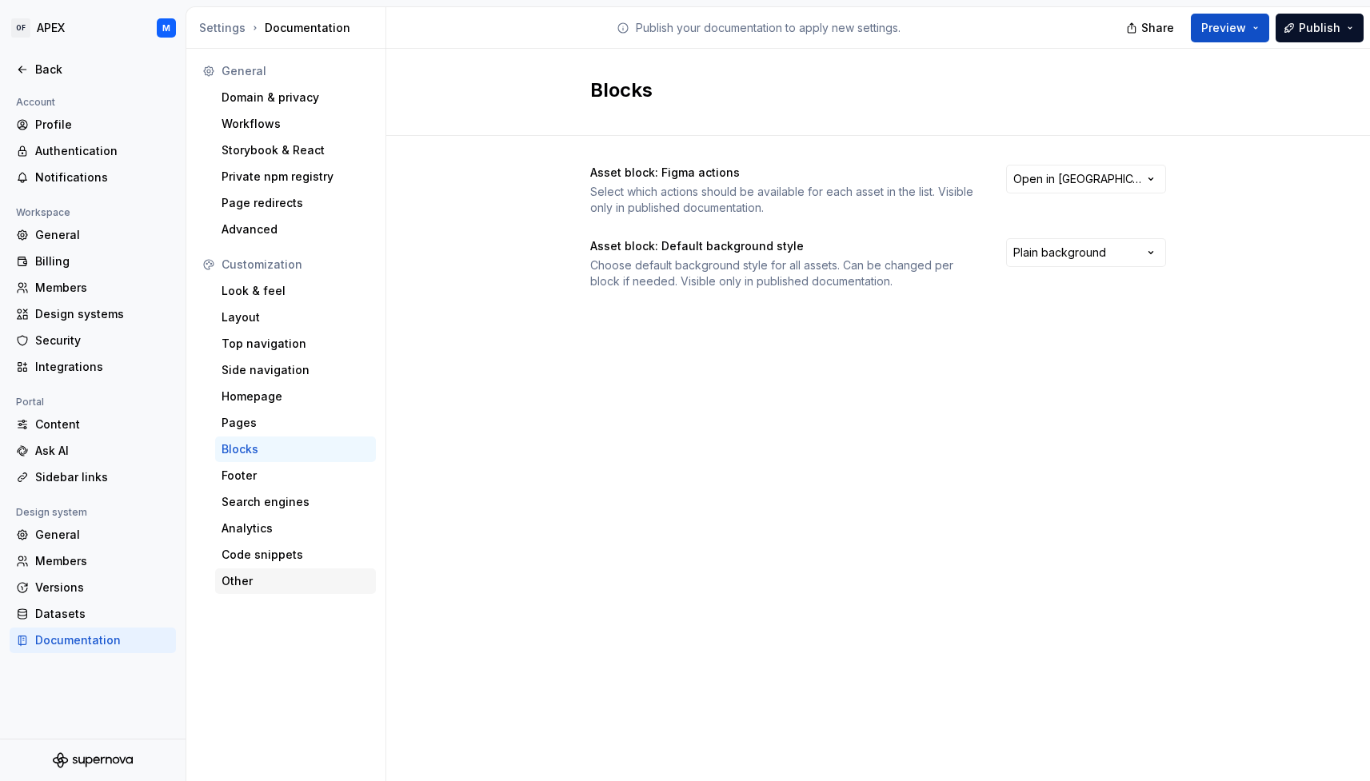
click at [270, 572] on div "Other" at bounding box center [295, 582] width 161 height 26
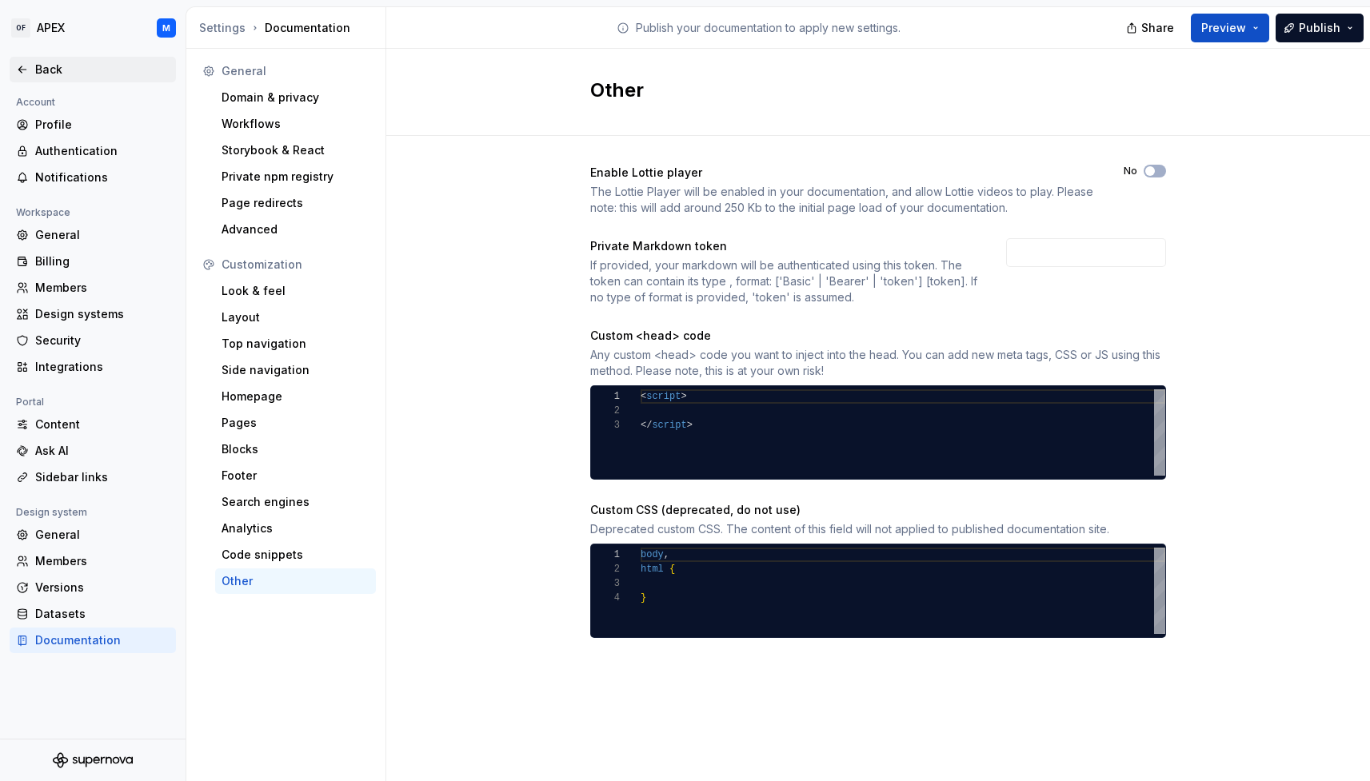
click at [46, 73] on div "Back" at bounding box center [102, 70] width 134 height 16
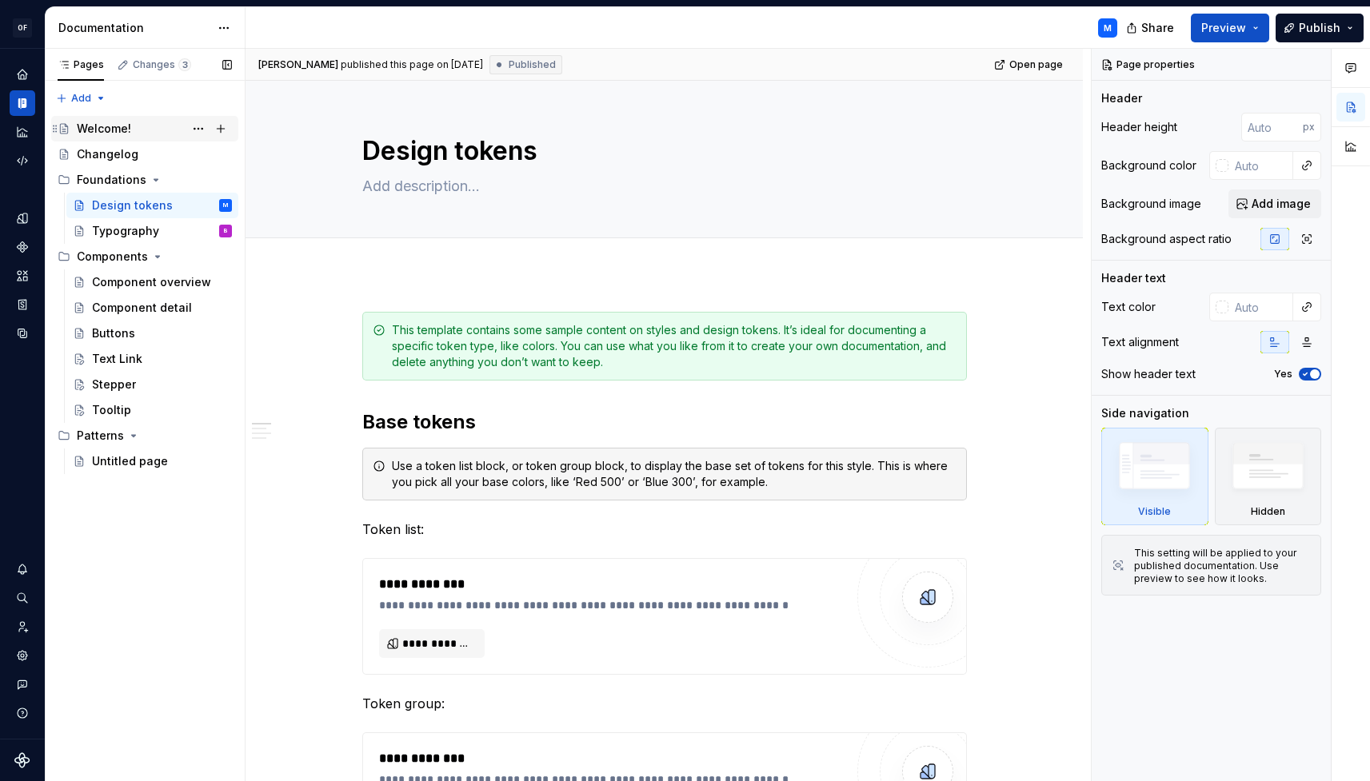
click at [160, 131] on div "Welcome!" at bounding box center [154, 129] width 155 height 22
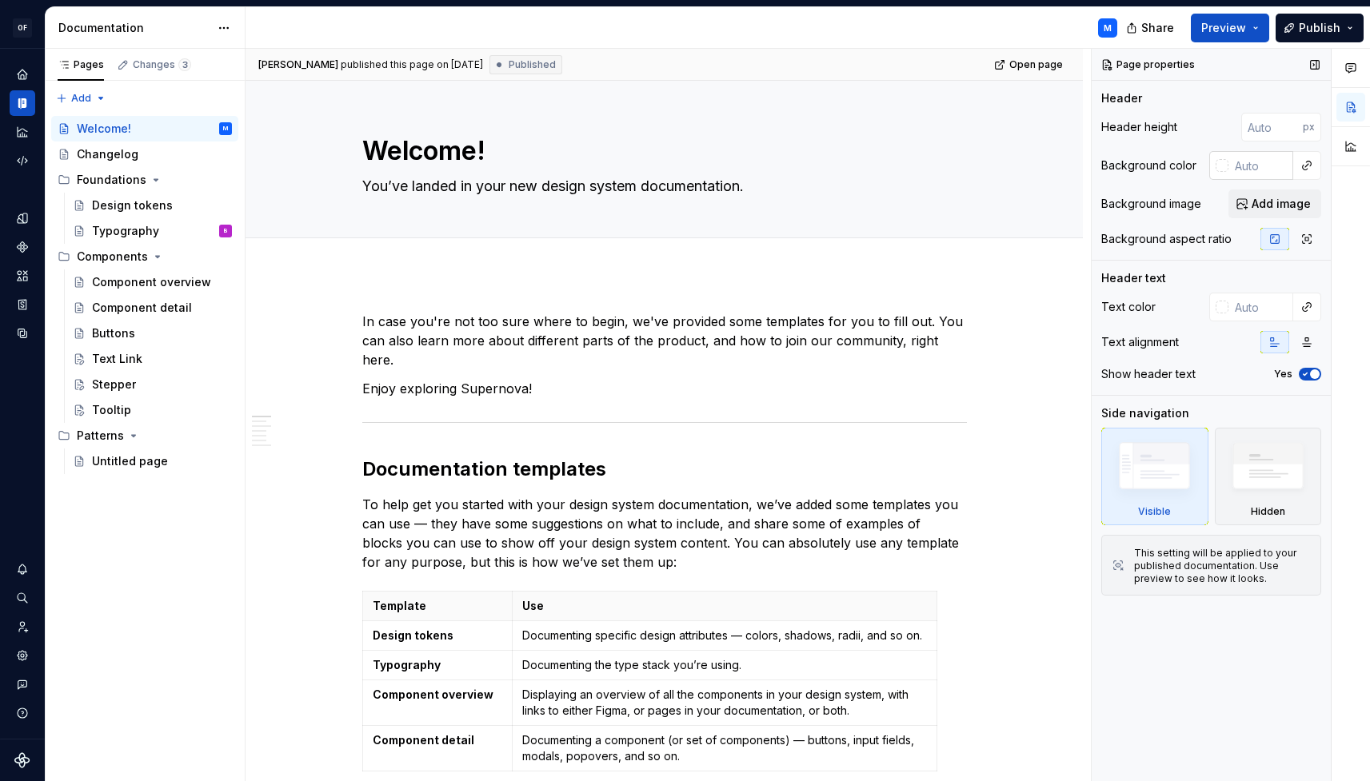
type textarea "*"
click at [1226, 166] on div at bounding box center [1222, 165] width 13 height 13
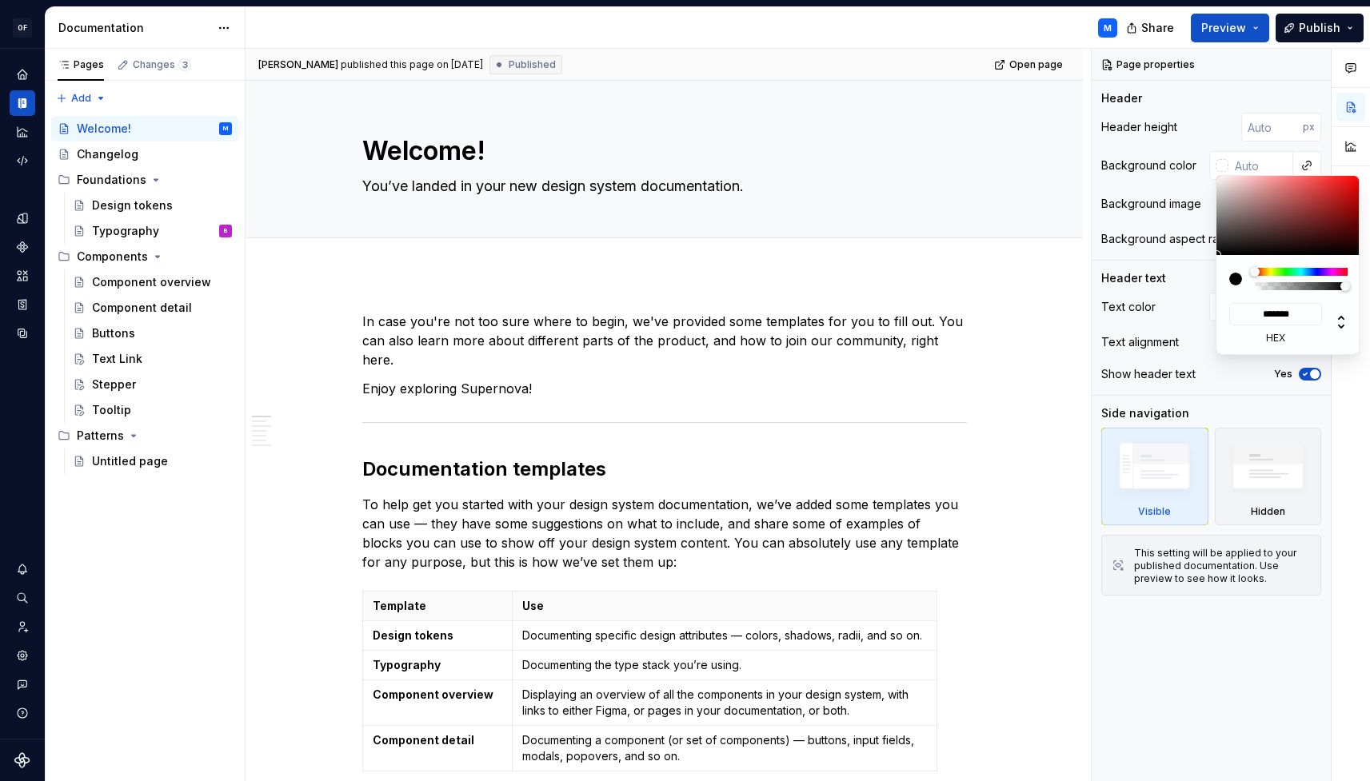
type input "#EEEEEE"
type input "******"
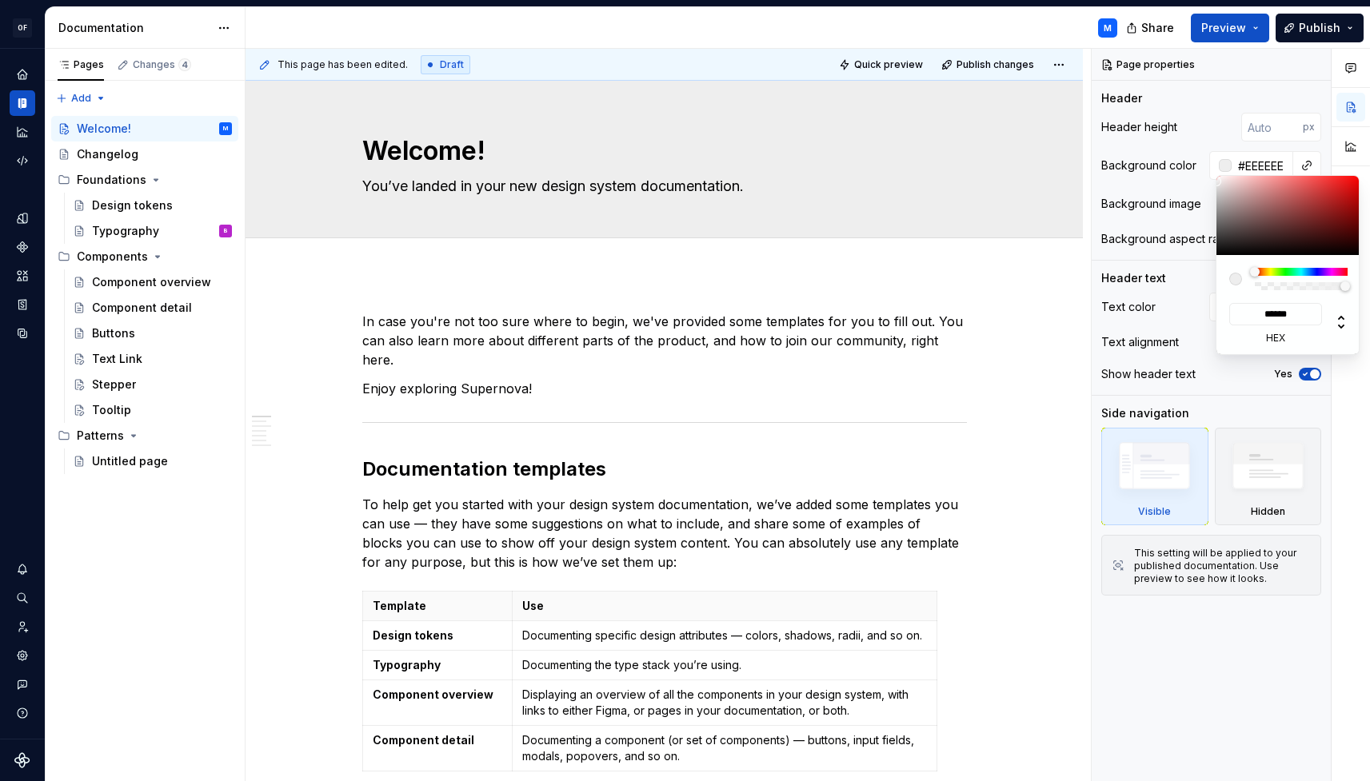
type textarea "*"
type input "#000000"
type input "*******"
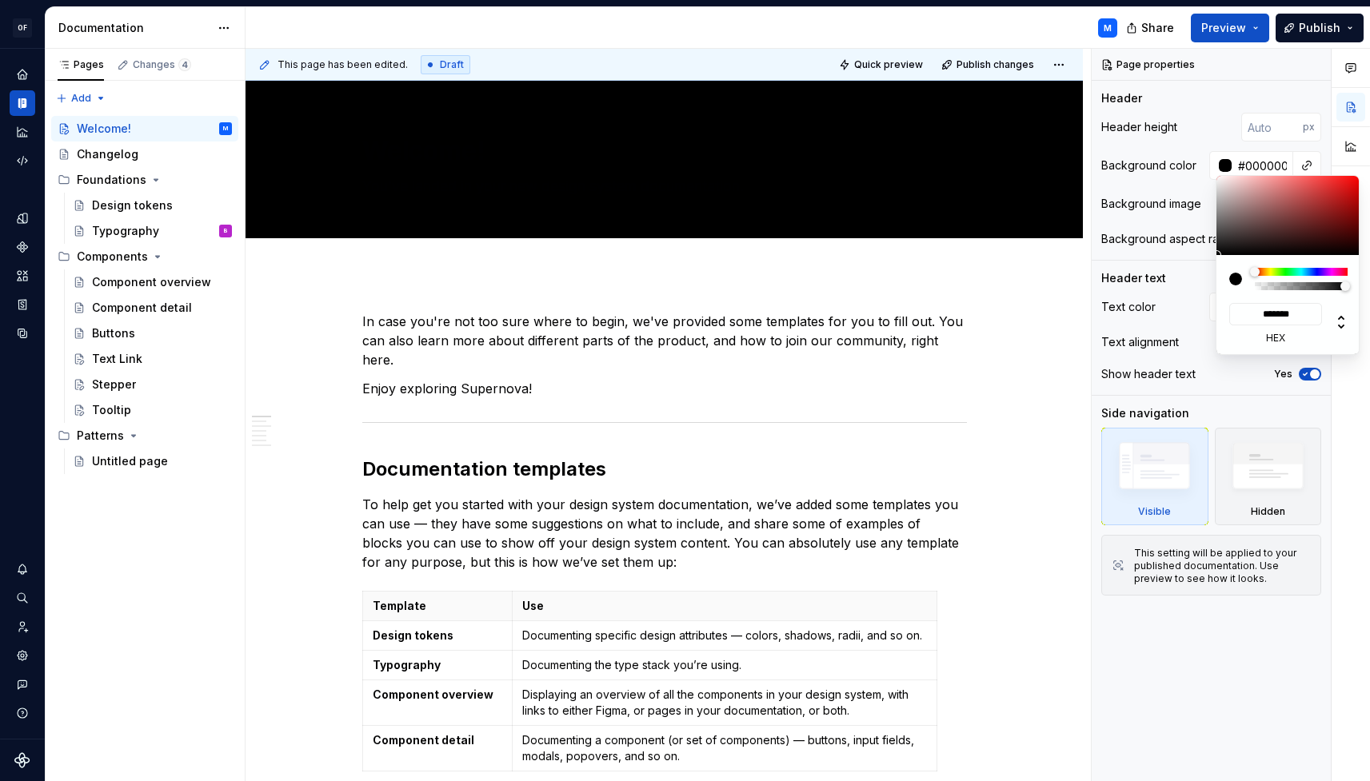
type textarea "*"
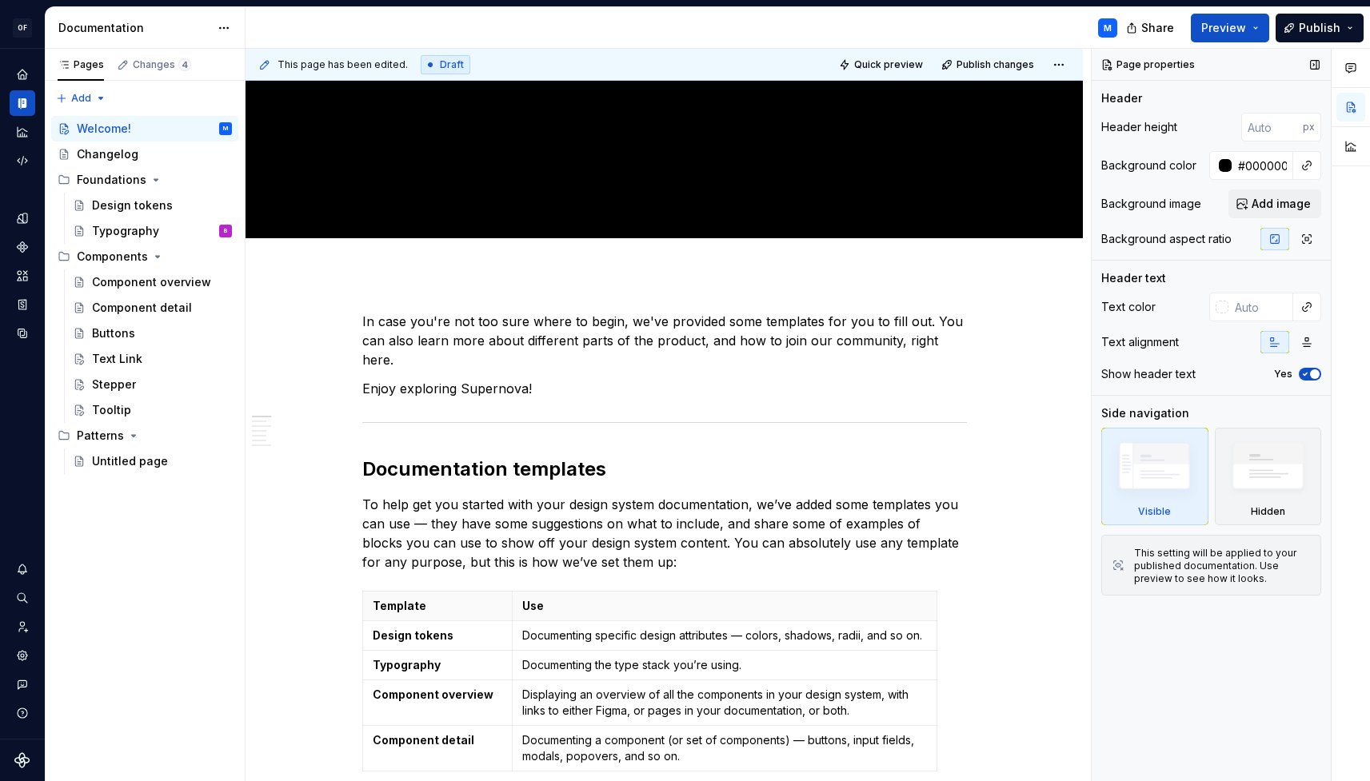
click at [1195, 323] on div "Comments Open comments No comments yet Select ‘Comment’ from the block context …" at bounding box center [1231, 415] width 278 height 733
click at [1270, 163] on input "#000000" at bounding box center [1263, 165] width 62 height 29
type textarea "*"
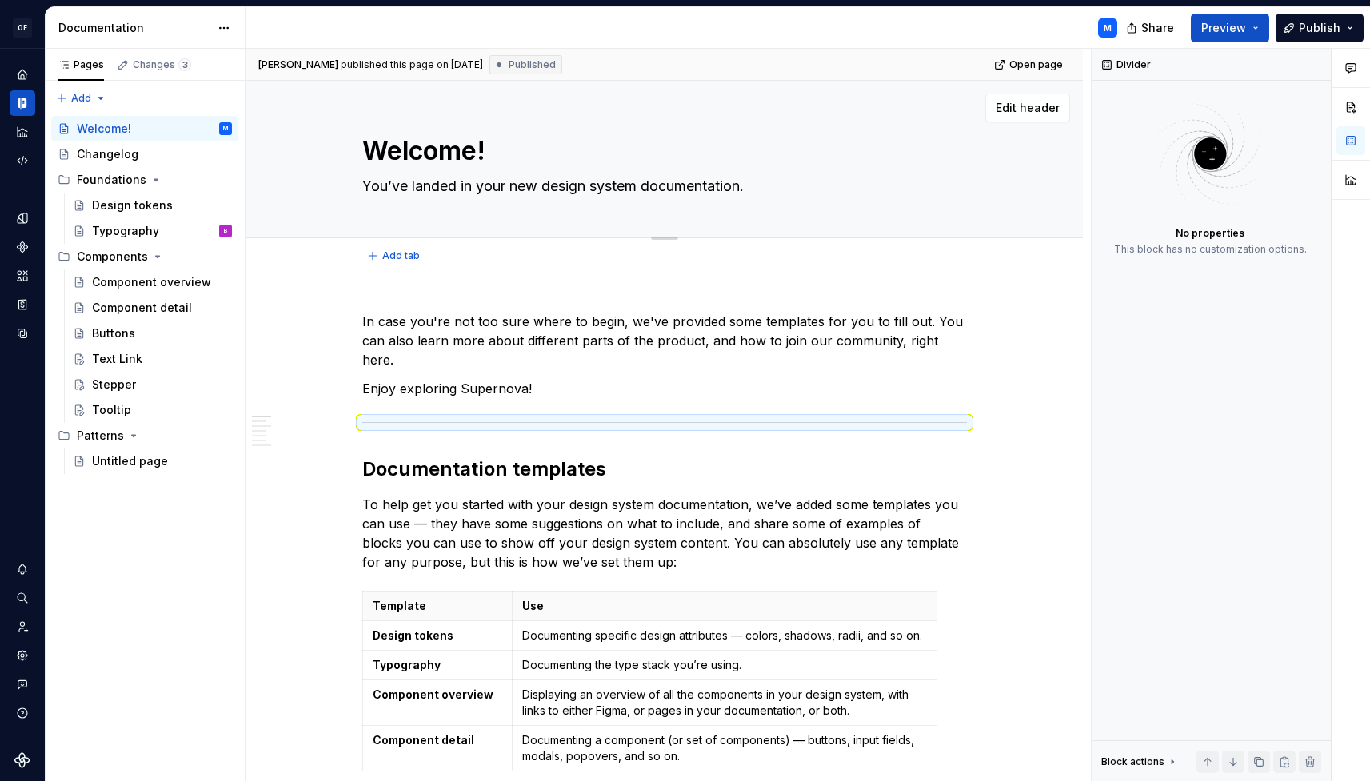
click at [933, 214] on div "Welcome! You’ve landed in your new design system documentation." at bounding box center [664, 159] width 605 height 157
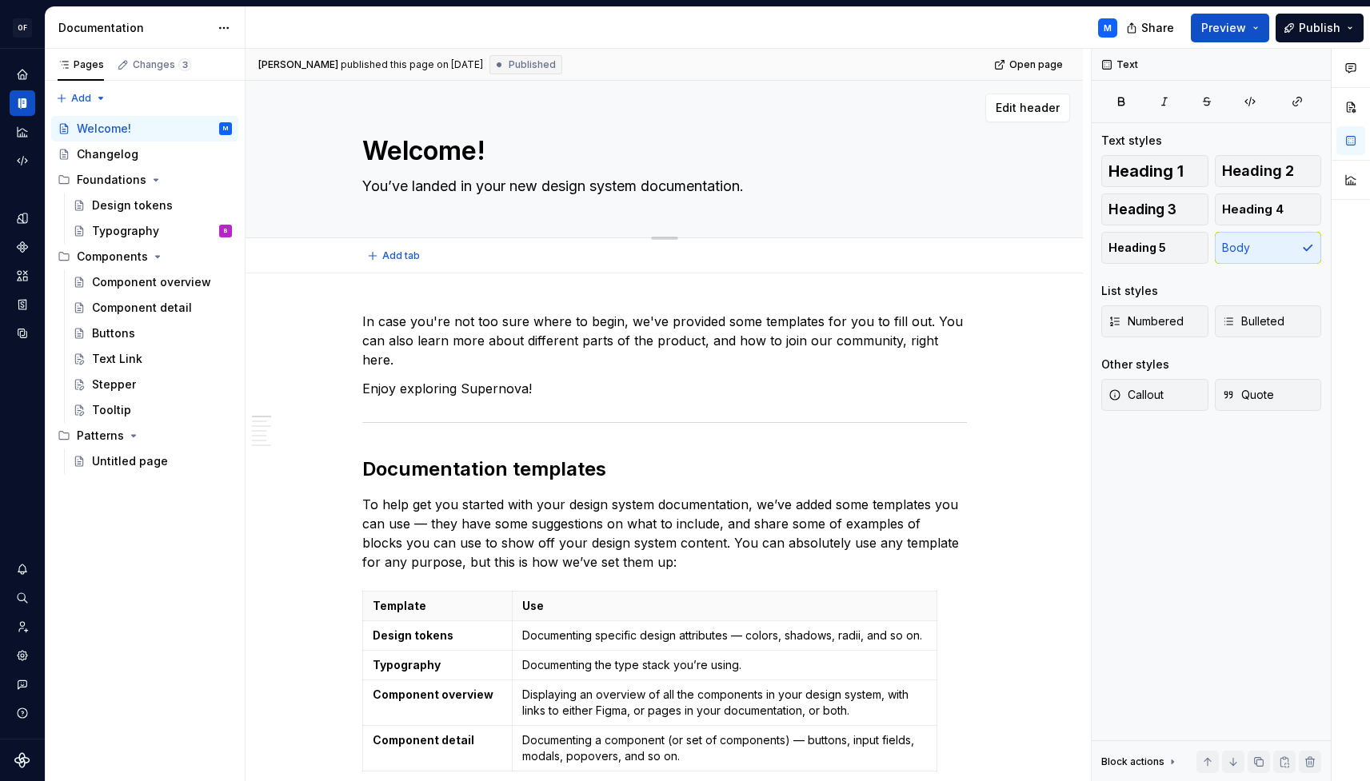
click at [982, 186] on div "Welcome! You’ve landed in your new design system documentation." at bounding box center [664, 159] width 709 height 157
click at [988, 326] on button "button" at bounding box center [988, 321] width 22 height 22
click at [904, 328] on p "In case you're not too sure where to begin, we've provided some templates for y…" at bounding box center [664, 341] width 605 height 58
click at [672, 189] on textarea "You’ve landed in your new design system documentation." at bounding box center [661, 187] width 605 height 26
click at [1348, 107] on button "button" at bounding box center [1350, 107] width 29 height 29
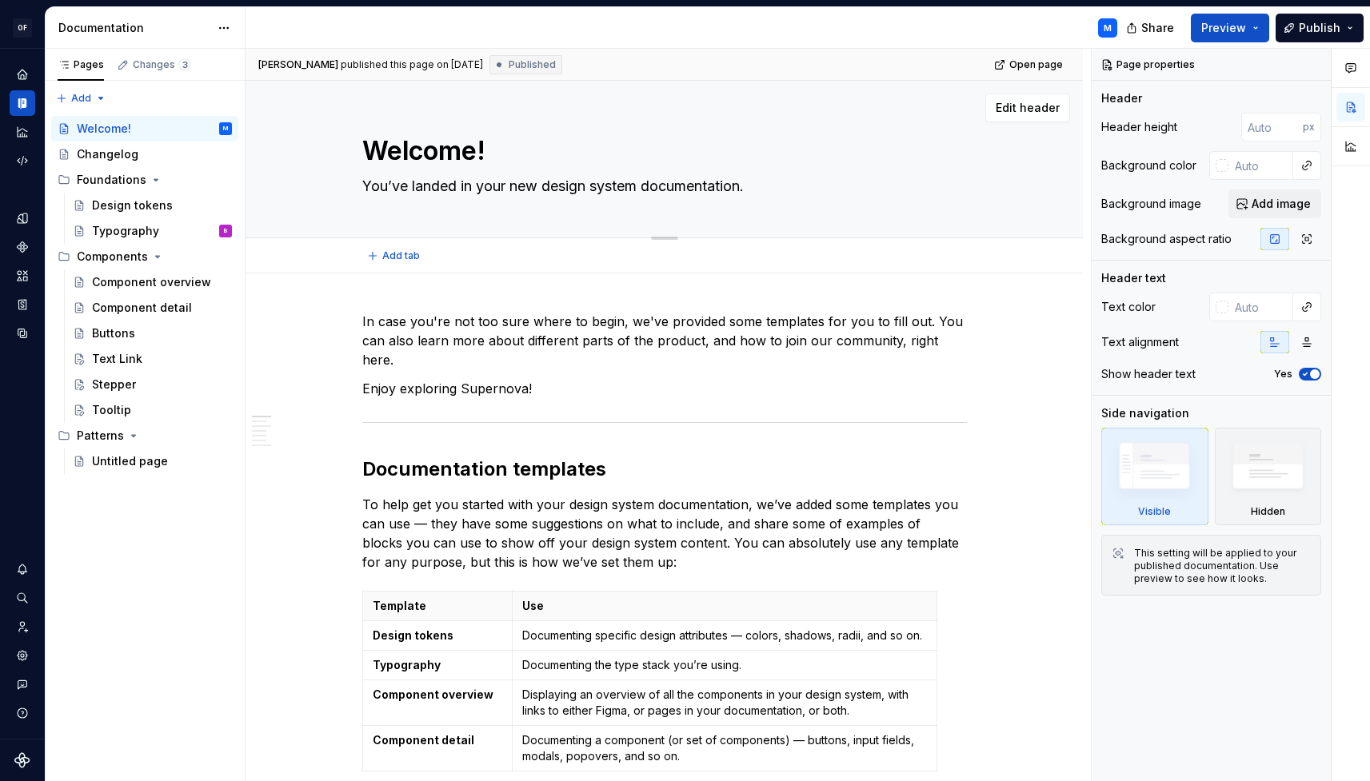
click at [472, 152] on textarea "Welcome!" at bounding box center [661, 151] width 605 height 38
click at [507, 140] on textarea "Welcome!" at bounding box center [661, 151] width 605 height 38
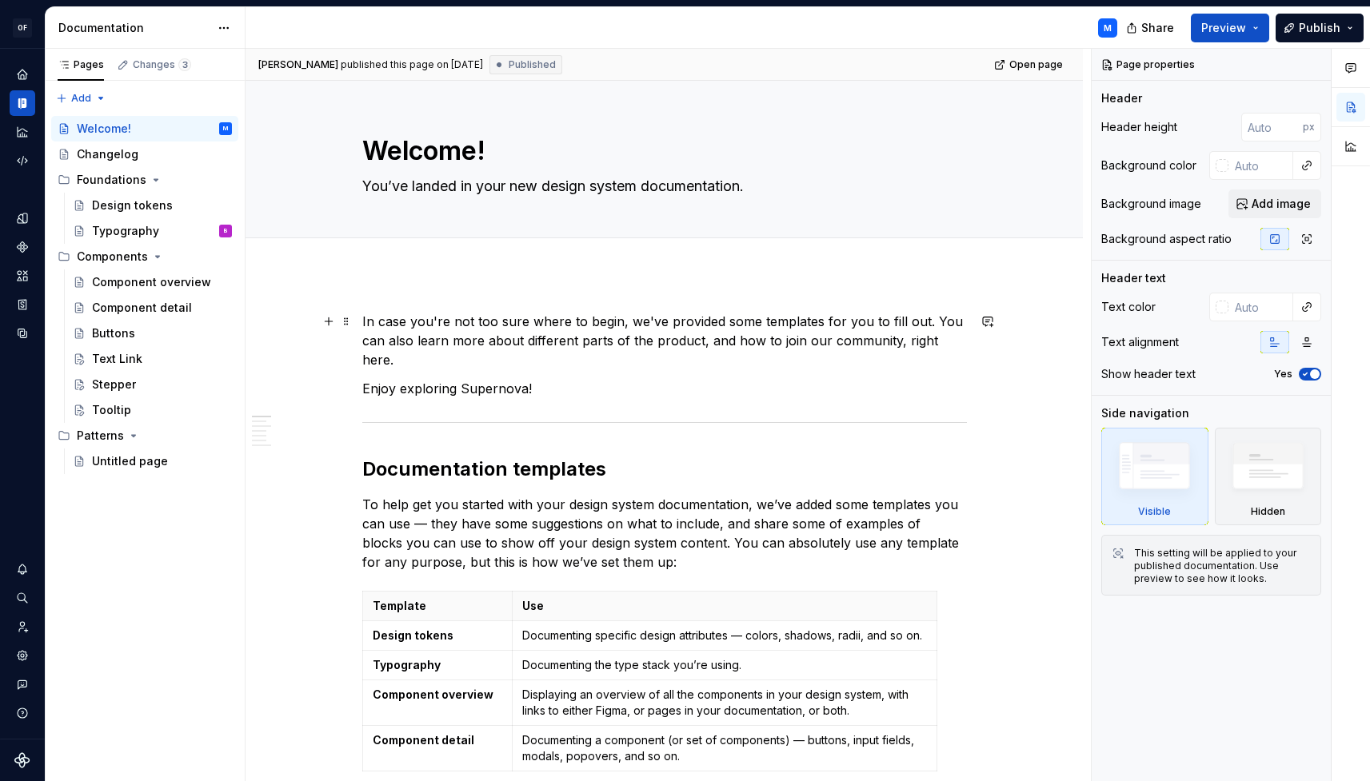
click at [967, 315] on p "In case you're not too sure where to begin, we've provided some templates for y…" at bounding box center [664, 341] width 605 height 58
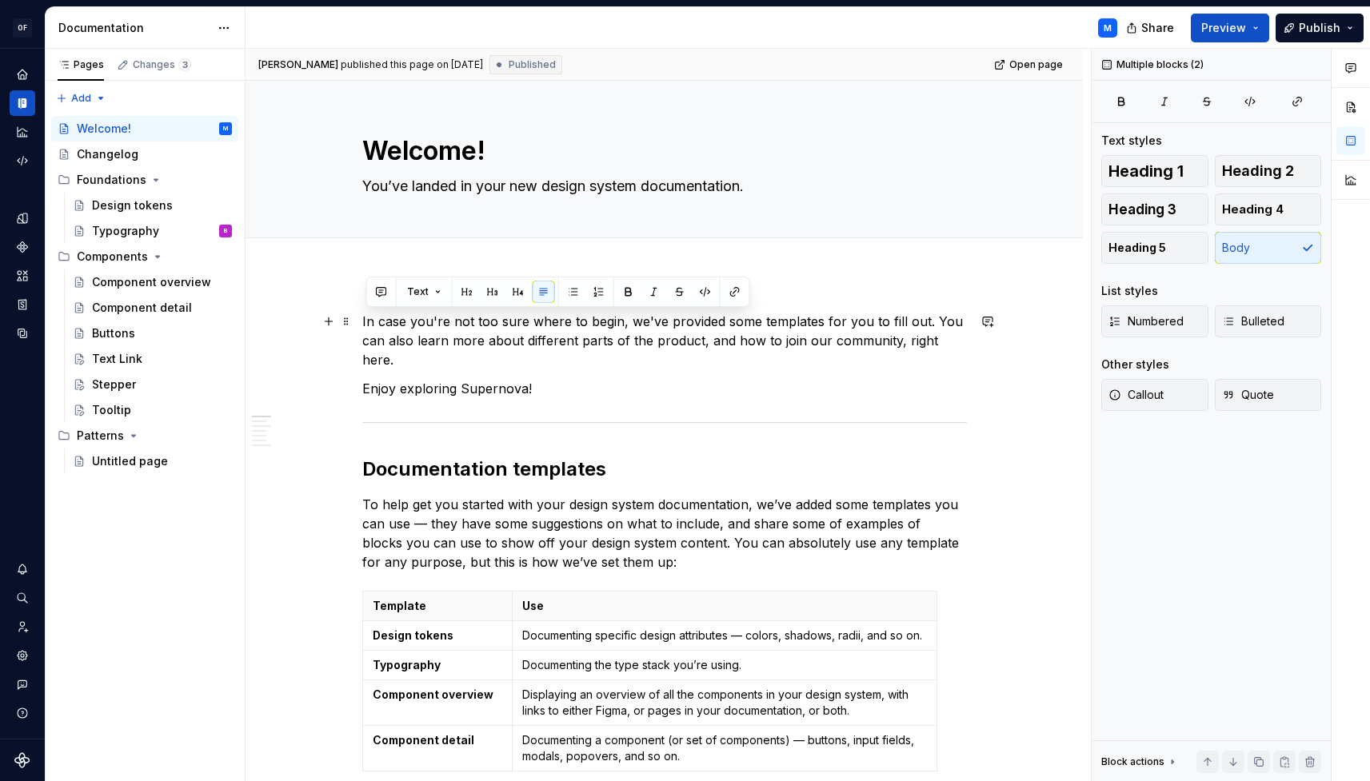
drag, startPoint x: 543, startPoint y: 366, endPoint x: 388, endPoint y: 322, distance: 161.5
click at [433, 294] on button "Text" at bounding box center [424, 292] width 49 height 22
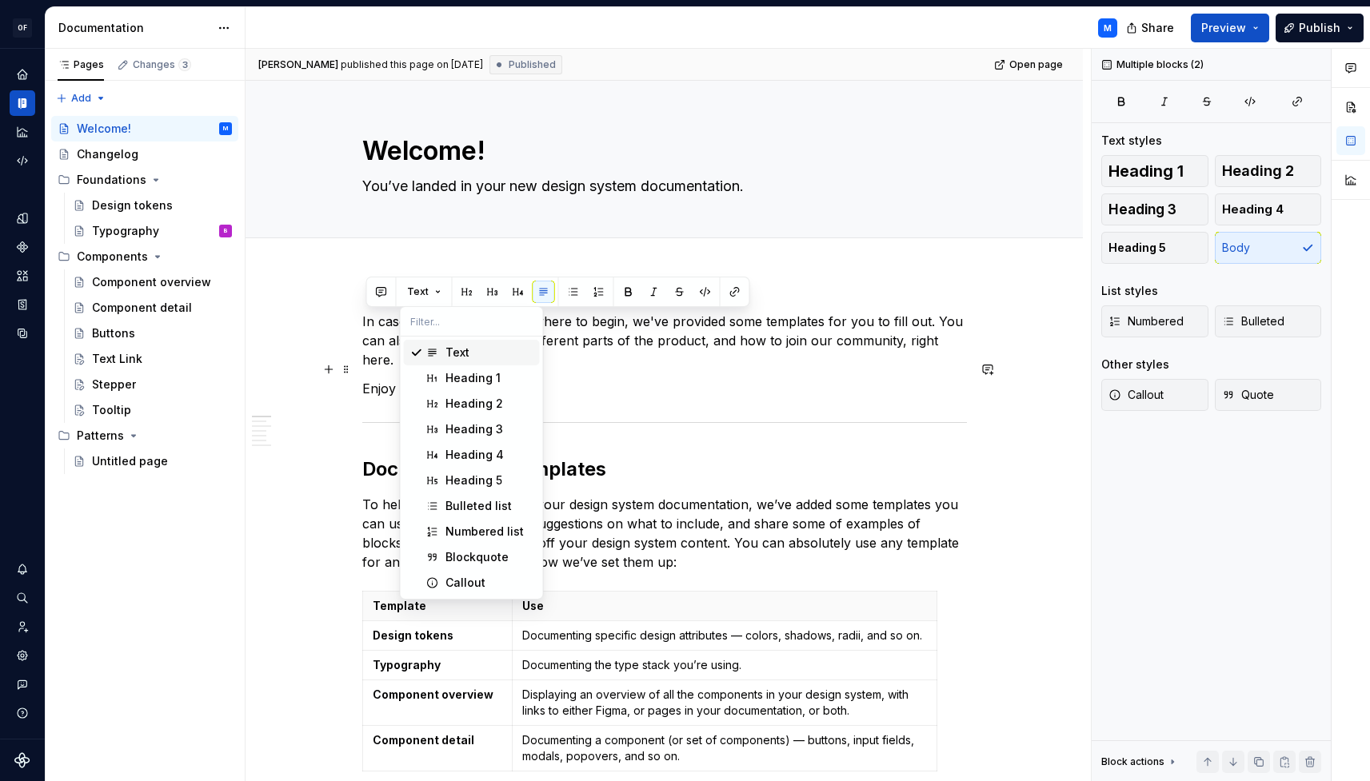
click at [713, 379] on p "Enjoy exploring Supernova!" at bounding box center [664, 388] width 605 height 19
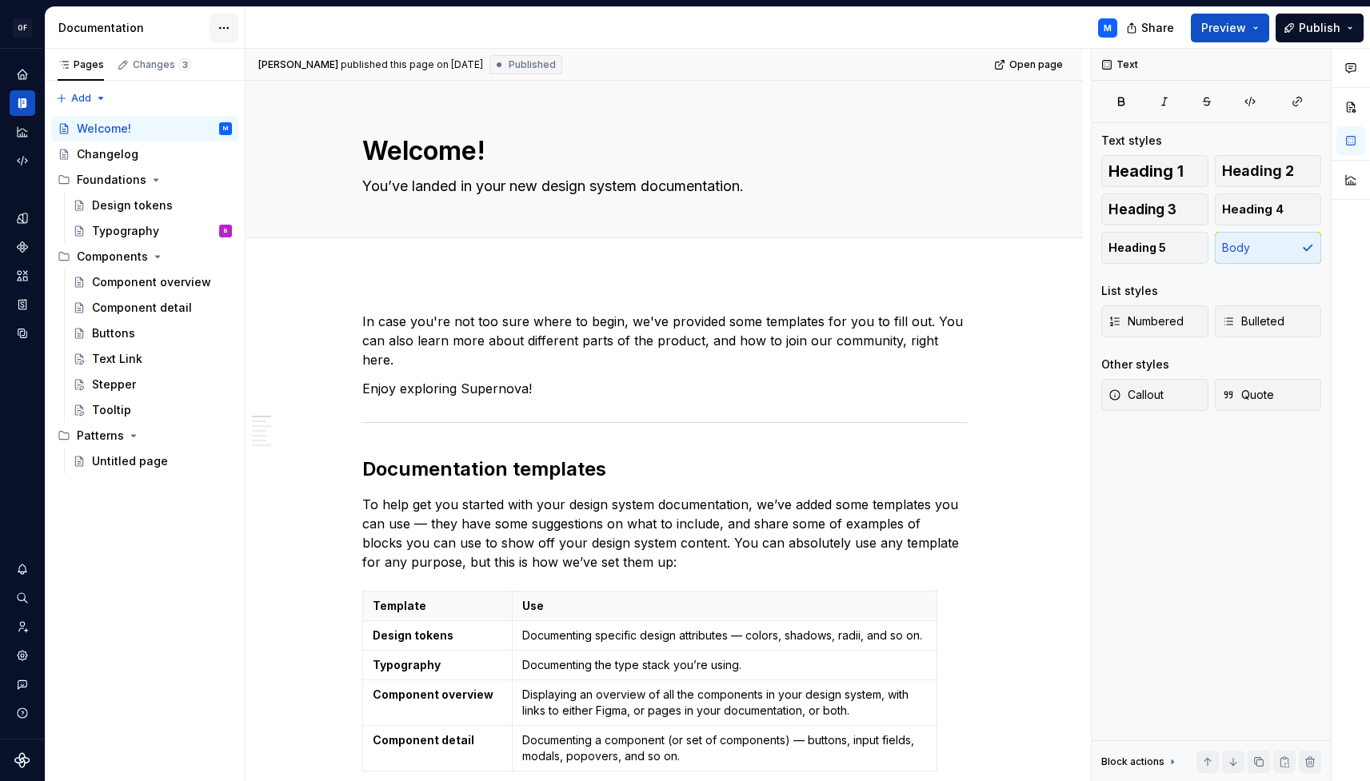
click at [221, 27] on html "OF APEX M Design system data Documentation M Share Preview Publish Pages Change…" at bounding box center [685, 390] width 1370 height 781
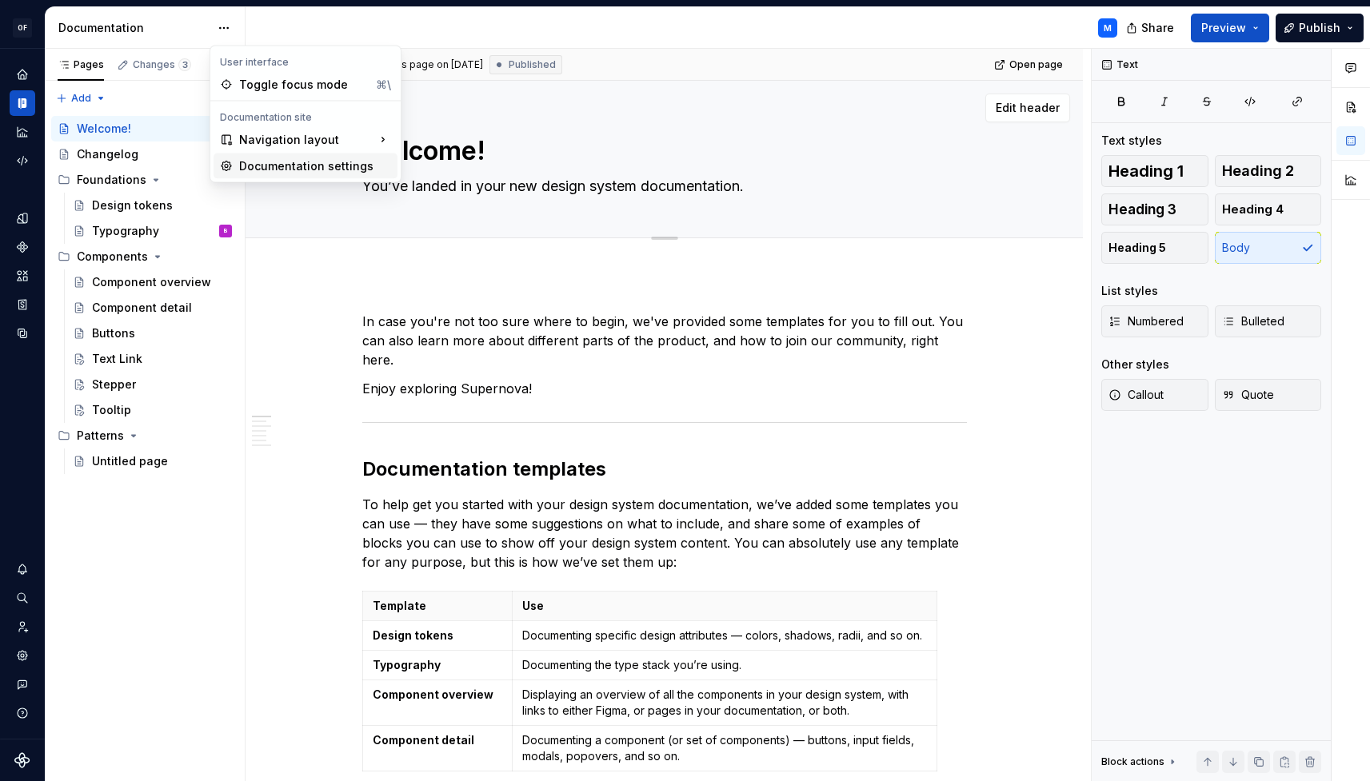
click at [284, 163] on div "Documentation settings" at bounding box center [315, 166] width 152 height 16
type textarea "*"
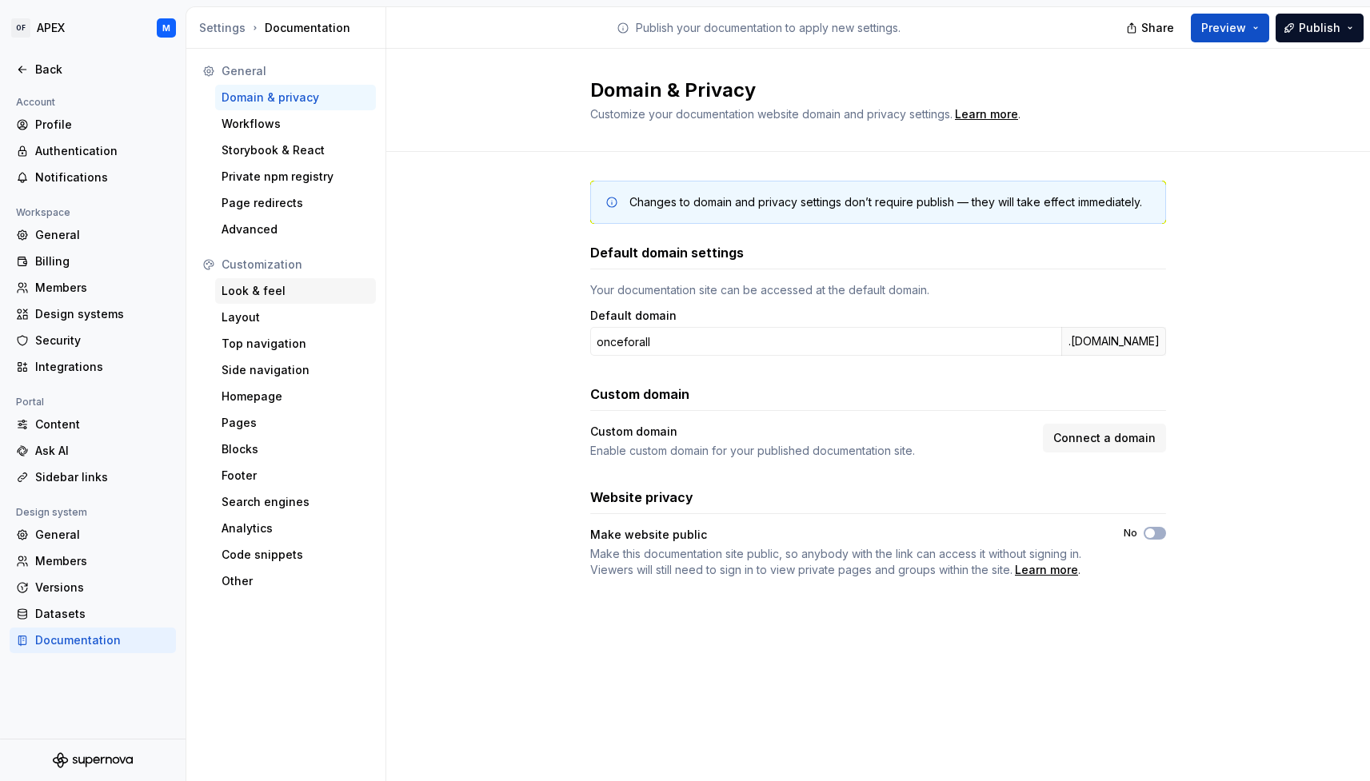
click at [276, 290] on div "Look & feel" at bounding box center [296, 291] width 148 height 16
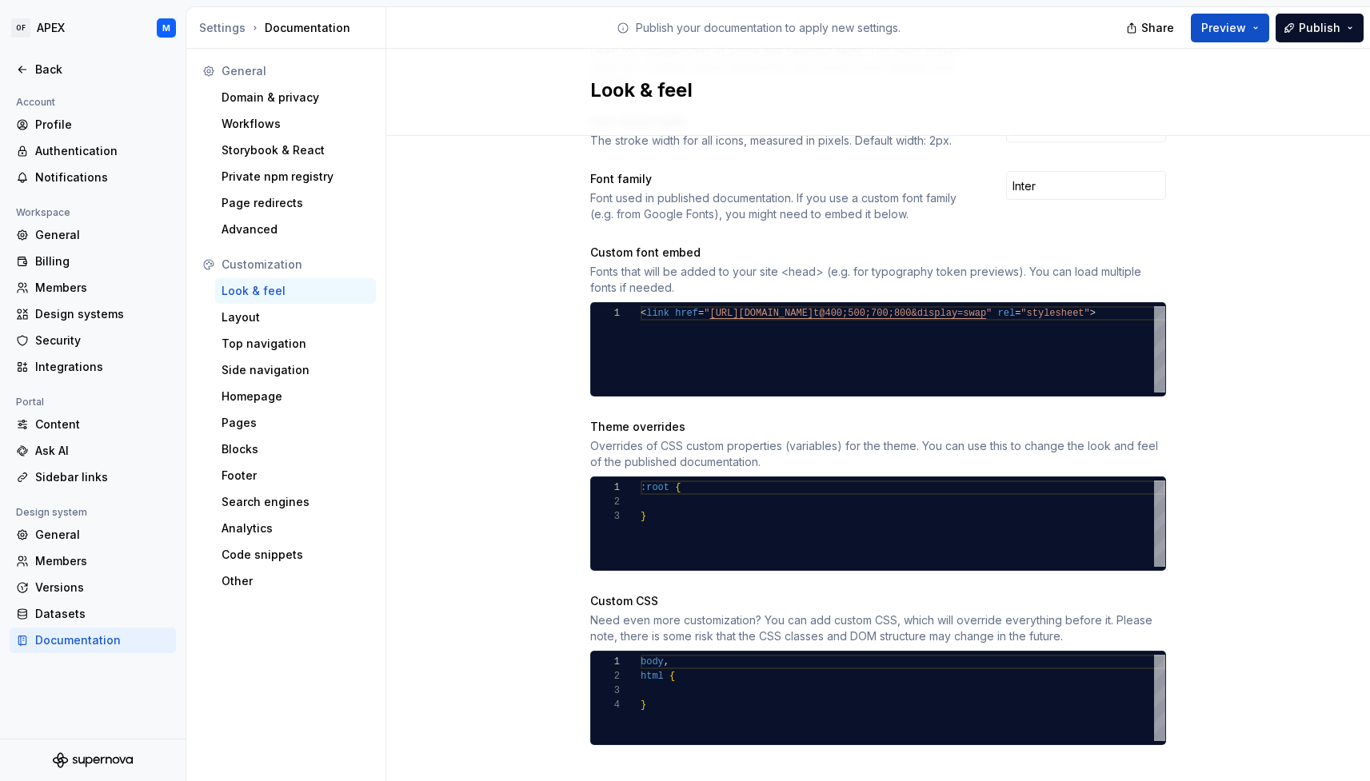
scroll to position [539, 0]
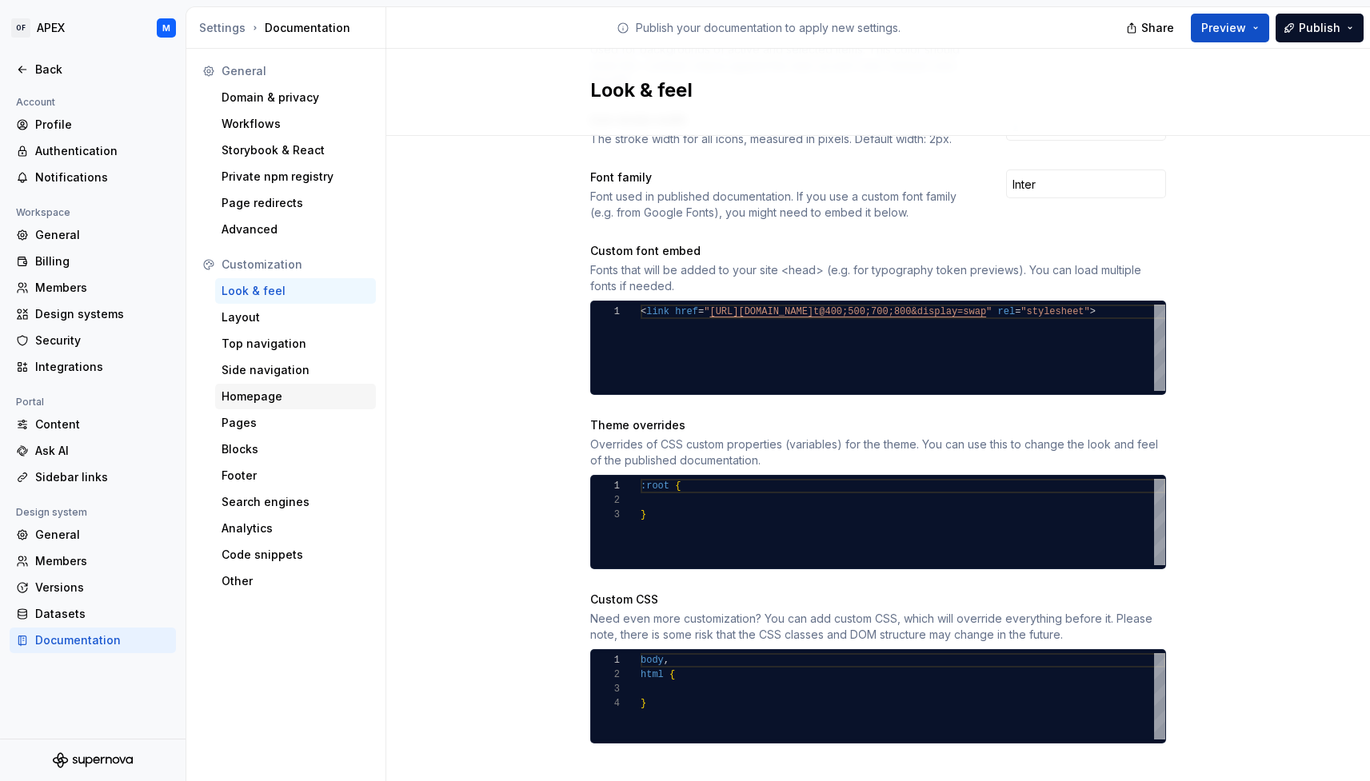
click at [290, 393] on div "Homepage" at bounding box center [296, 397] width 148 height 16
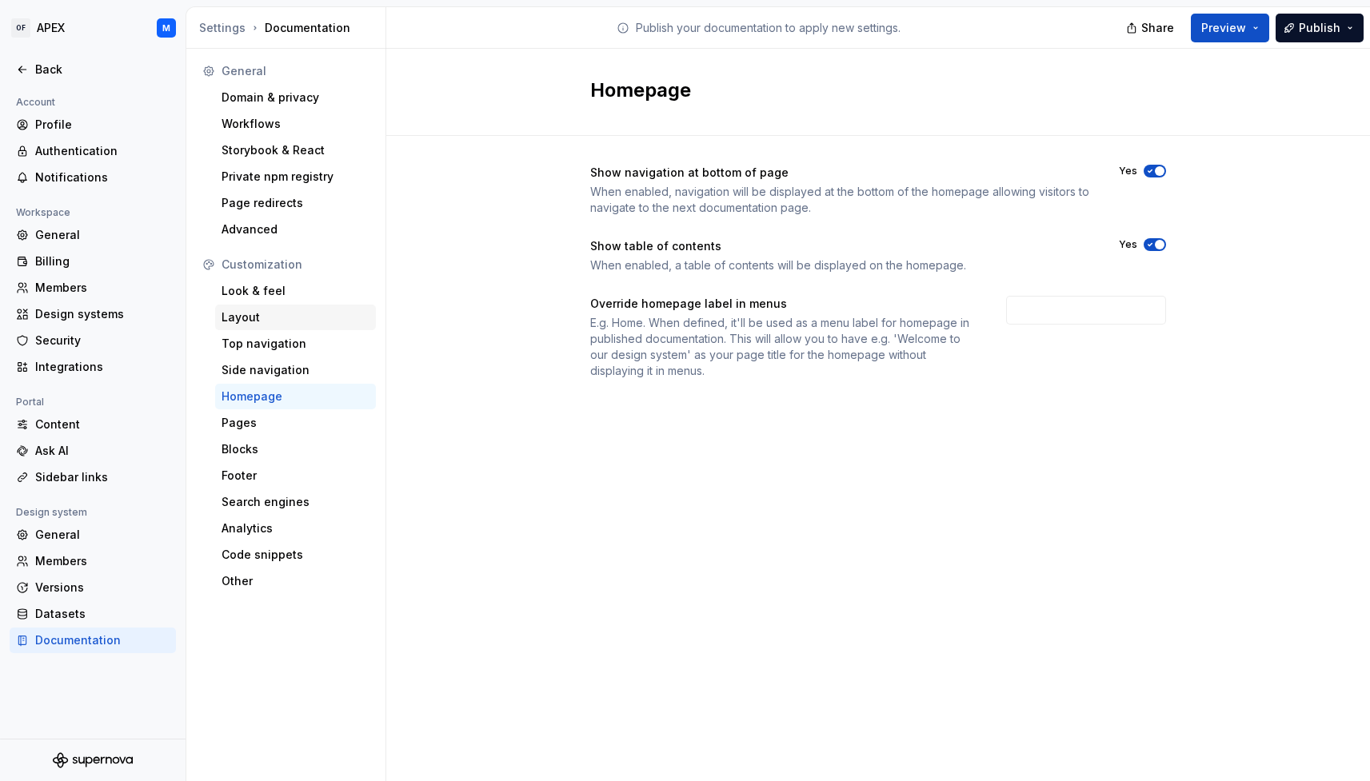
click at [266, 322] on div "Layout" at bounding box center [296, 318] width 148 height 16
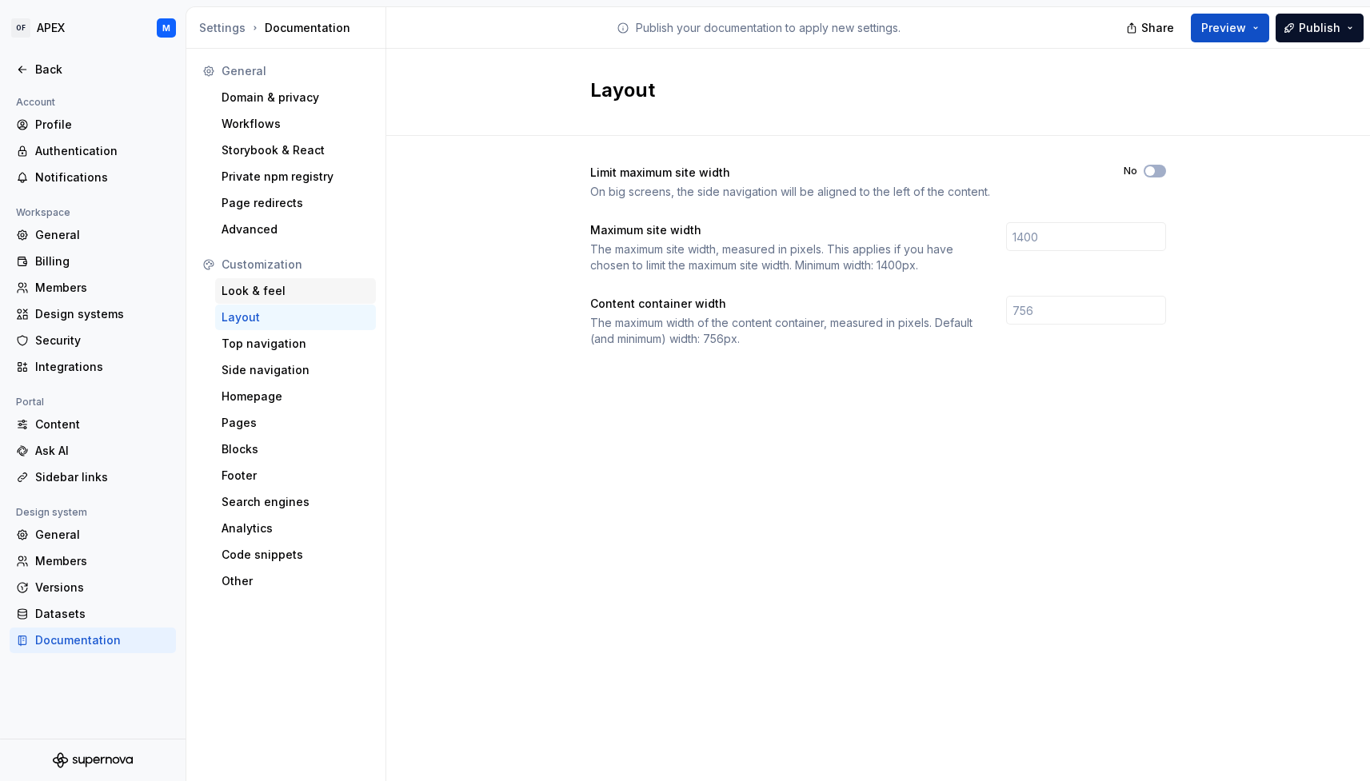
click at [271, 295] on div "Look & feel" at bounding box center [296, 291] width 148 height 16
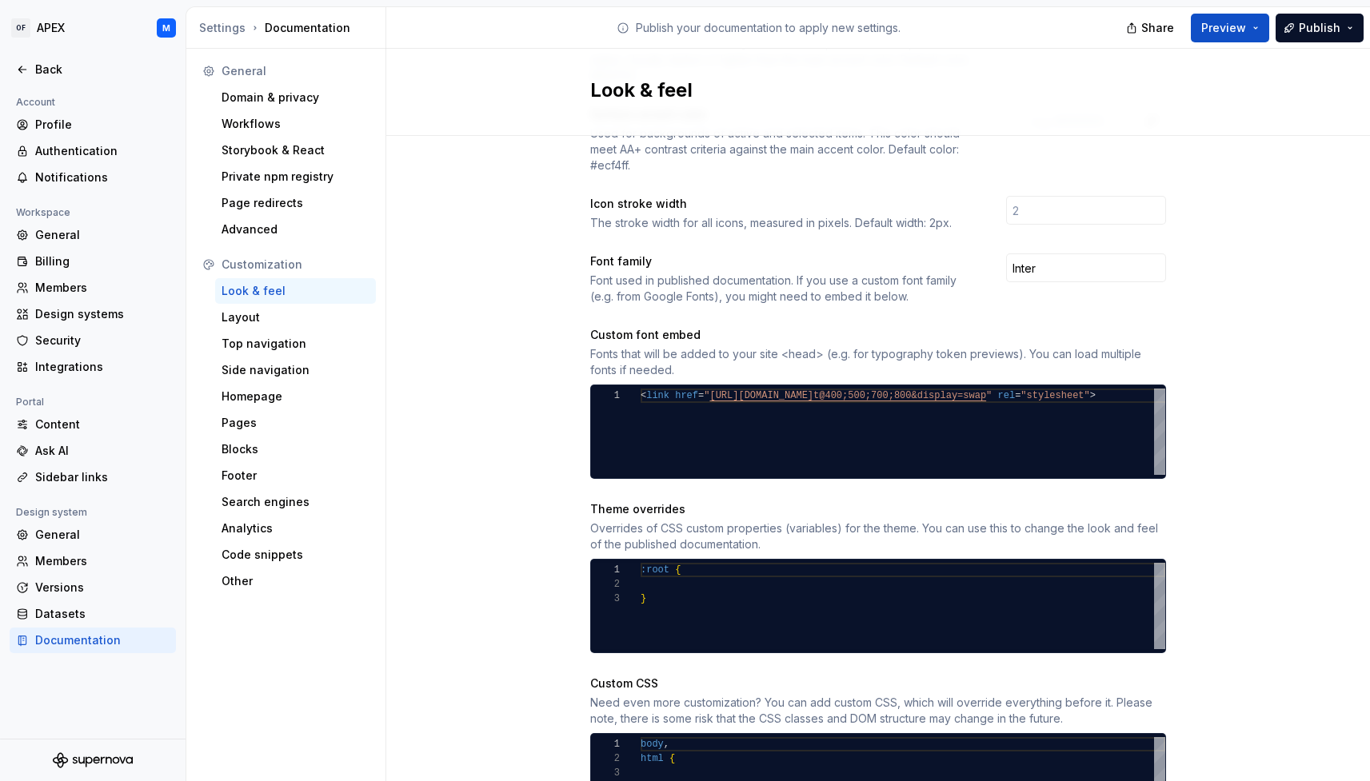
scroll to position [539, 0]
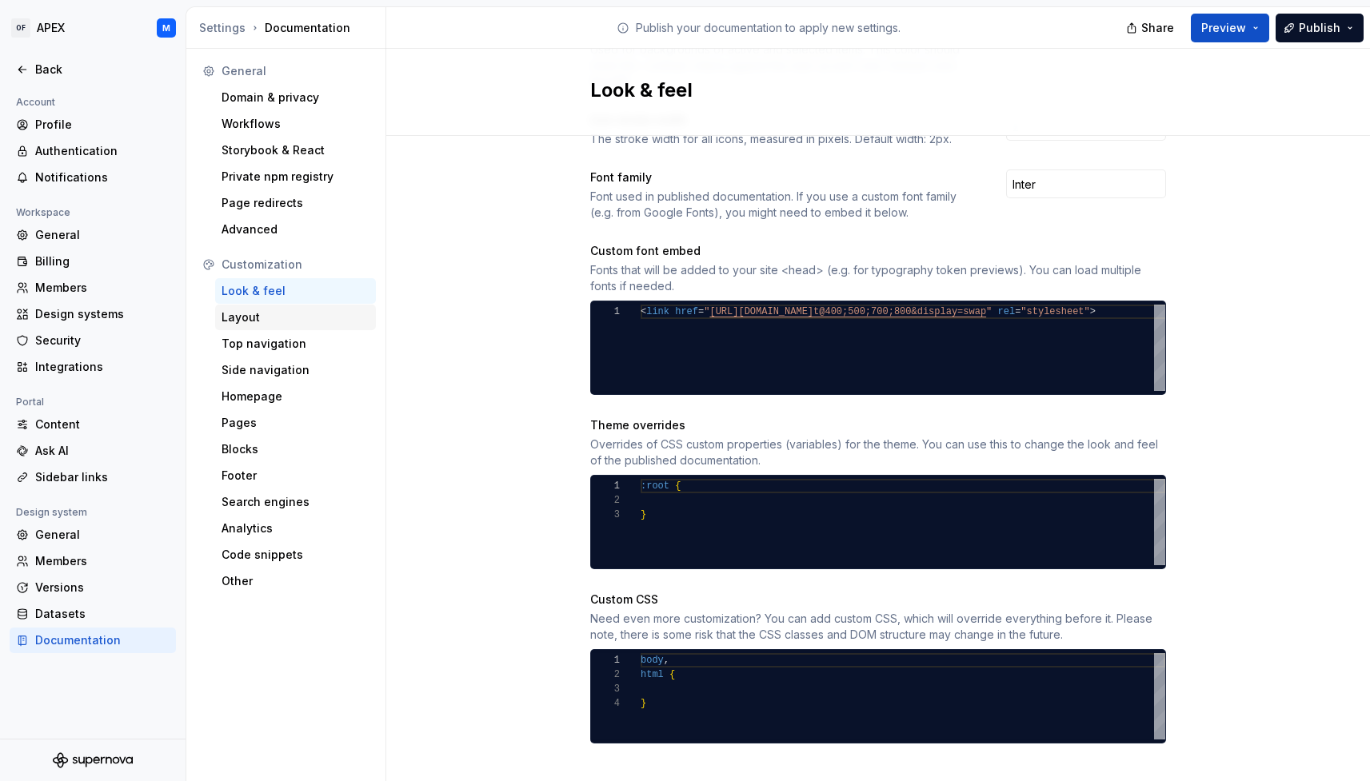
click at [274, 318] on div "Layout" at bounding box center [296, 318] width 148 height 16
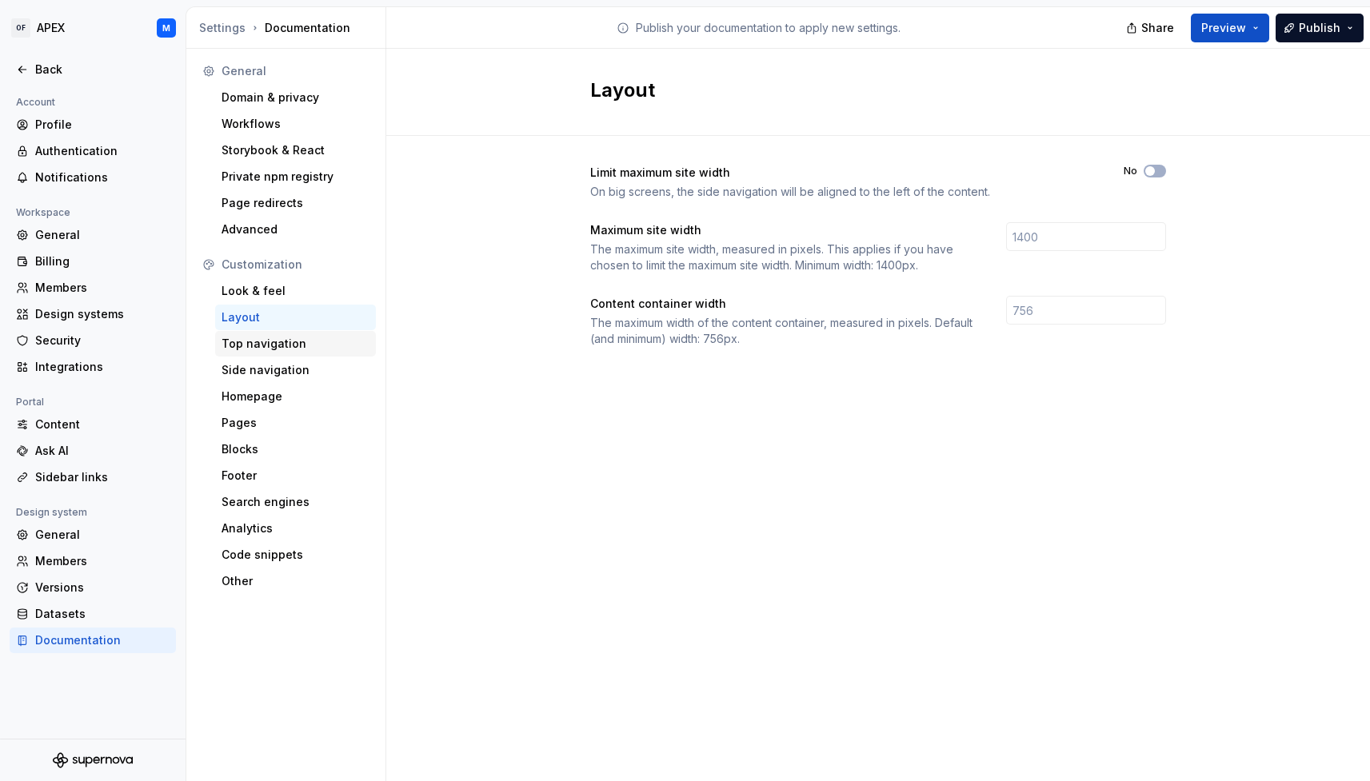
click at [266, 342] on div "Top navigation" at bounding box center [296, 344] width 148 height 16
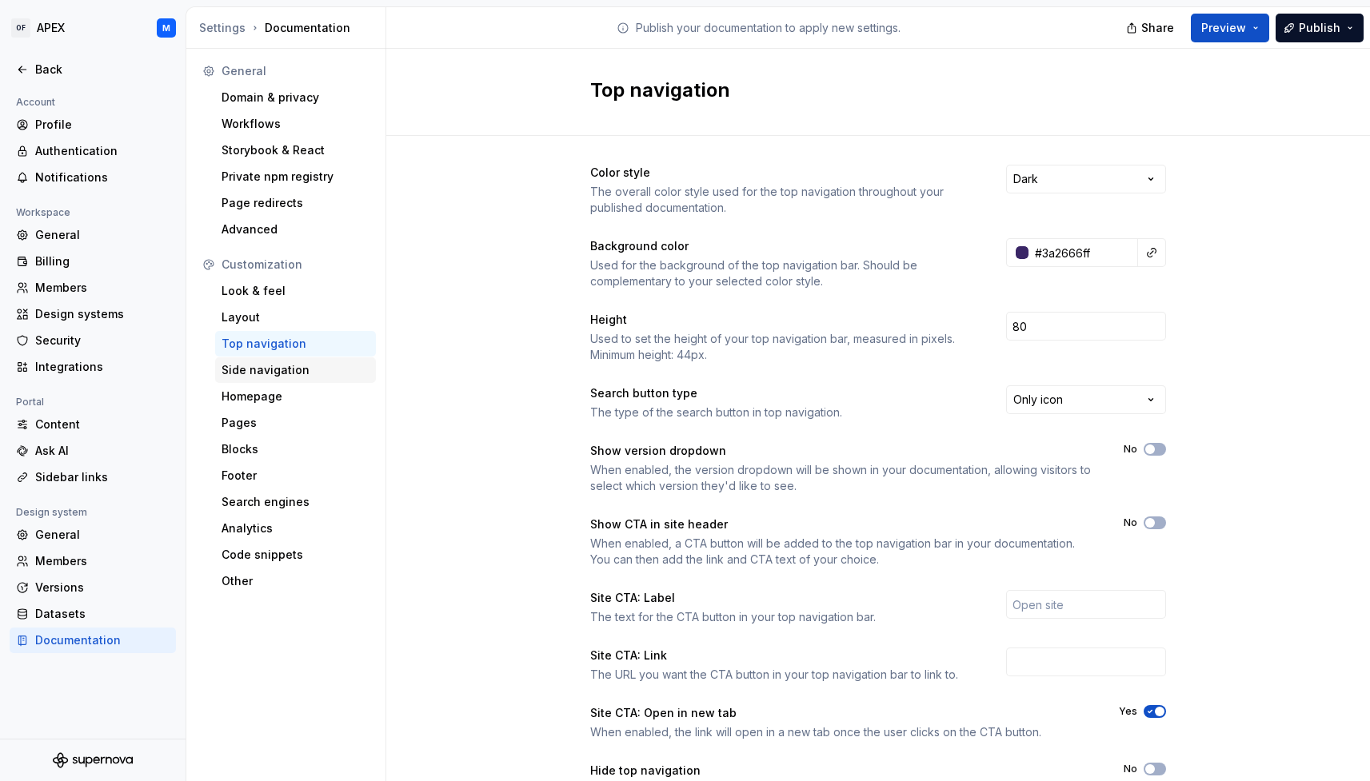
click at [286, 368] on div "Side navigation" at bounding box center [296, 370] width 148 height 16
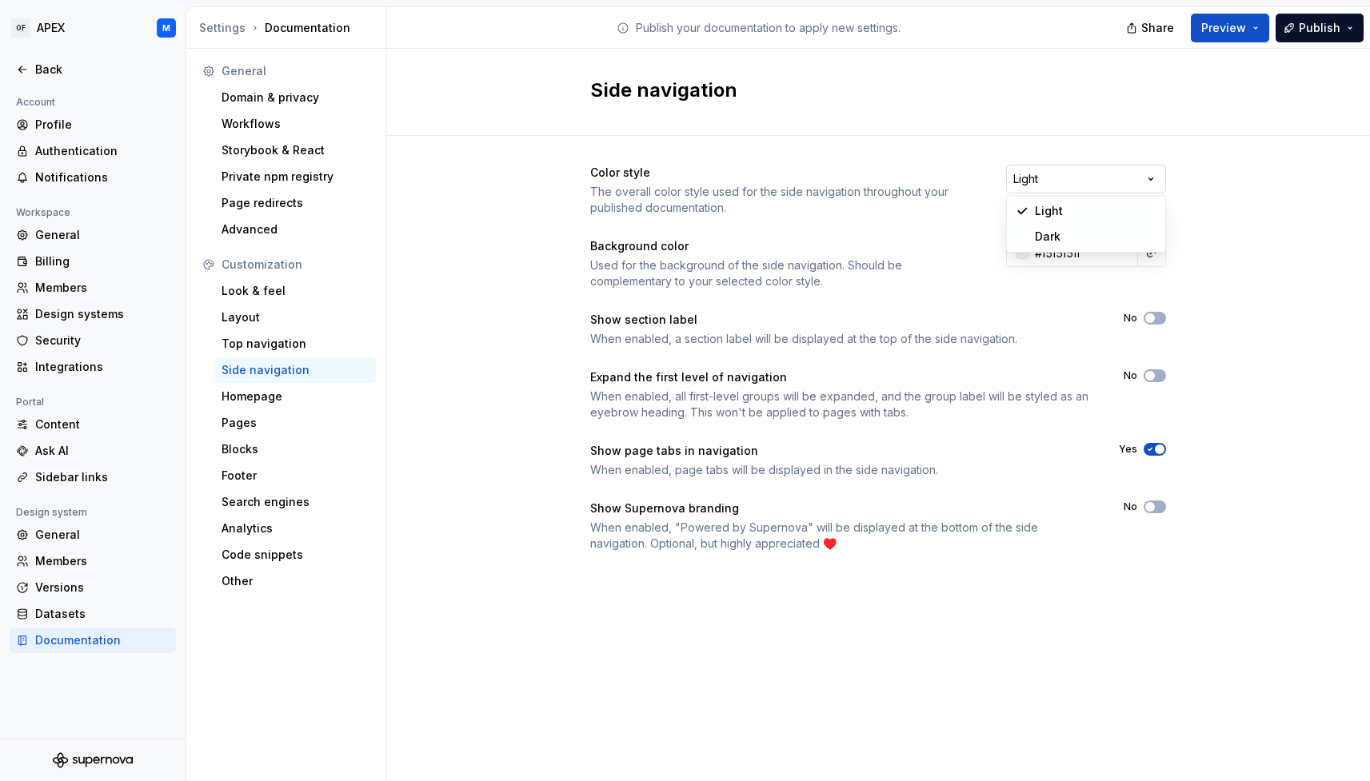
click at [1148, 176] on html "OF APEX M Back Account Profile Authentication Notifications Workspace General B…" at bounding box center [685, 390] width 1370 height 781
click at [1209, 206] on html "OF APEX M Back Account Profile Authentication Notifications Workspace General B…" at bounding box center [685, 390] width 1370 height 781
click at [303, 345] on div "Top navigation" at bounding box center [296, 344] width 148 height 16
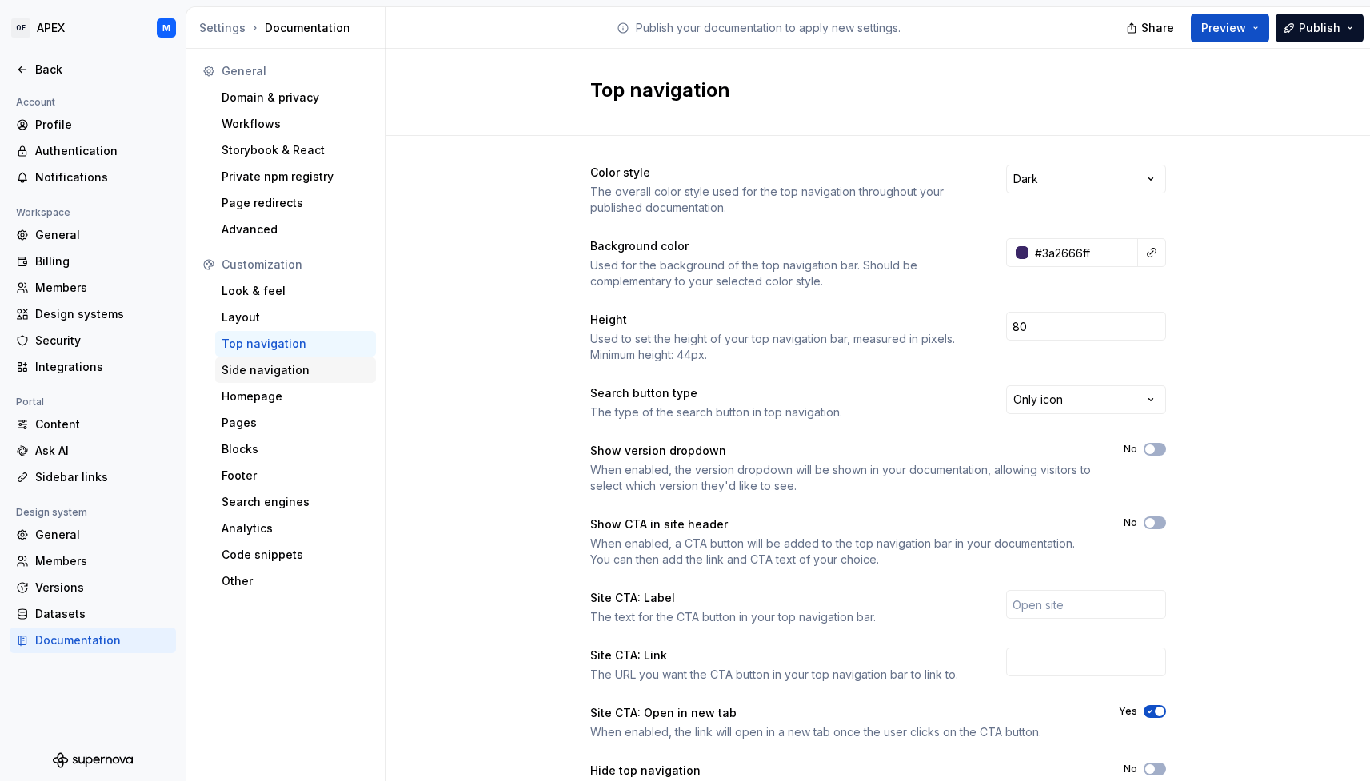
click at [291, 374] on div "Side navigation" at bounding box center [296, 370] width 148 height 16
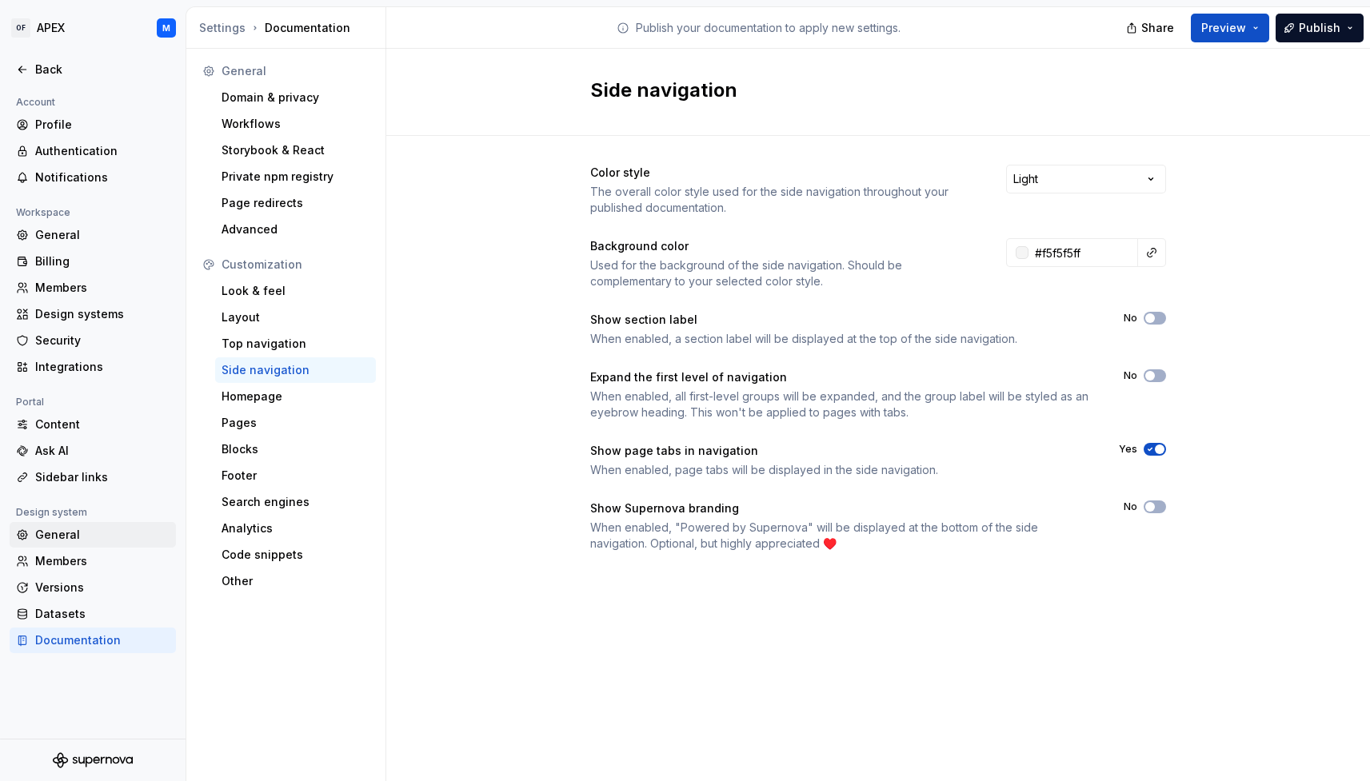
click at [108, 536] on div "General" at bounding box center [102, 535] width 134 height 16
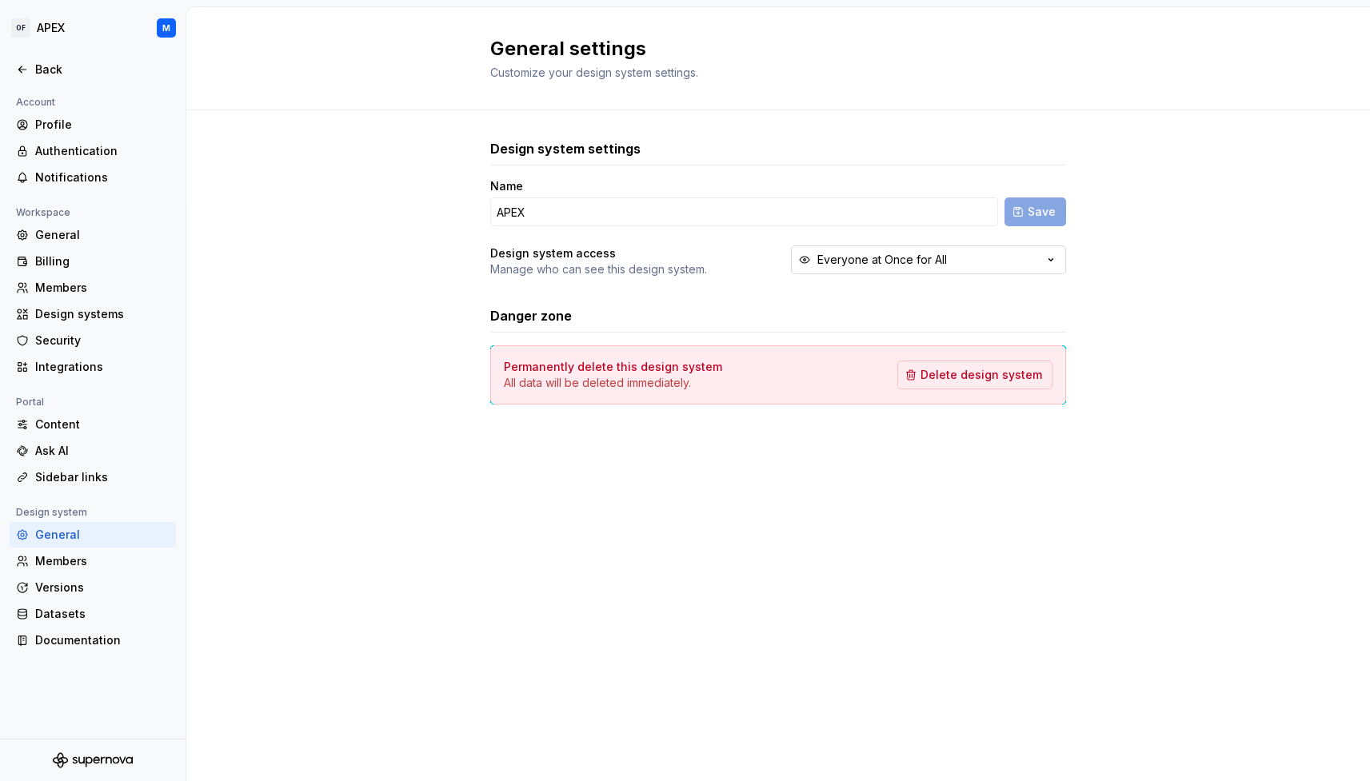
click at [1043, 262] on icon "button" at bounding box center [1051, 260] width 16 height 16
click at [1170, 299] on div "Design system settings Name APEX Save Design system access Manage who can see t…" at bounding box center [778, 287] width 1184 height 355
click at [117, 642] on div "Documentation" at bounding box center [102, 641] width 134 height 16
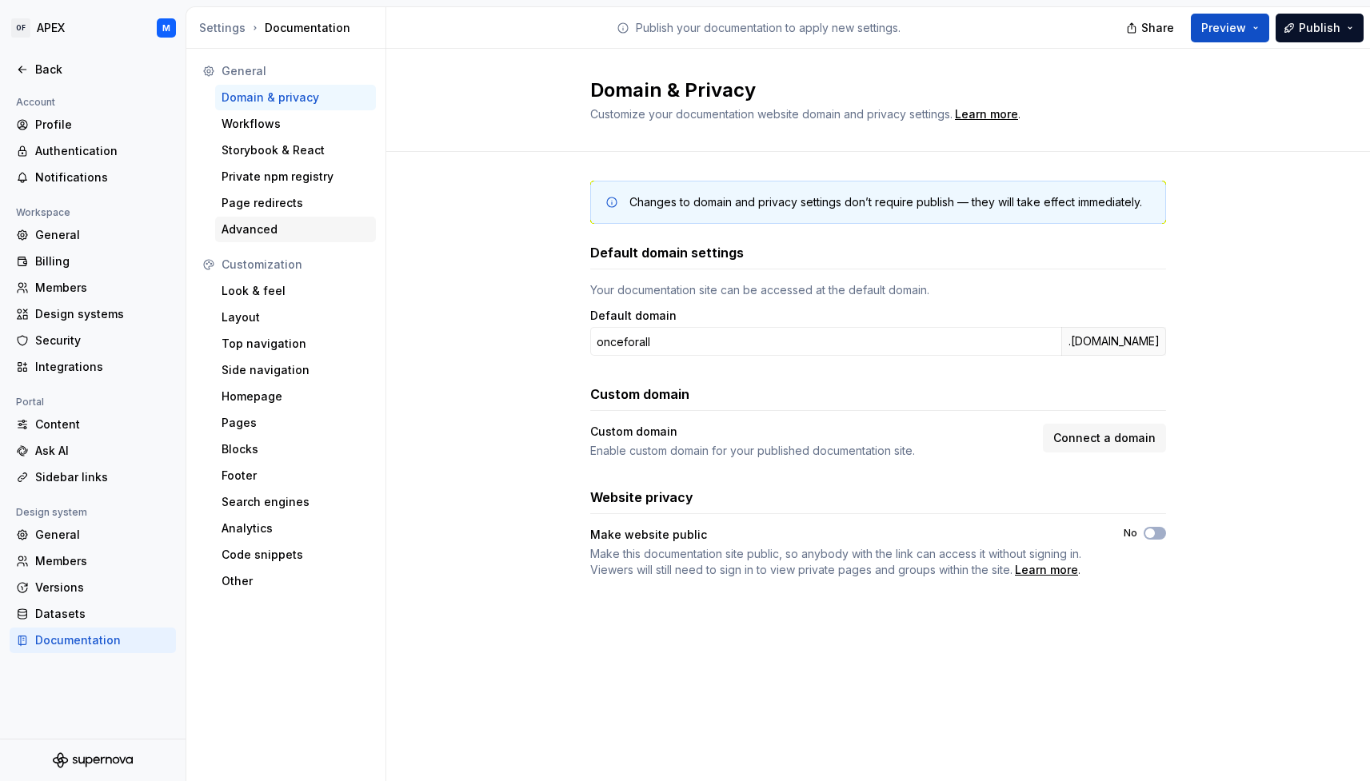
click at [278, 228] on div "Advanced" at bounding box center [296, 230] width 148 height 16
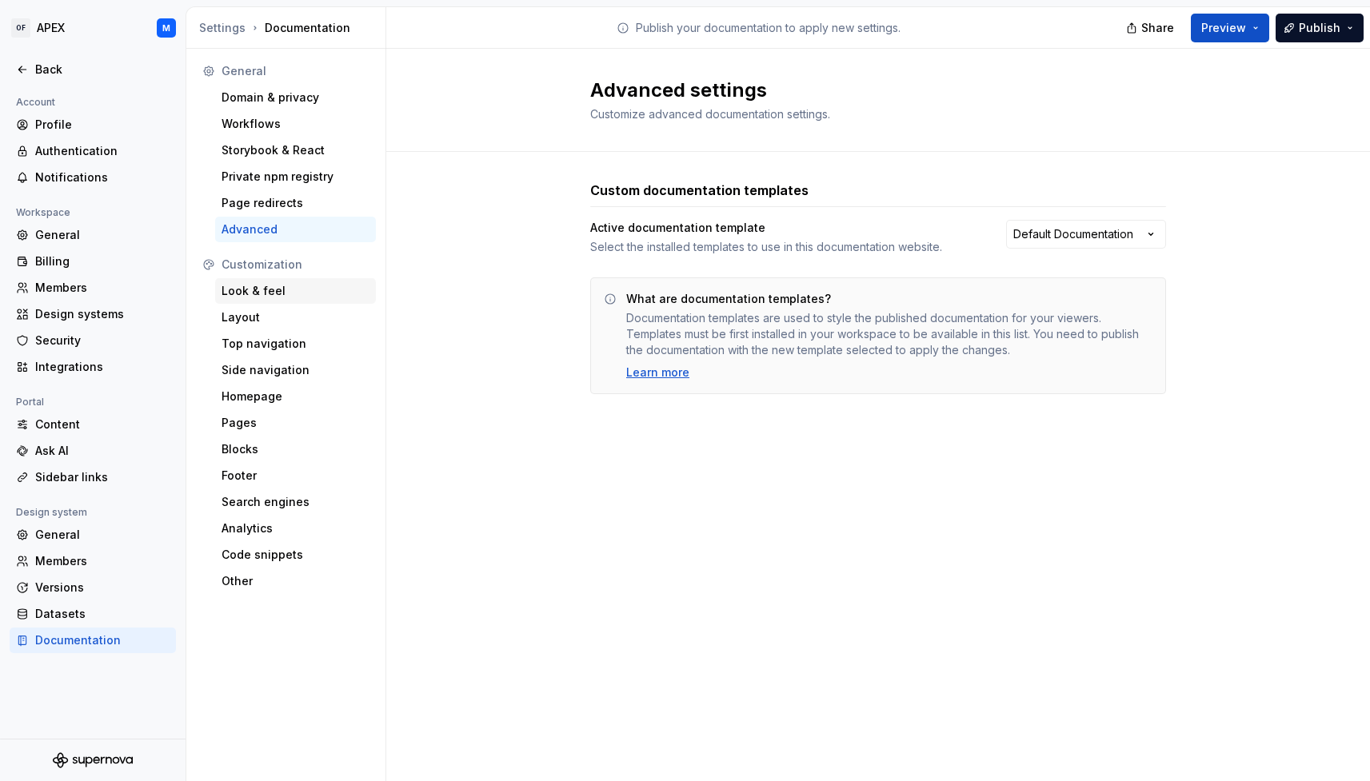
click at [290, 289] on div "Look & feel" at bounding box center [296, 291] width 148 height 16
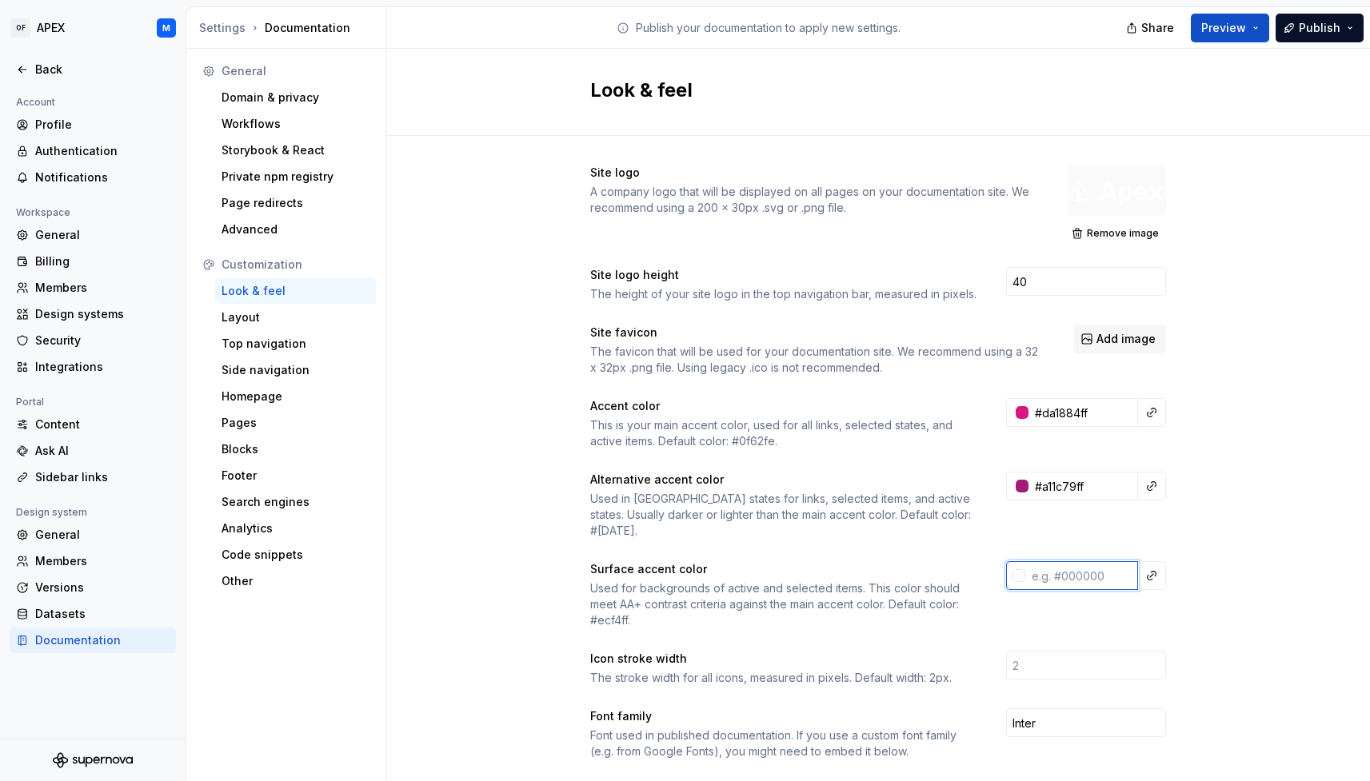
click at [1112, 562] on input "text" at bounding box center [1081, 575] width 113 height 29
click at [1209, 593] on div "Site logo A company logo that will be displayed on all pages on your documentat…" at bounding box center [878, 740] width 984 height 1208
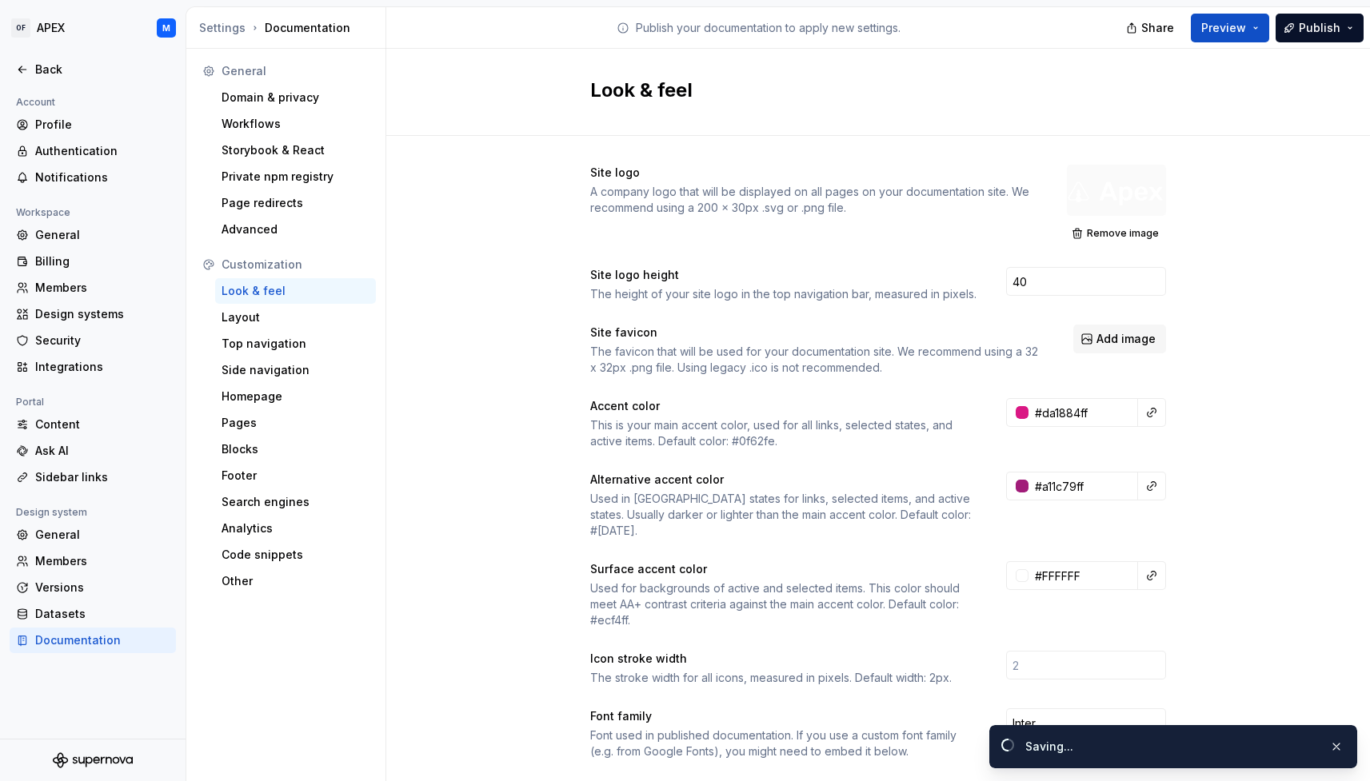
type input "#ffffffff"
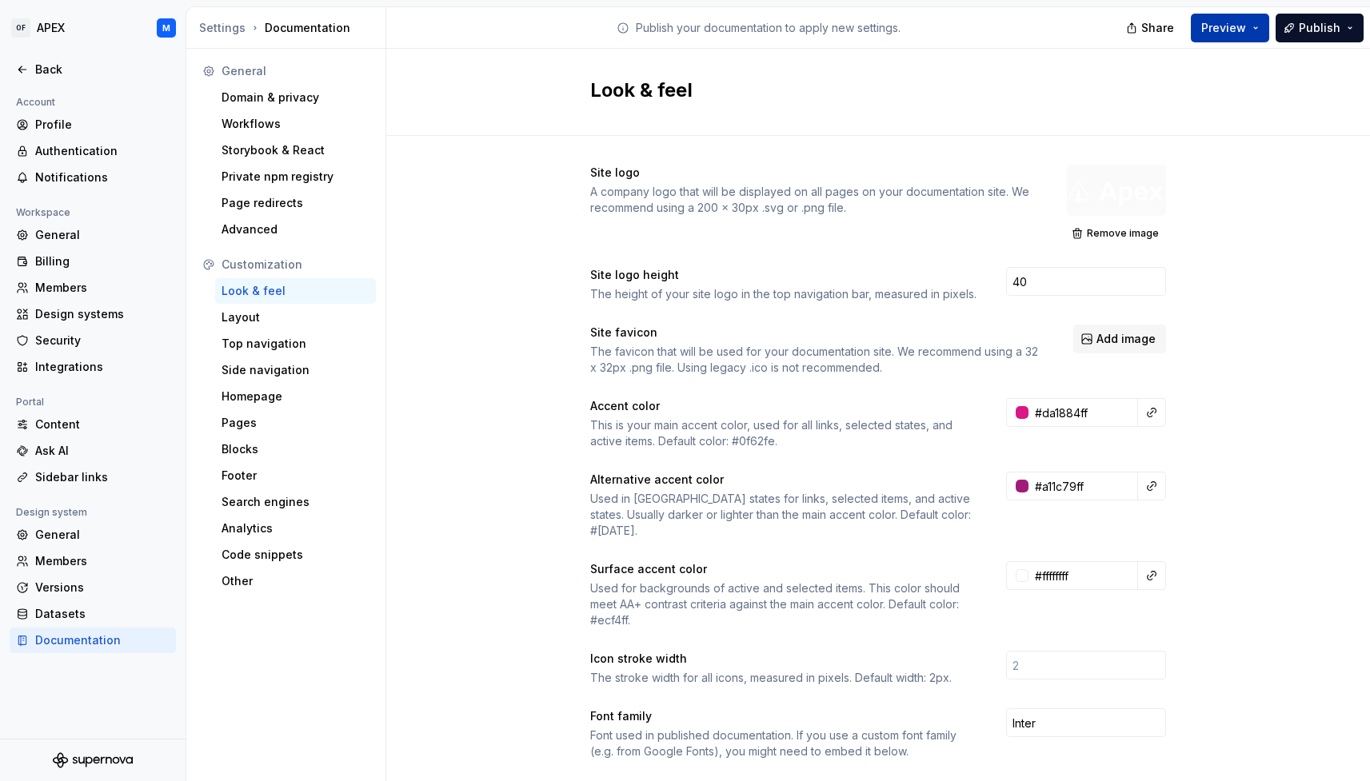
click at [1260, 32] on button "Preview" at bounding box center [1230, 28] width 78 height 29
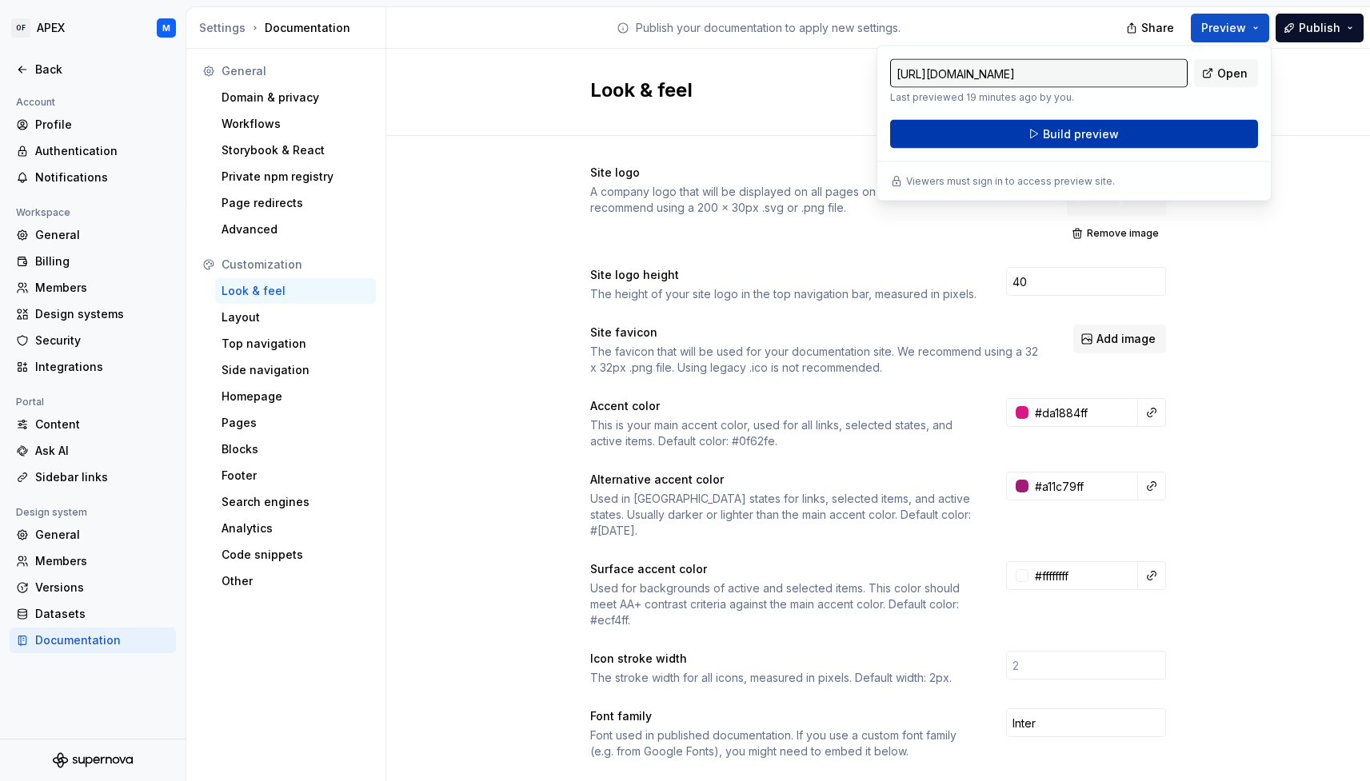
click at [1172, 132] on button "Build preview" at bounding box center [1074, 134] width 368 height 29
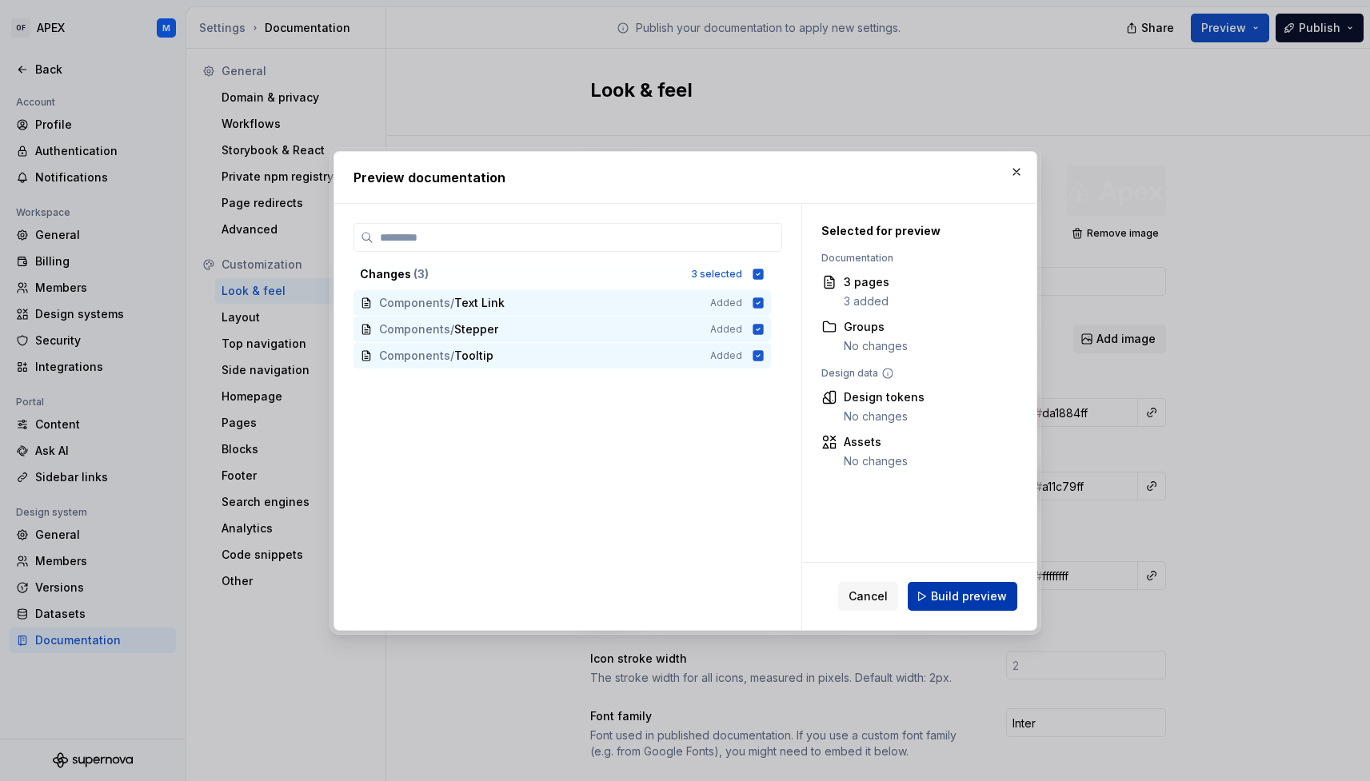
click at [975, 602] on span "Build preview" at bounding box center [969, 597] width 76 height 16
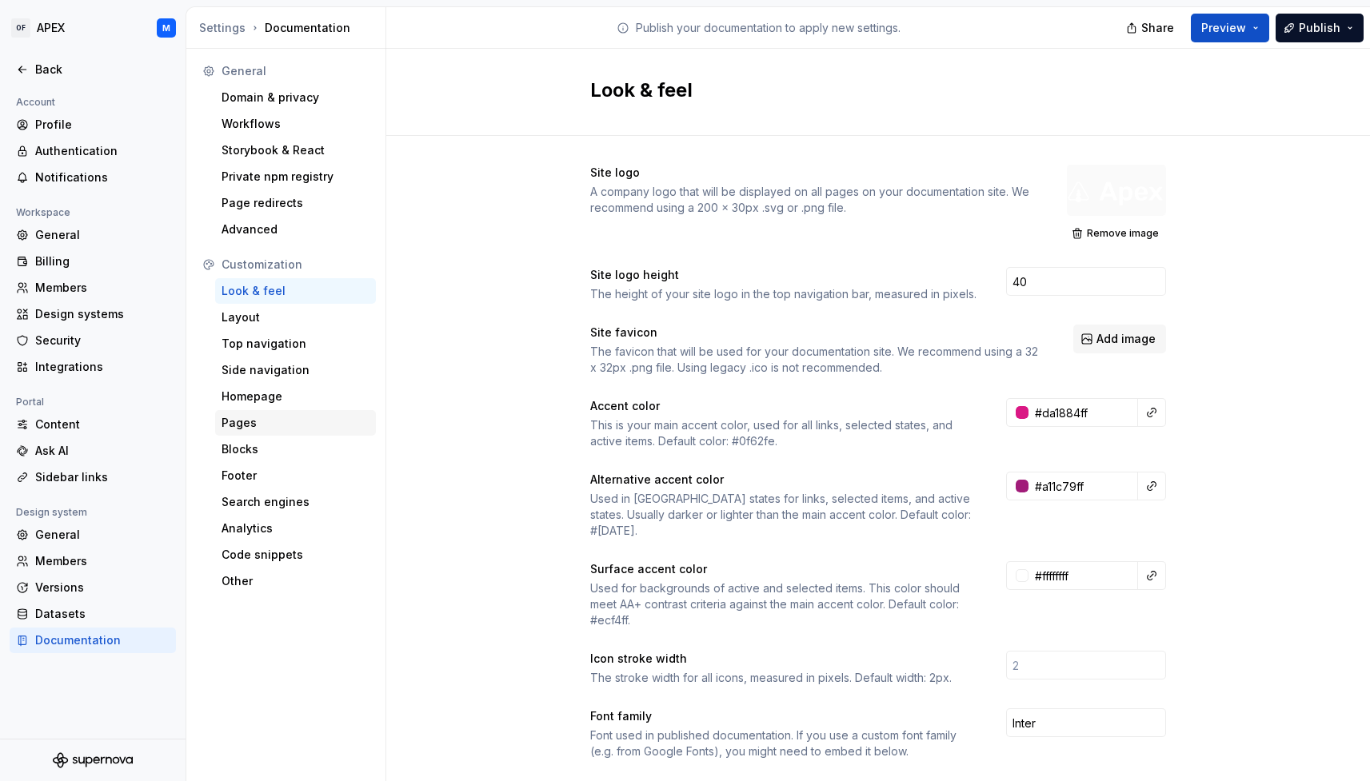
click at [275, 421] on div "Pages" at bounding box center [296, 423] width 148 height 16
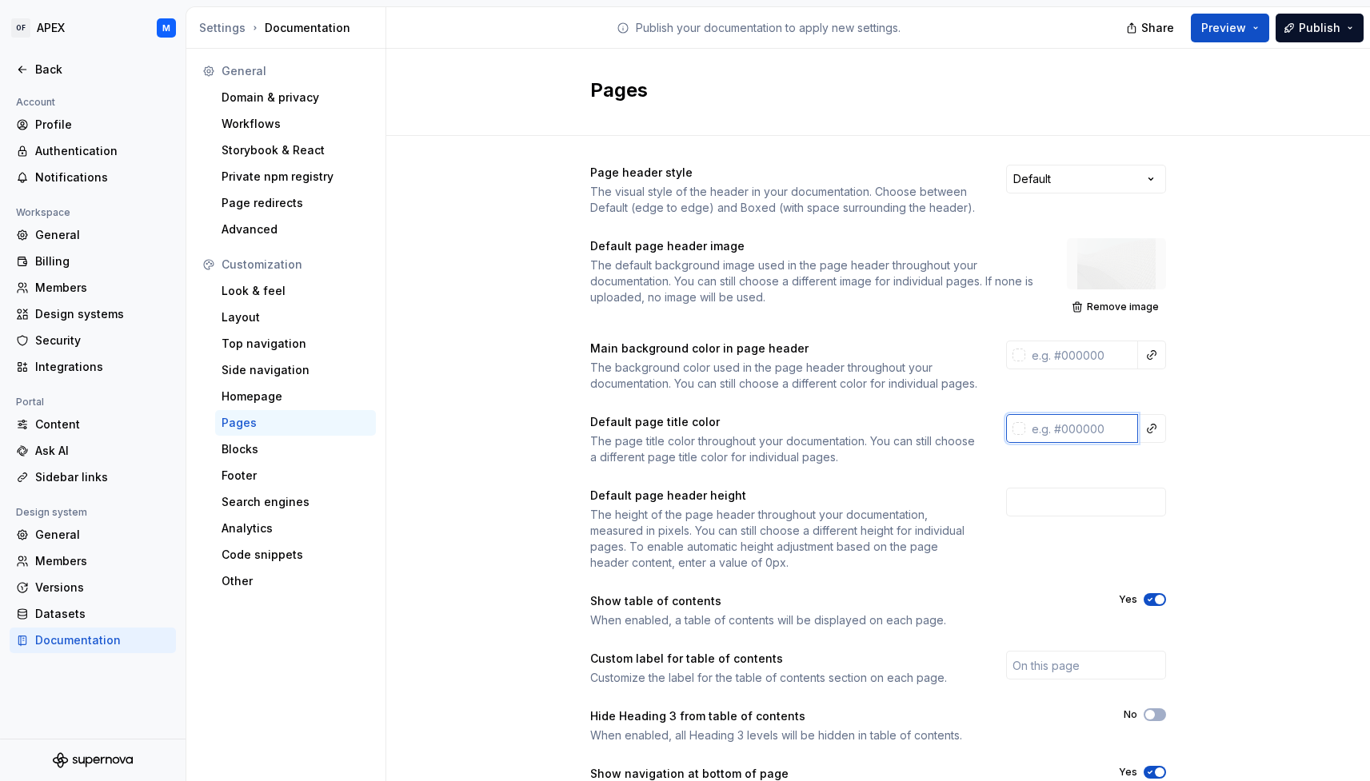
click at [1101, 442] on input "text" at bounding box center [1081, 428] width 113 height 29
paste input "280071"
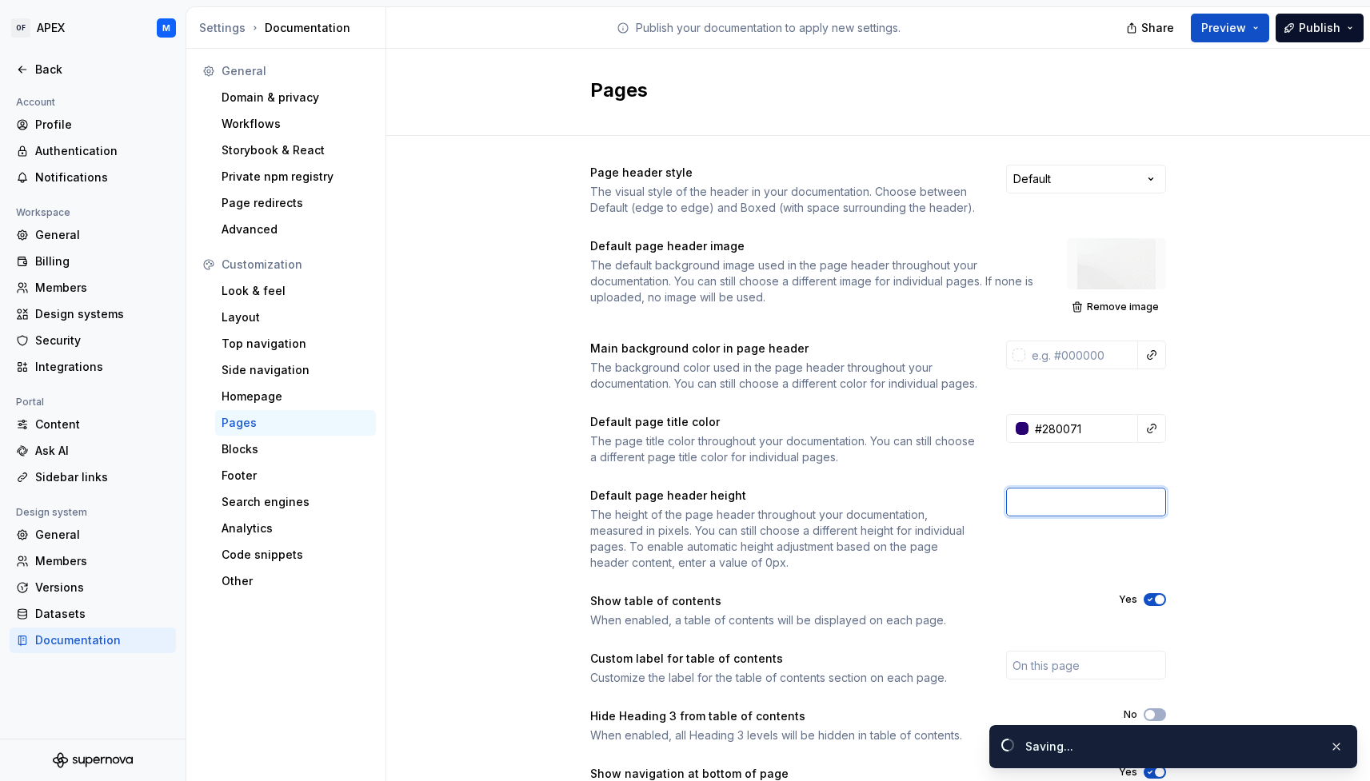
click at [1188, 497] on div "Page header style The visual style of the header in your documentation. Choose …" at bounding box center [878, 507] width 984 height 742
type input "#280071ff"
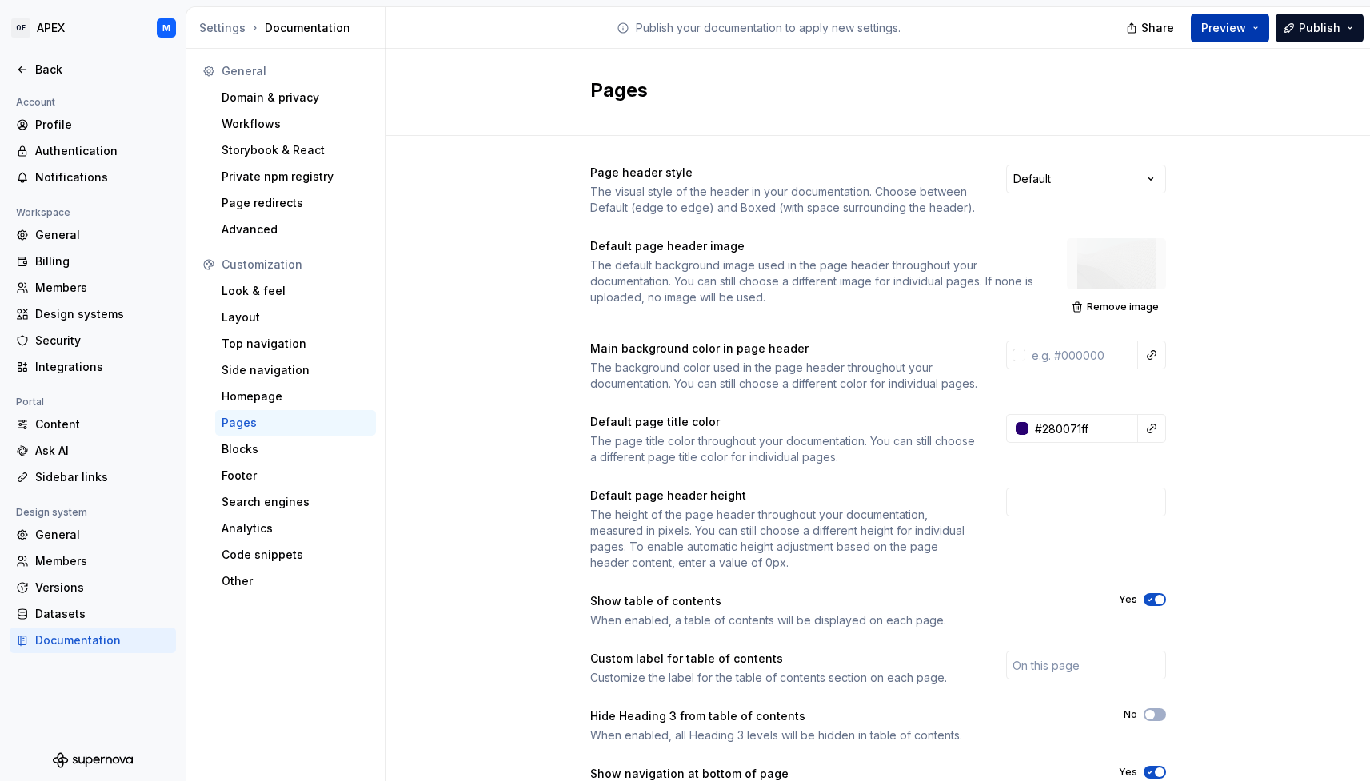
click at [1254, 28] on button "Preview" at bounding box center [1230, 28] width 78 height 29
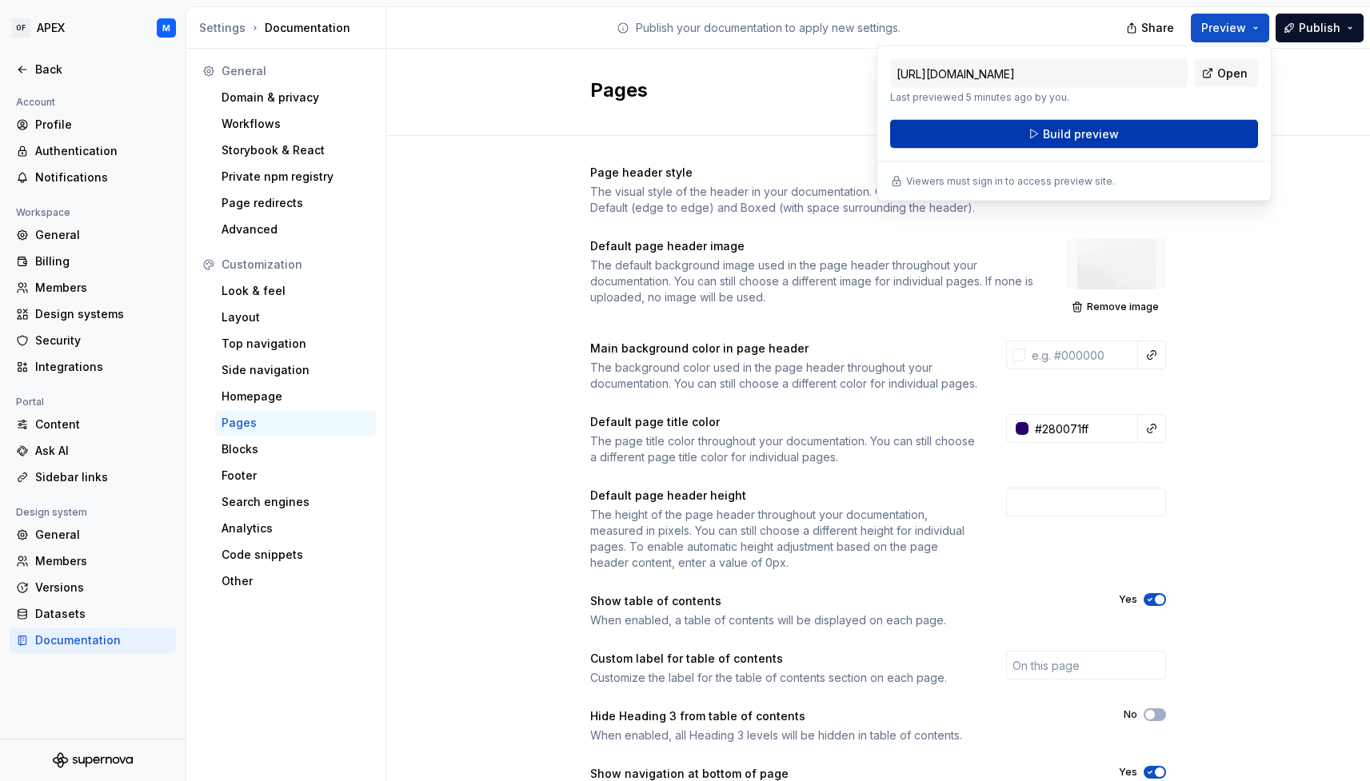
click at [1184, 134] on button "Build preview" at bounding box center [1074, 134] width 368 height 29
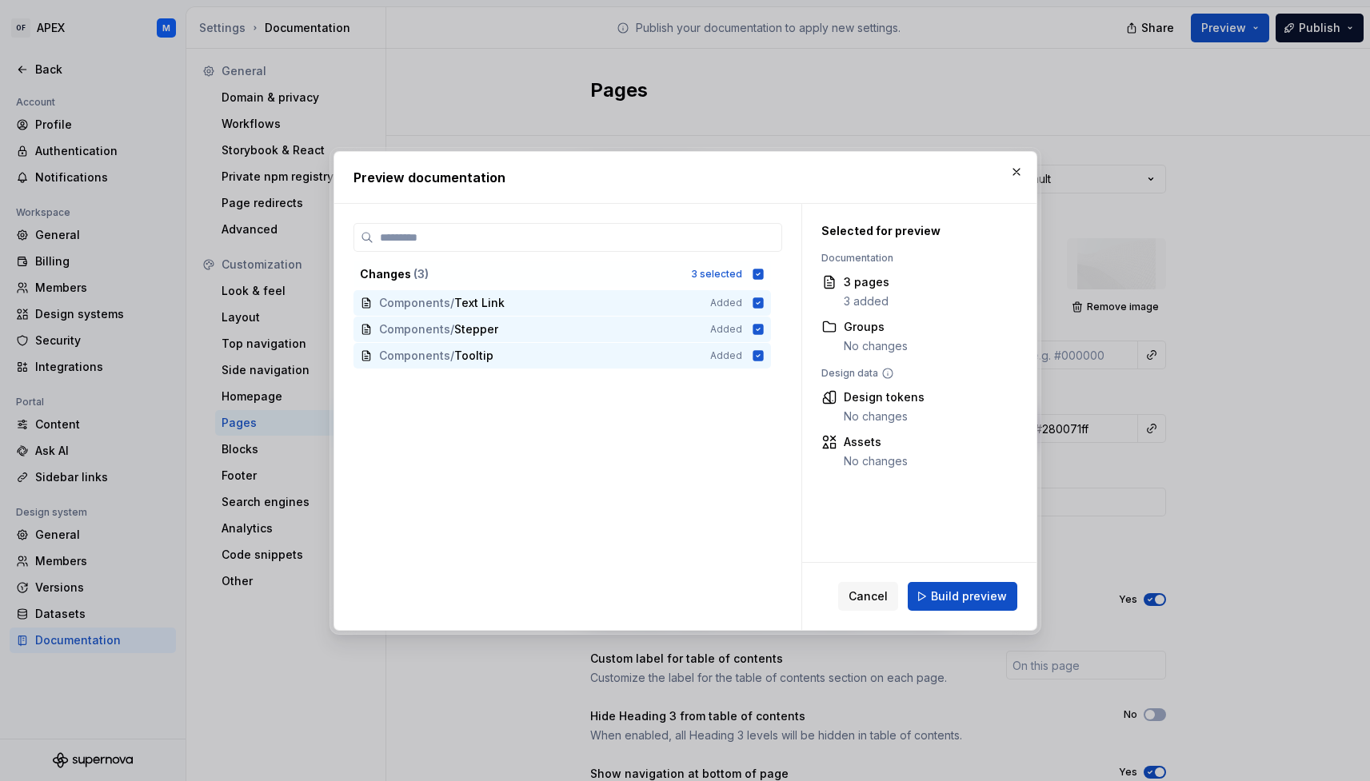
click at [965, 596] on span "Build preview" at bounding box center [969, 597] width 76 height 16
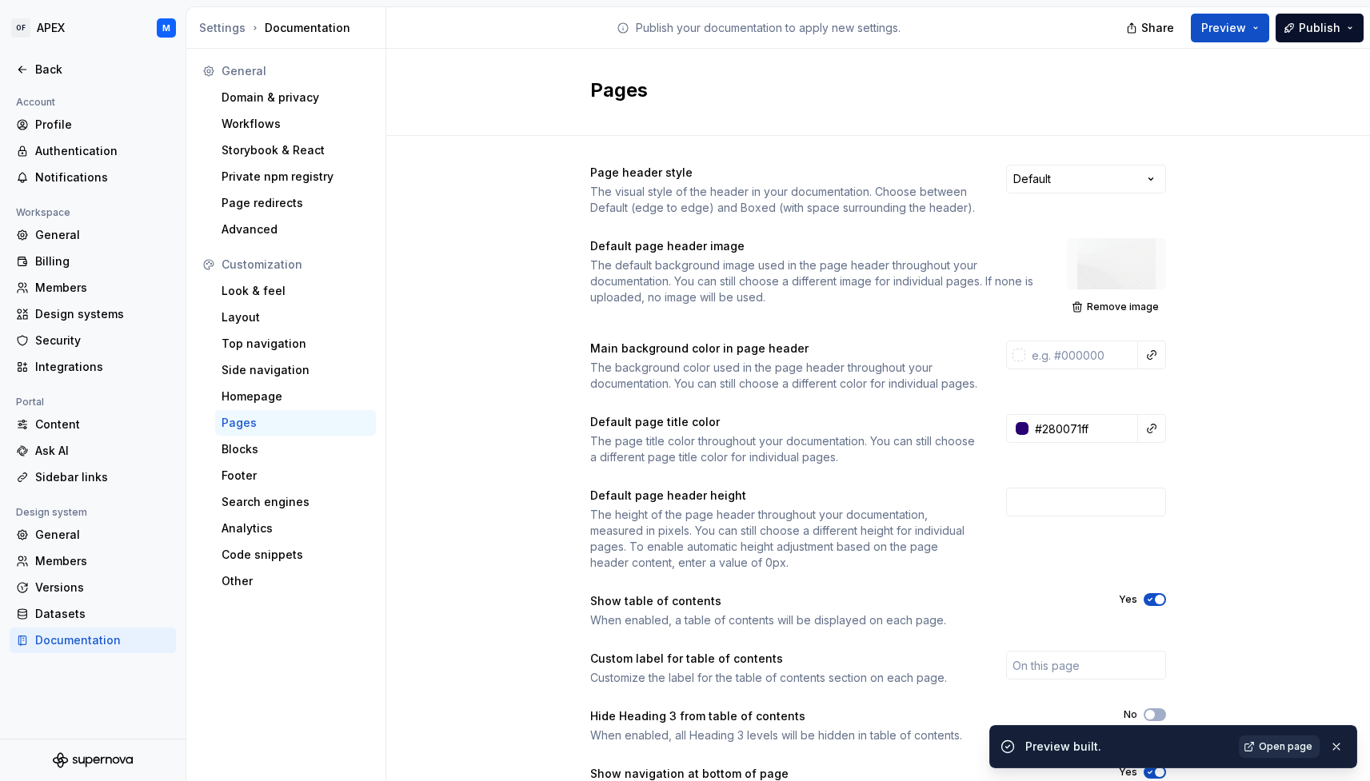
click at [1295, 751] on span "Open page" at bounding box center [1286, 747] width 54 height 13
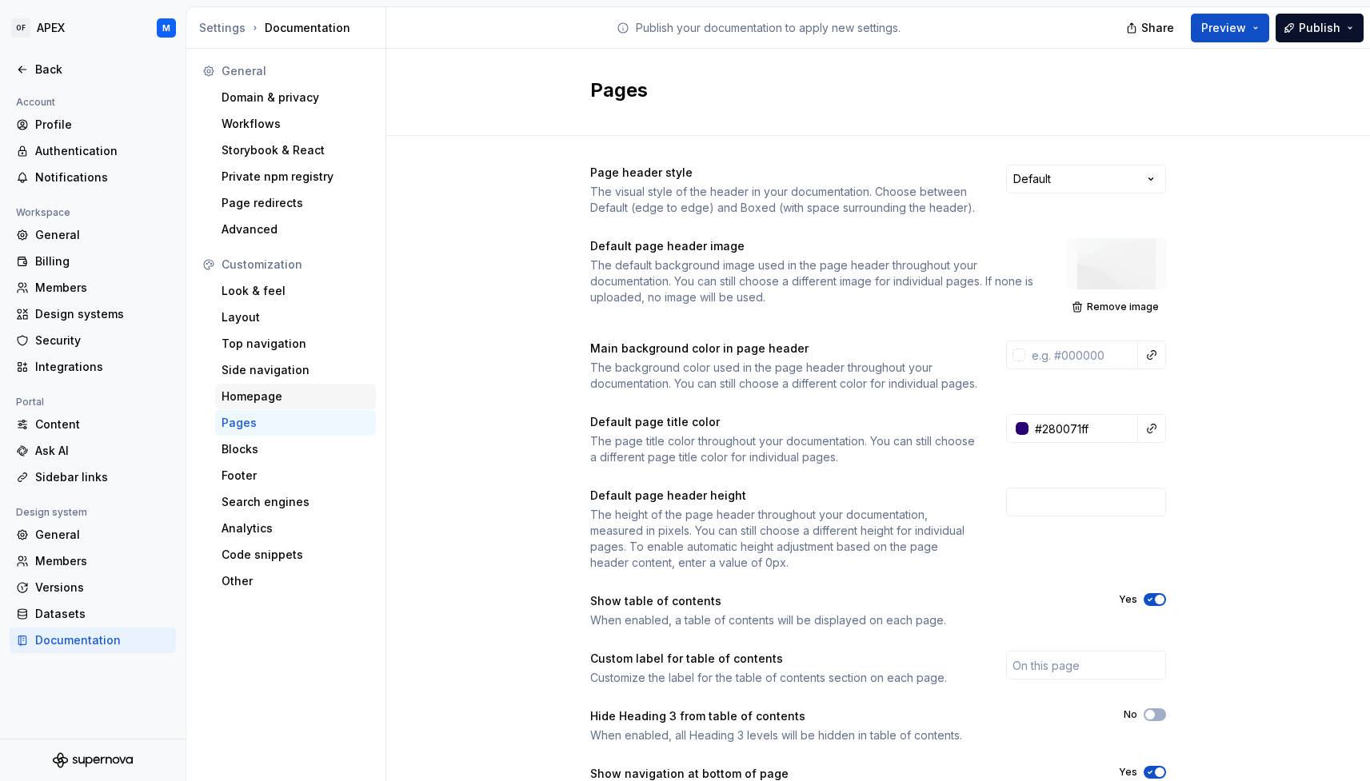
click at [267, 398] on div "Homepage" at bounding box center [296, 397] width 148 height 16
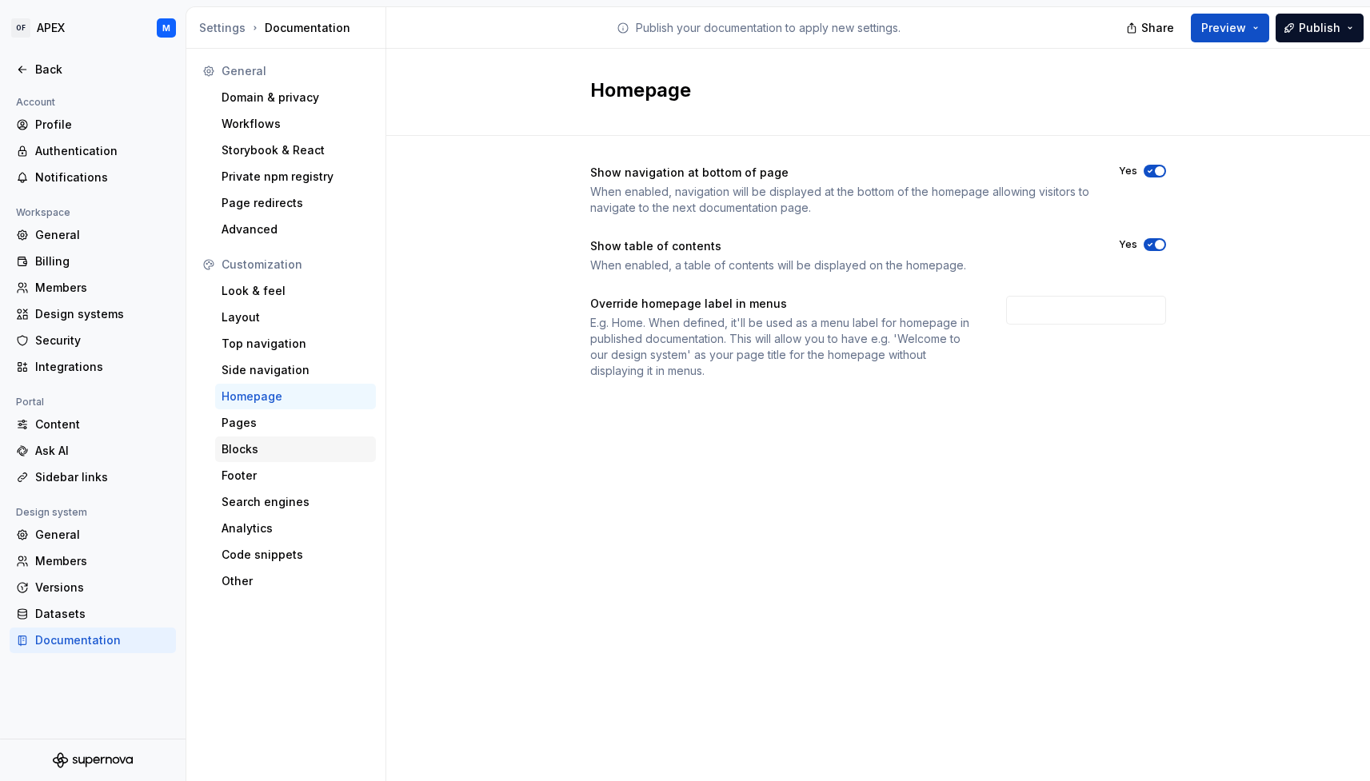
click at [260, 452] on div "Blocks" at bounding box center [296, 449] width 148 height 16
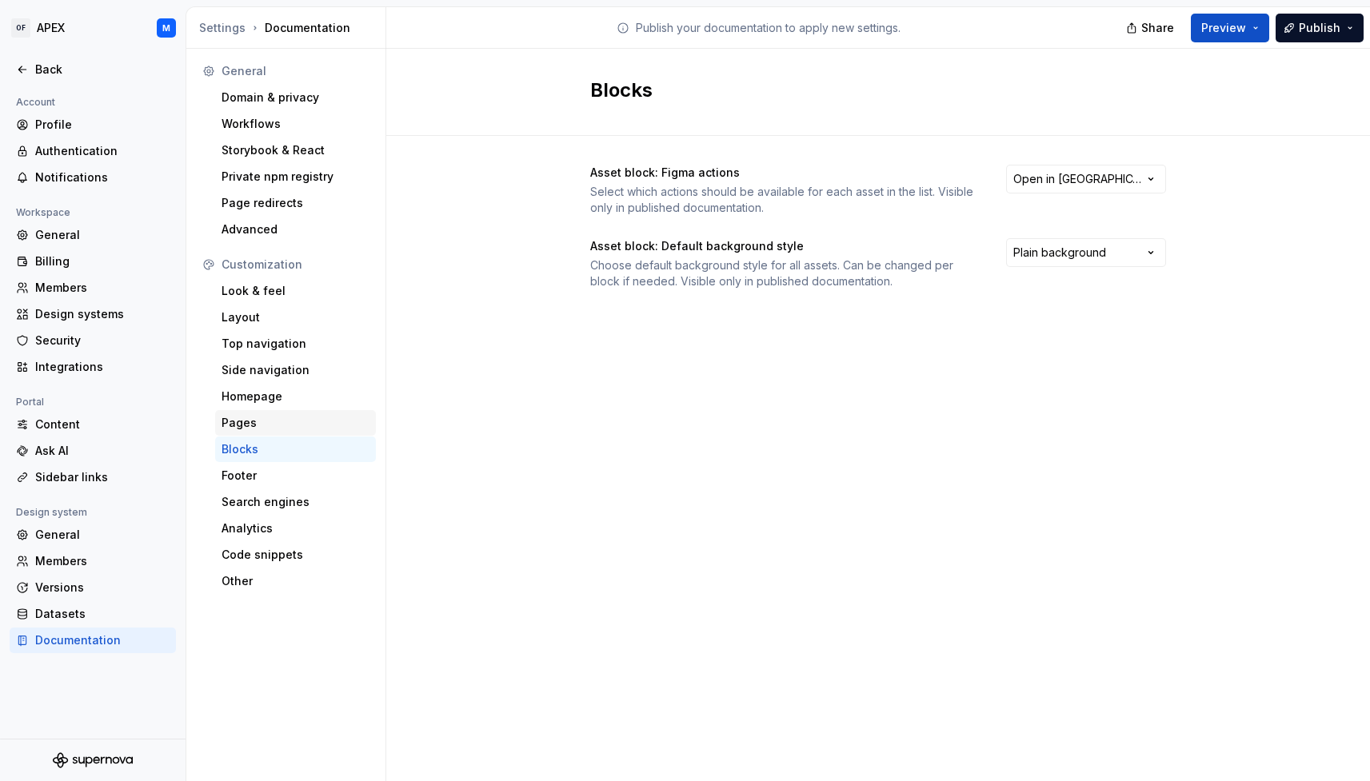
click at [261, 425] on div "Pages" at bounding box center [296, 423] width 148 height 16
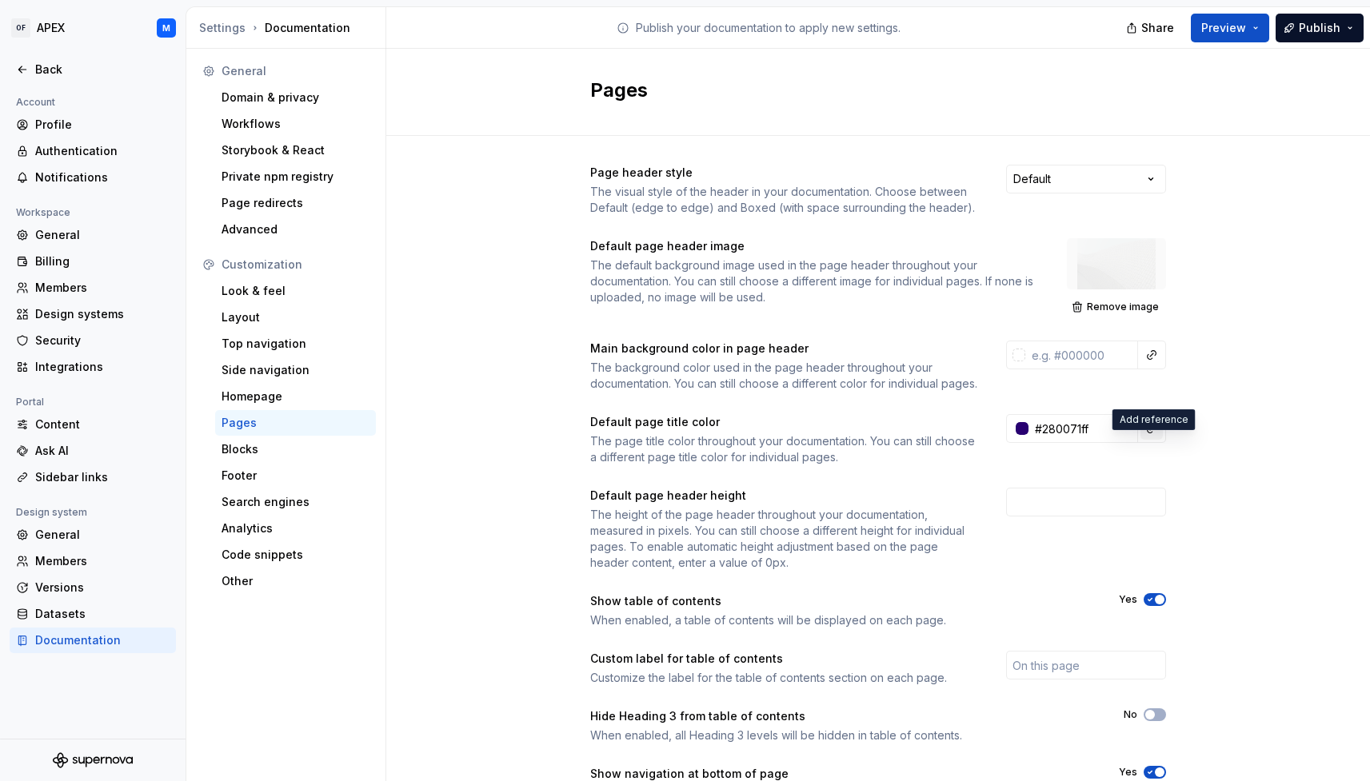
click at [1152, 440] on button "button" at bounding box center [1151, 428] width 22 height 22
click at [1188, 456] on html "OF APEX M Back Account Profile Authentication Notifications Workspace General B…" at bounding box center [685, 390] width 1370 height 781
click at [1188, 457] on div "Page header style The visual style of the header in your documentation. Choose …" at bounding box center [878, 507] width 984 height 742
click at [286, 294] on div "Look & feel" at bounding box center [296, 291] width 148 height 16
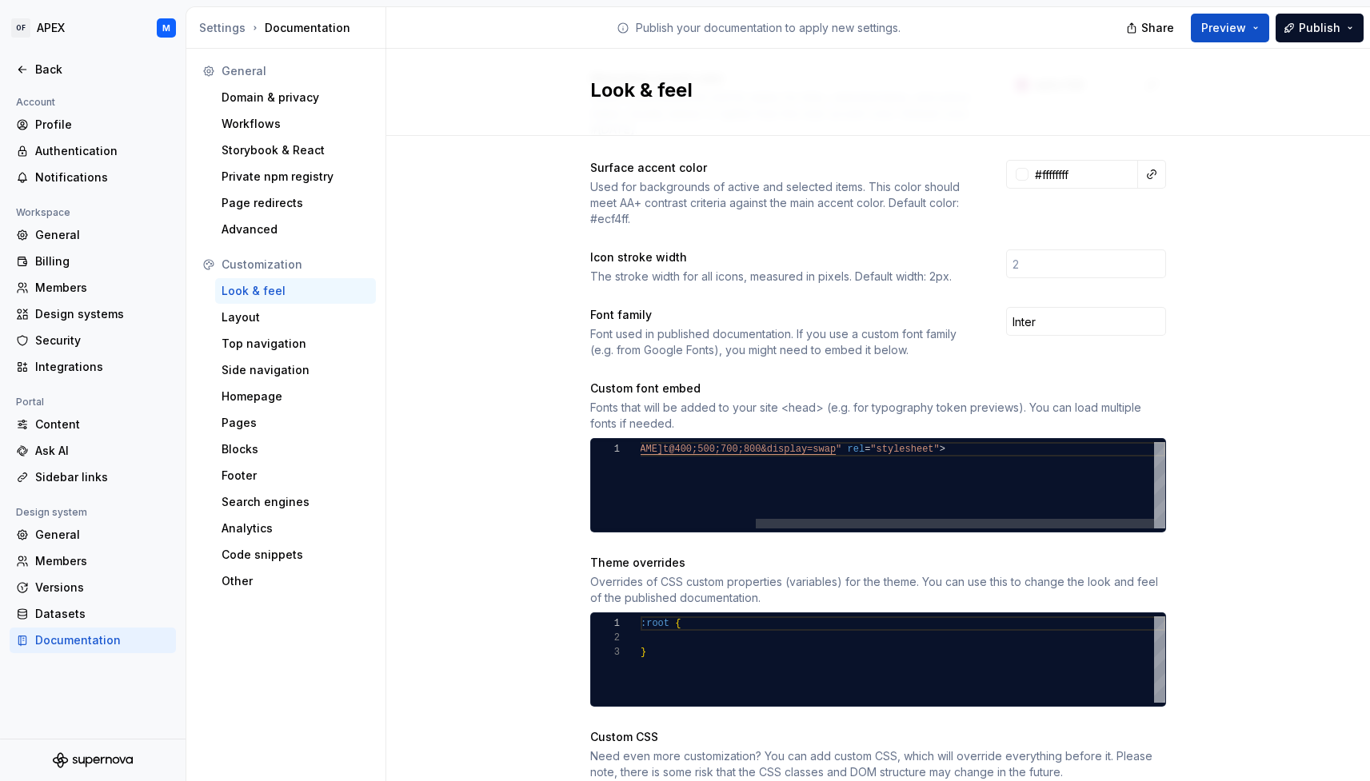
scroll to position [397, 0]
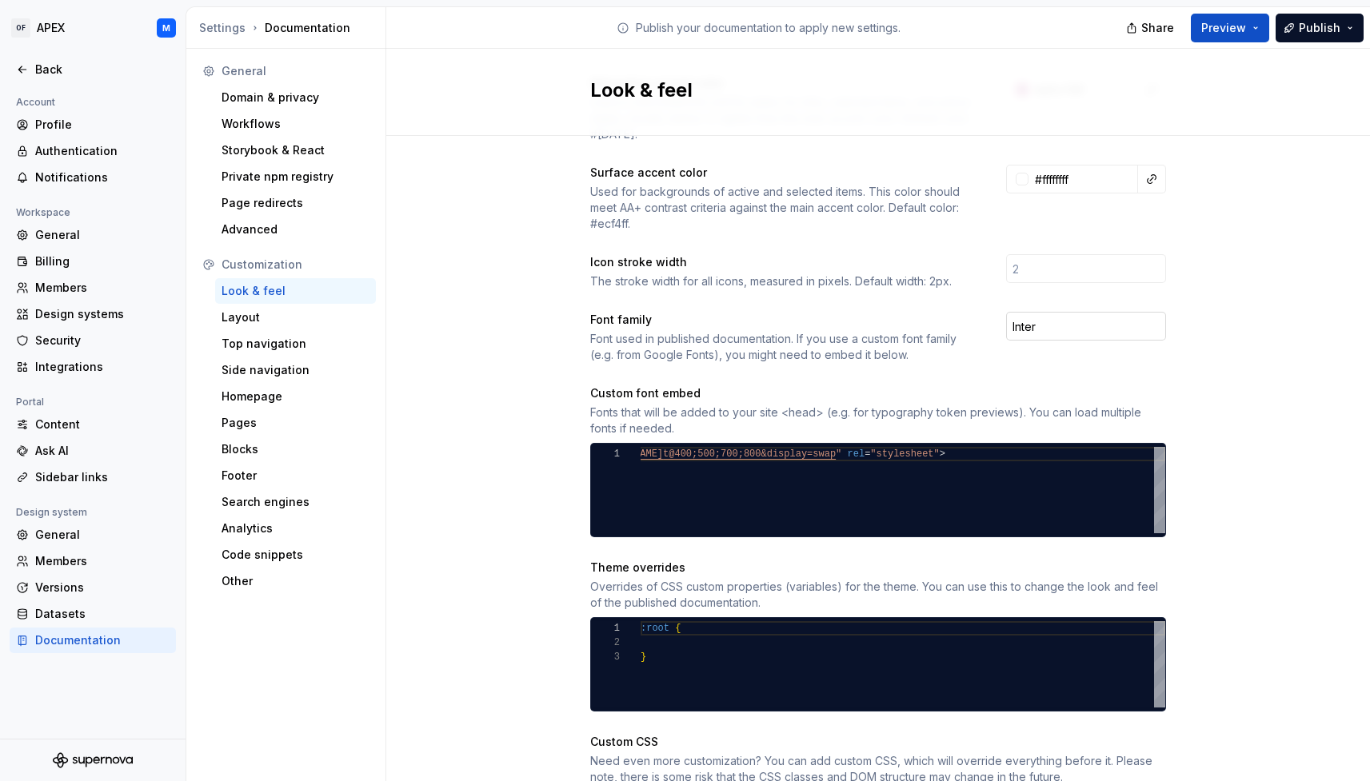
click at [1062, 314] on input "Inter" at bounding box center [1086, 326] width 160 height 29
type input "Inter, Rubik"
click at [1192, 332] on div "Site logo A company logo that will be displayed on all pages on your documentat…" at bounding box center [878, 343] width 984 height 1208
click at [46, 68] on div "Back" at bounding box center [102, 70] width 134 height 16
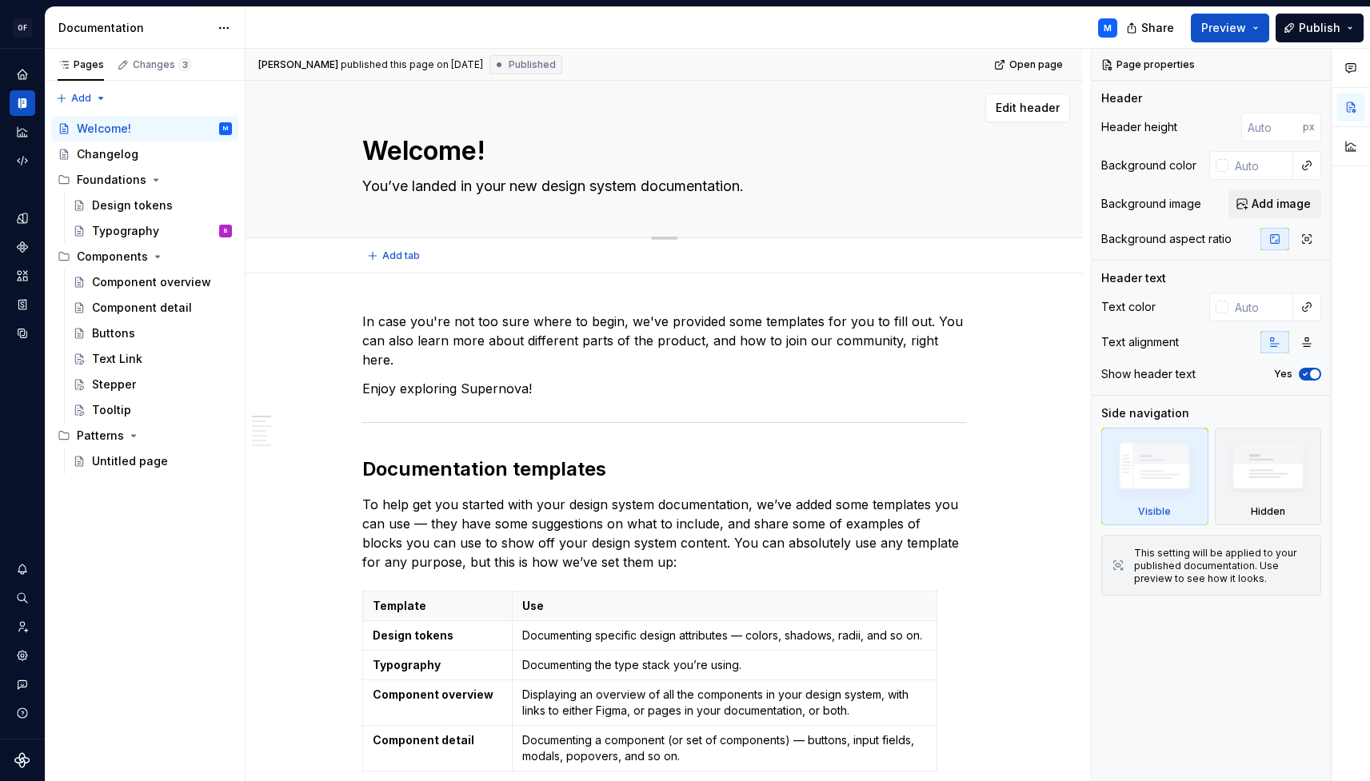
click at [504, 151] on textarea "Welcome!" at bounding box center [661, 151] width 605 height 38
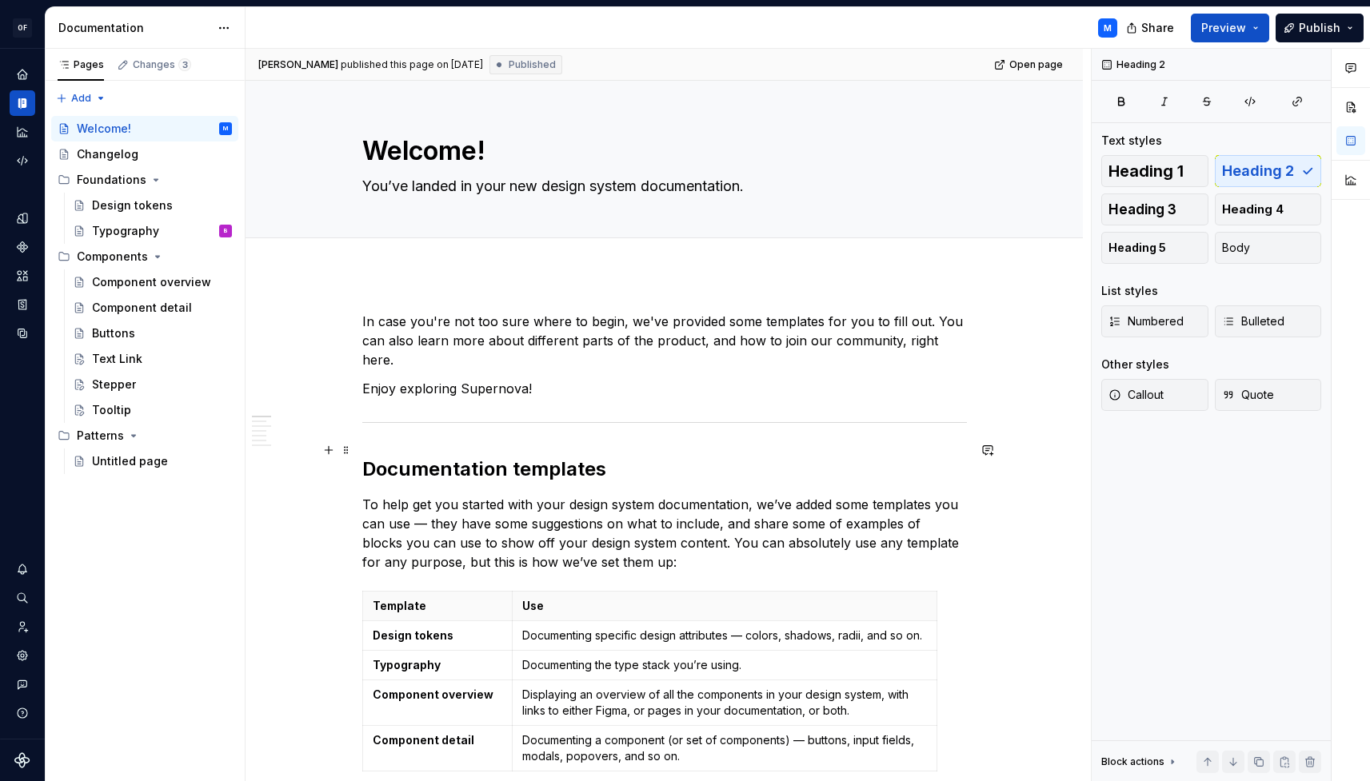
click at [455, 457] on h2 "Documentation templates" at bounding box center [664, 470] width 605 height 26
click at [612, 457] on h2 "Documentation templates" at bounding box center [664, 470] width 605 height 26
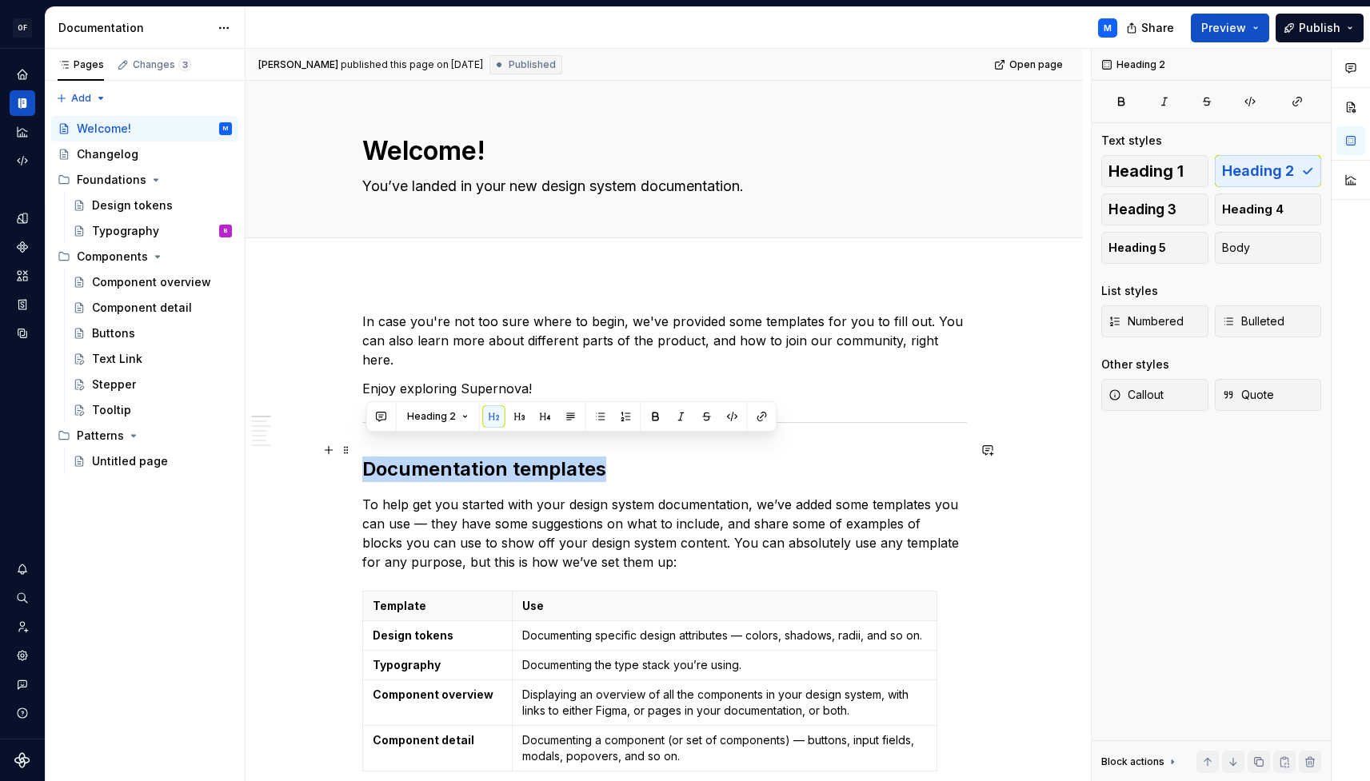
drag, startPoint x: 612, startPoint y: 451, endPoint x: 385, endPoint y: 449, distance: 226.3
click at [1248, 97] on icon "button" at bounding box center [1250, 101] width 13 height 13
click at [1349, 107] on button "button" at bounding box center [1350, 107] width 29 height 29
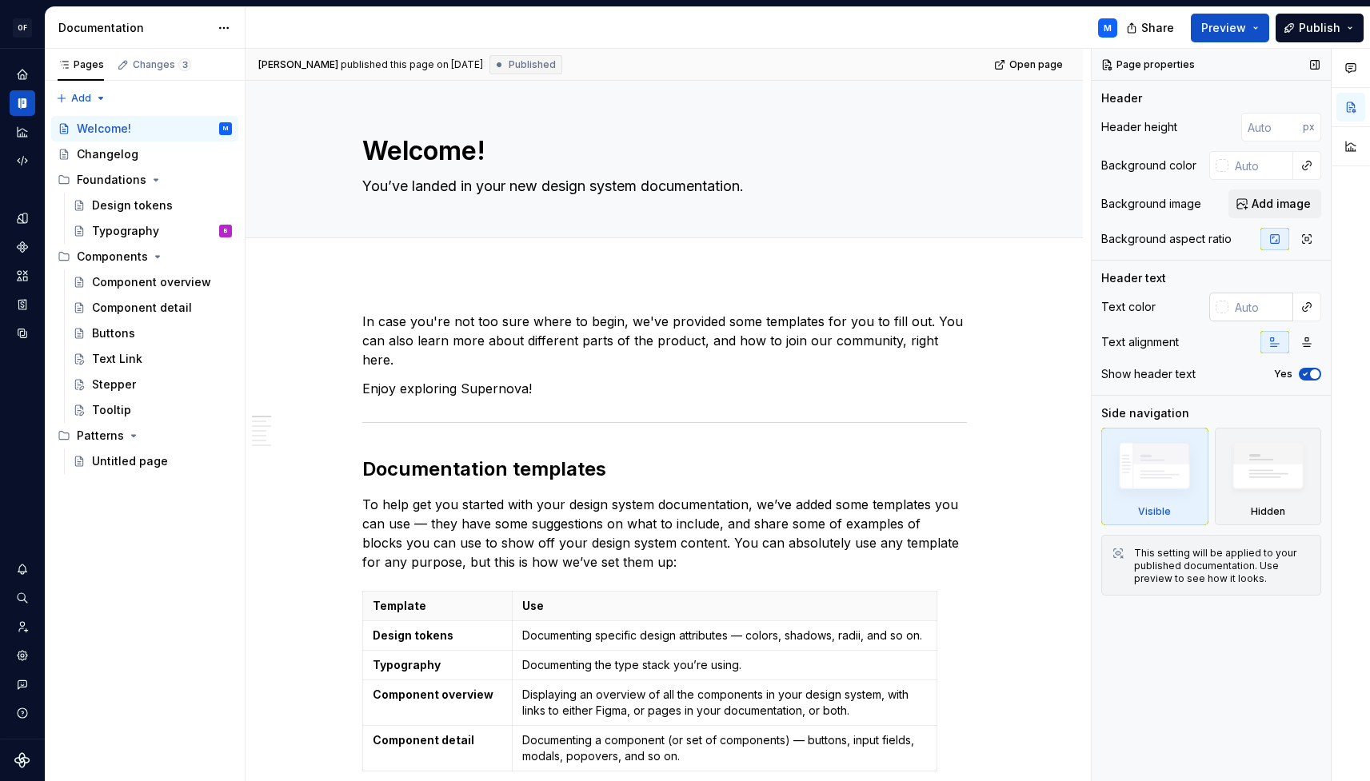
type textarea "*"
click at [1221, 306] on div at bounding box center [1222, 307] width 13 height 13
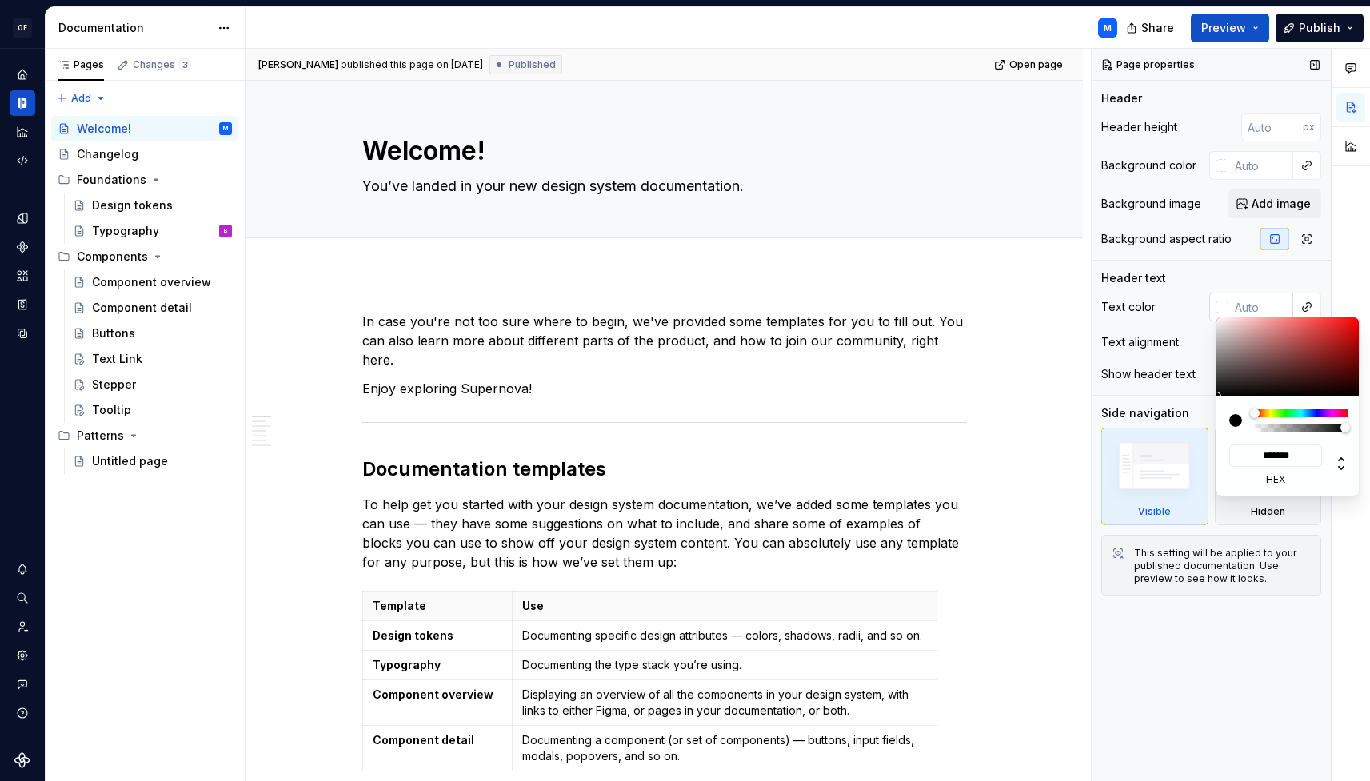
click at [1252, 306] on div "Comments Open comments No comments yet Select ‘Comment’ from the block context …" at bounding box center [1231, 415] width 278 height 733
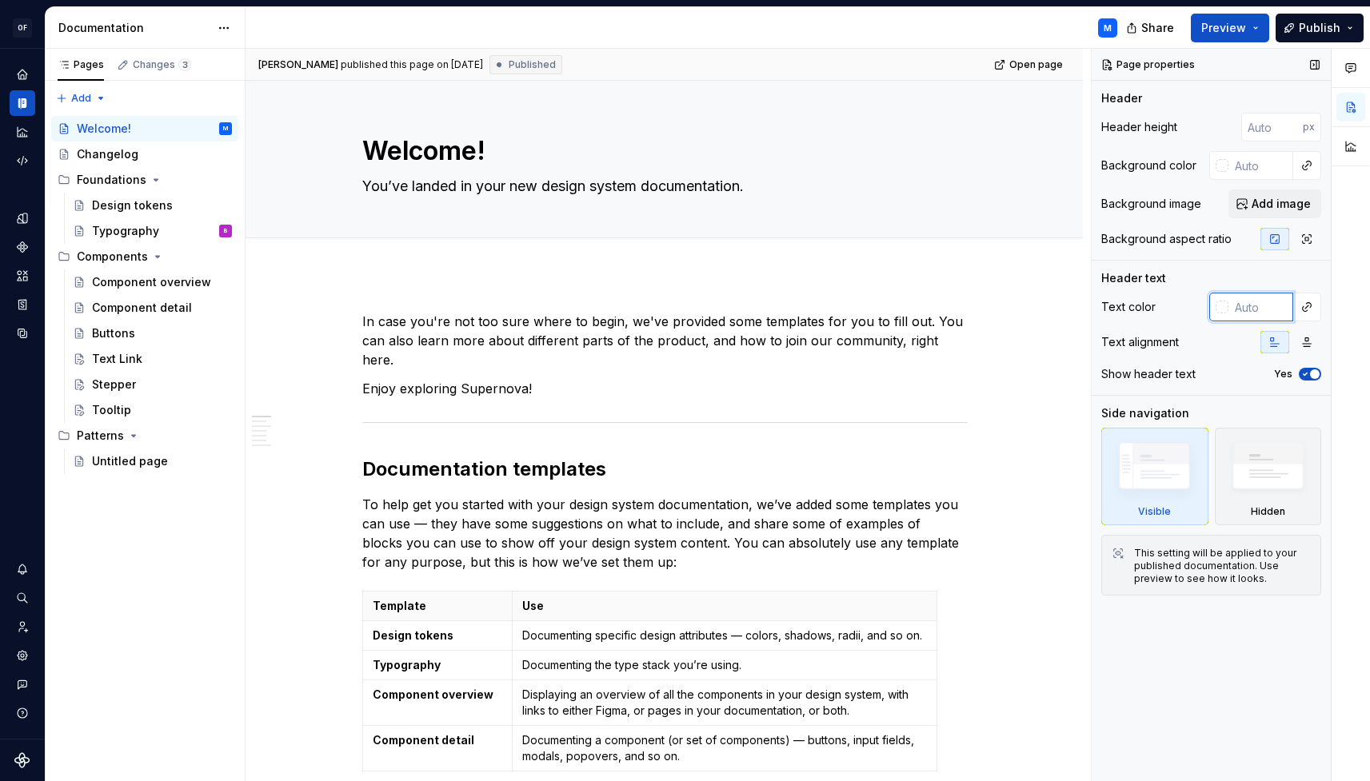
paste input "280071"
type input "280071"
type textarea "*"
type input "#280071"
click at [1243, 349] on div "Text alignment" at bounding box center [1211, 342] width 220 height 22
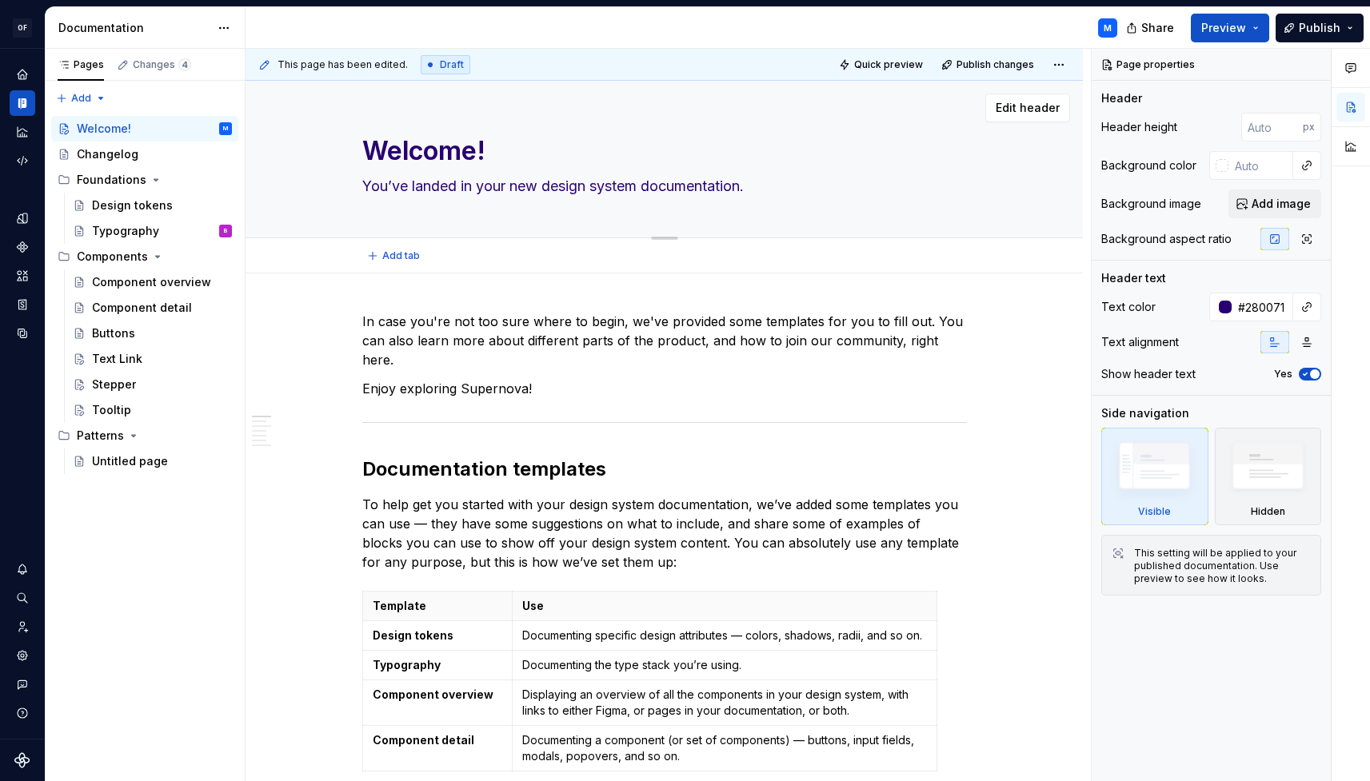
click at [676, 187] on textarea "You’ve landed in your new design system documentation." at bounding box center [661, 187] width 605 height 26
type textarea "*"
click at [1268, 310] on input "#280071" at bounding box center [1263, 307] width 62 height 29
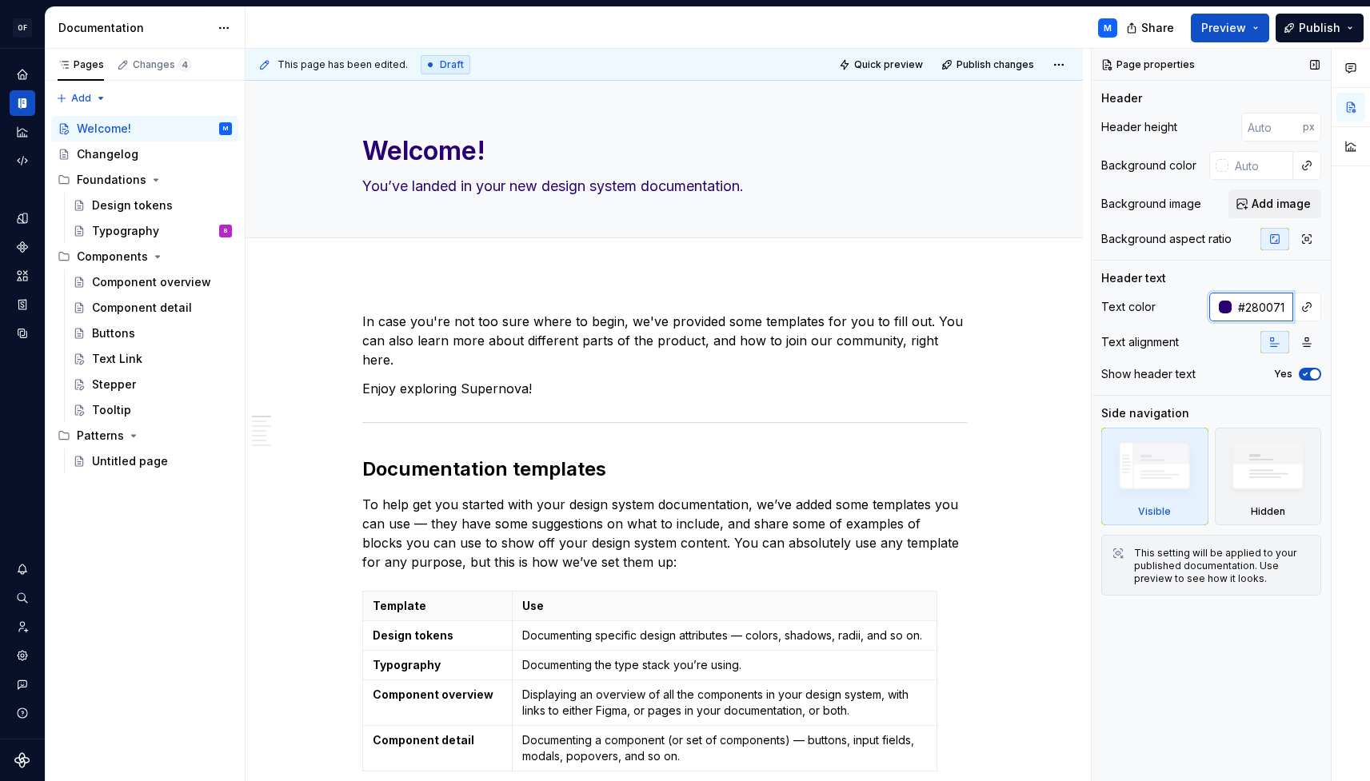
click at [1268, 310] on input "#280071" at bounding box center [1263, 307] width 62 height 29
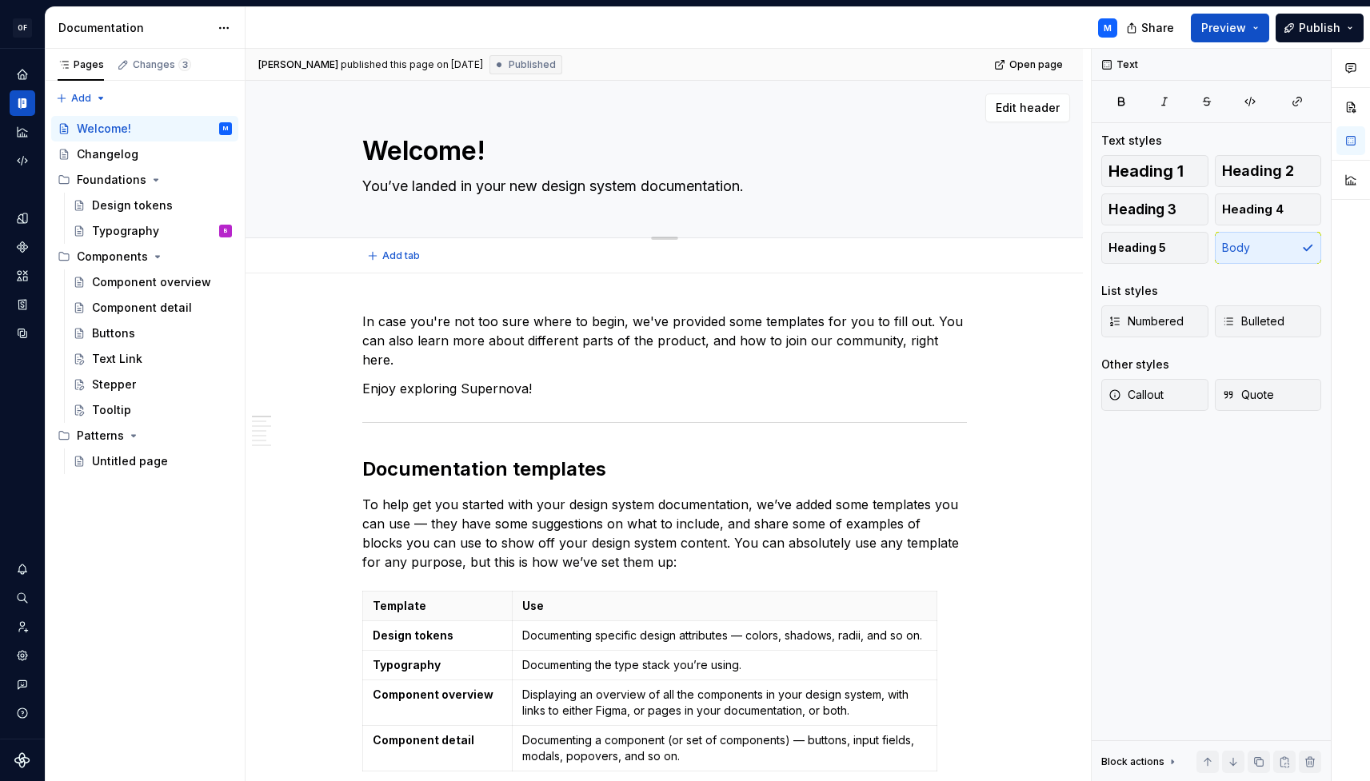
click at [468, 148] on textarea "Welcome!" at bounding box center [661, 151] width 605 height 38
click at [1156, 207] on span "Heading 3" at bounding box center [1142, 210] width 68 height 16
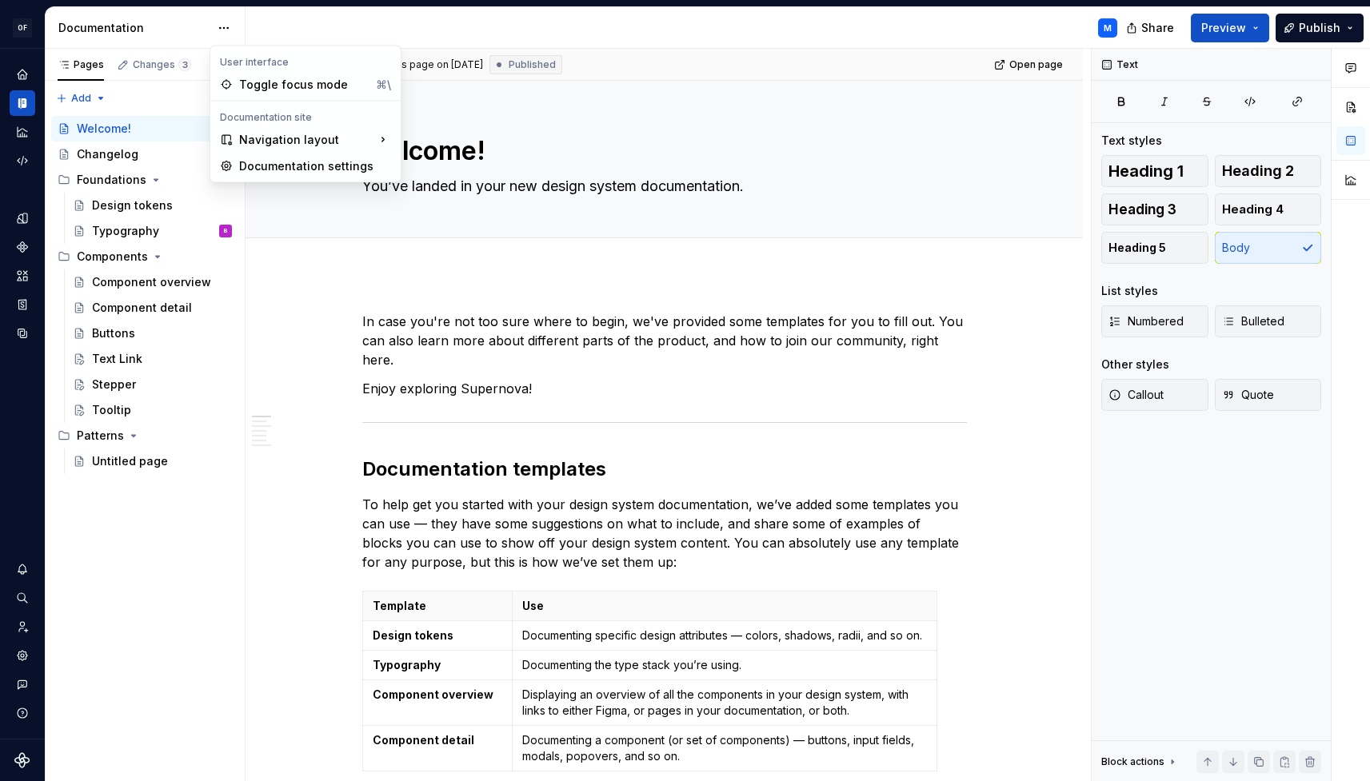
click at [228, 25] on html "OF APEX M Design system data Documentation M Share Preview Publish Pages Change…" at bounding box center [685, 390] width 1370 height 781
click at [260, 169] on div "Documentation settings" at bounding box center [315, 166] width 152 height 16
type textarea "*"
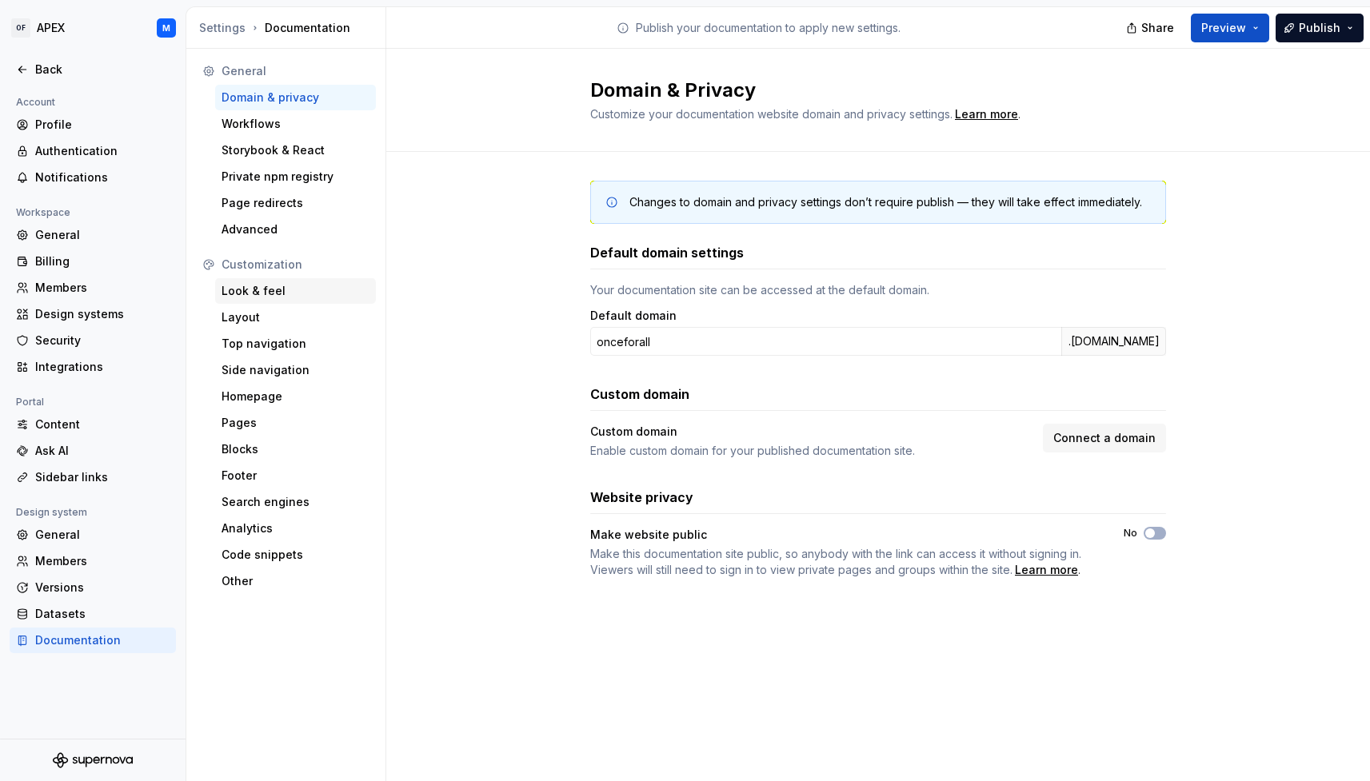
click at [274, 295] on div "Look & feel" at bounding box center [296, 291] width 148 height 16
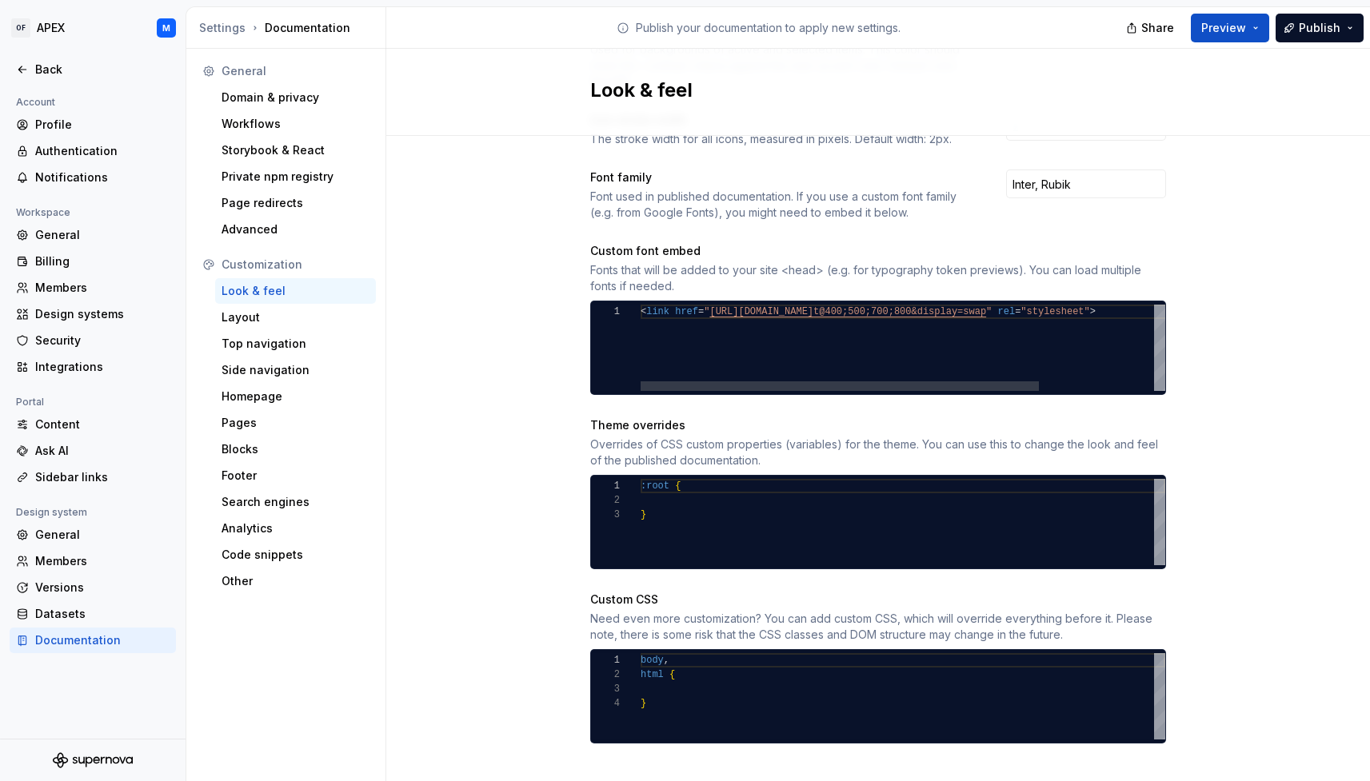
scroll to position [0, 641]
click at [647, 326] on div "< link href = " [URL][DOMAIN_NAME] t@400;500;700;800&display=swap " rel = "styl…" at bounding box center [978, 348] width 675 height 86
click at [662, 330] on div "< link href = " [URL][DOMAIN_NAME] t@400;500;700;800&display=swap " rel = "styl…" at bounding box center [850, 348] width 675 height 86
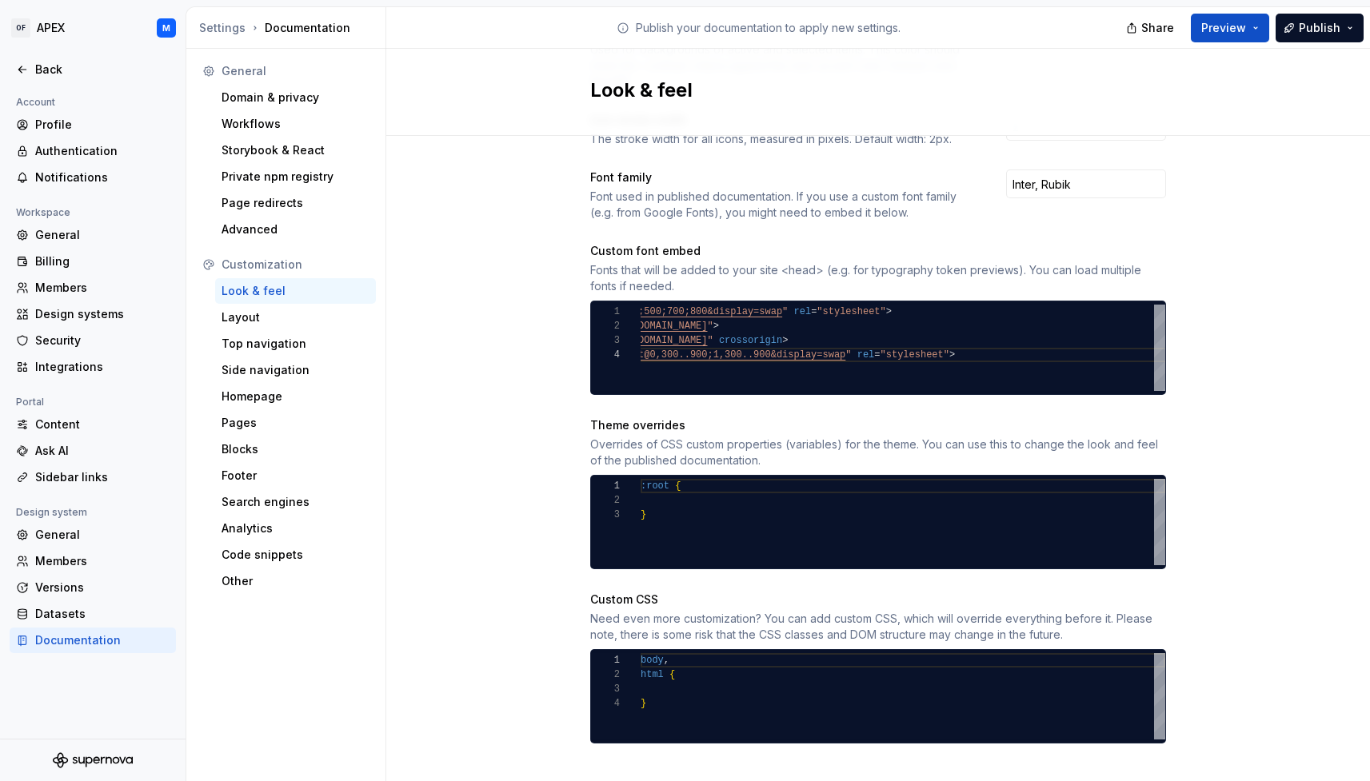
type textarea "**********"
click at [1276, 365] on div "Site logo A company logo that will be displayed on all pages on your documentat…" at bounding box center [878, 201] width 984 height 1208
click at [697, 696] on div "body , html { }" at bounding box center [903, 696] width 525 height 86
click at [715, 685] on div "} html { body ," at bounding box center [903, 696] width 525 height 86
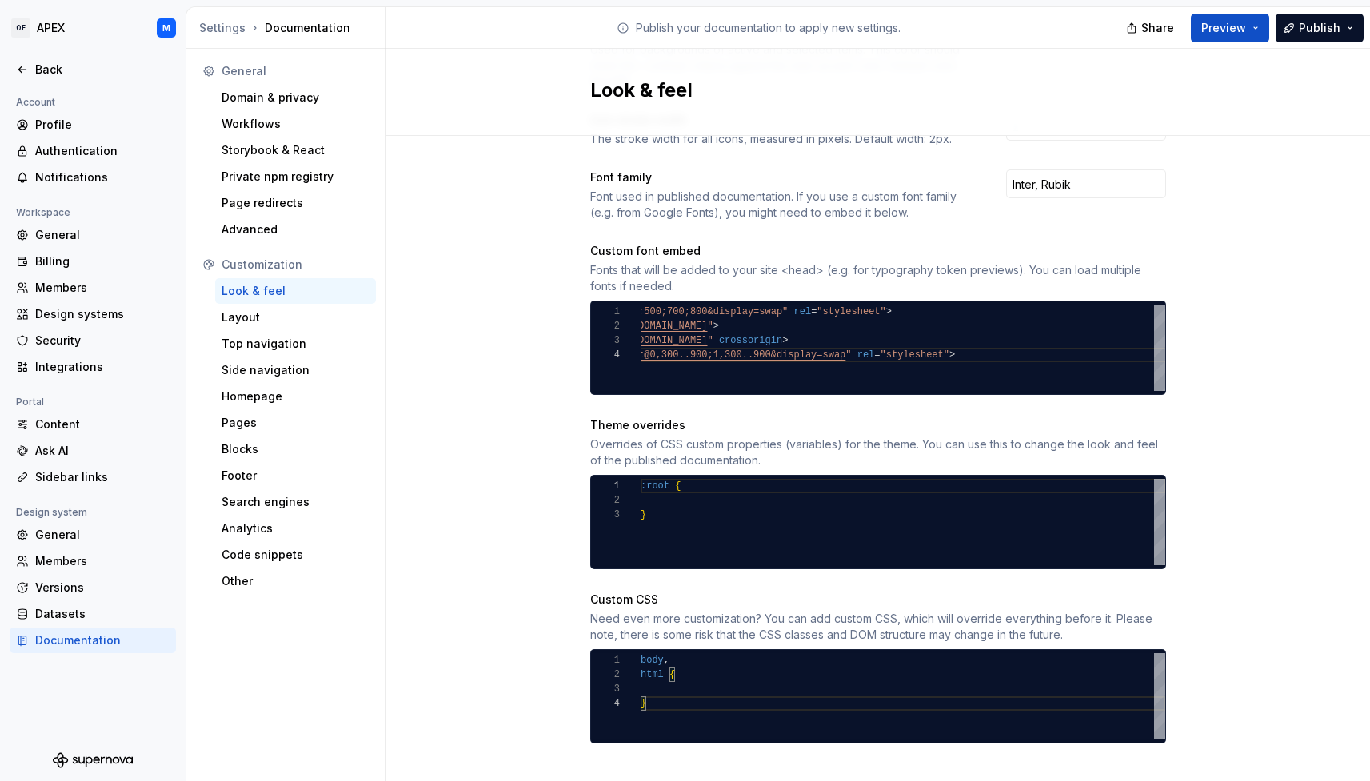
scroll to position [14, 34]
drag, startPoint x: 685, startPoint y: 664, endPoint x: 694, endPoint y: 665, distance: 8.8
click at [685, 664] on div "} html { body ," at bounding box center [903, 696] width 525 height 86
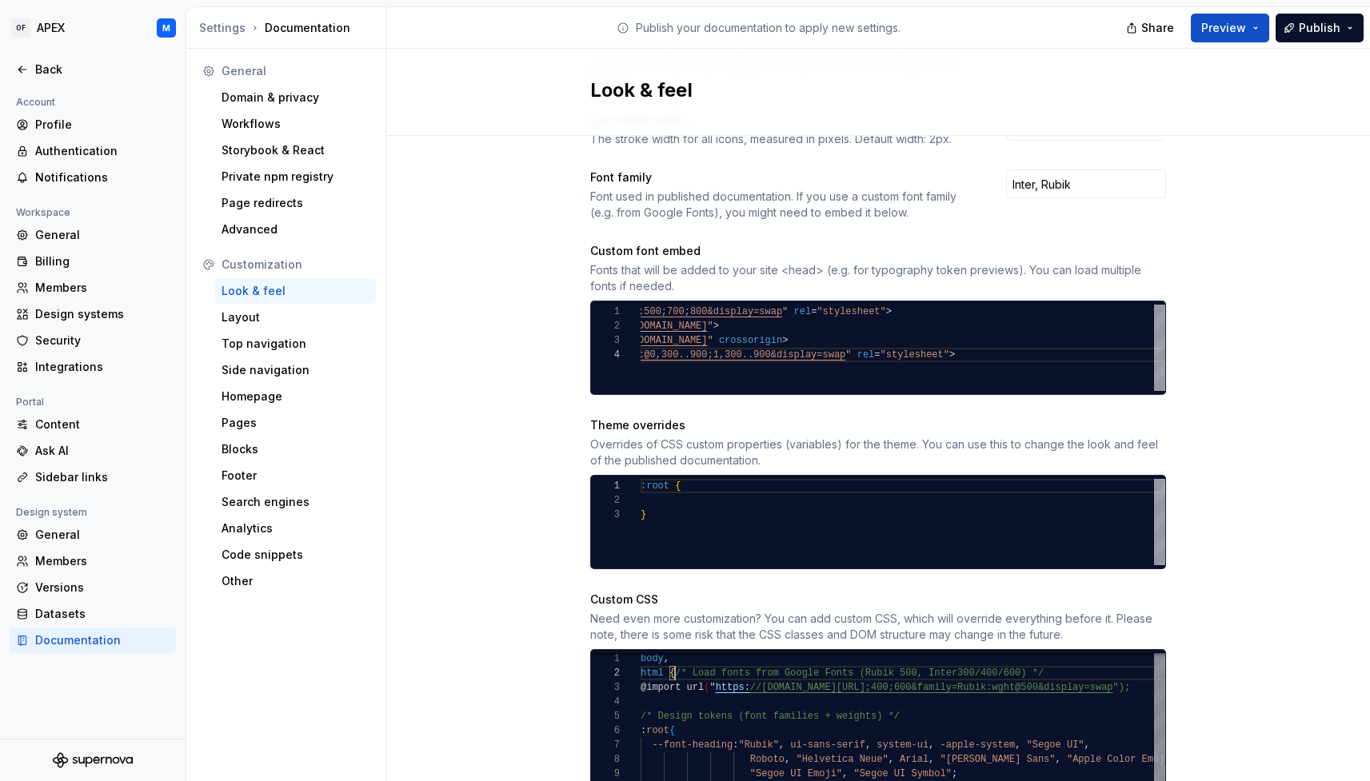
scroll to position [14, 34]
drag, startPoint x: 677, startPoint y: 657, endPoint x: 613, endPoint y: 636, distance: 66.5
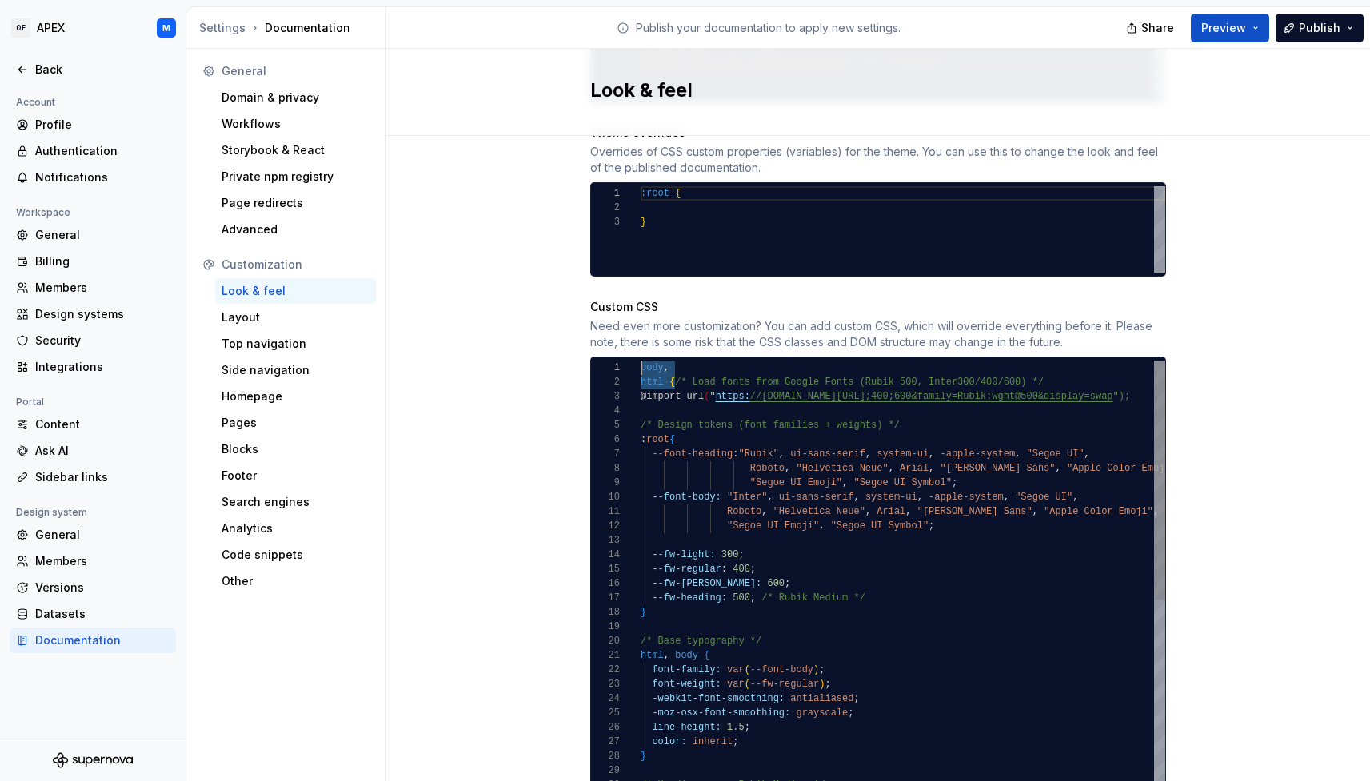
scroll to position [43, 104]
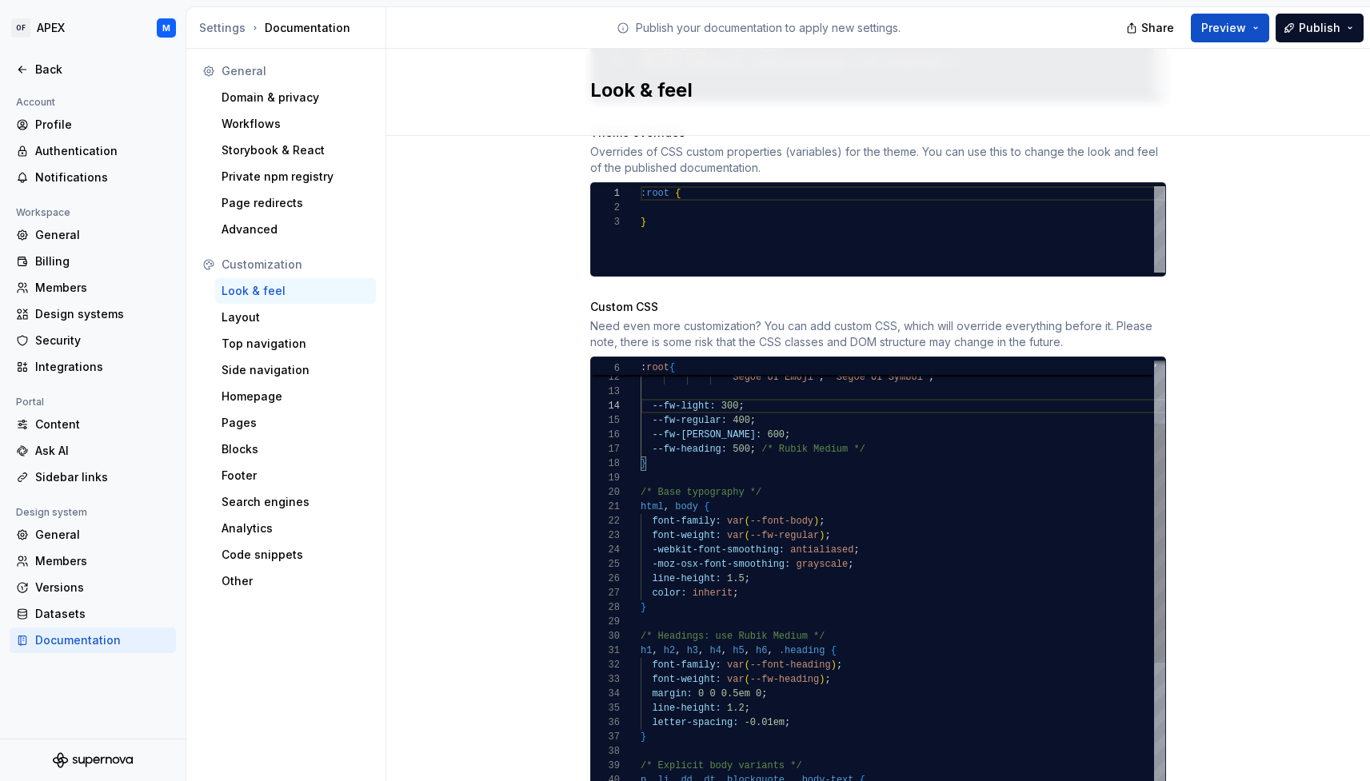
click at [871, 557] on div "-moz-osx-font-smoothing: grayscale ;" at bounding box center [987, 564] width 693 height 14
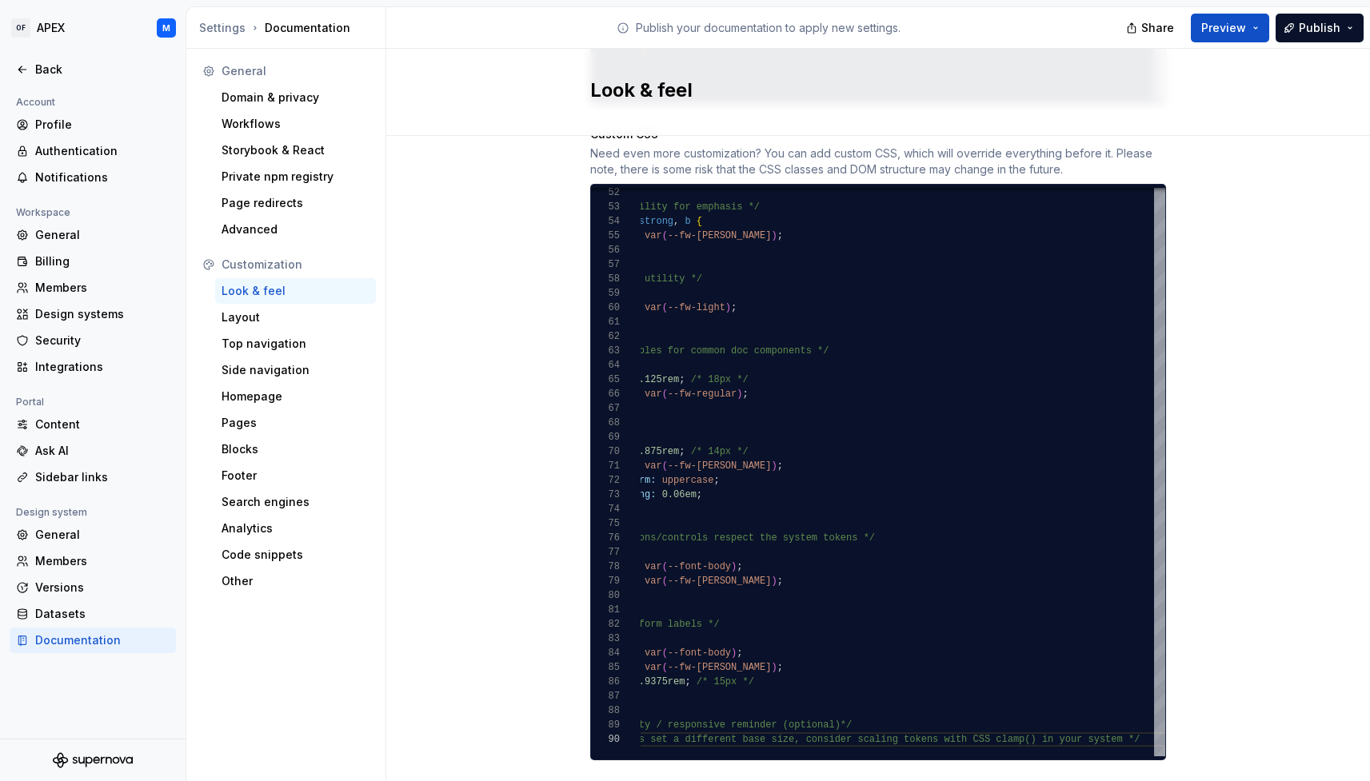
scroll to position [1021, 0]
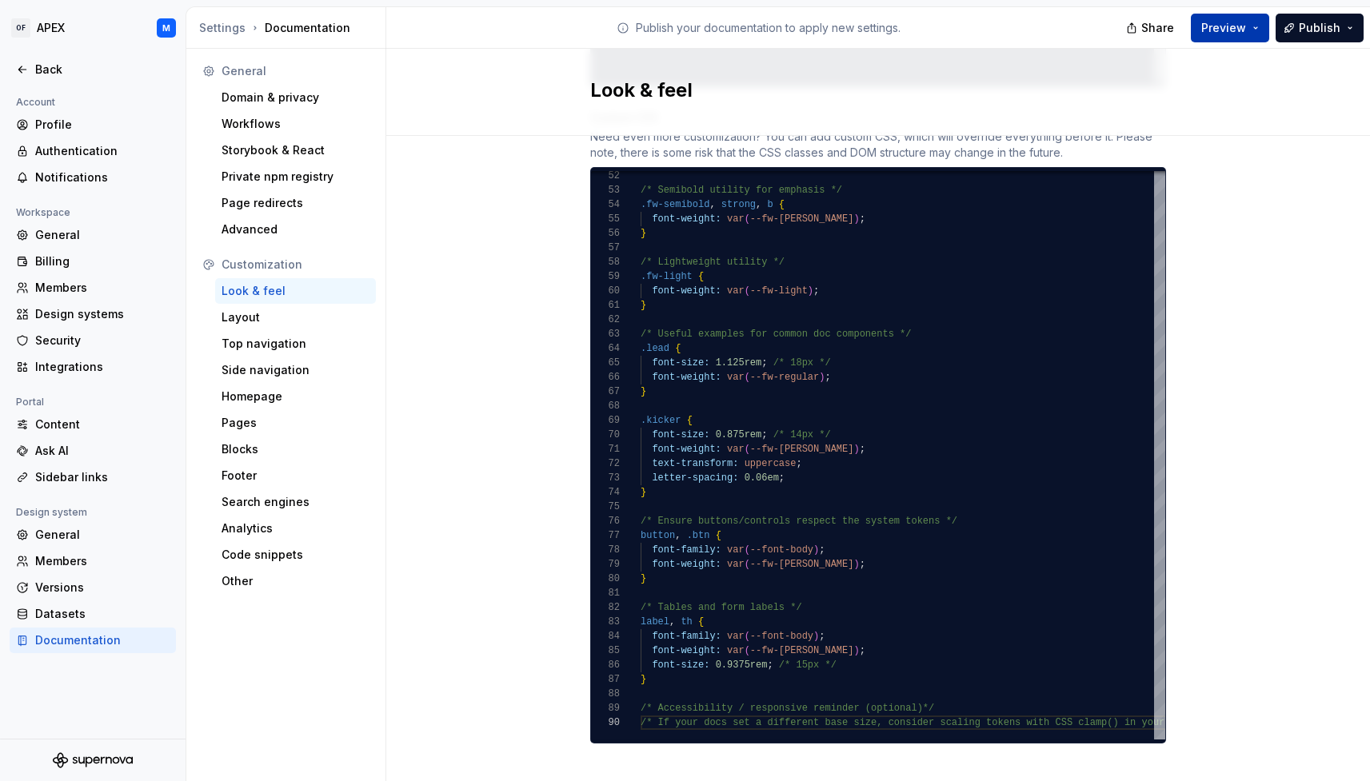
click at [1252, 26] on button "Preview" at bounding box center [1230, 28] width 78 height 29
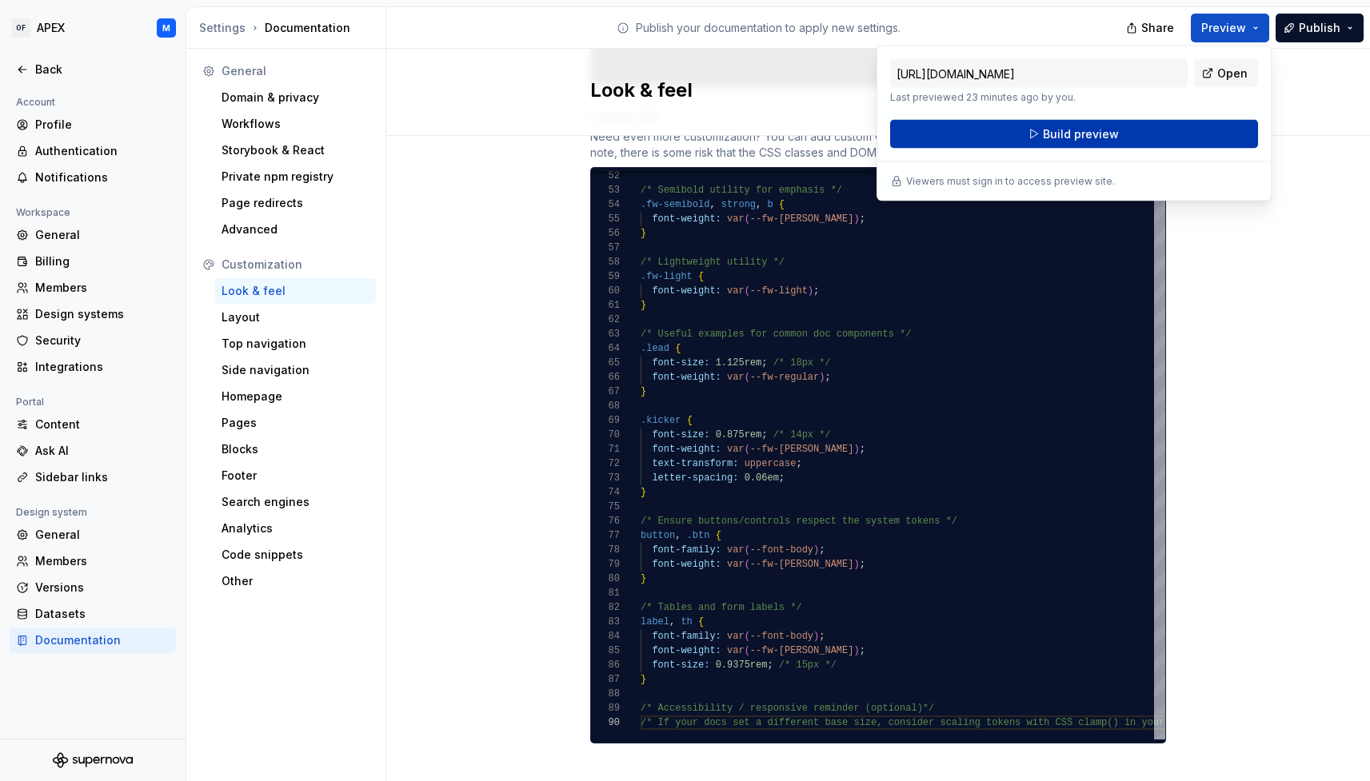
click at [1148, 132] on button "Build preview" at bounding box center [1074, 134] width 368 height 29
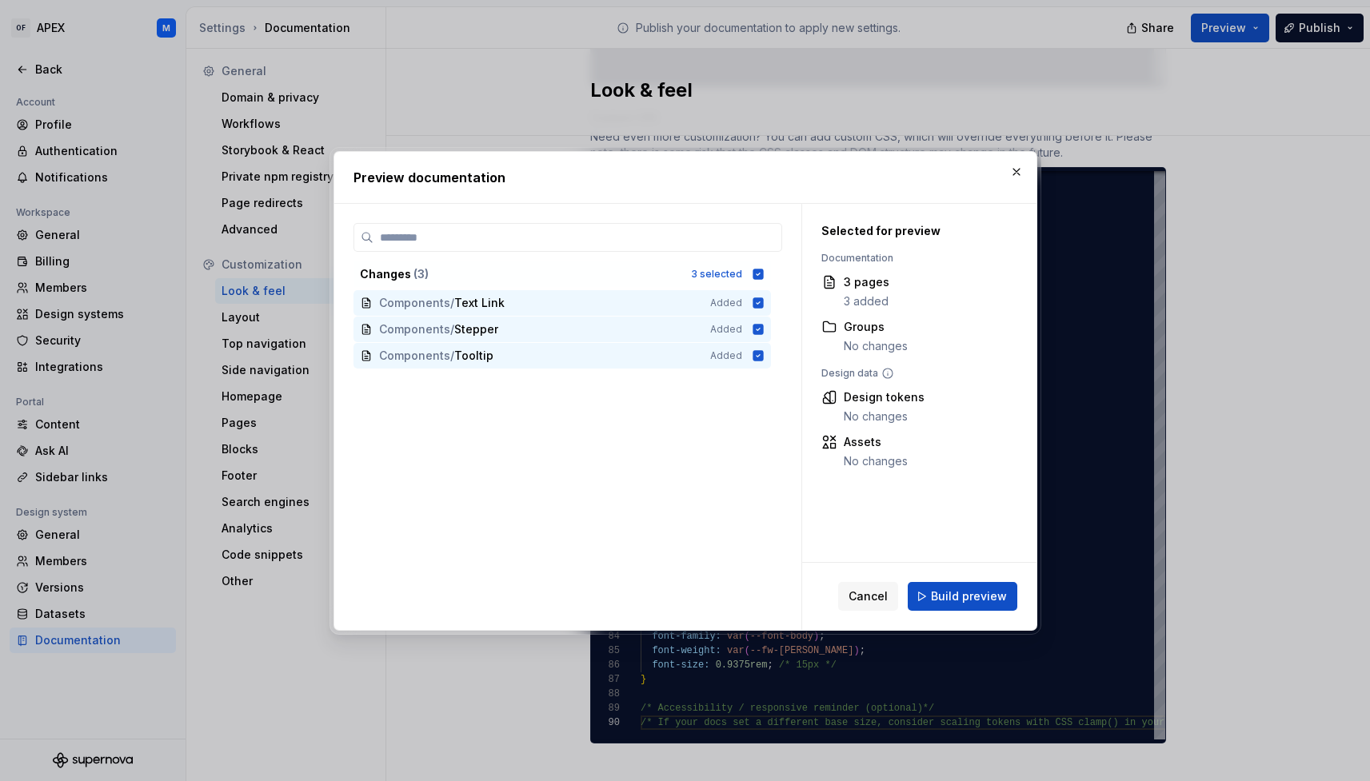
click at [955, 592] on span "Build preview" at bounding box center [969, 597] width 76 height 16
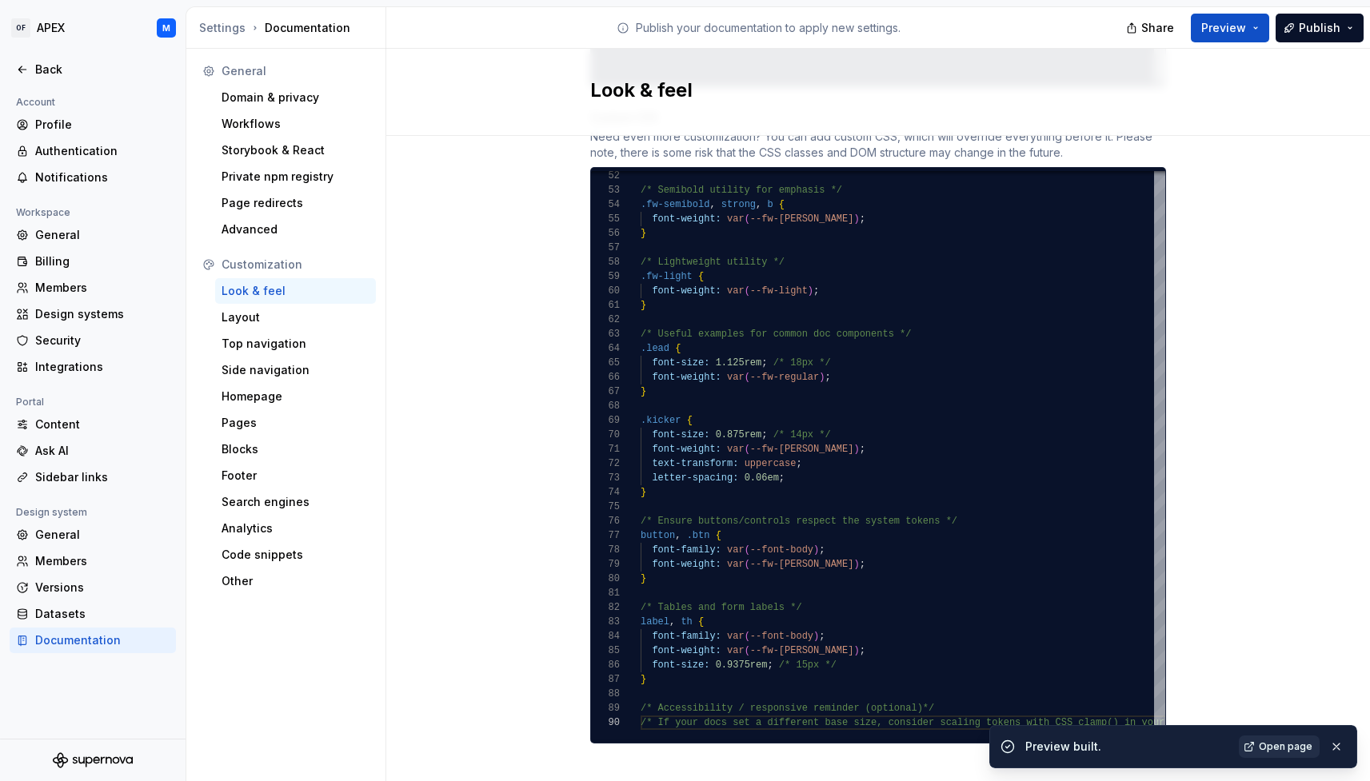
click at [1284, 746] on span "Open page" at bounding box center [1286, 747] width 54 height 13
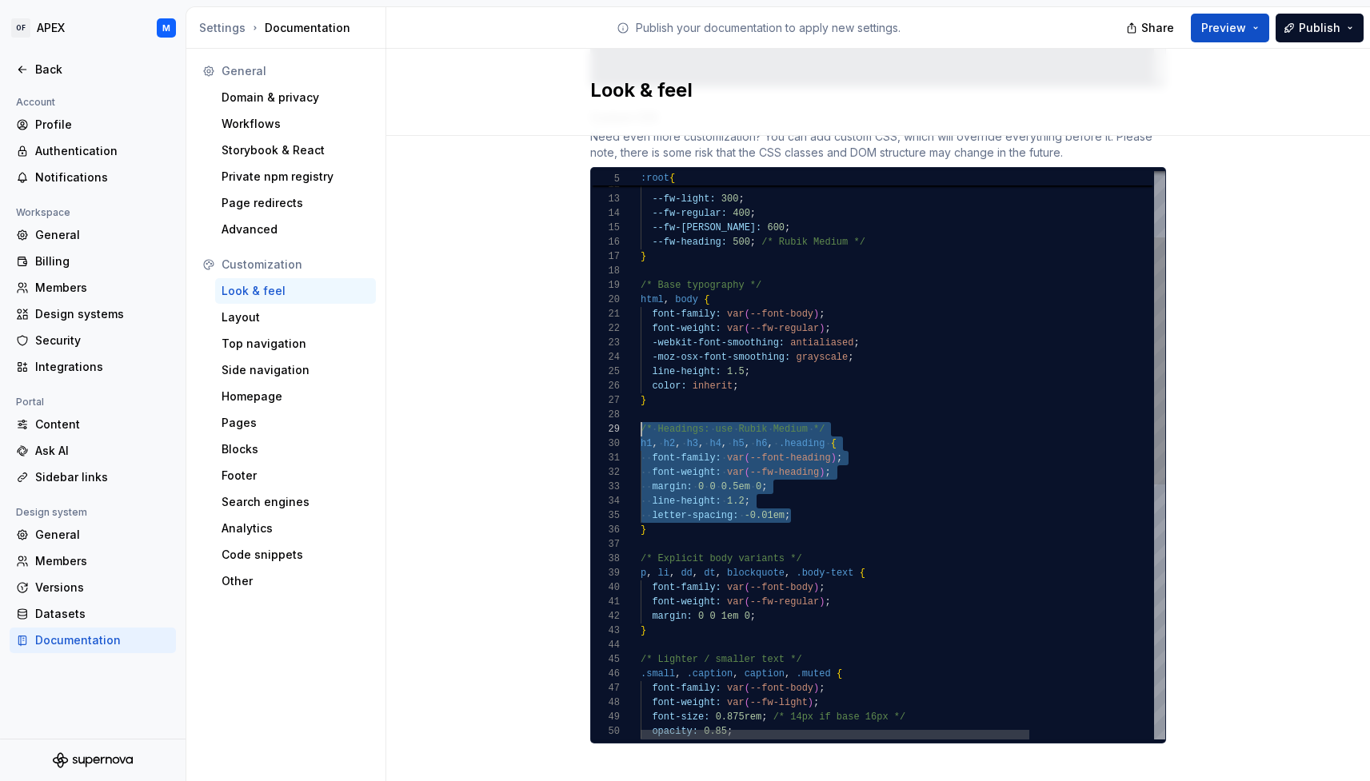
scroll to position [115, 0]
drag, startPoint x: 801, startPoint y: 505, endPoint x: 619, endPoint y: 414, distance: 202.8
click at [641, 414] on div "font-family: var ( --font-body ) ; p , li , dd , dt , blockquote , .body-text {…" at bounding box center [987, 671] width 693 height 1305
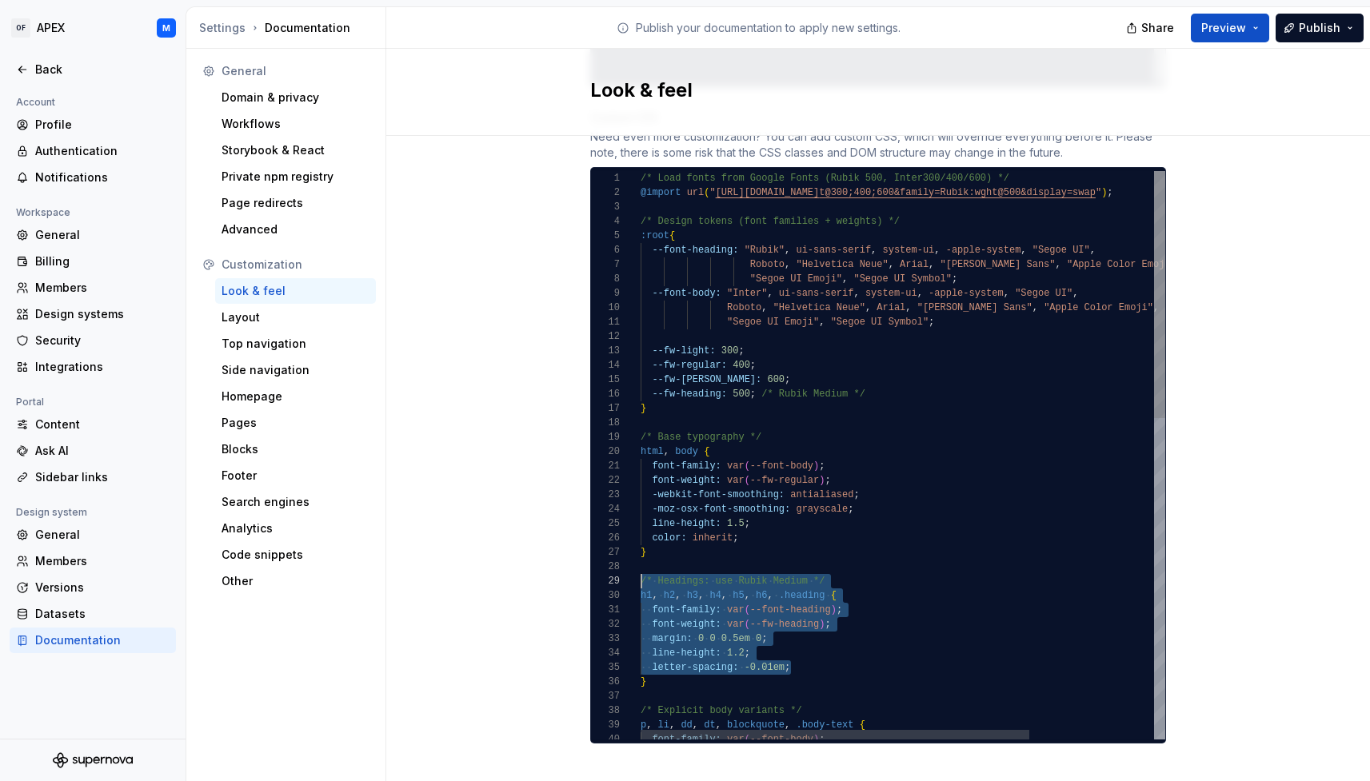
type textarea "**********"
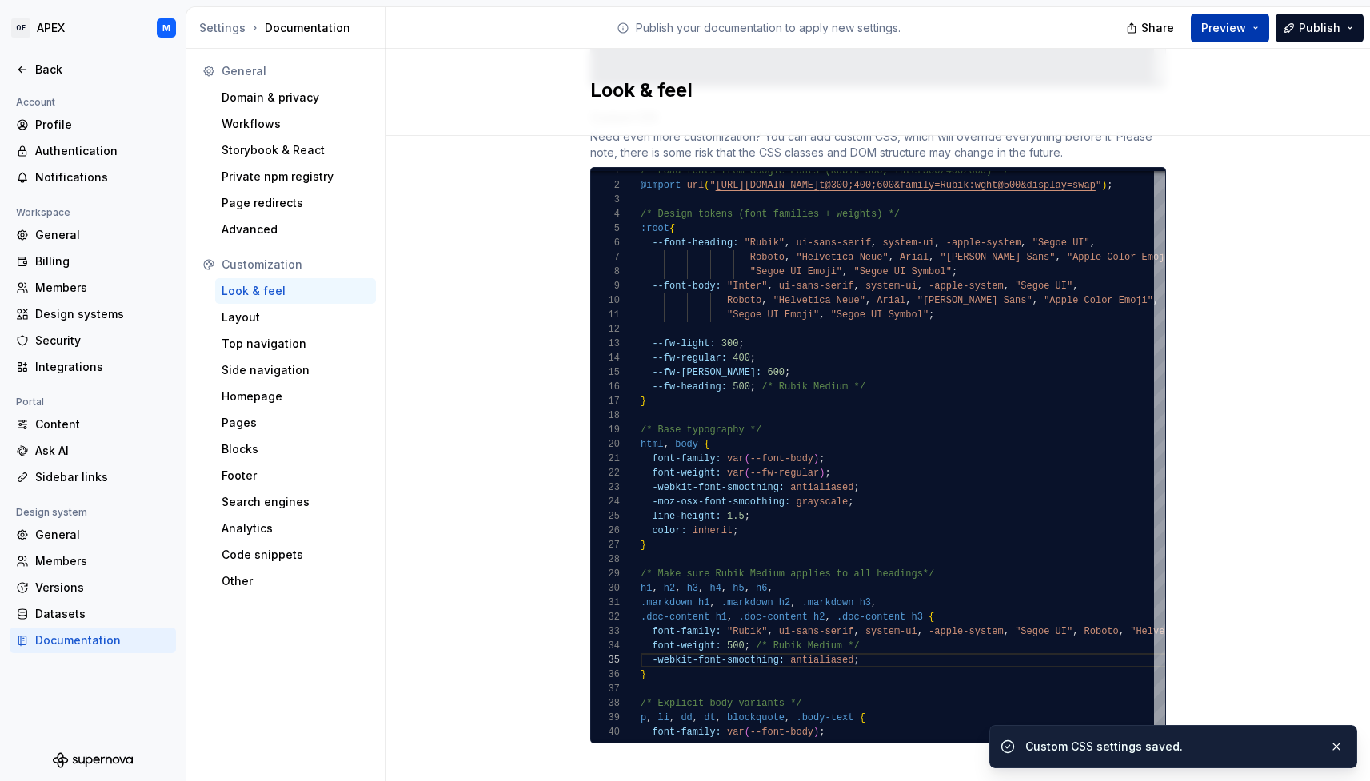
click at [1259, 25] on button "Preview" at bounding box center [1230, 28] width 78 height 29
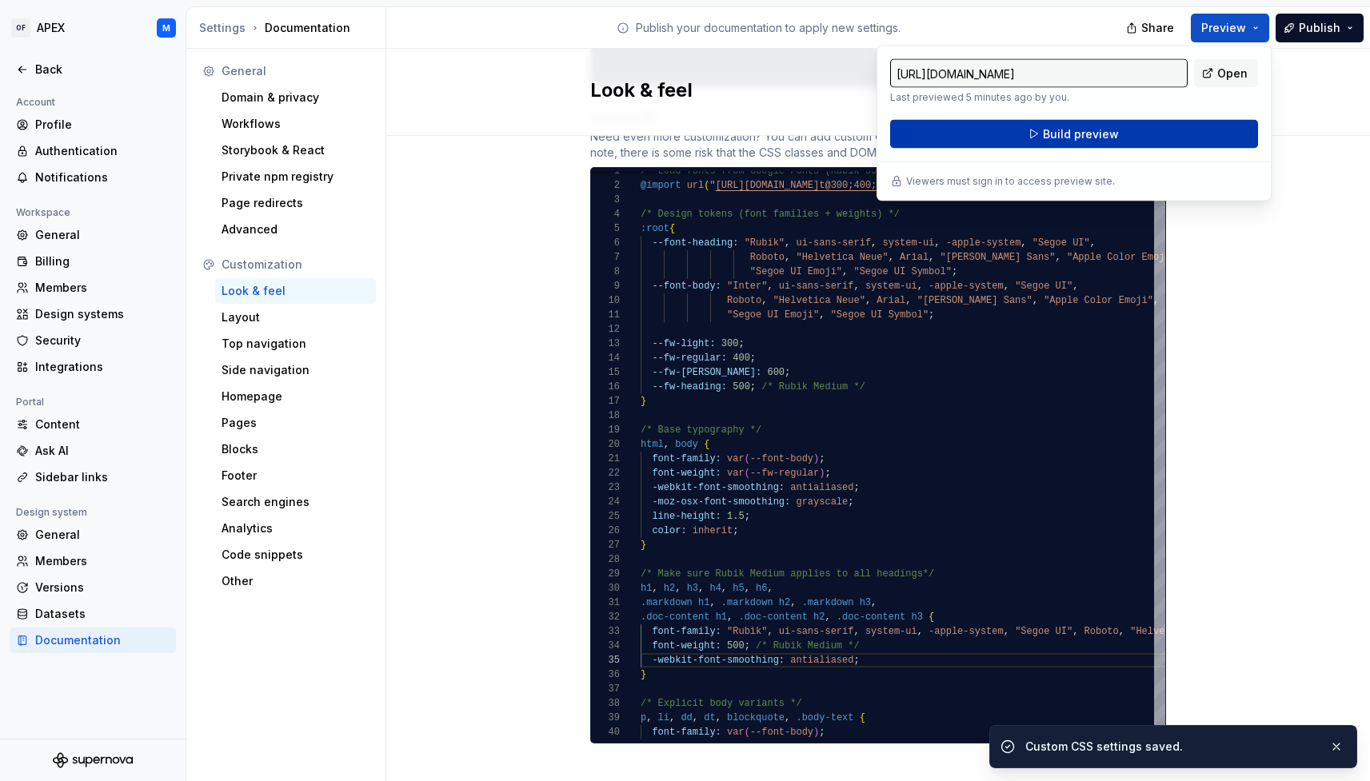
click at [1215, 126] on button "Build preview" at bounding box center [1074, 134] width 368 height 29
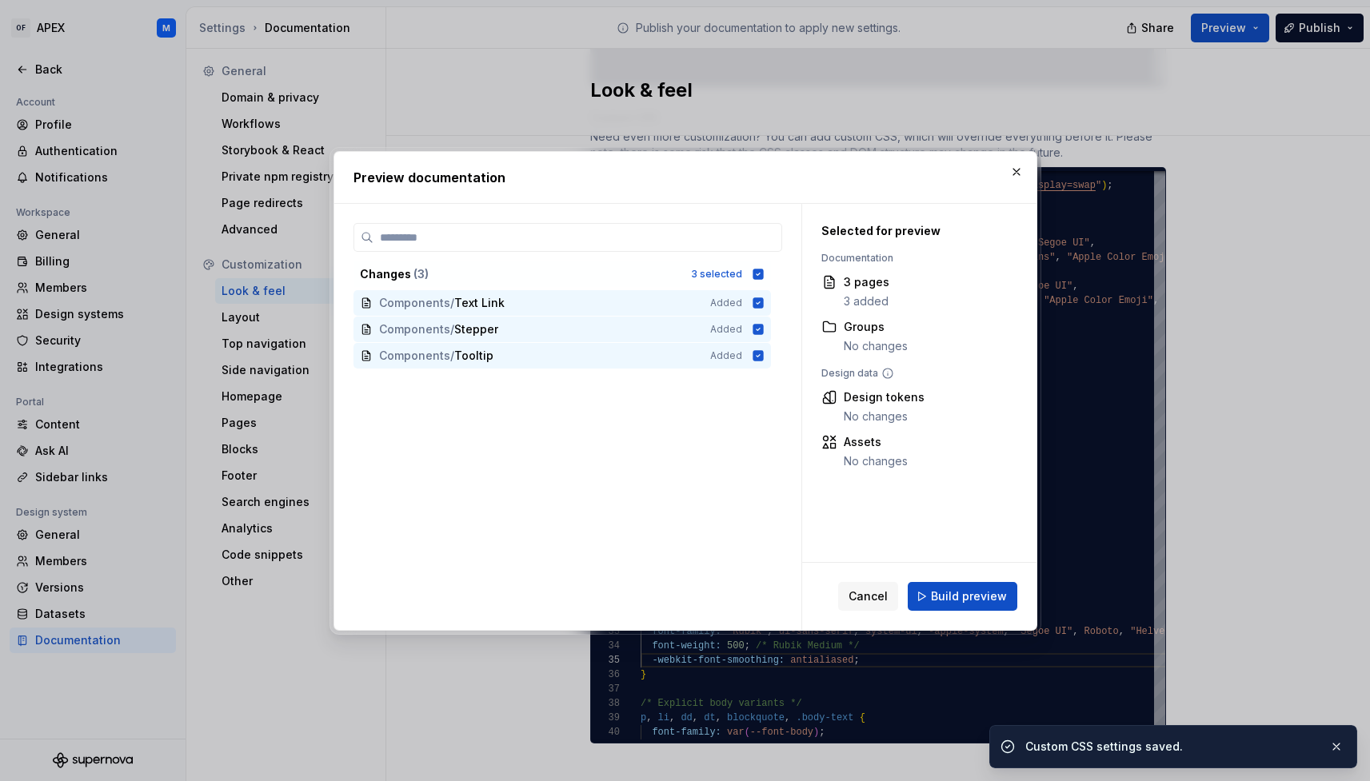
click at [978, 592] on span "Build preview" at bounding box center [969, 597] width 76 height 16
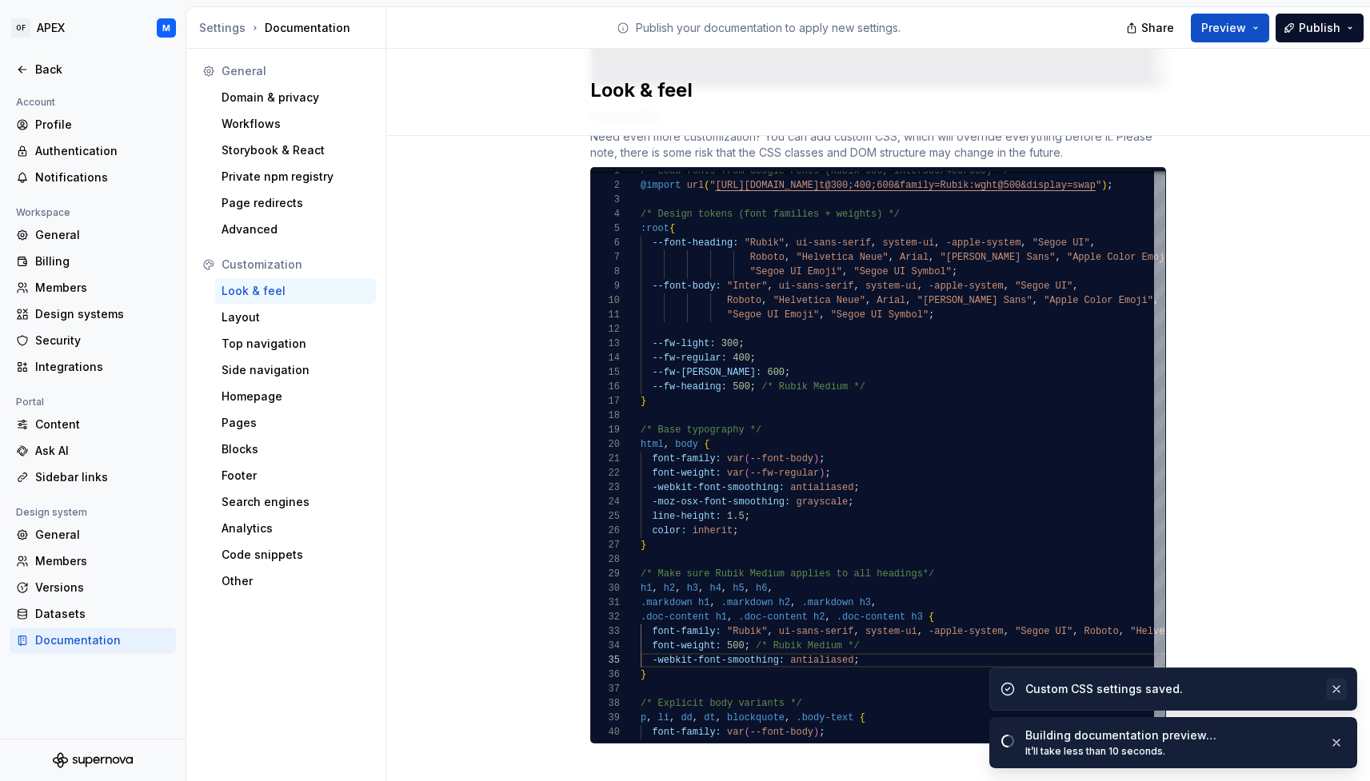
click at [1338, 689] on button "button" at bounding box center [1336, 689] width 21 height 22
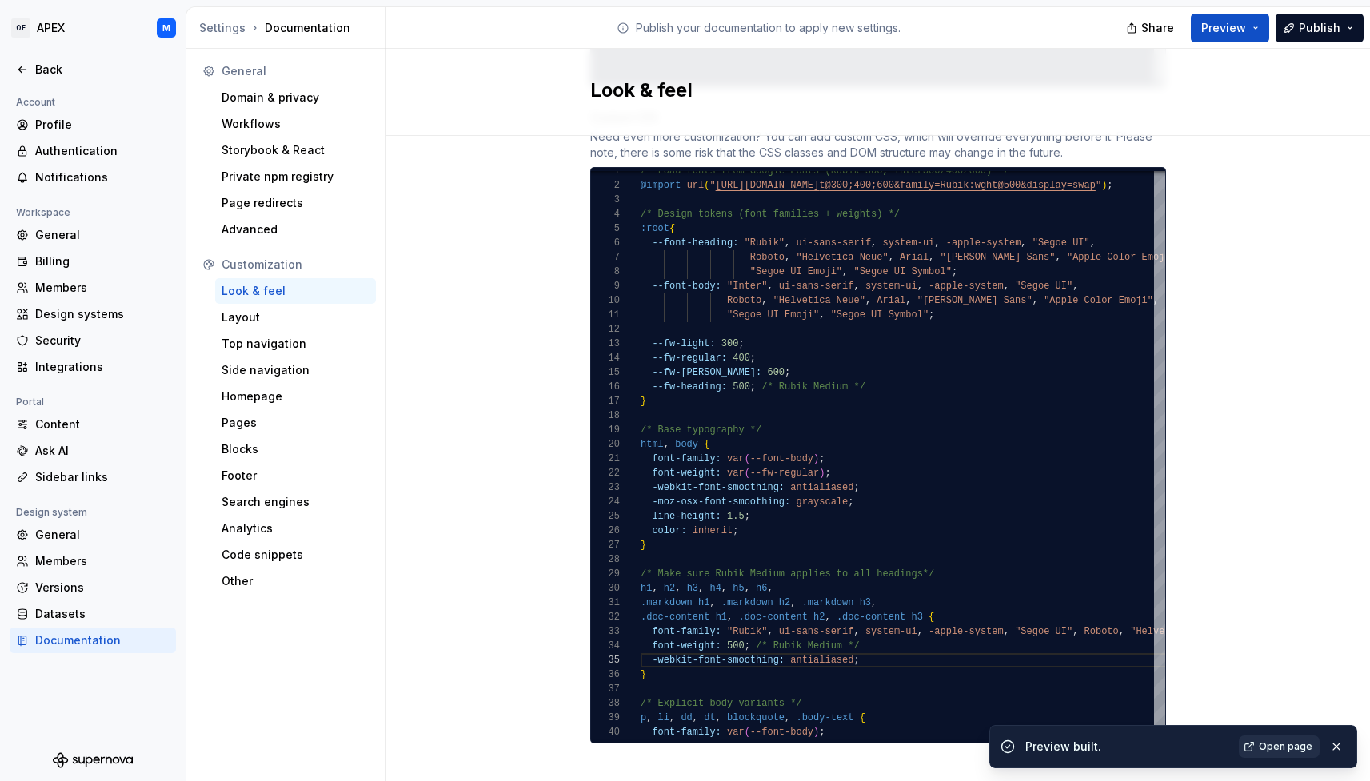
click at [1281, 744] on span "Open page" at bounding box center [1286, 747] width 54 height 13
